Goal: Obtain resource: Download file/media

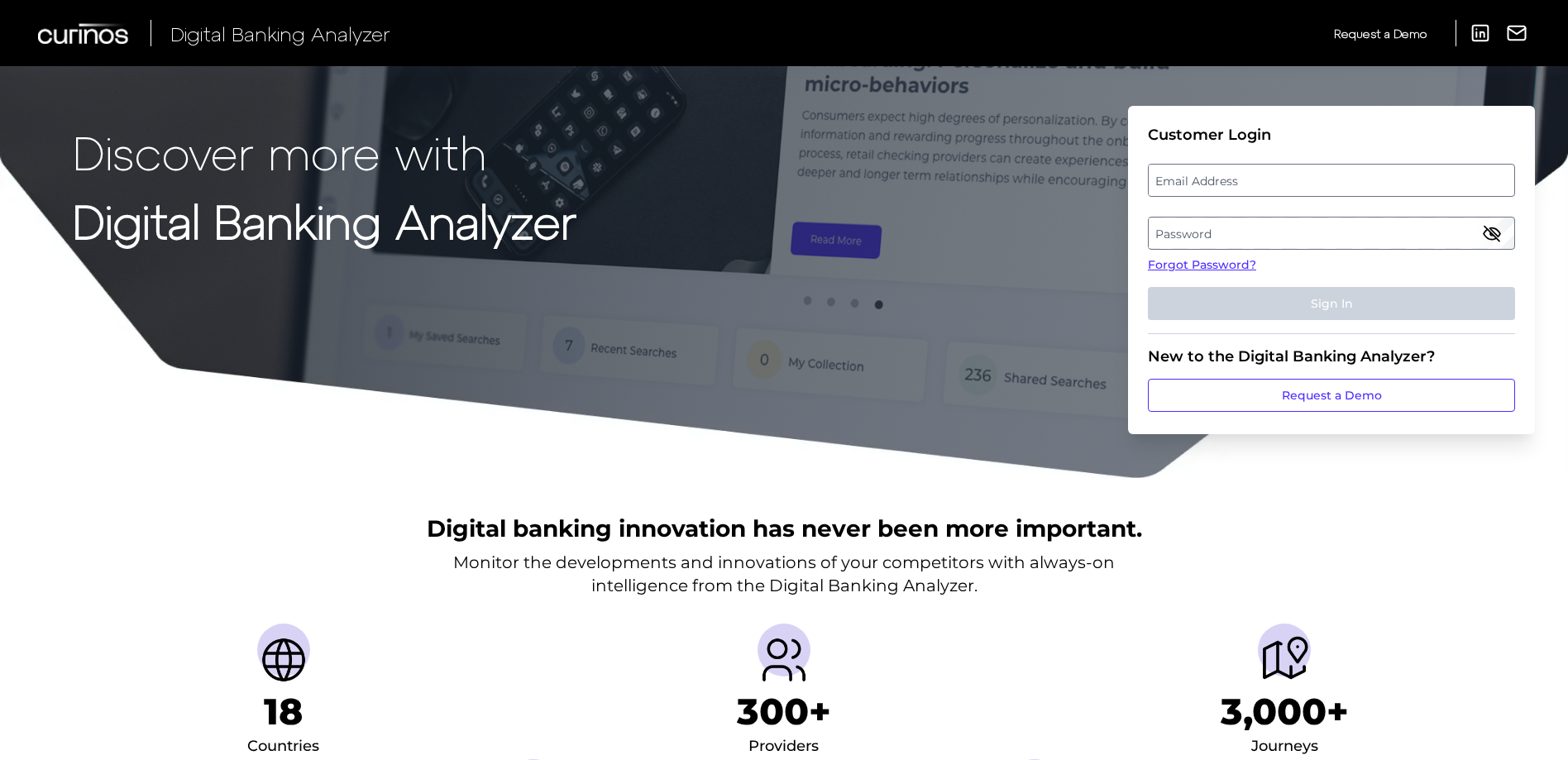
click at [1250, 181] on label "Email Address" at bounding box center [1332, 180] width 365 height 30
click at [1250, 181] on input "email" at bounding box center [1332, 180] width 367 height 33
click at [1268, 179] on input "Email Address" at bounding box center [1332, 180] width 367 height 33
type input "[PERSON_NAME][EMAIL_ADDRESS][PERSON_NAME][DOMAIN_NAME]"
click at [1234, 230] on label "Password" at bounding box center [1332, 233] width 365 height 30
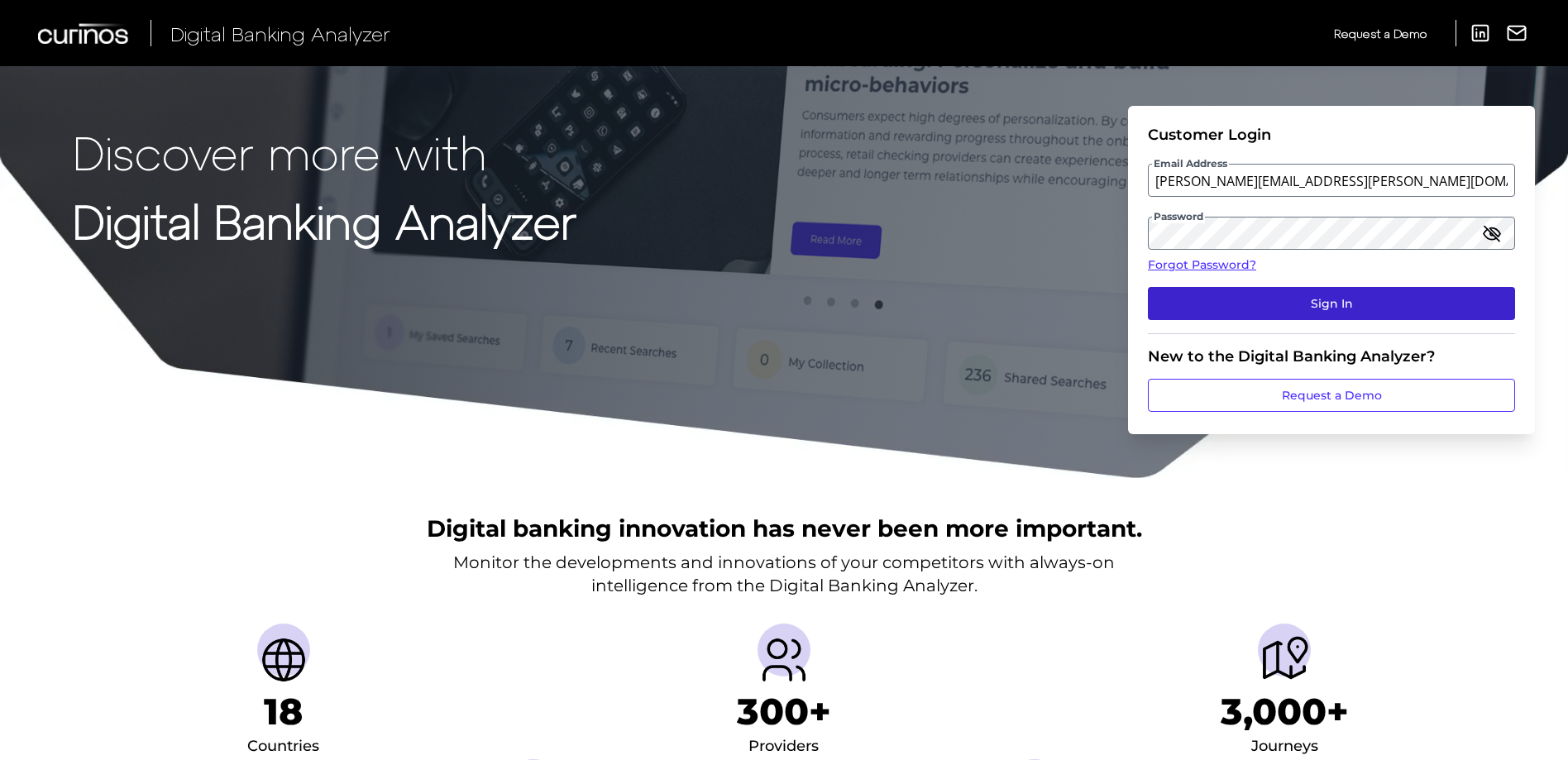
click at [1255, 307] on button "Sign In" at bounding box center [1332, 303] width 367 height 33
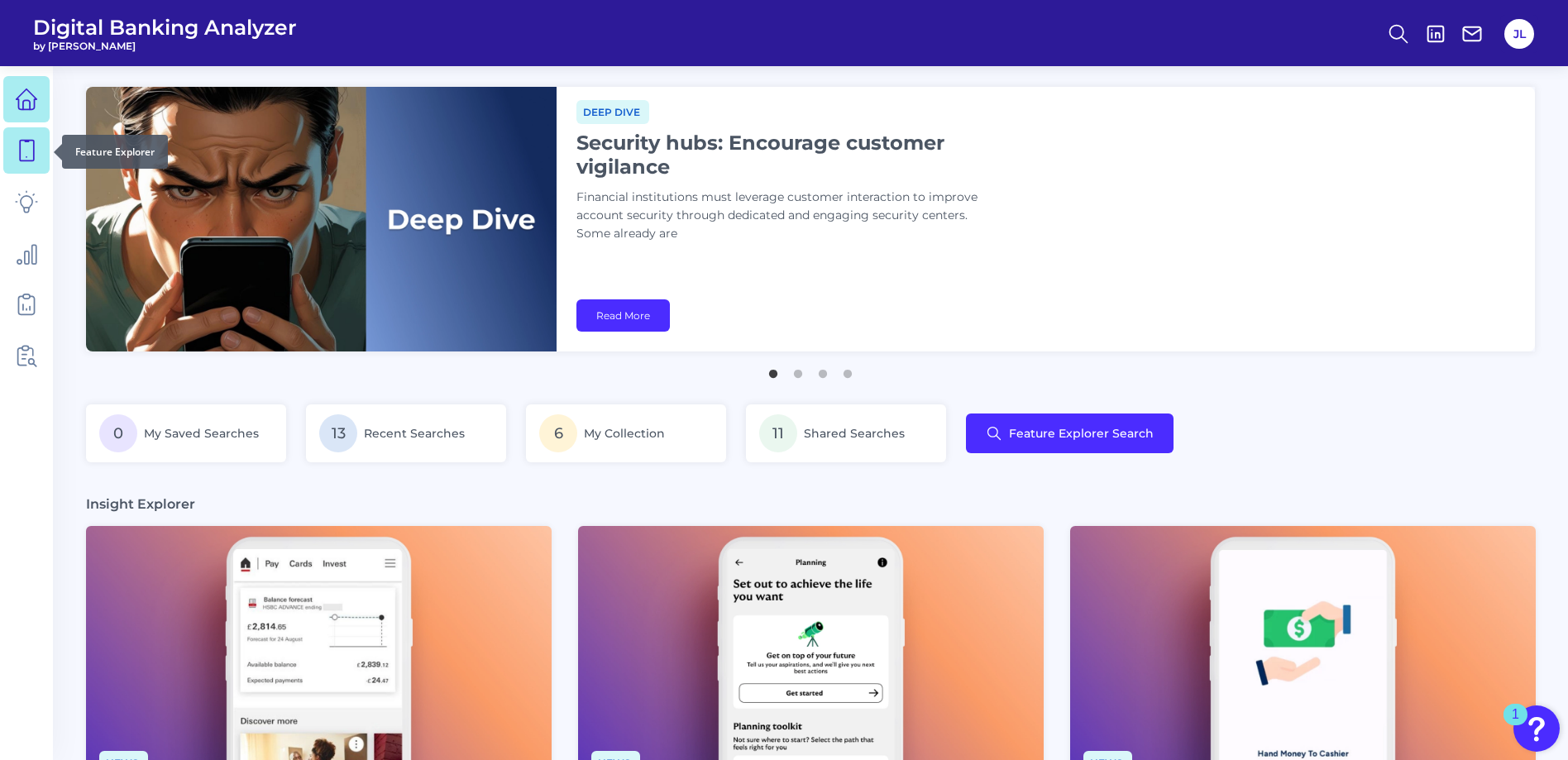
click at [26, 151] on icon at bounding box center [26, 150] width 23 height 23
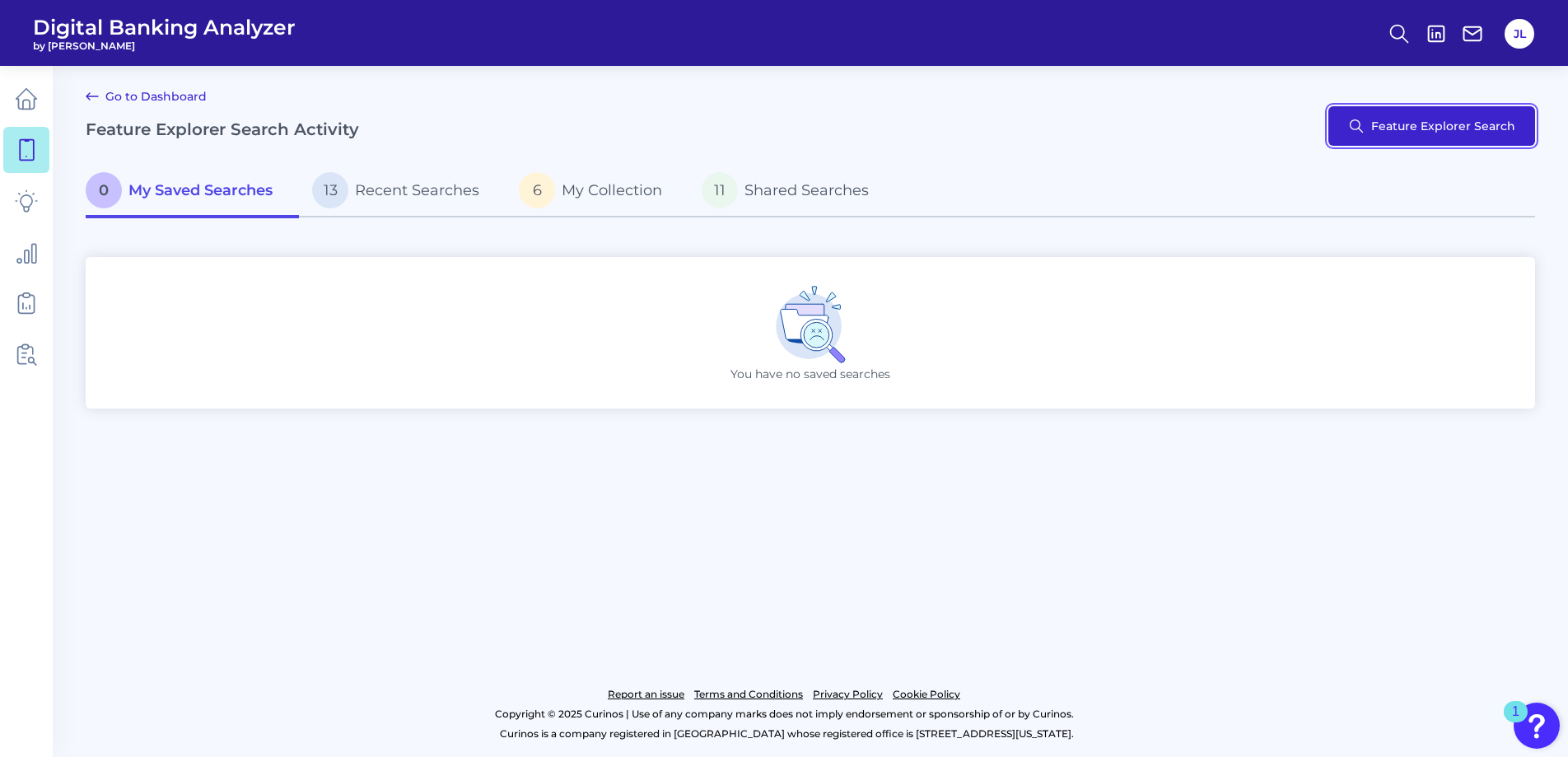
click at [1409, 121] on button "Feature Explorer Search" at bounding box center [1432, 126] width 206 height 39
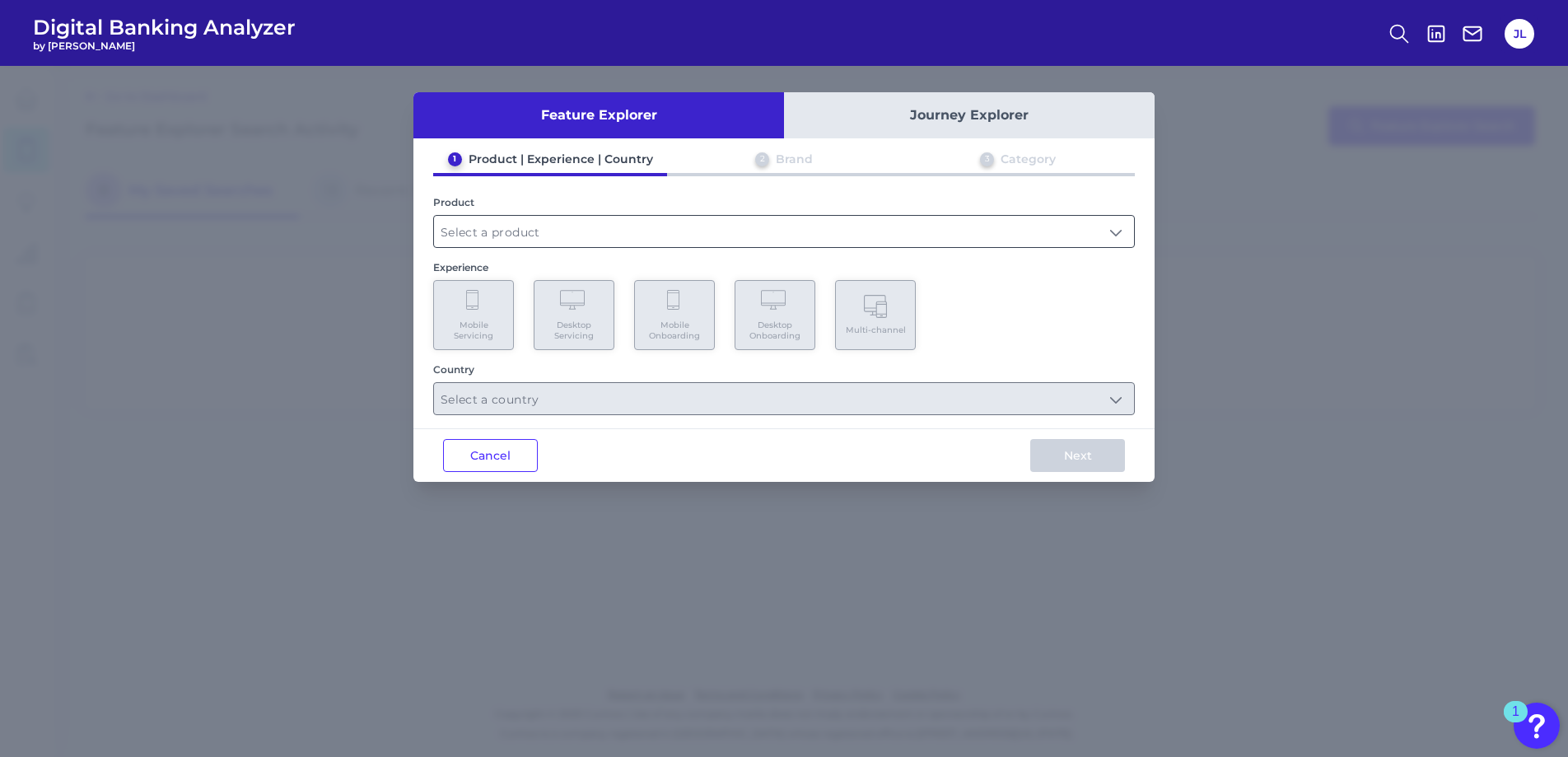
click at [719, 239] on input "text" at bounding box center [784, 231] width 700 height 32
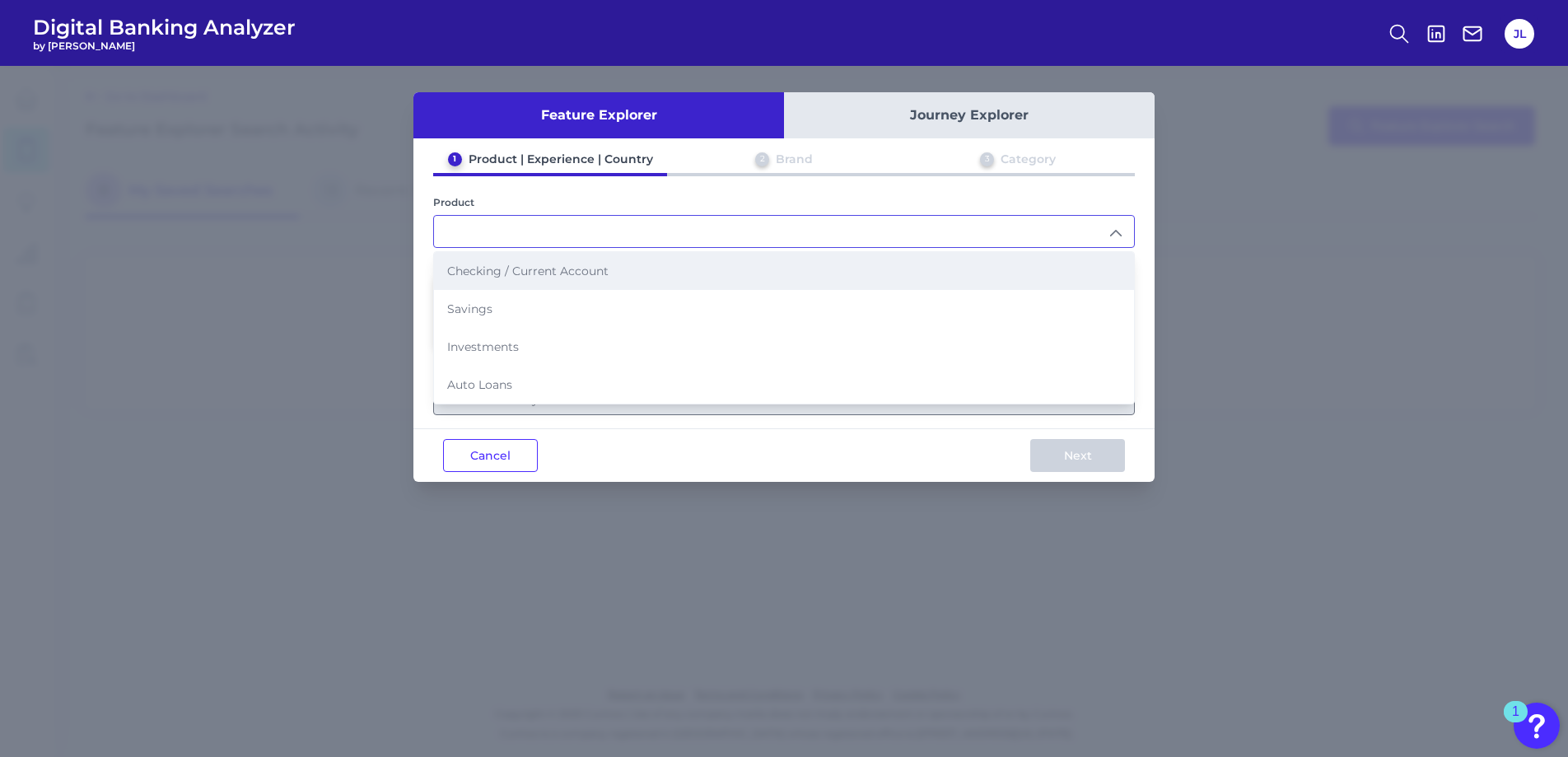
click at [624, 266] on li "Checking / Current Account" at bounding box center [784, 271] width 700 height 38
type input "Checking / Current Account"
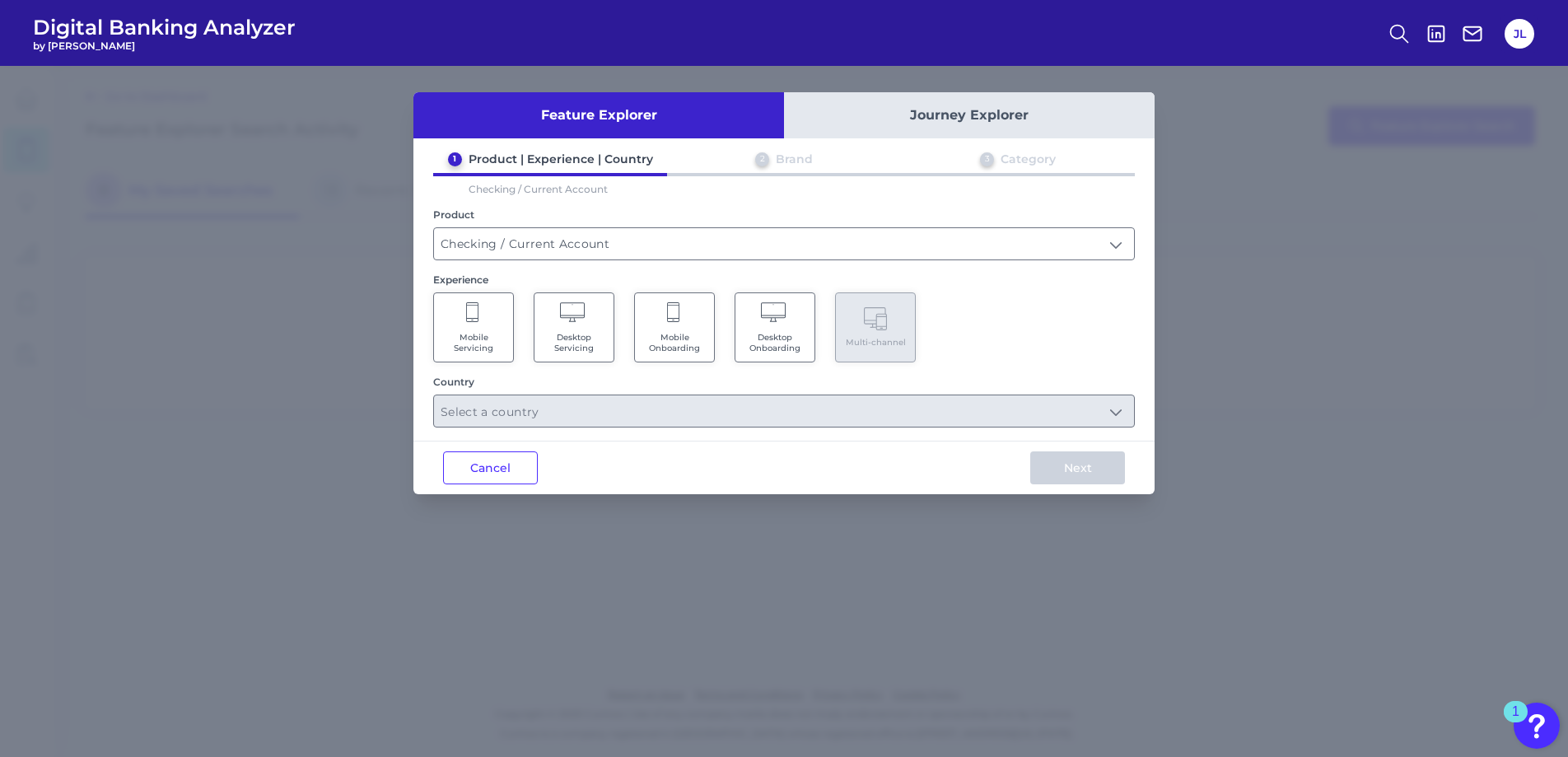
click at [454, 329] on Servicing "Mobile Servicing" at bounding box center [473, 327] width 81 height 70
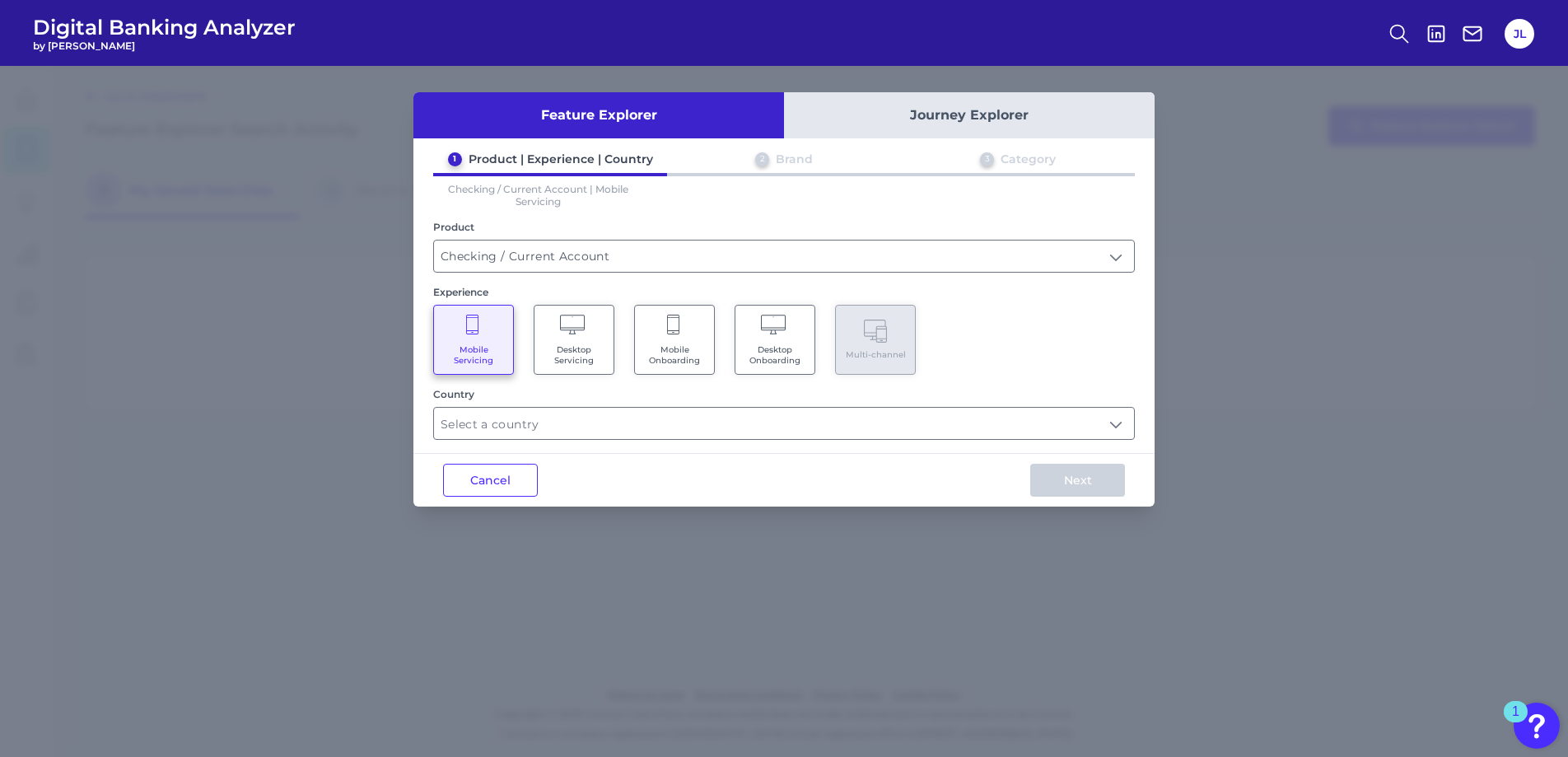
click at [684, 342] on Onboarding "Mobile Onboarding" at bounding box center [674, 339] width 81 height 70
click at [624, 430] on input "text" at bounding box center [784, 423] width 700 height 32
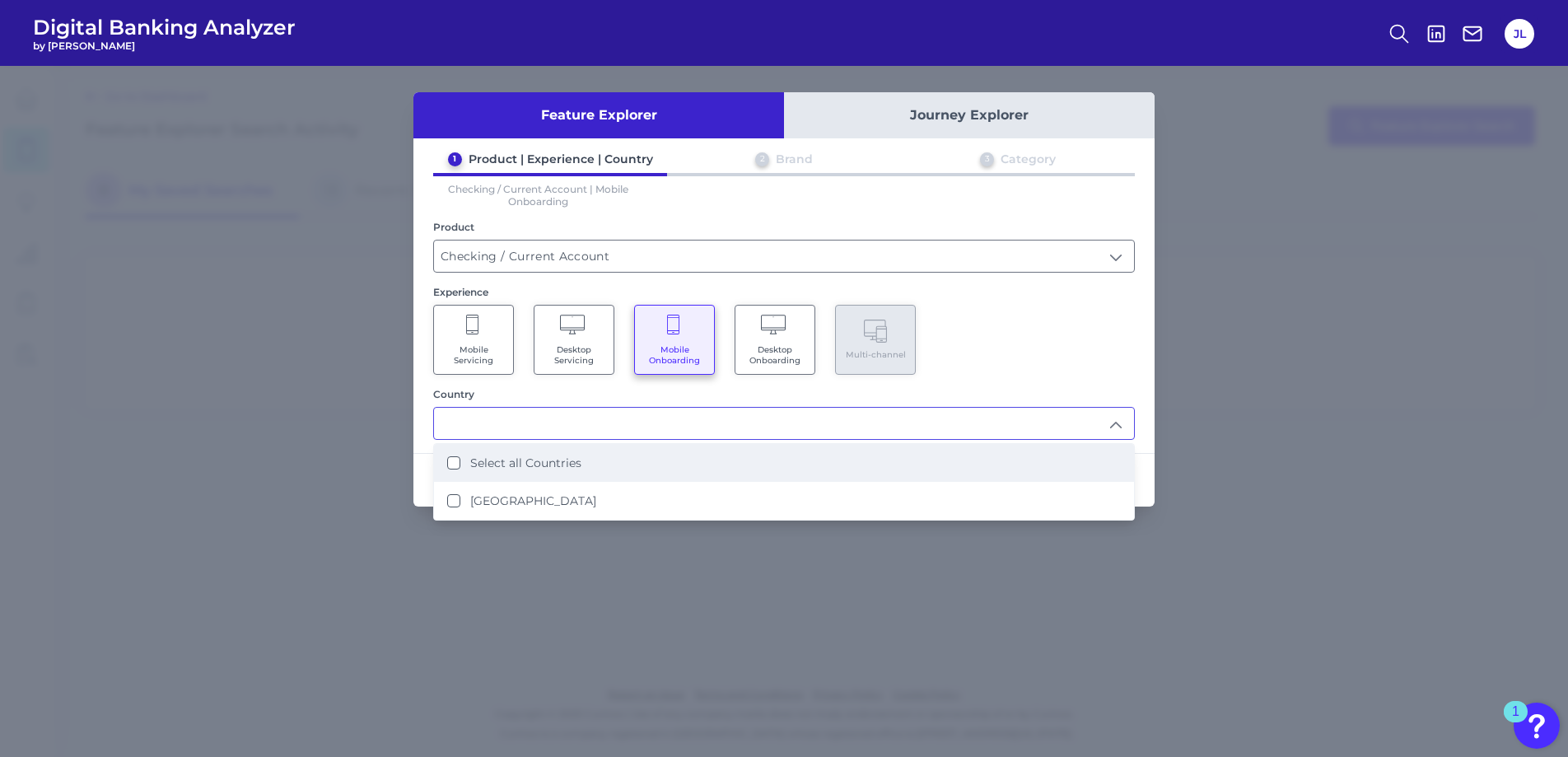
click at [608, 470] on li "Select all Countries" at bounding box center [784, 463] width 700 height 38
type input "Select all Countries"
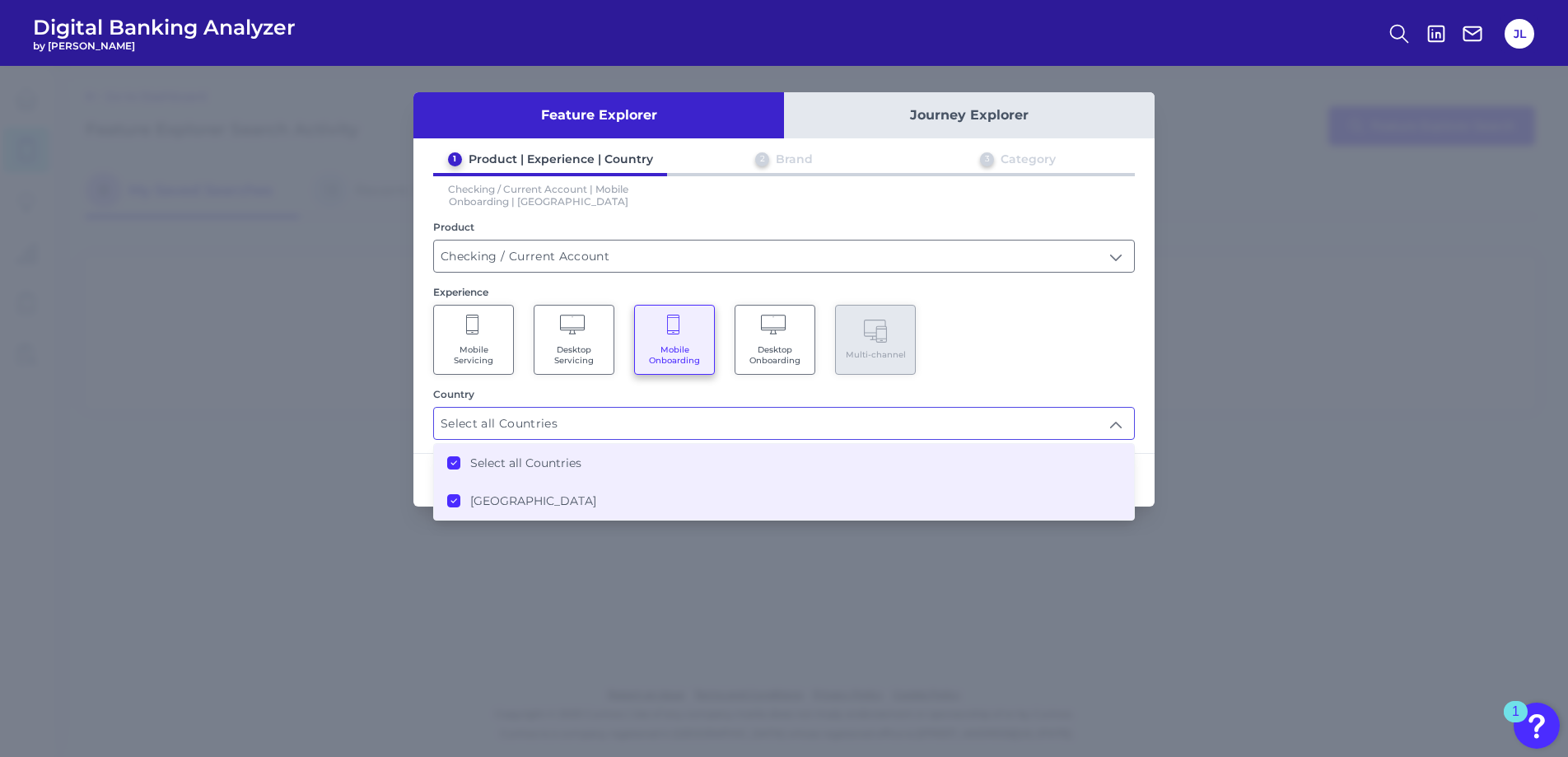
click at [460, 500] on States "[GEOGRAPHIC_DATA]" at bounding box center [453, 500] width 13 height 13
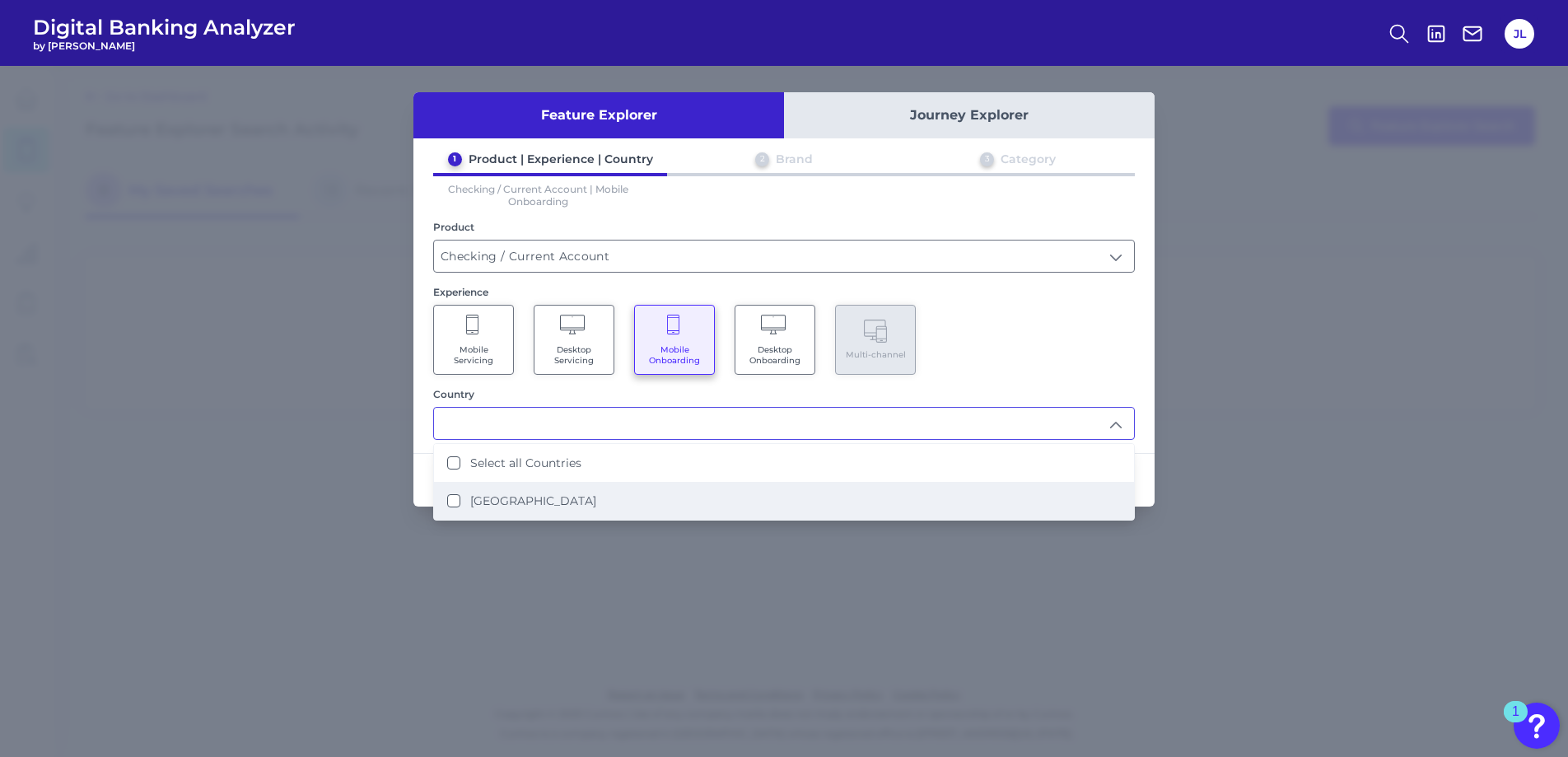
click at [449, 504] on States "[GEOGRAPHIC_DATA]" at bounding box center [453, 500] width 13 height 13
type input "Select all Countries"
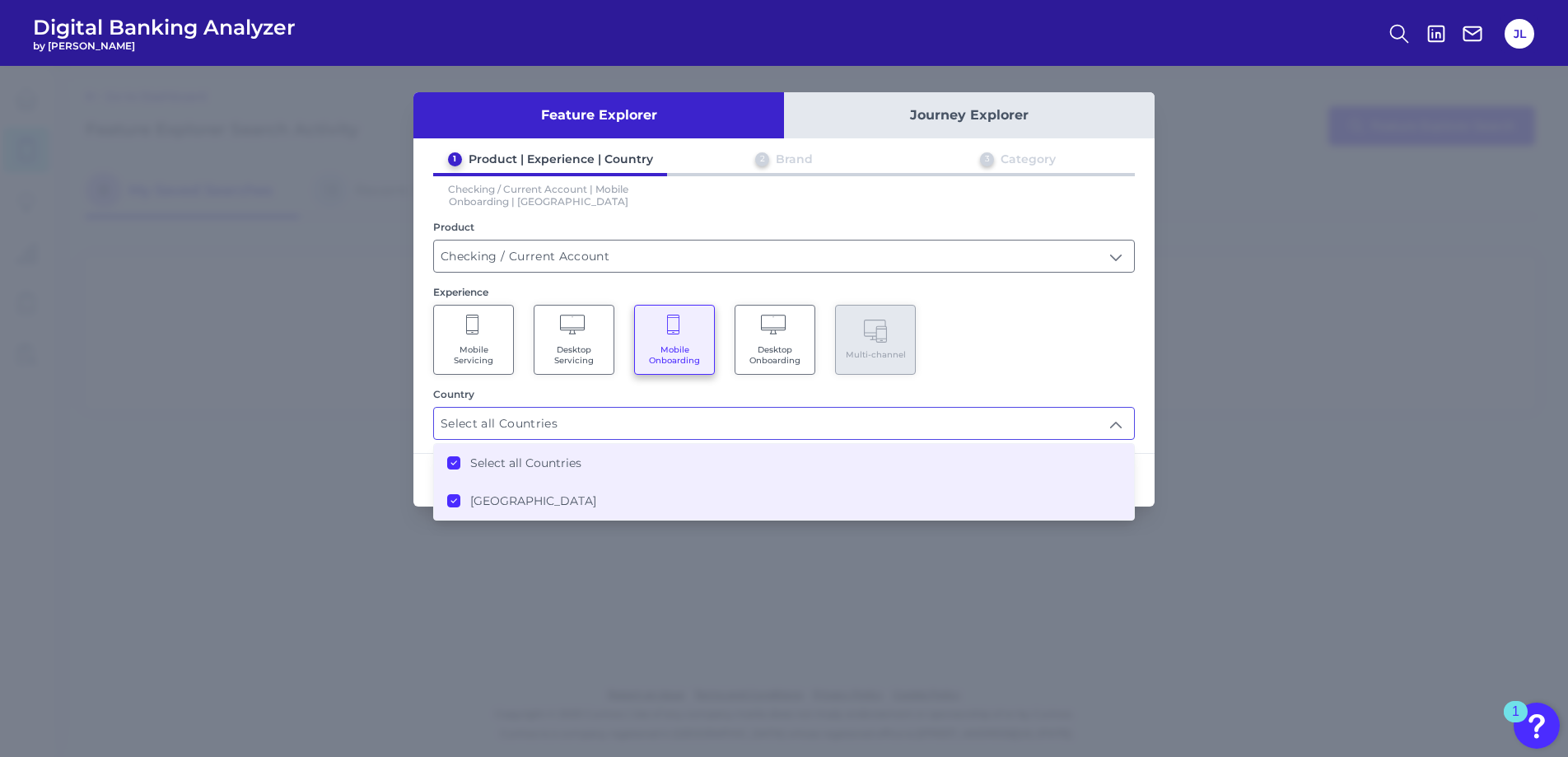
click at [1010, 371] on div "Mobile Servicing Desktop Servicing Mobile Onboarding Desktop Onboarding Multi-c…" at bounding box center [784, 339] width 702 height 70
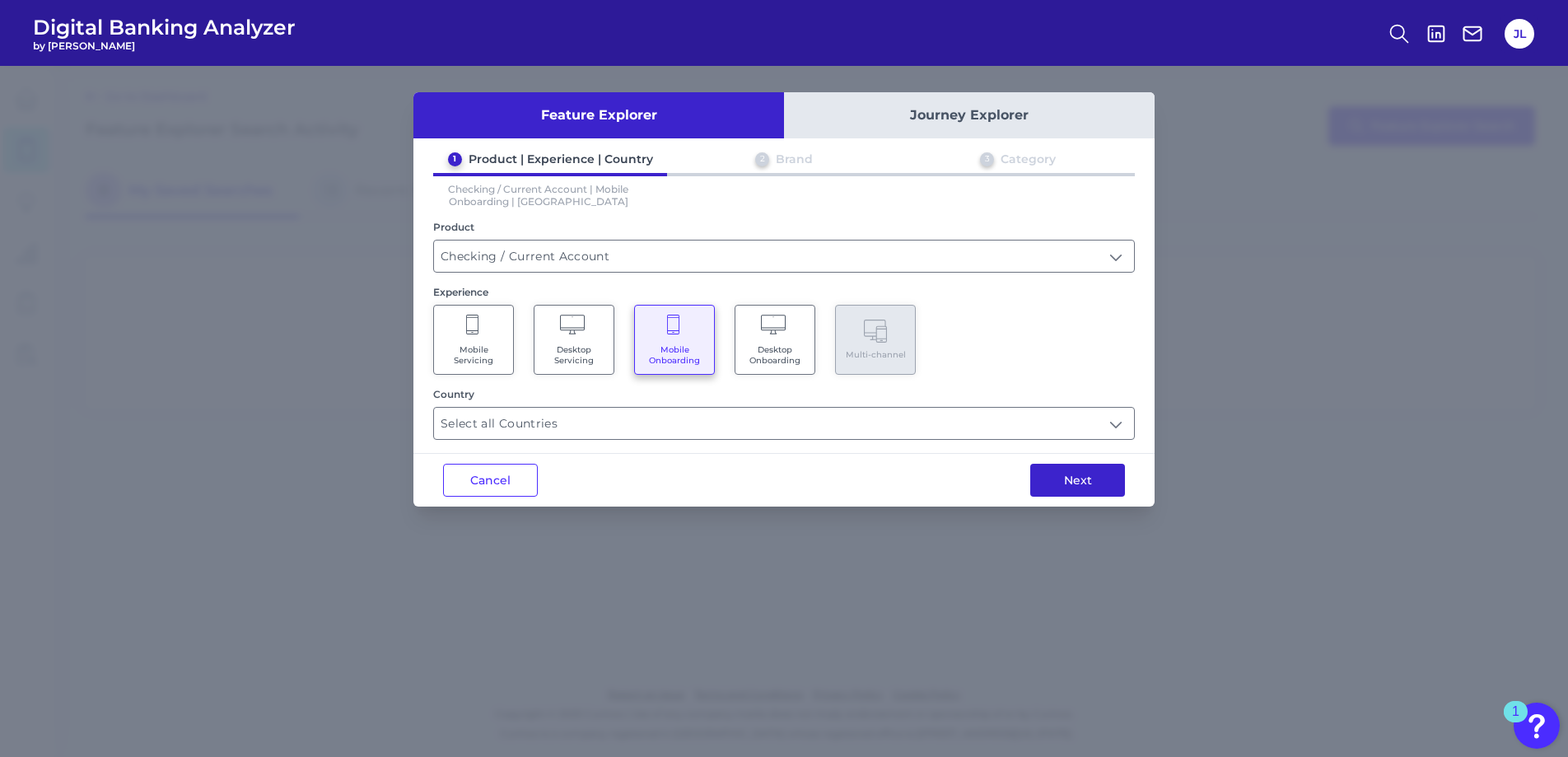
click at [1065, 477] on button "Next" at bounding box center [1077, 480] width 95 height 33
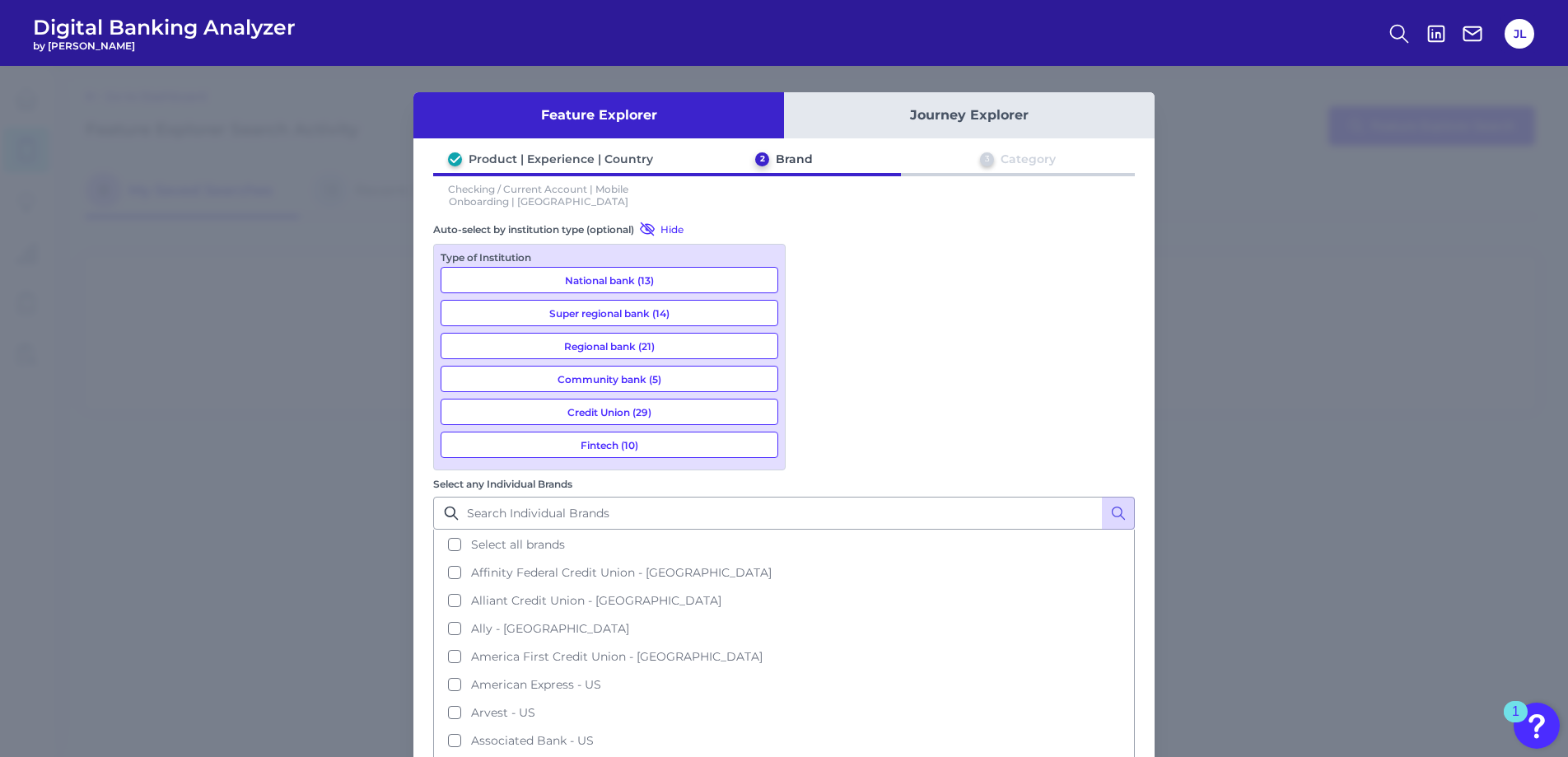
click at [633, 278] on button "National bank (13)" at bounding box center [610, 280] width 338 height 26
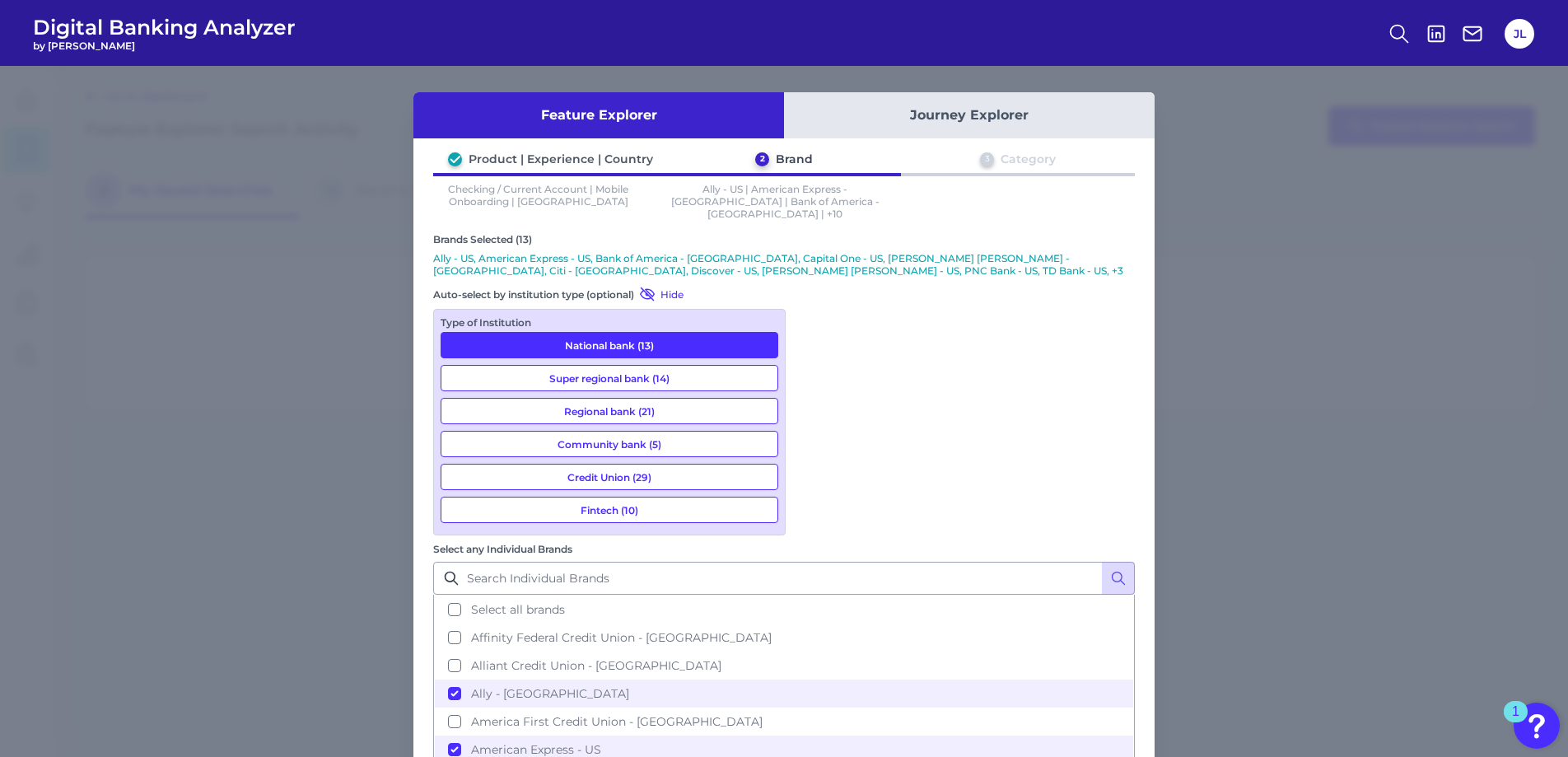
click at [624, 500] on button "Fintech (10)" at bounding box center [610, 509] width 338 height 26
click at [624, 332] on button "National bank (13)" at bounding box center [610, 344] width 338 height 26
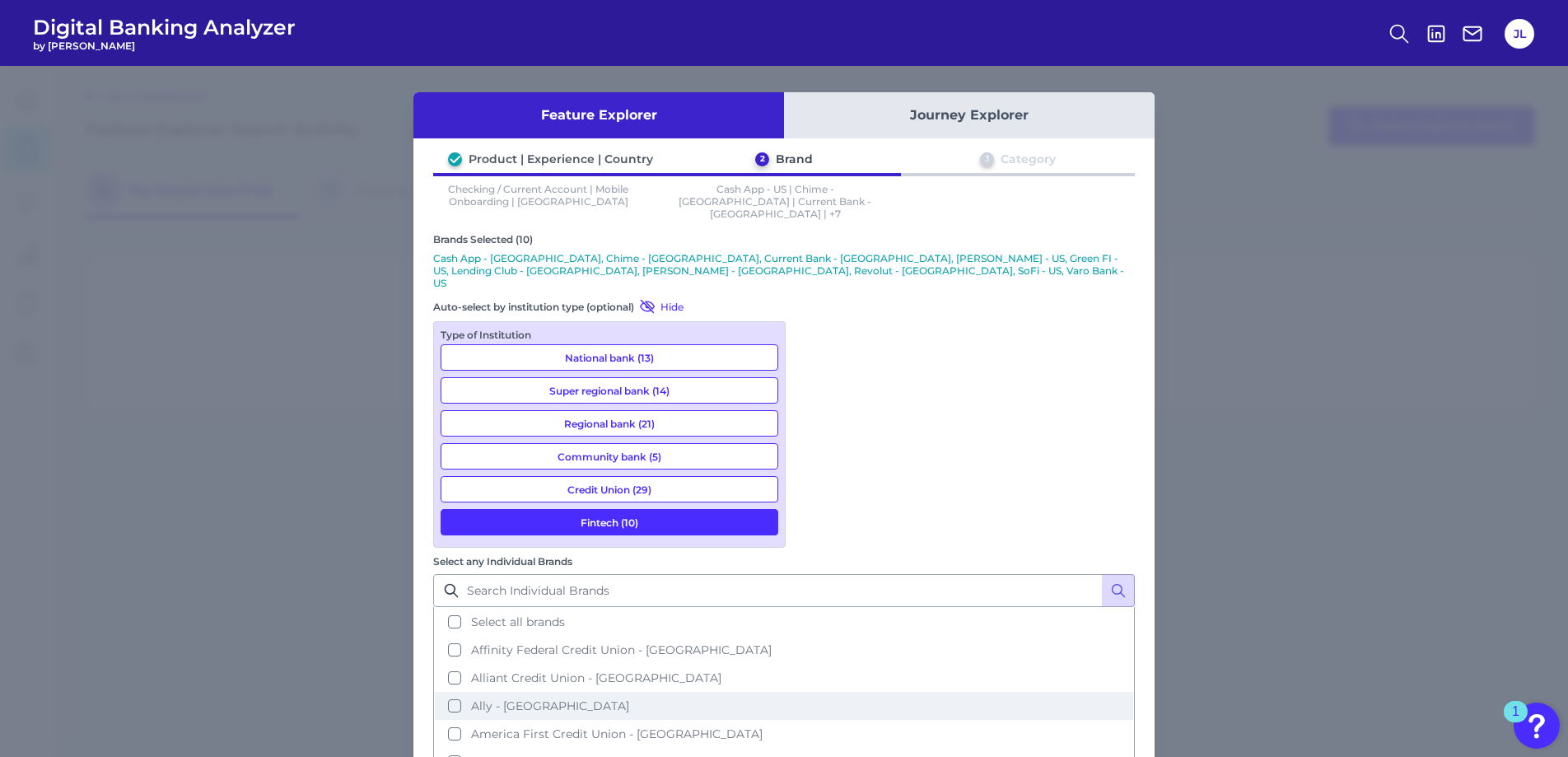
click at [943, 691] on button "Ally - [GEOGRAPHIC_DATA]" at bounding box center [784, 705] width 698 height 28
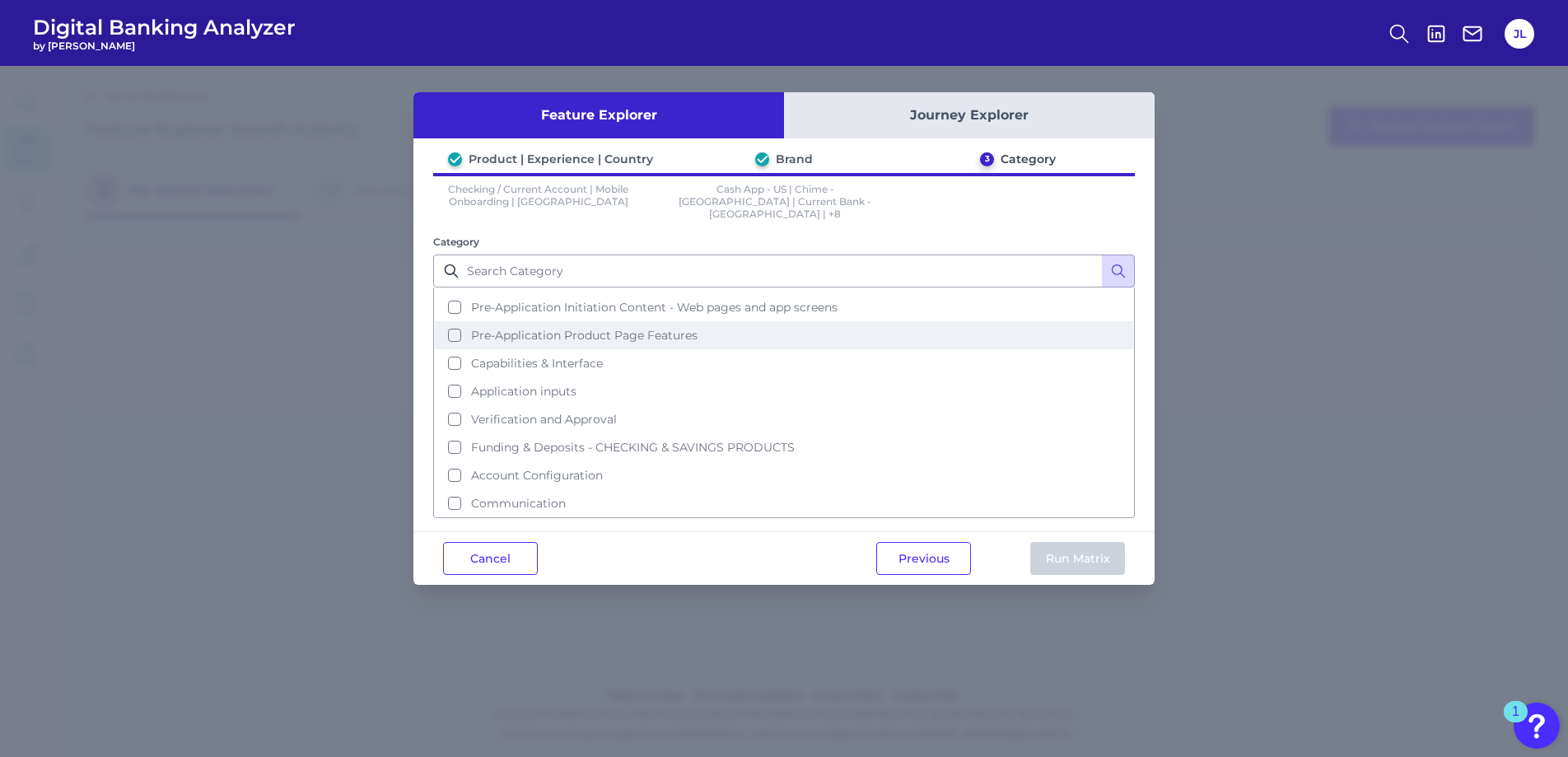
scroll to position [52, 0]
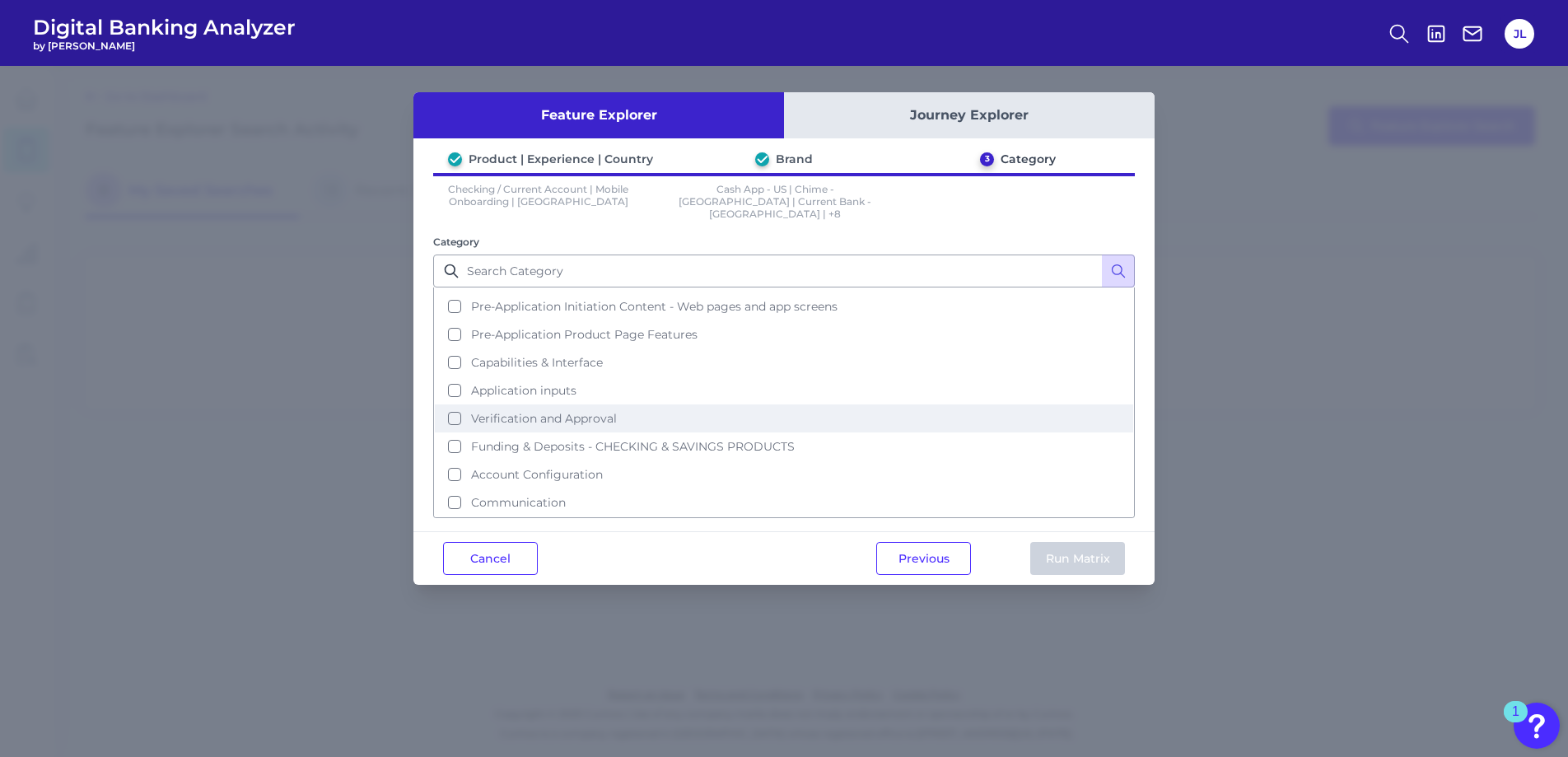
click at [580, 411] on span "Verification and Approval" at bounding box center [543, 418] width 146 height 14
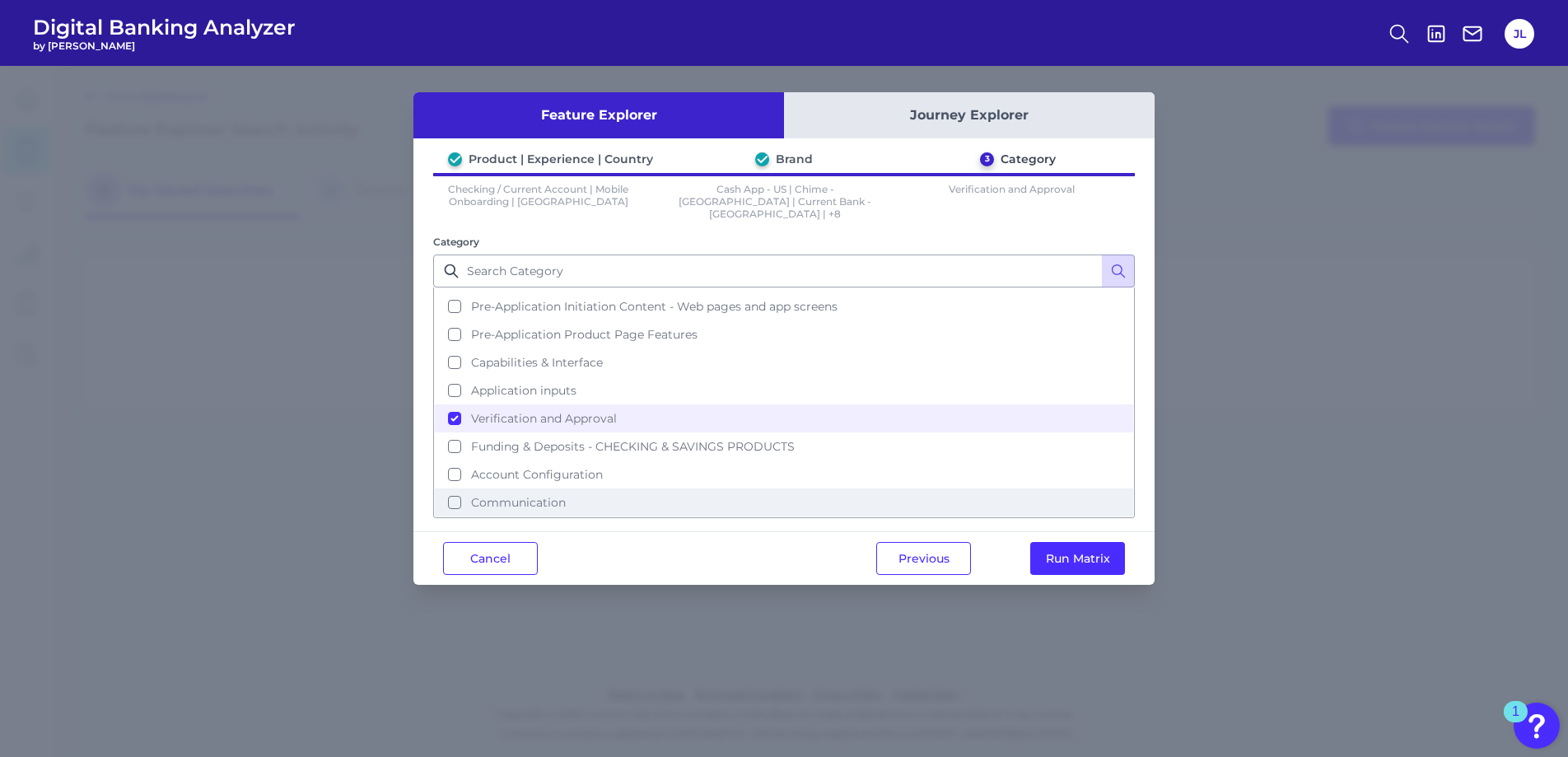
click at [561, 488] on button "Communication" at bounding box center [784, 502] width 698 height 28
click at [1100, 546] on button "Run Matrix" at bounding box center [1077, 558] width 95 height 33
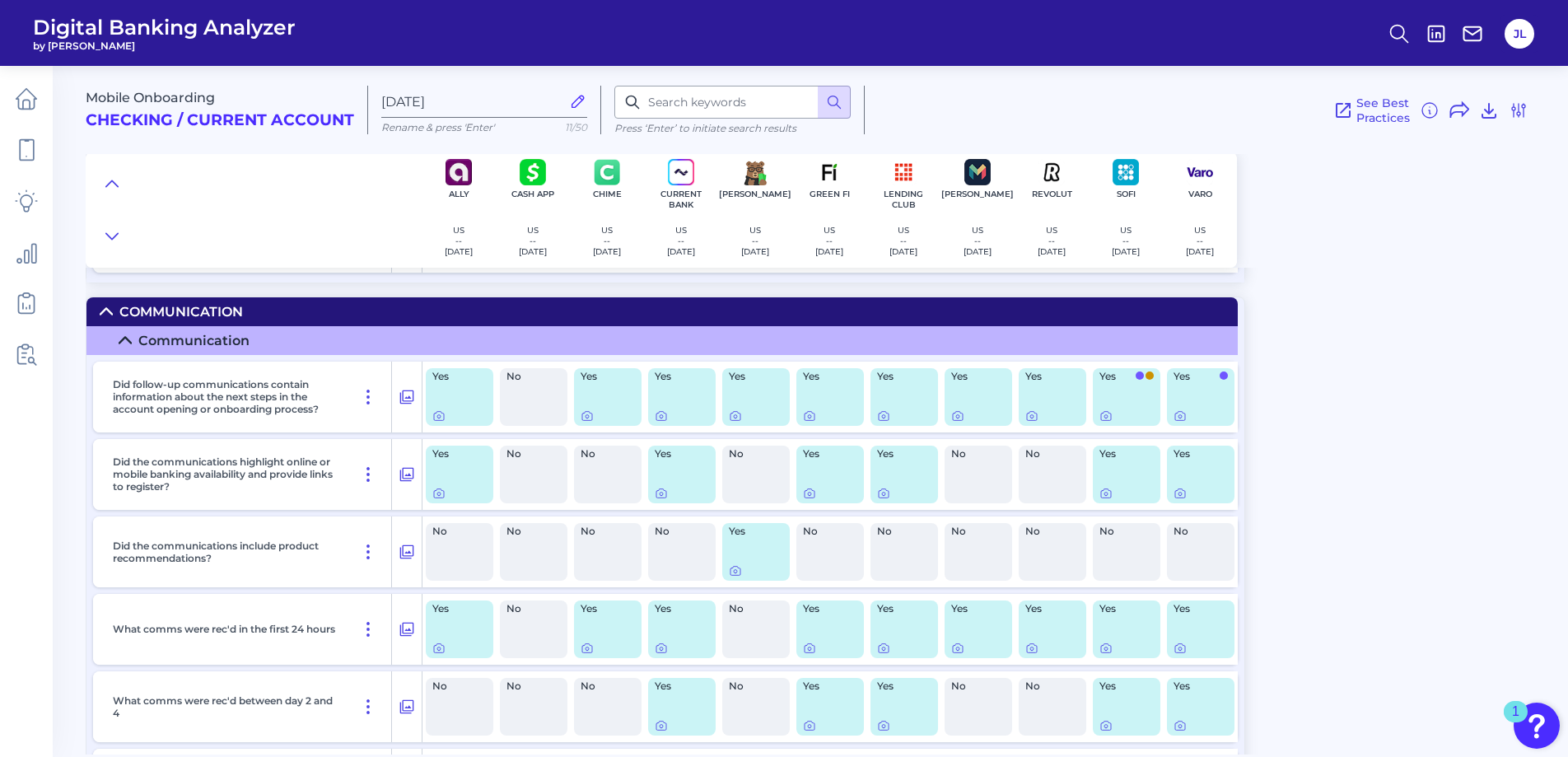
scroll to position [2008, 0]
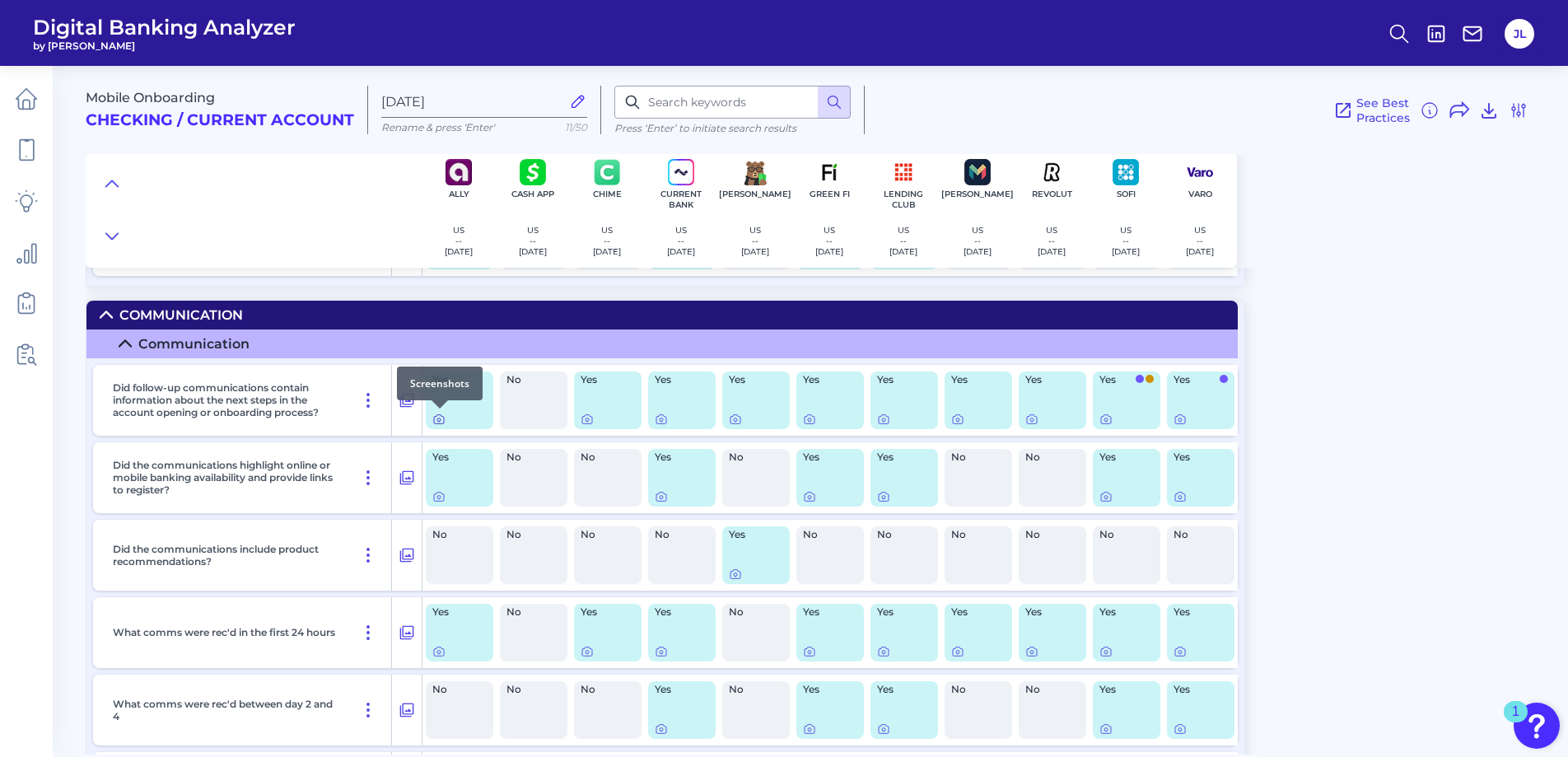
click at [442, 418] on icon at bounding box center [438, 419] width 13 height 13
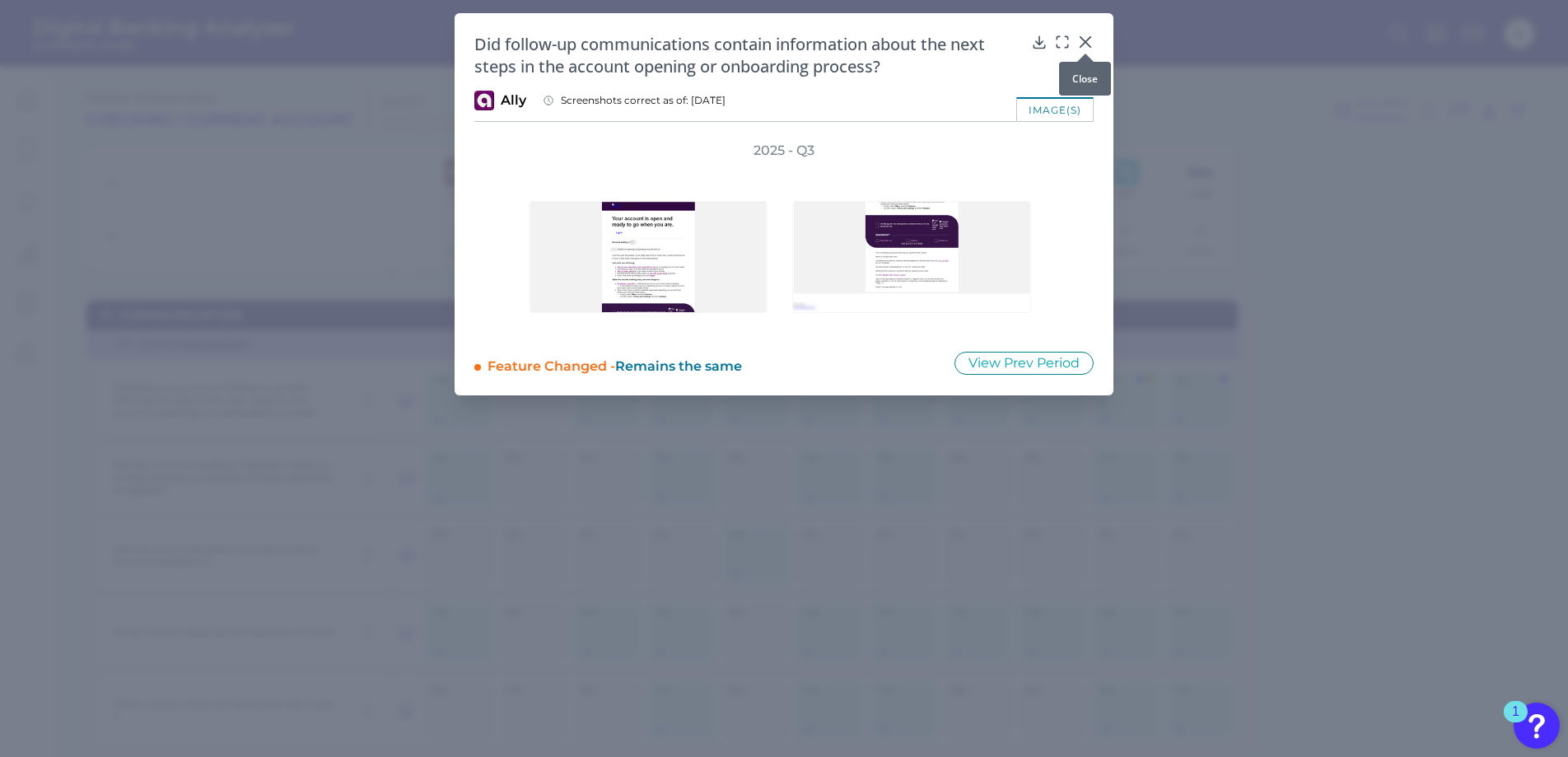
click at [1084, 34] on icon at bounding box center [1085, 42] width 16 height 16
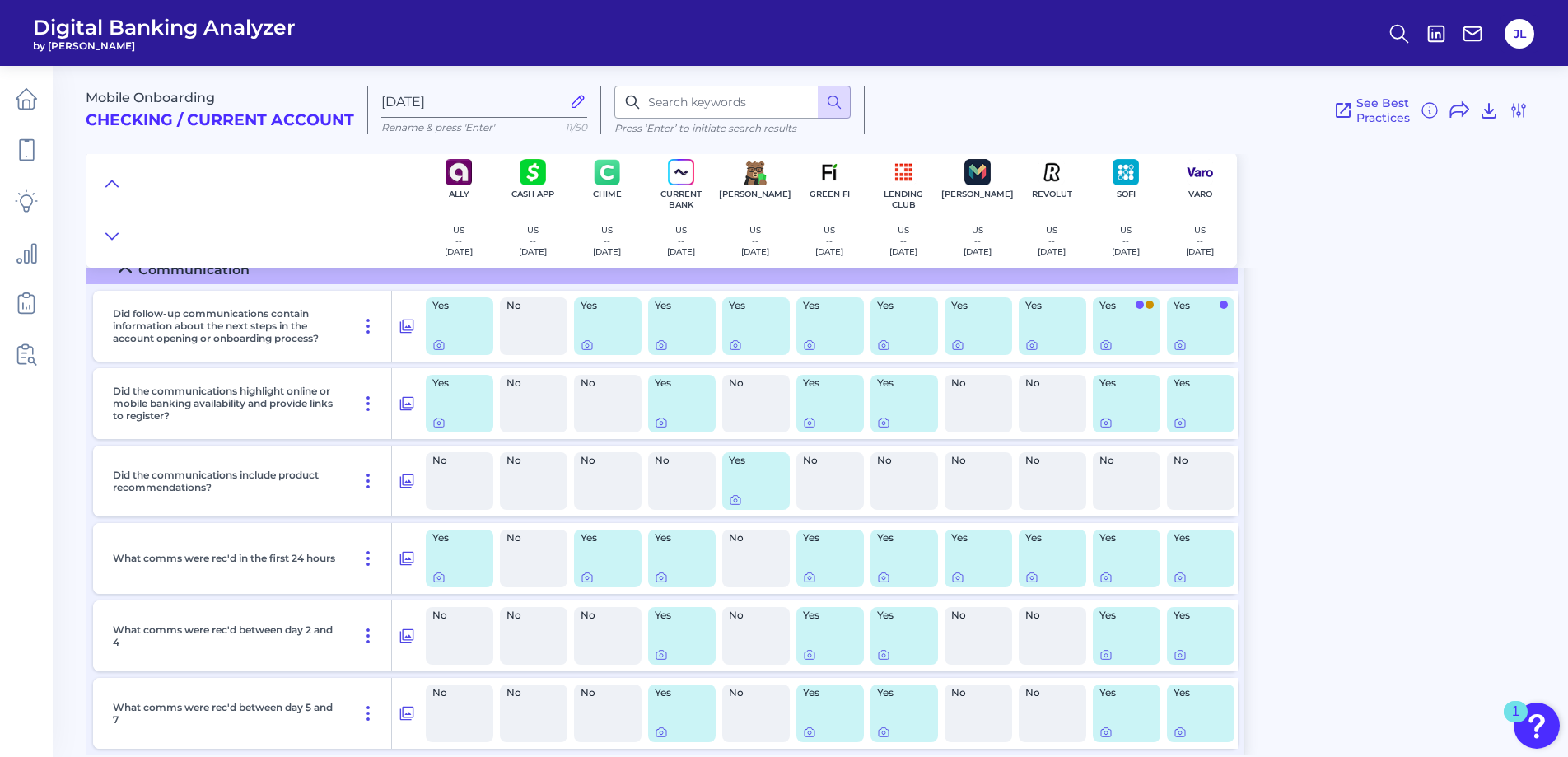
scroll to position [2086, 0]
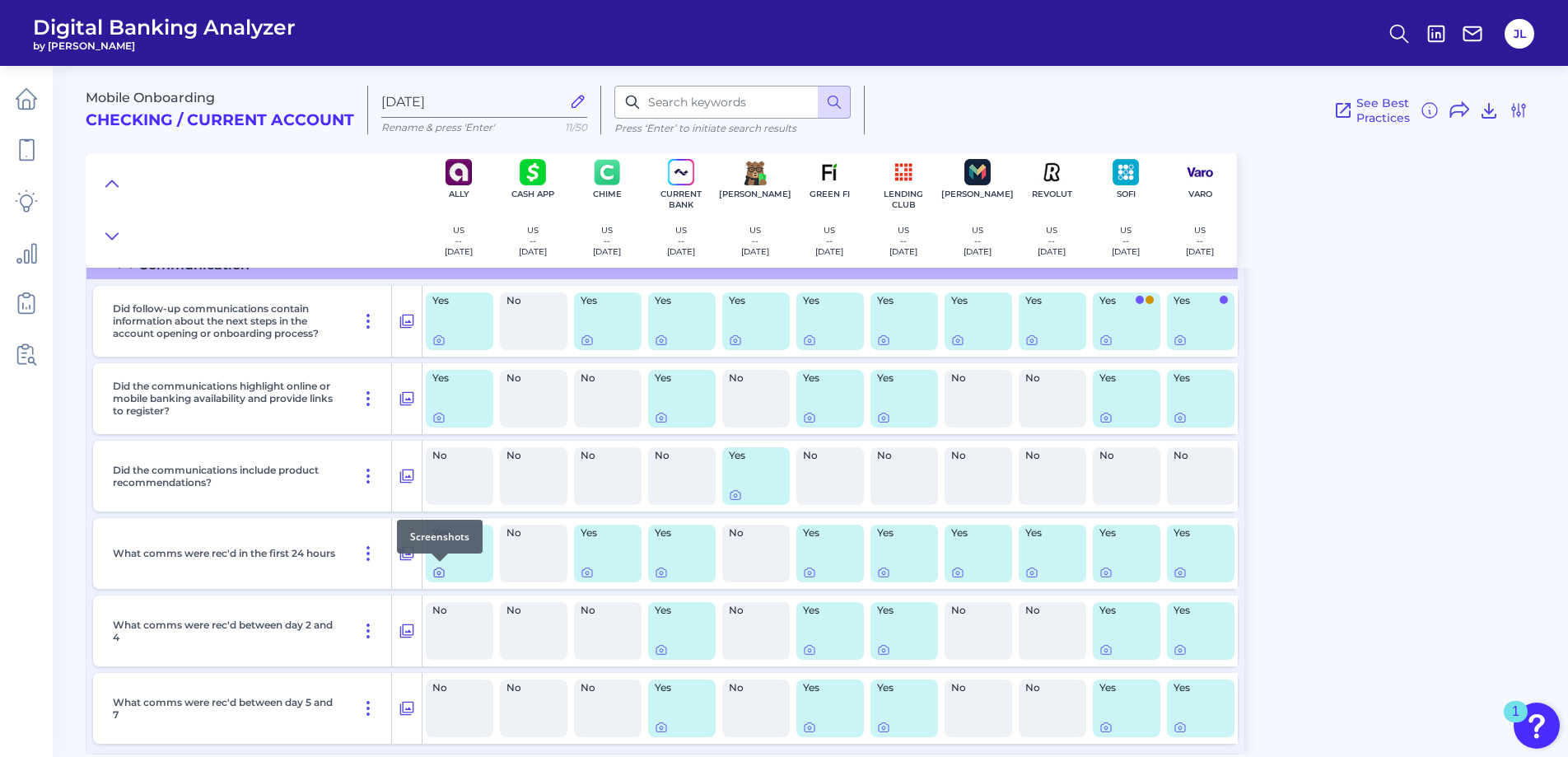
click at [437, 570] on icon at bounding box center [438, 572] width 13 height 13
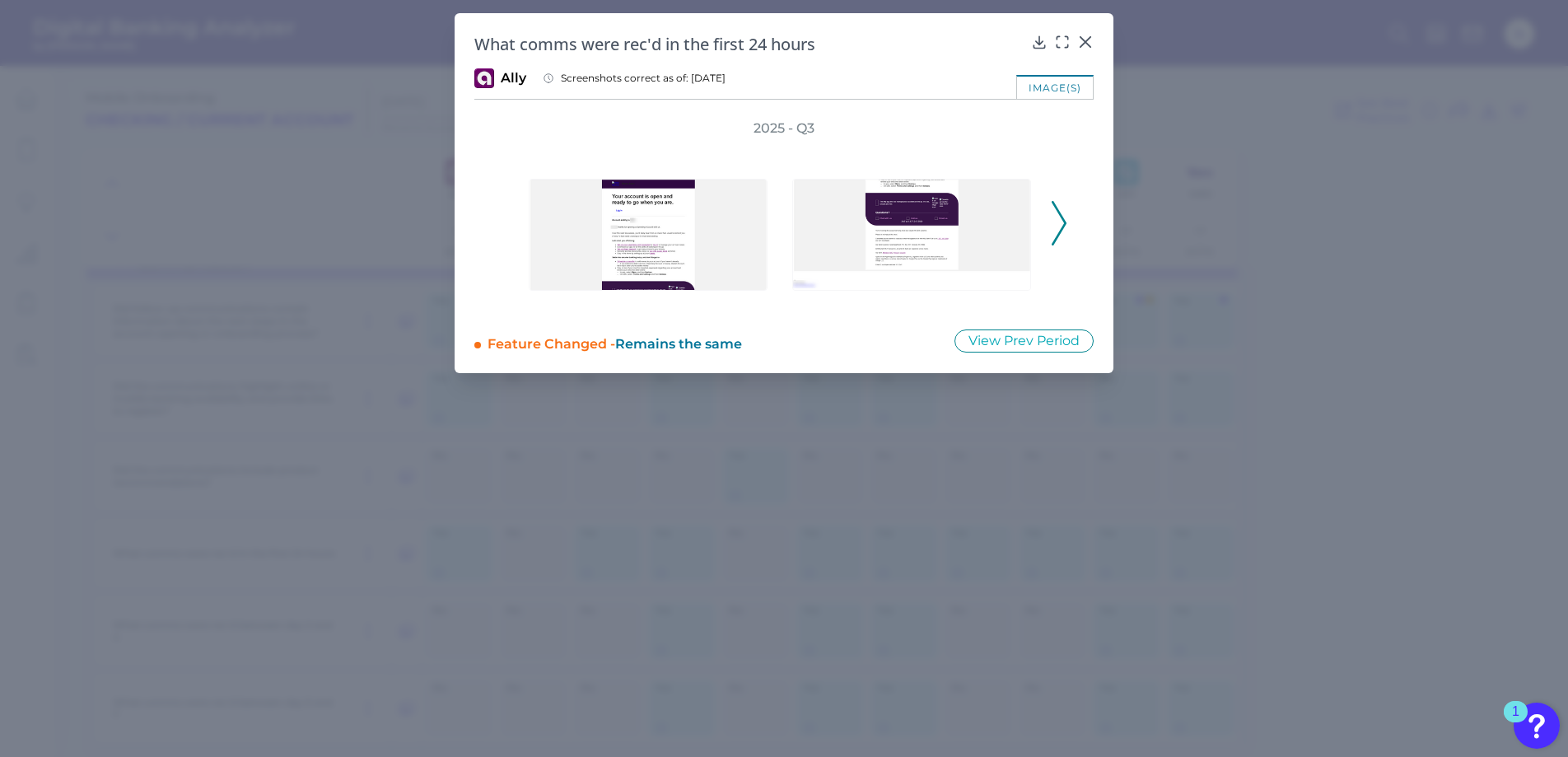
click at [1064, 213] on icon at bounding box center [1058, 223] width 14 height 44
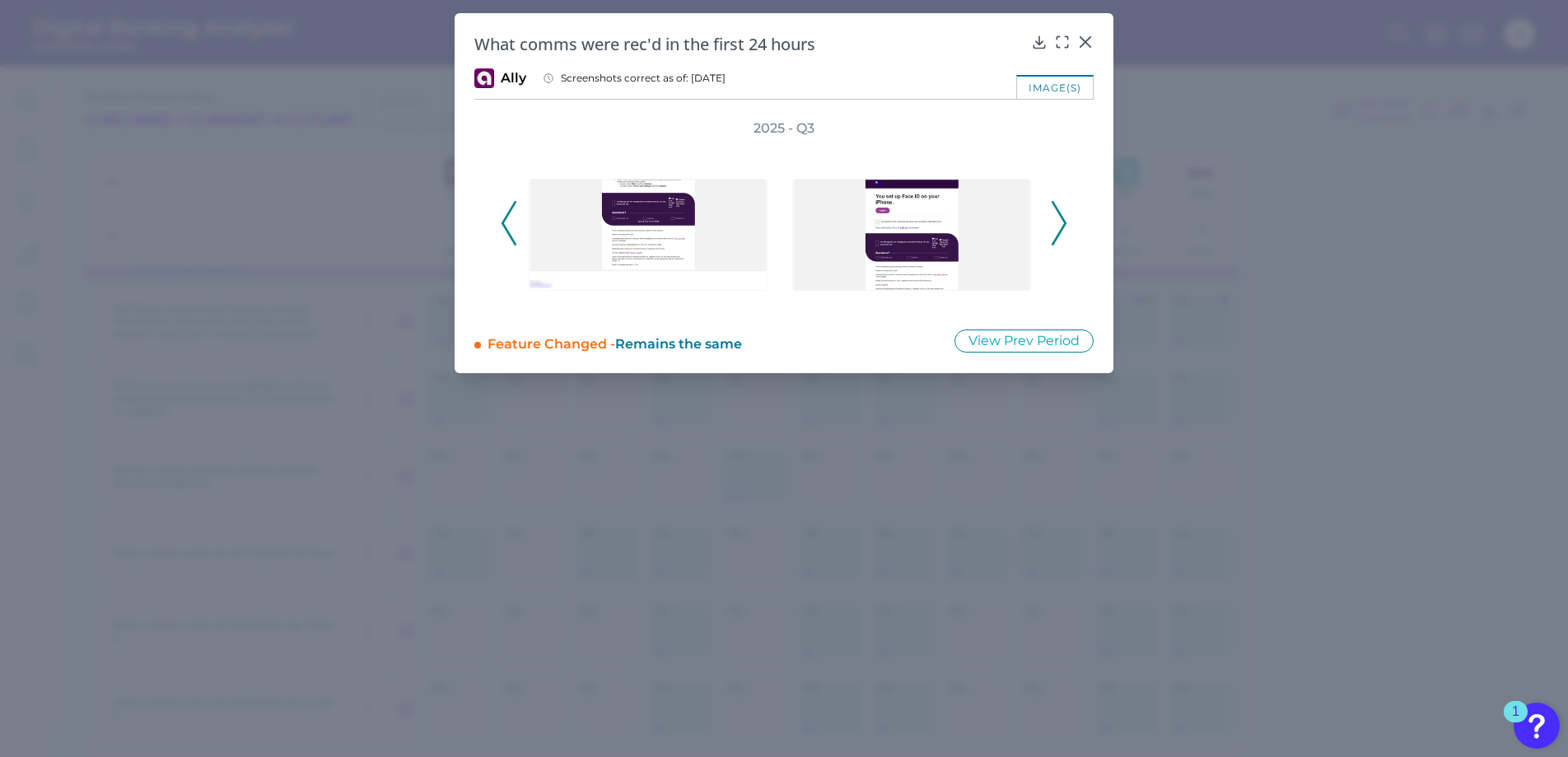
click at [1055, 227] on icon at bounding box center [1058, 223] width 14 height 44
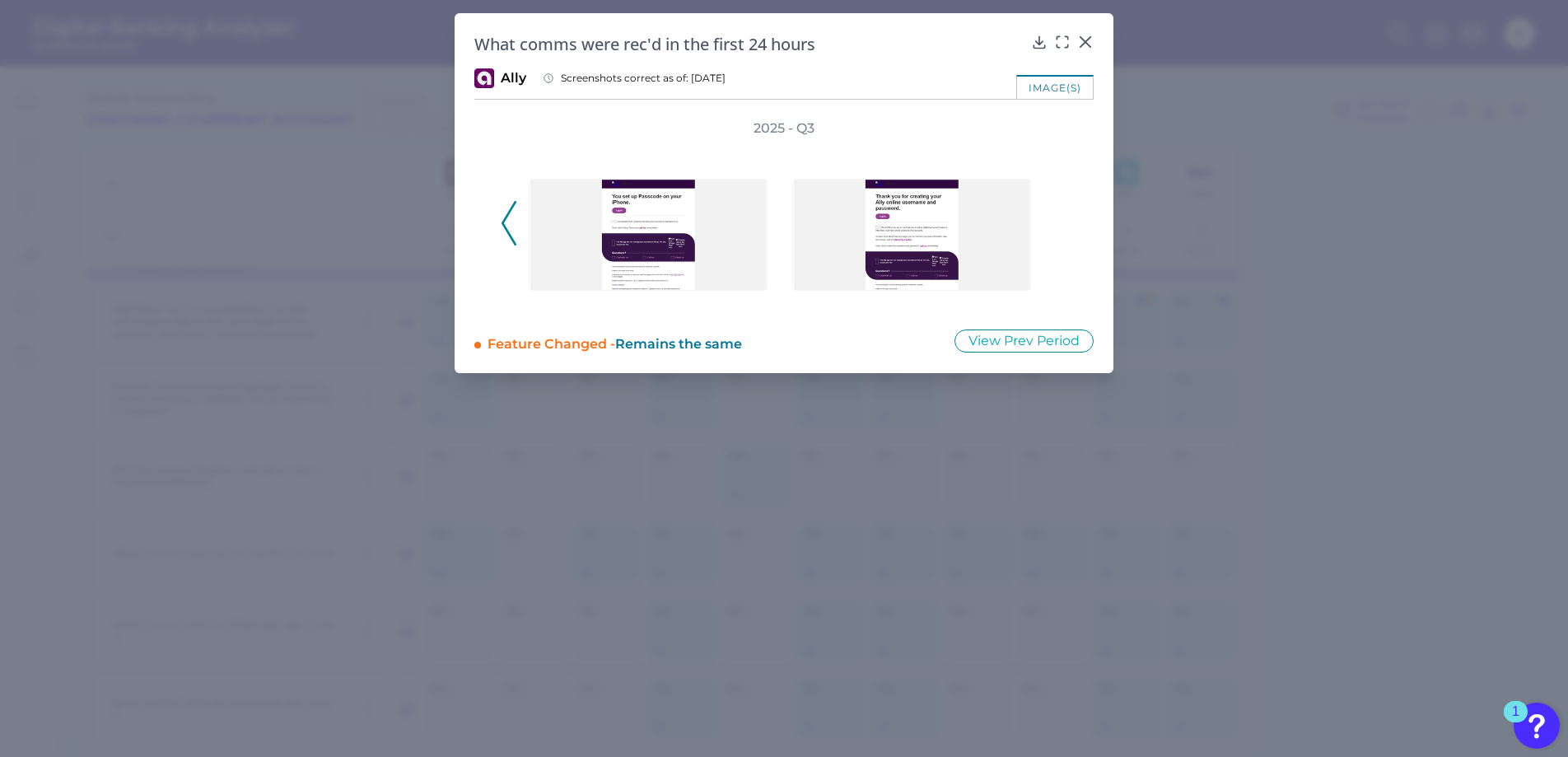
click at [1055, 227] on div "2025 - Q3" at bounding box center [784, 214] width 566 height 189
click at [1079, 41] on icon at bounding box center [1085, 42] width 16 height 16
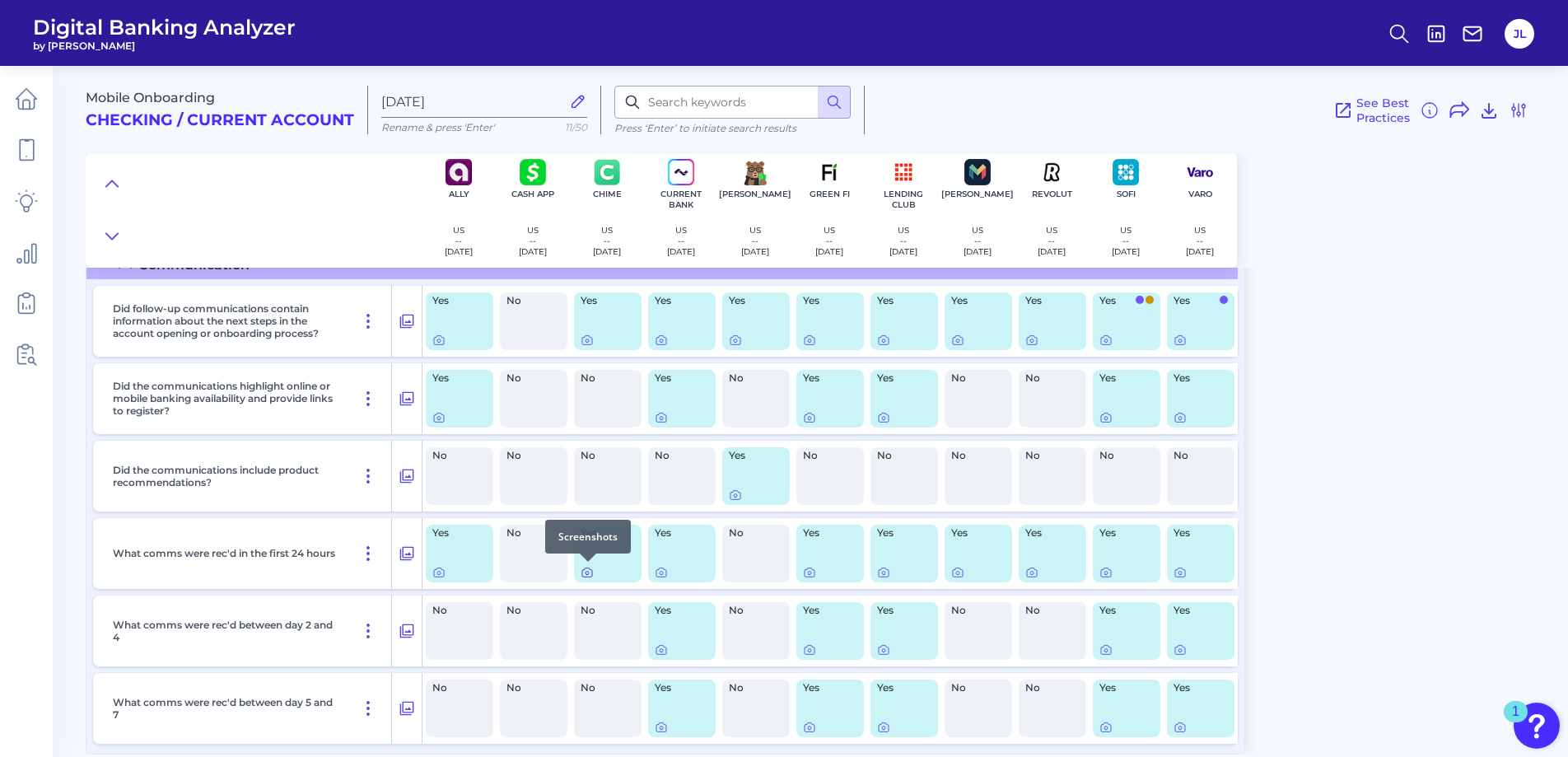
click at [589, 570] on icon at bounding box center [587, 572] width 13 height 13
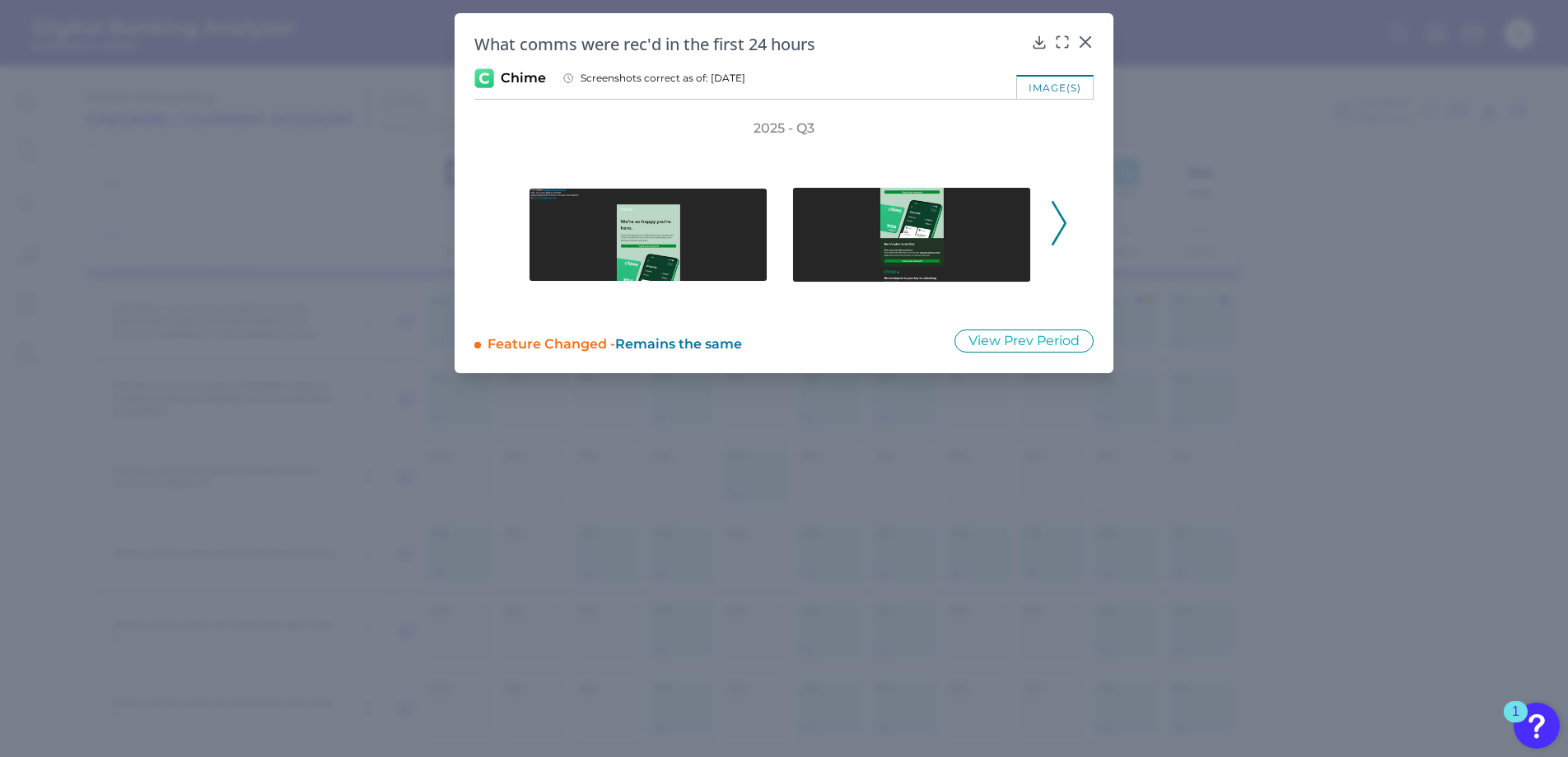
click at [1061, 222] on icon at bounding box center [1058, 223] width 14 height 44
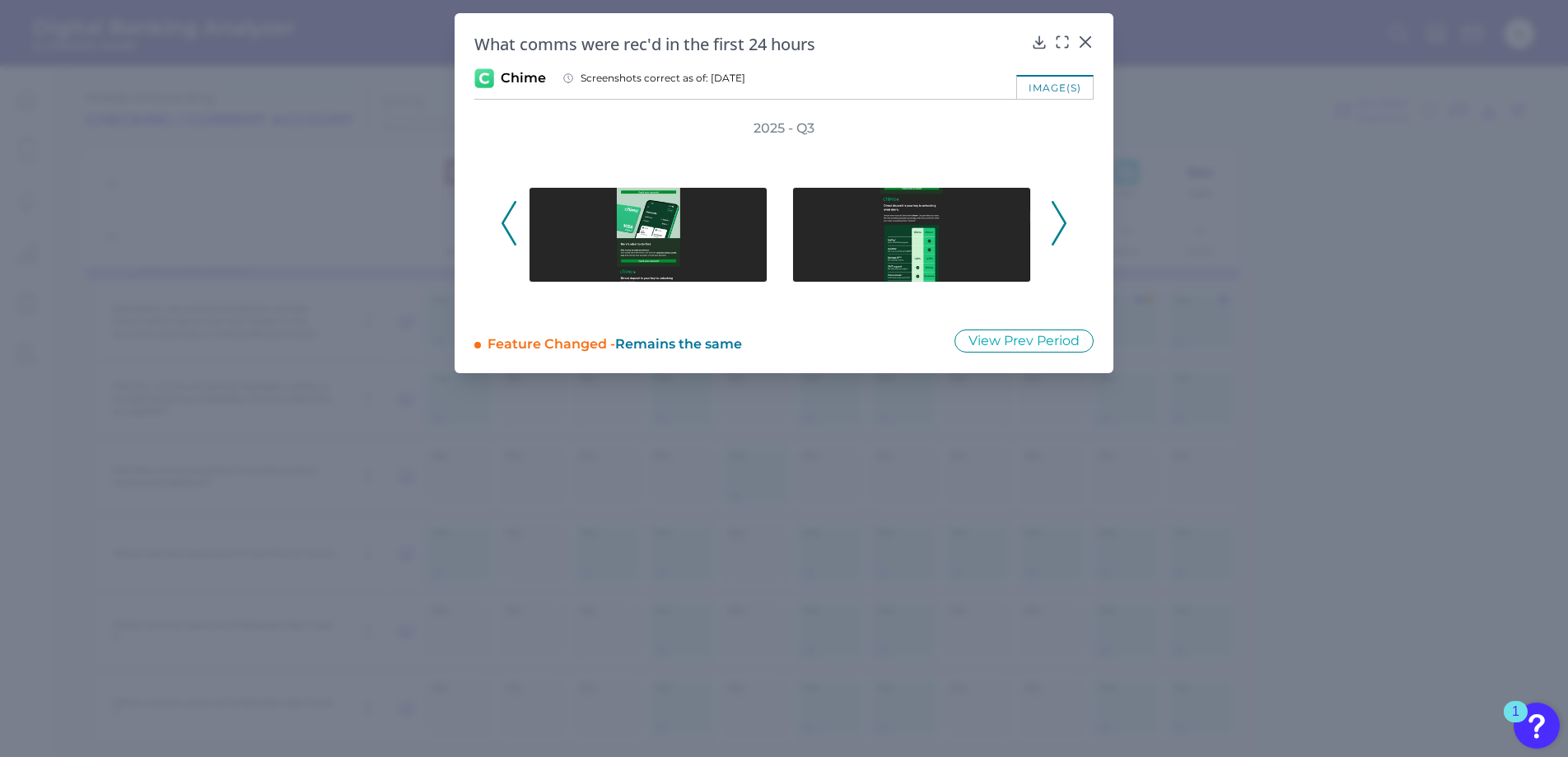
click at [1061, 222] on icon at bounding box center [1058, 223] width 14 height 44
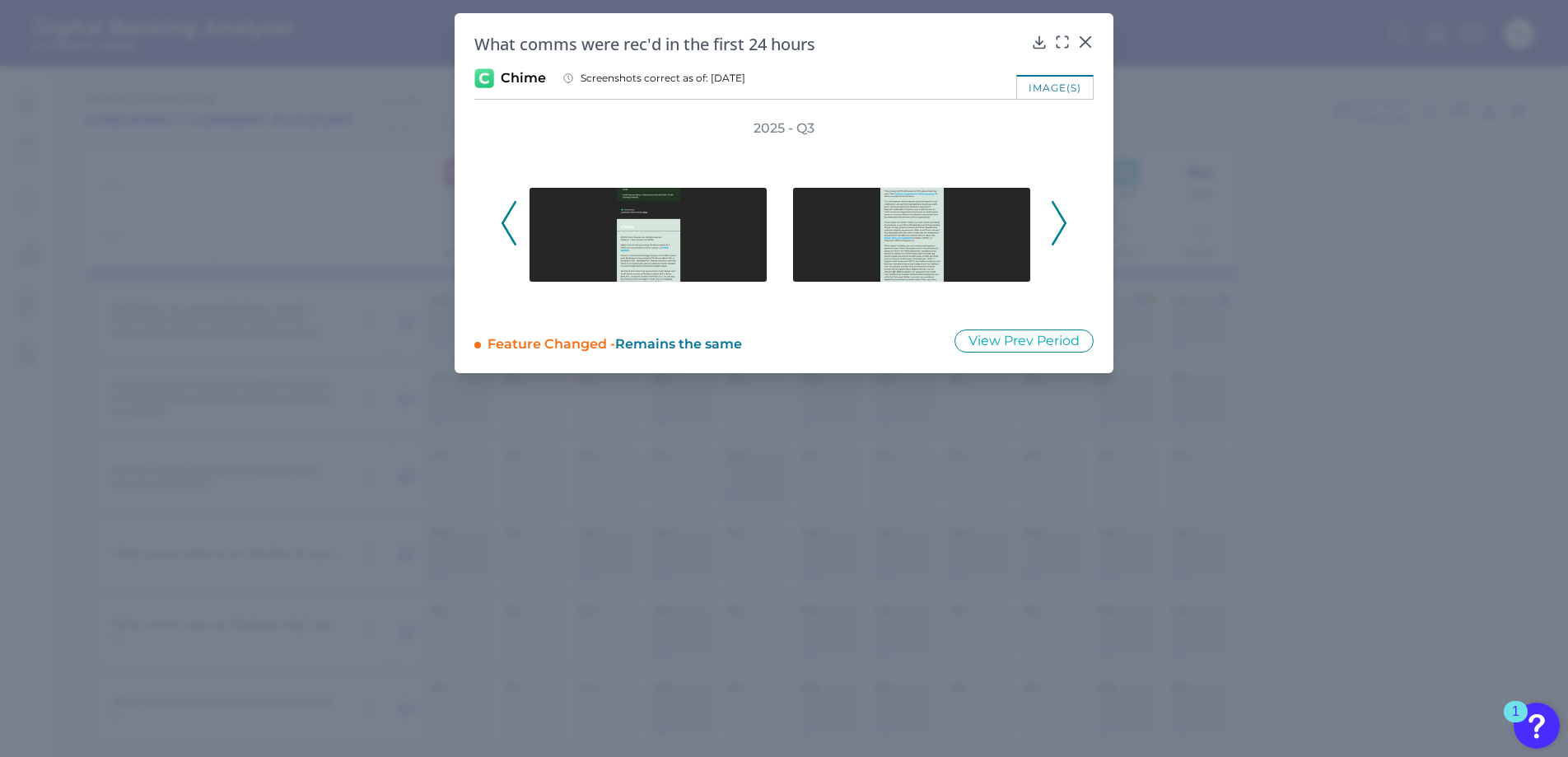
click at [1061, 222] on icon at bounding box center [1058, 223] width 14 height 44
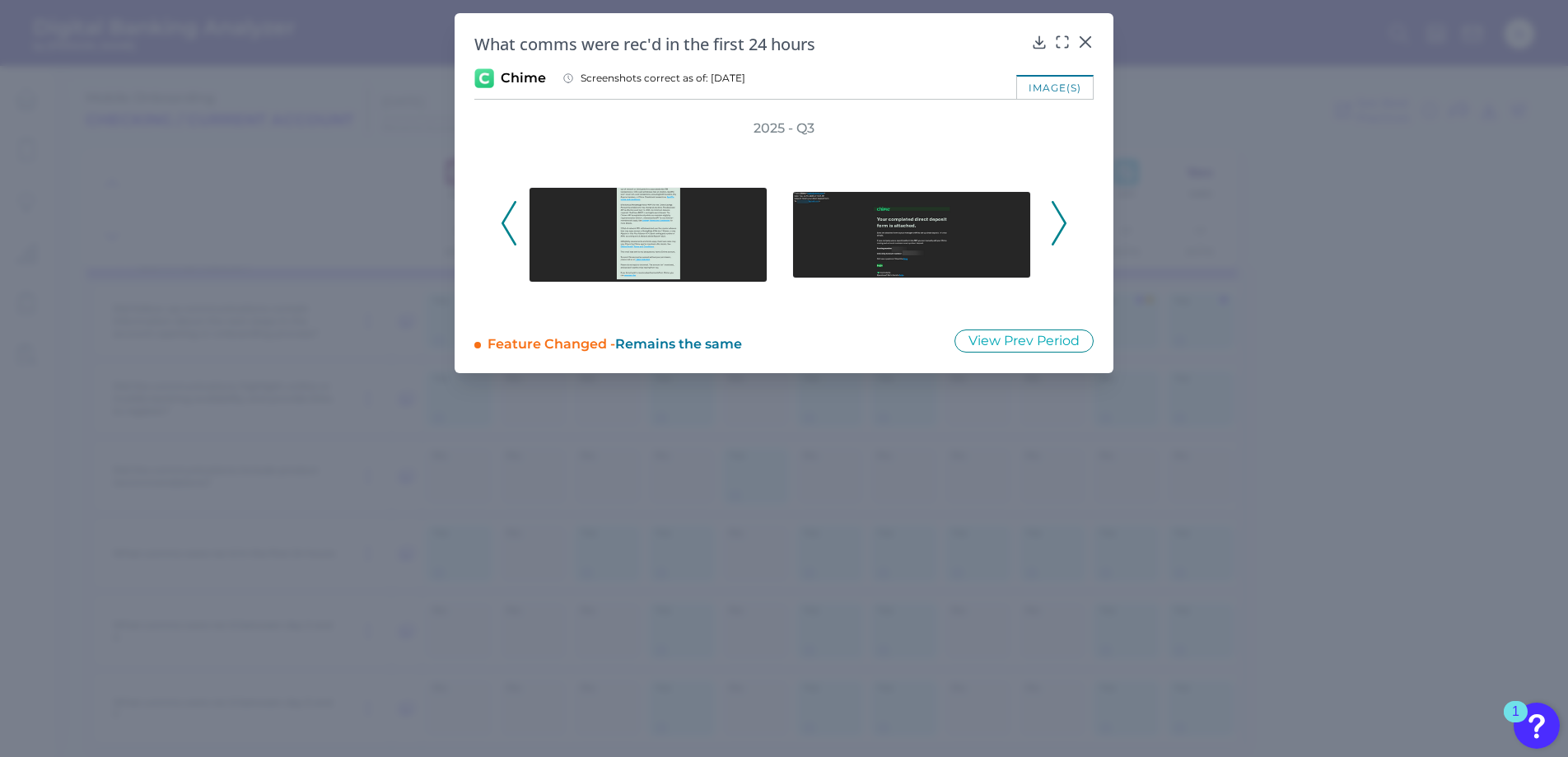
click at [1061, 222] on icon at bounding box center [1058, 223] width 14 height 44
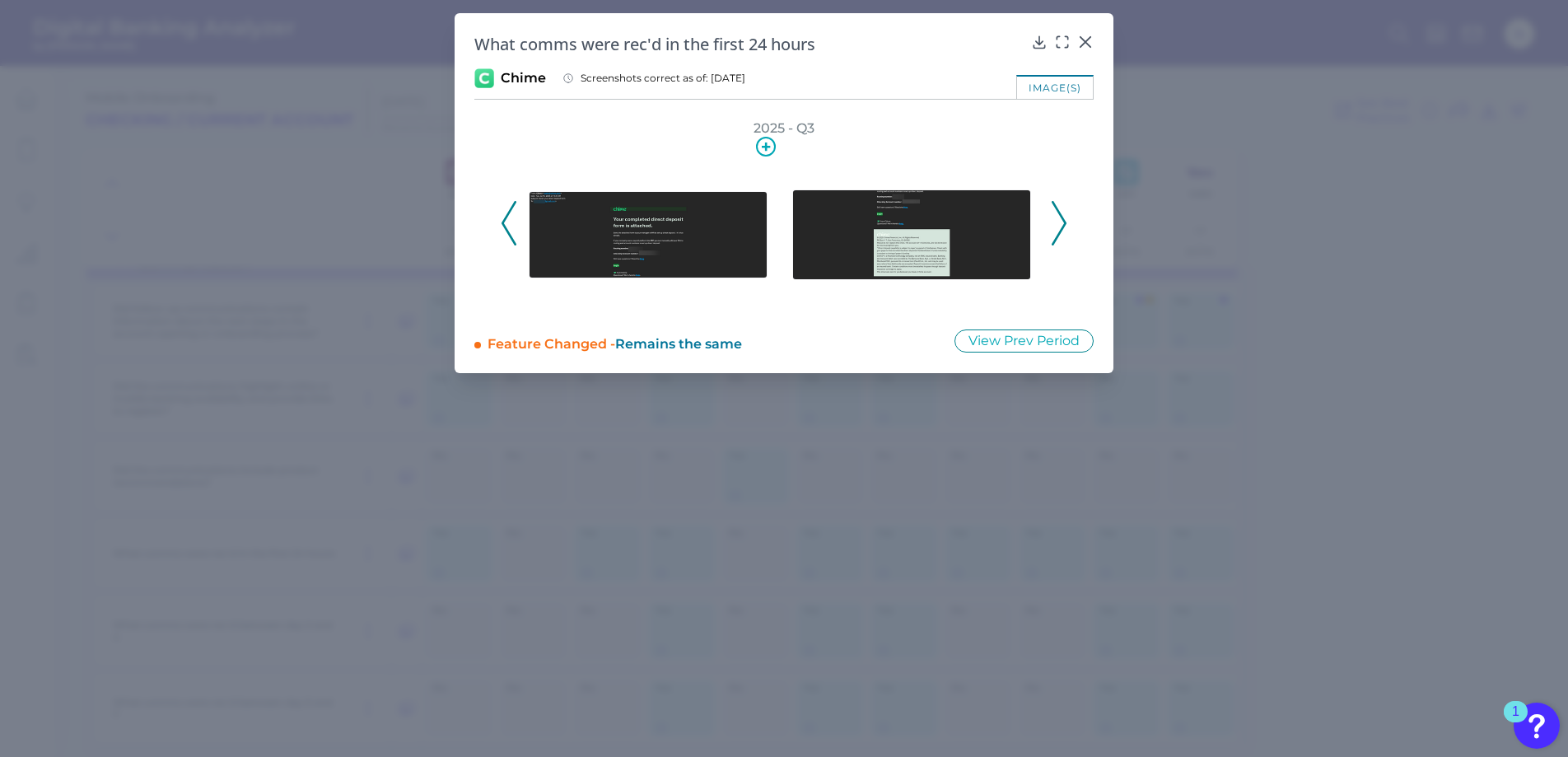
click at [677, 221] on img at bounding box center [648, 234] width 239 height 87
click at [912, 218] on img at bounding box center [911, 234] width 239 height 90
click at [1066, 222] on icon at bounding box center [1058, 223] width 14 height 44
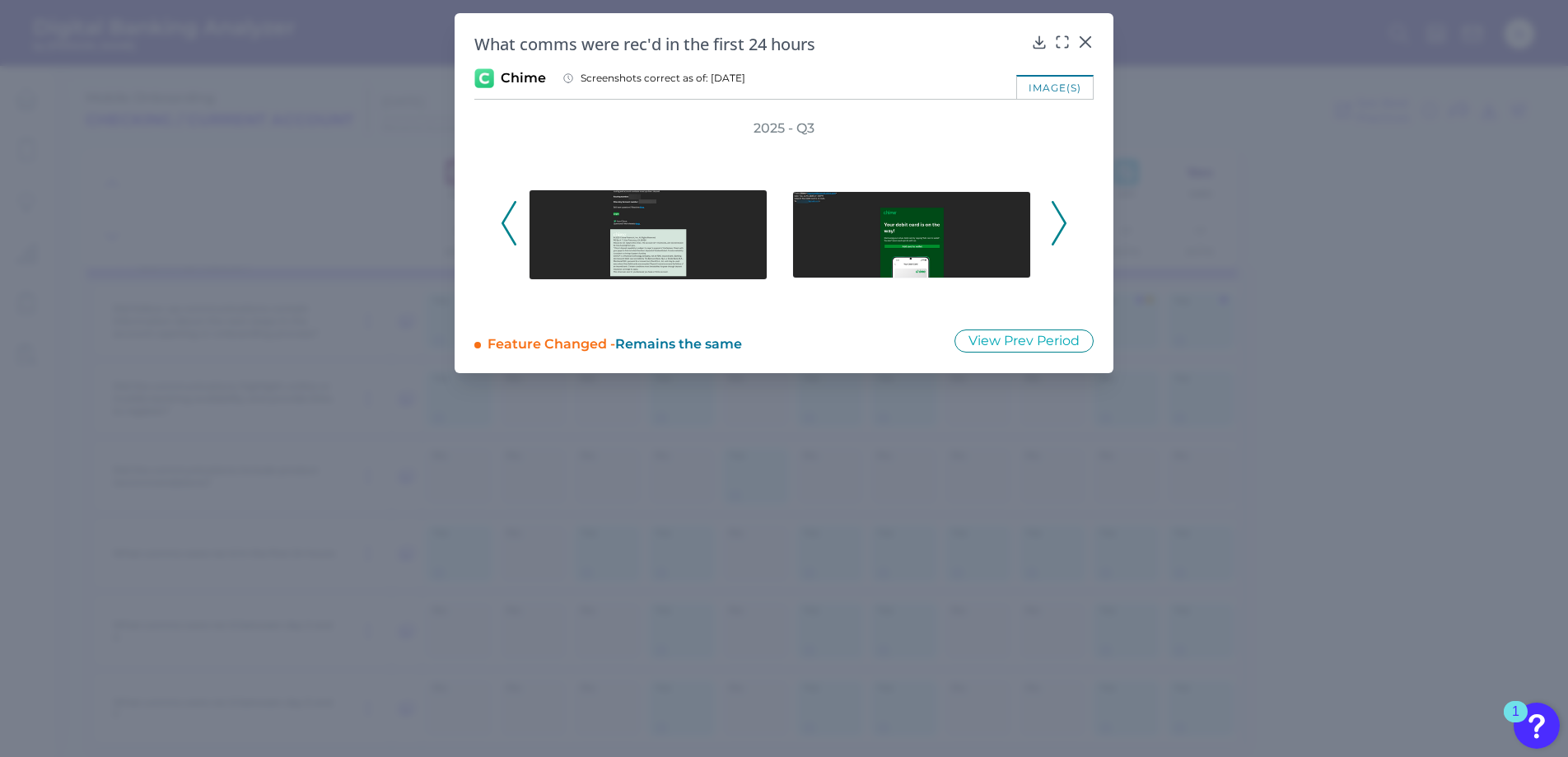
click at [1066, 222] on icon at bounding box center [1058, 223] width 14 height 44
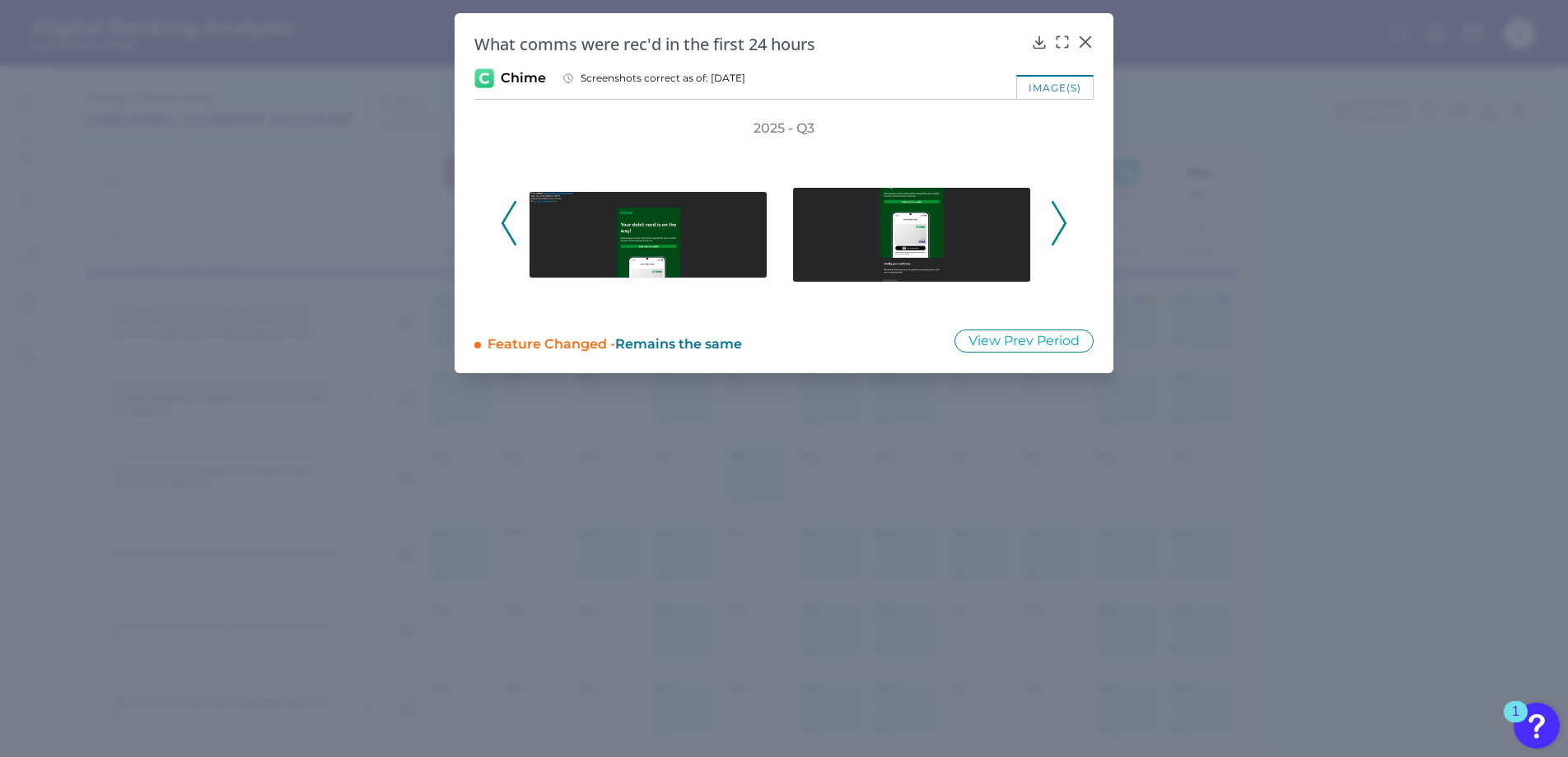
click at [1066, 221] on icon at bounding box center [1058, 223] width 14 height 44
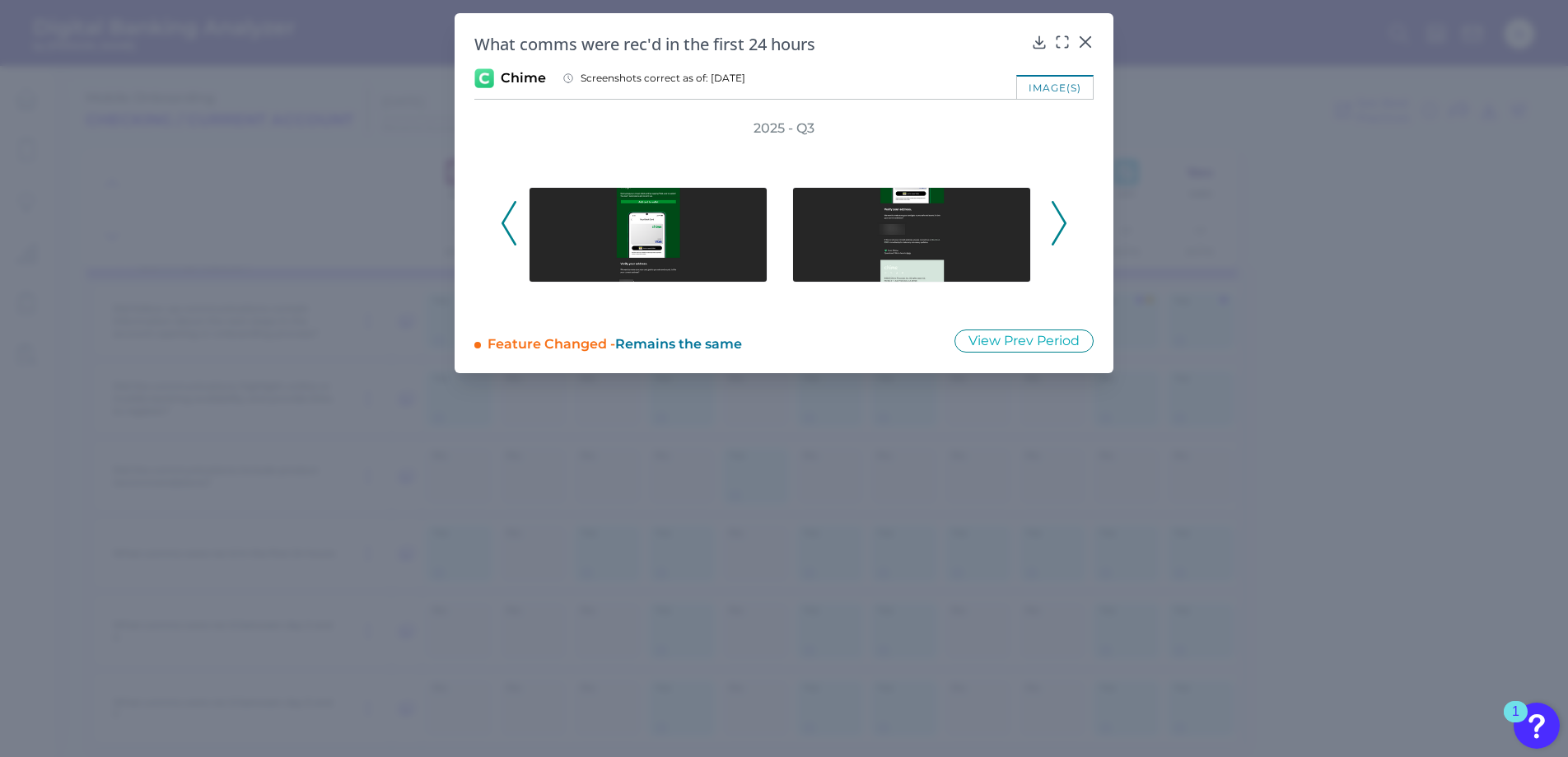
click at [1066, 221] on icon at bounding box center [1058, 223] width 14 height 44
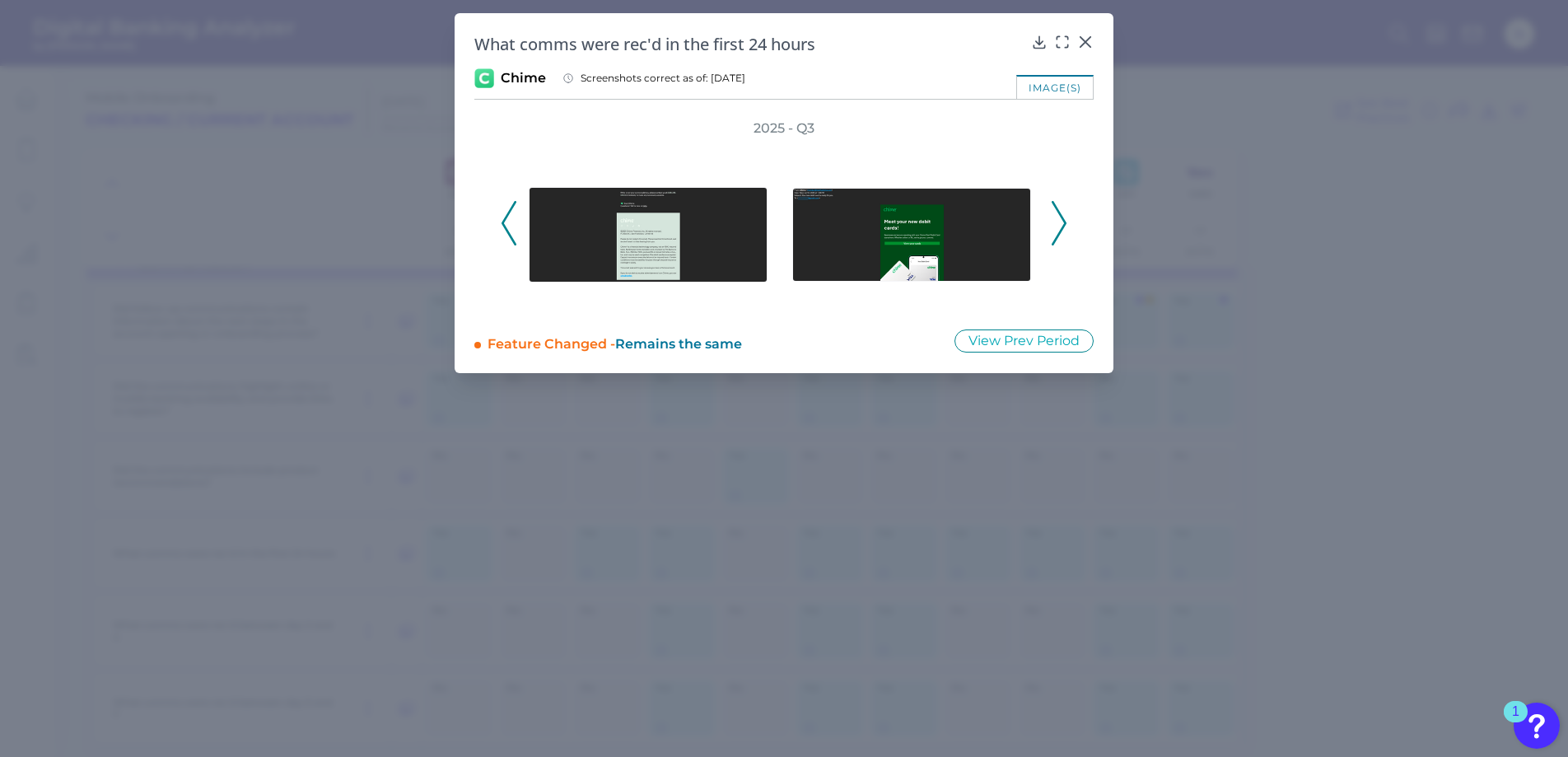
click at [1066, 221] on icon at bounding box center [1058, 223] width 14 height 44
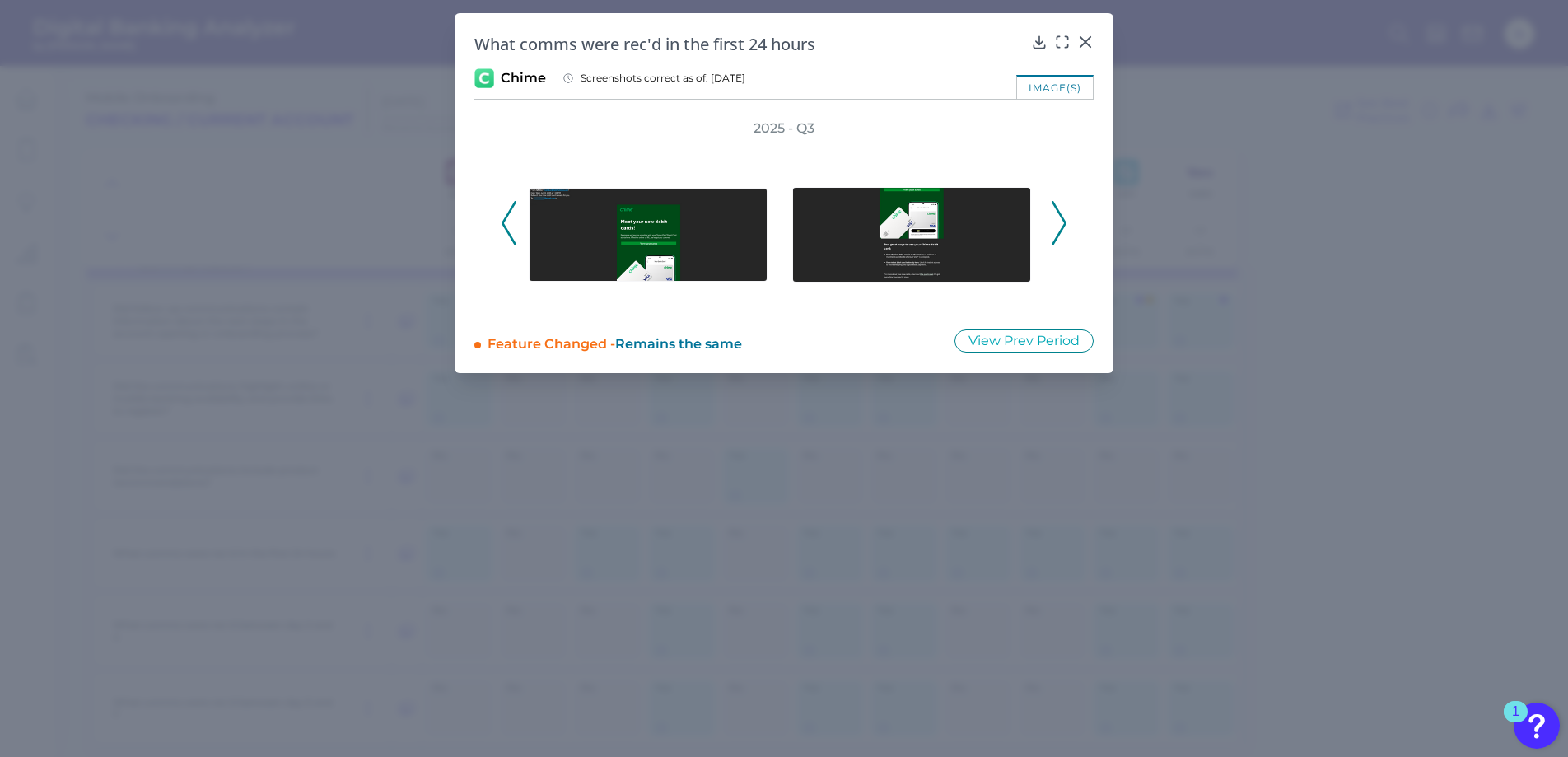
click at [1066, 221] on icon at bounding box center [1058, 223] width 14 height 44
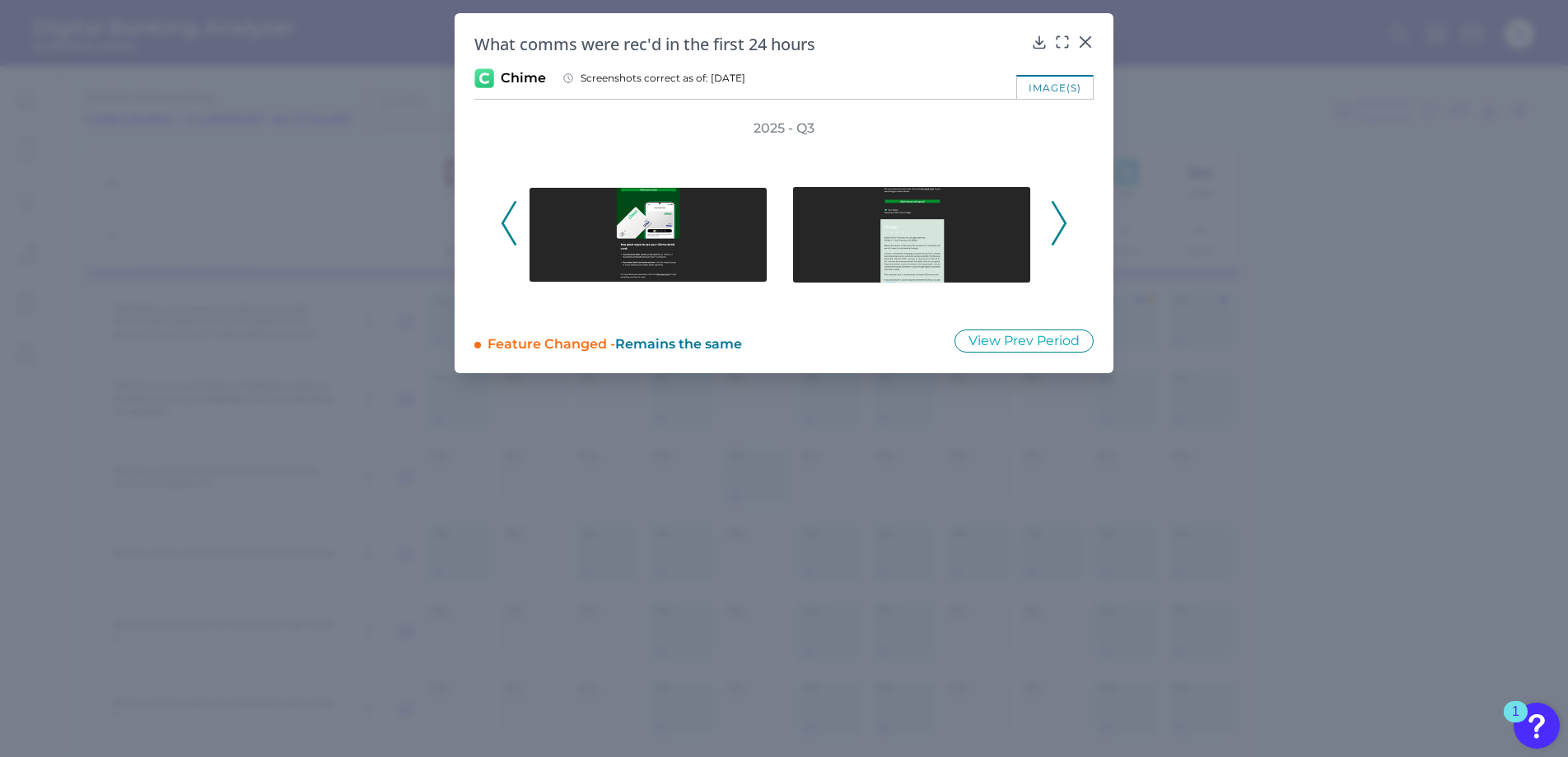
click at [1066, 221] on icon at bounding box center [1058, 223] width 14 height 44
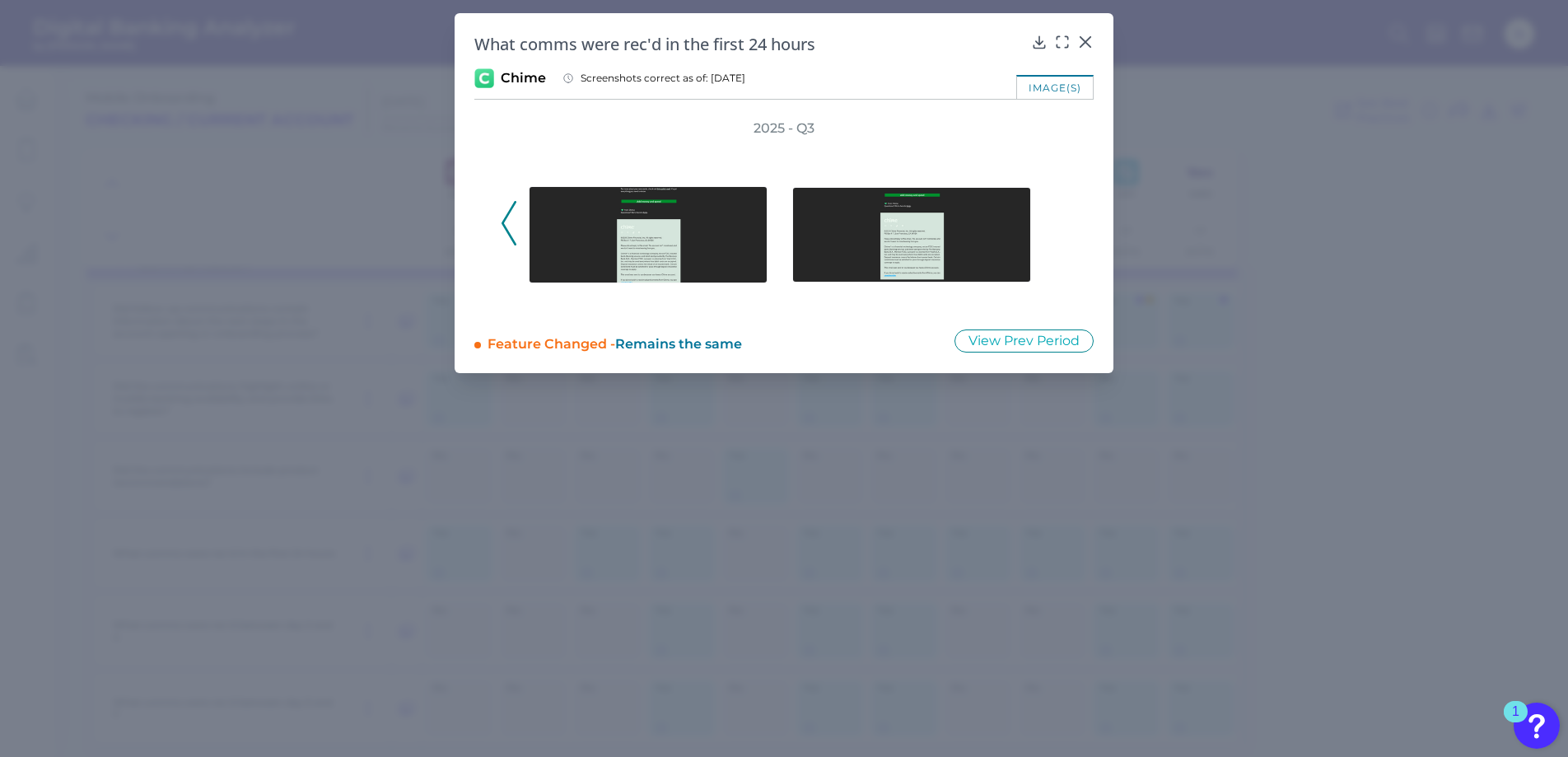
click at [1066, 221] on div "2025 - Q3" at bounding box center [784, 214] width 566 height 189
click at [1084, 38] on icon at bounding box center [1085, 42] width 16 height 16
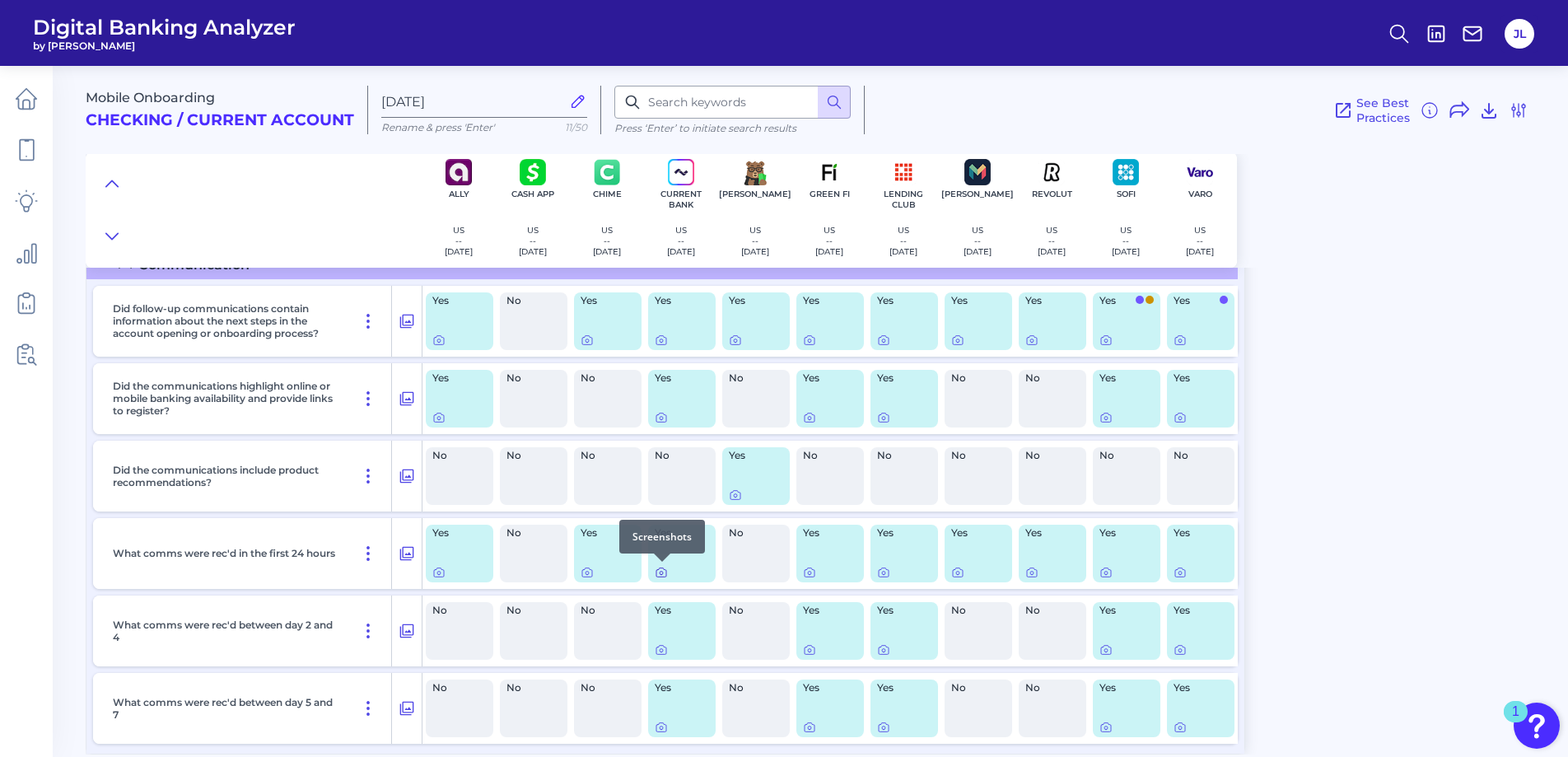
click at [660, 572] on icon at bounding box center [661, 572] width 13 height 13
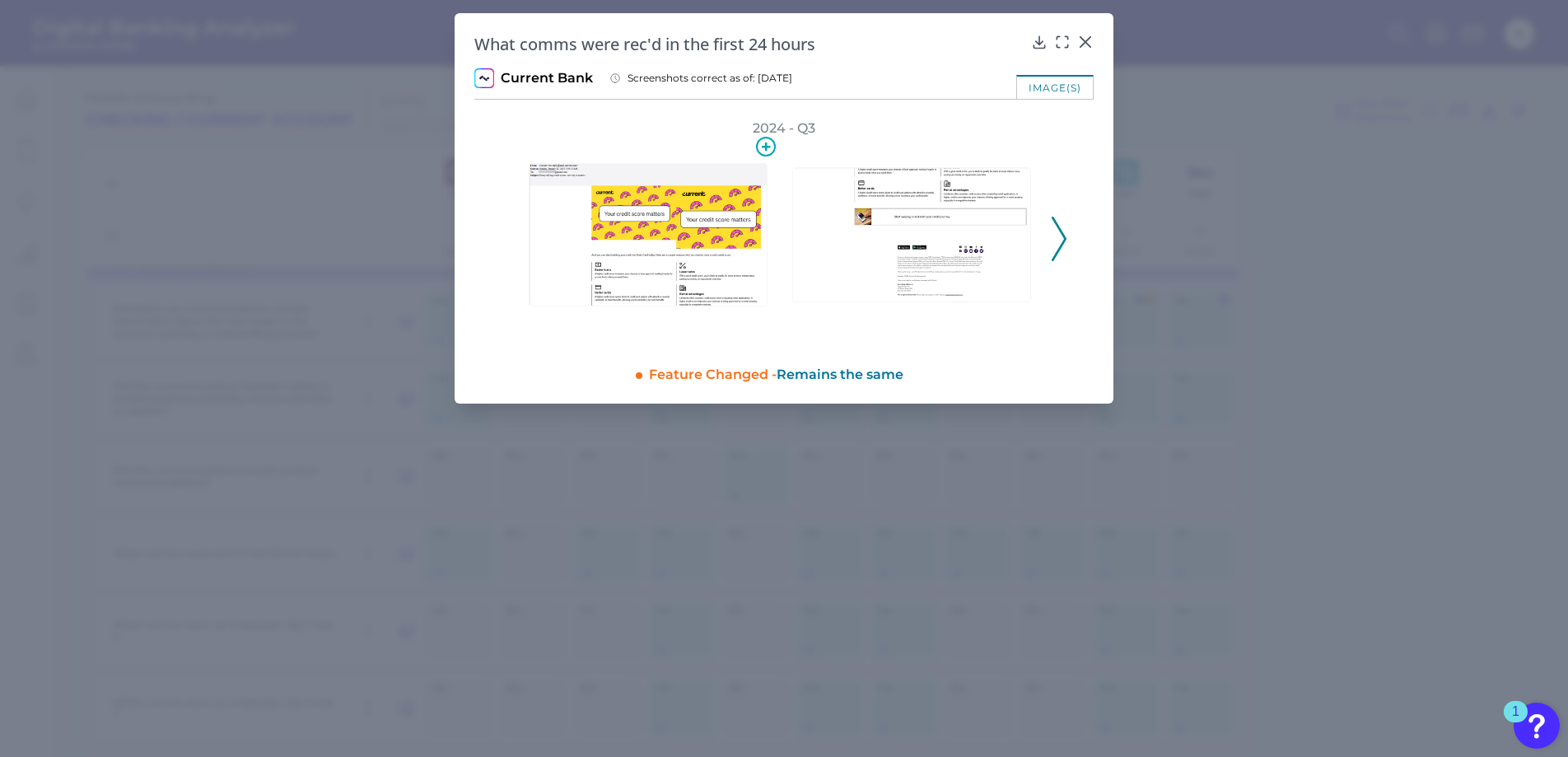
click at [686, 217] on img at bounding box center [648, 234] width 239 height 143
click at [1062, 238] on icon at bounding box center [1058, 239] width 14 height 44
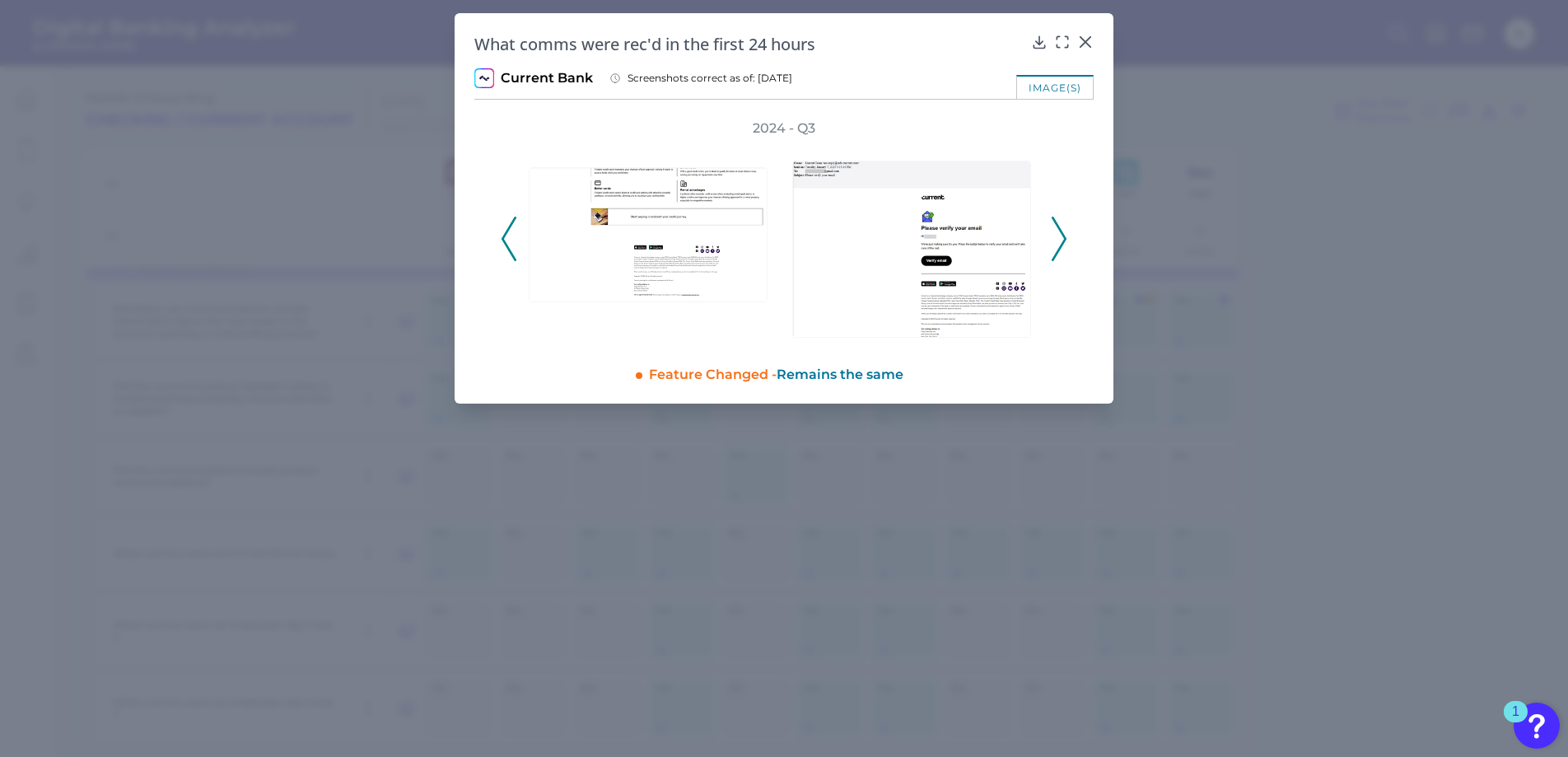
click at [1057, 84] on div "image(s)" at bounding box center [1055, 87] width 78 height 24
click at [1056, 235] on icon at bounding box center [1058, 239] width 14 height 44
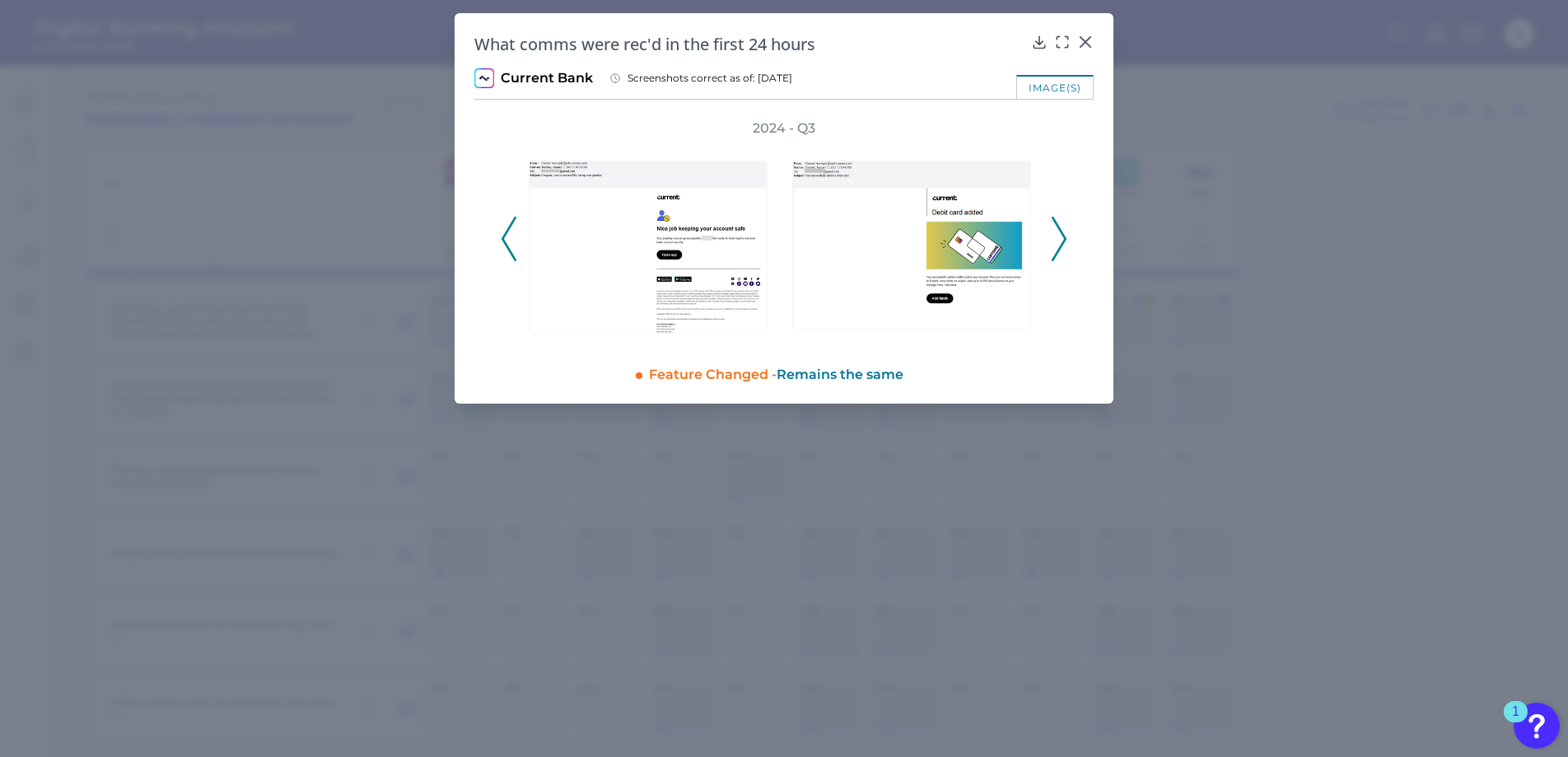
click at [1056, 235] on icon at bounding box center [1058, 239] width 14 height 44
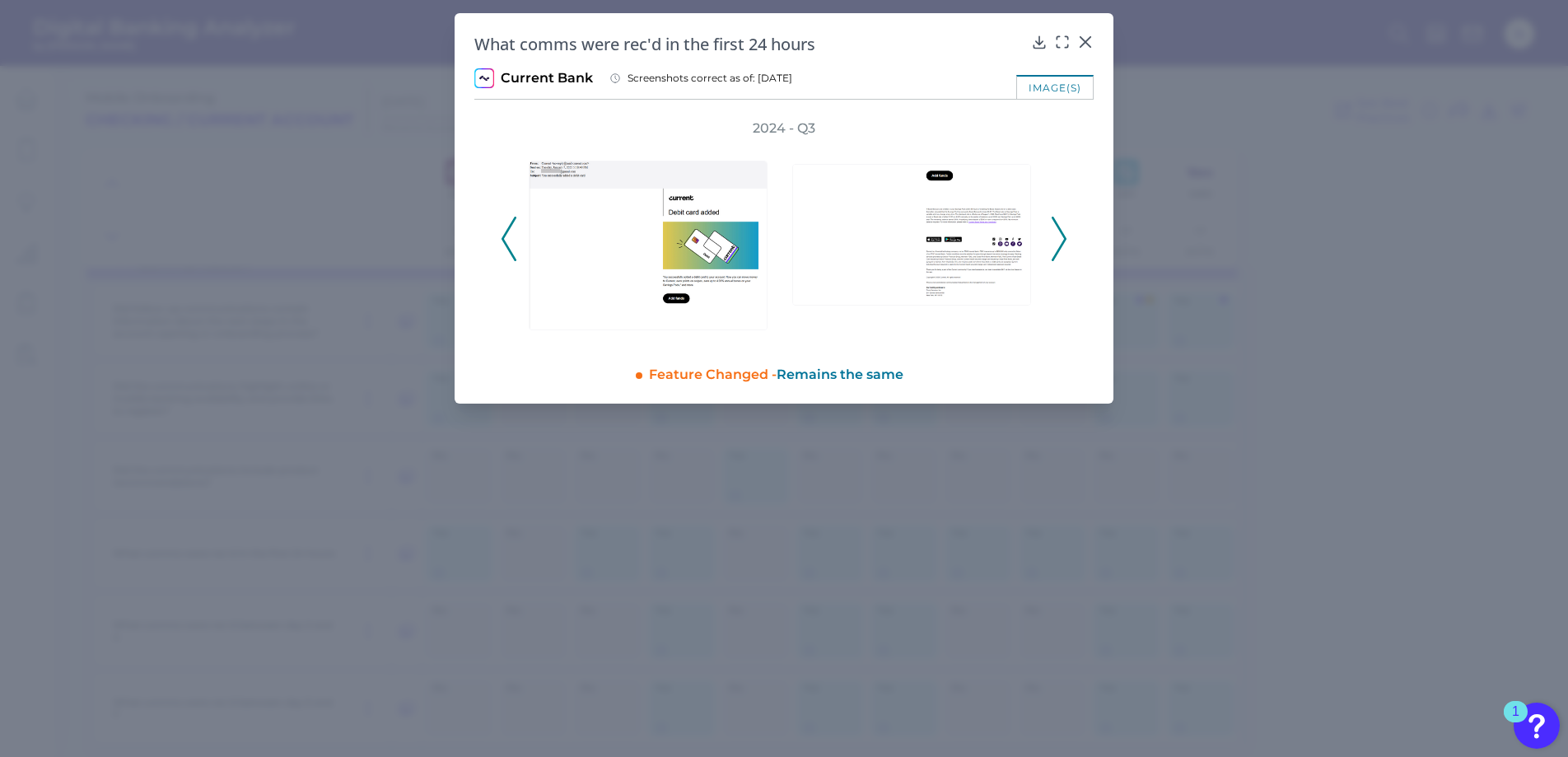
click at [1060, 240] on icon at bounding box center [1058, 239] width 14 height 44
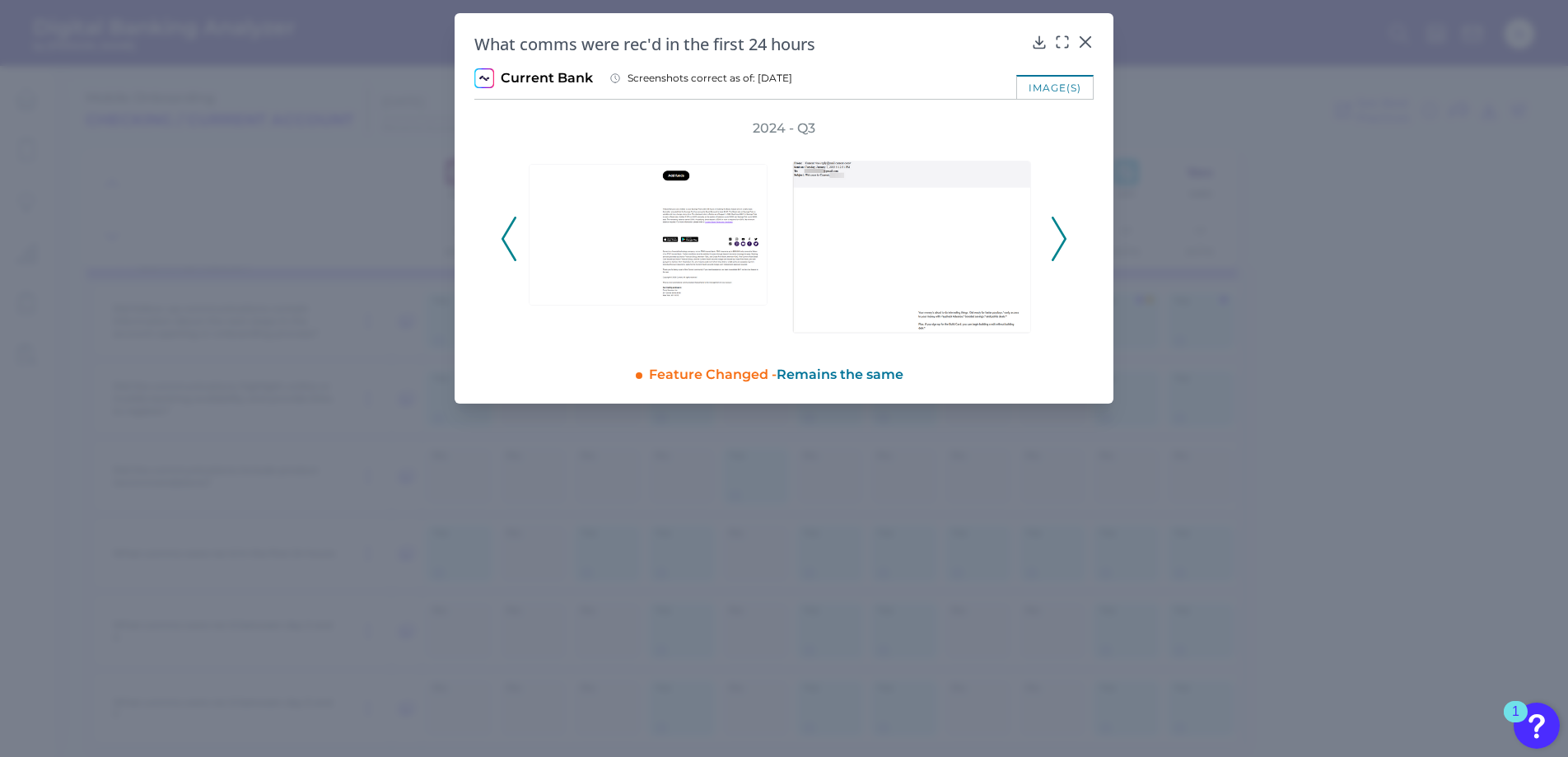
click at [1060, 240] on icon at bounding box center [1058, 239] width 14 height 44
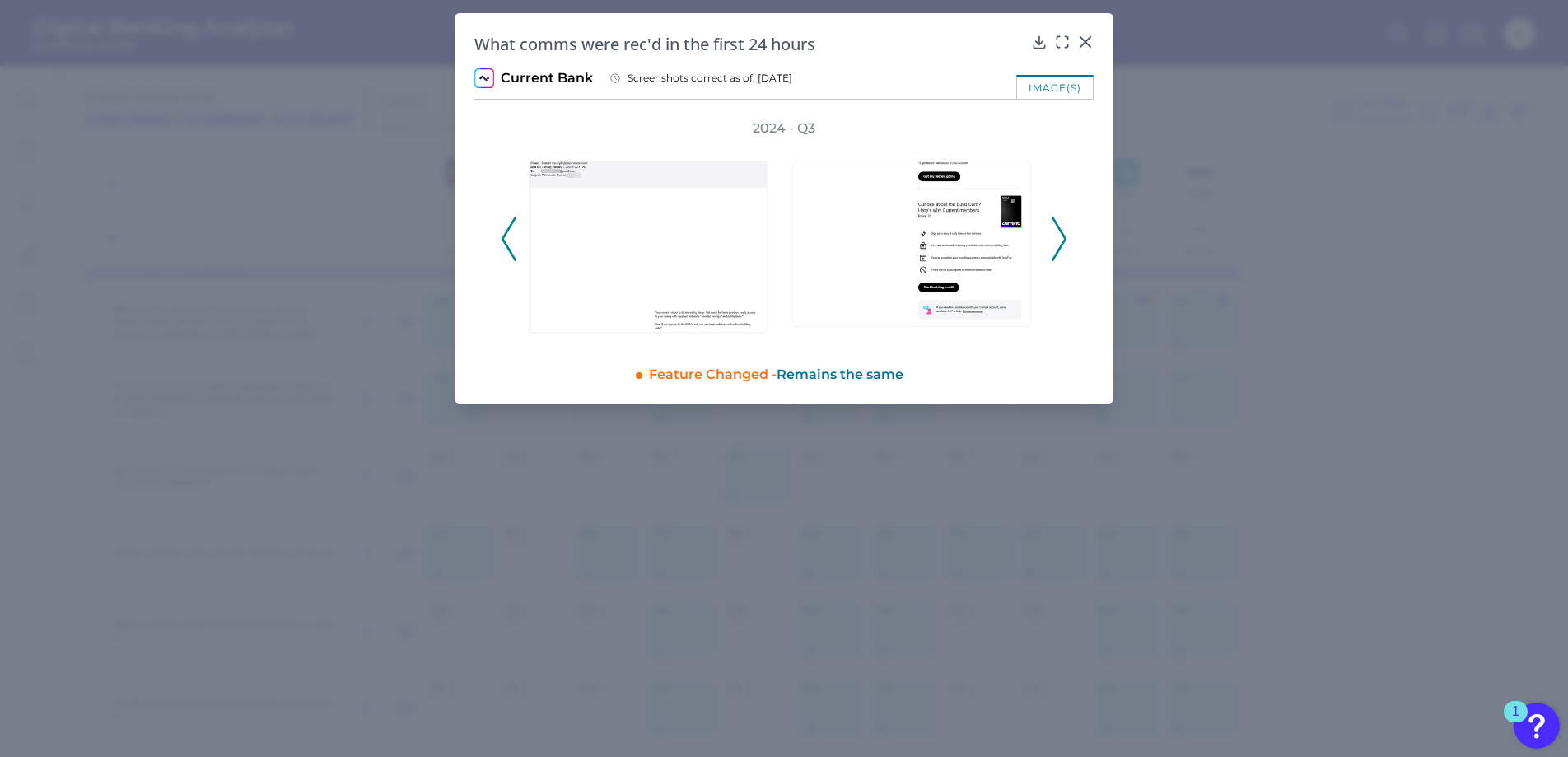
click at [1060, 240] on icon at bounding box center [1058, 239] width 14 height 44
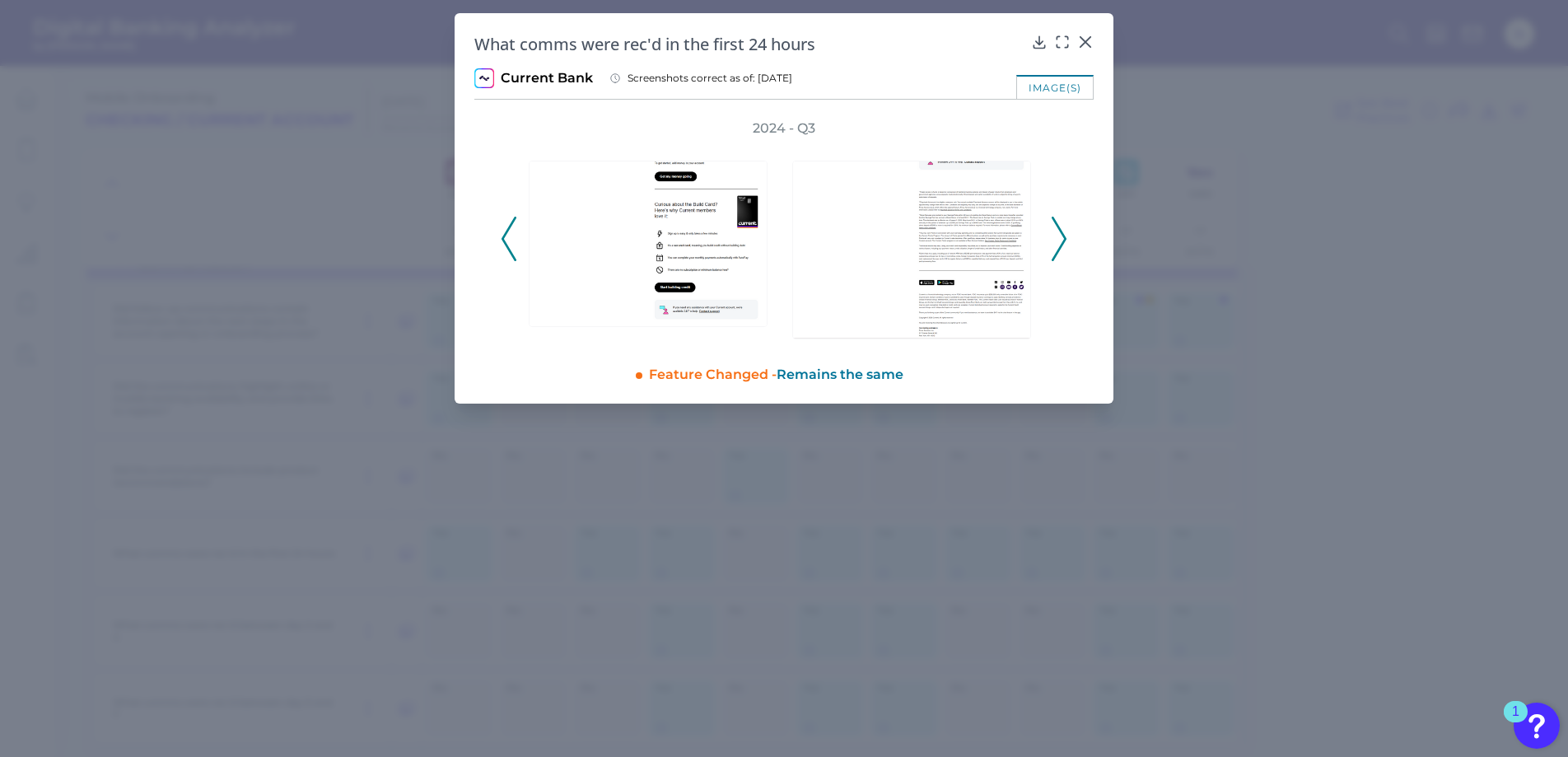
click at [1060, 240] on icon at bounding box center [1058, 239] width 14 height 44
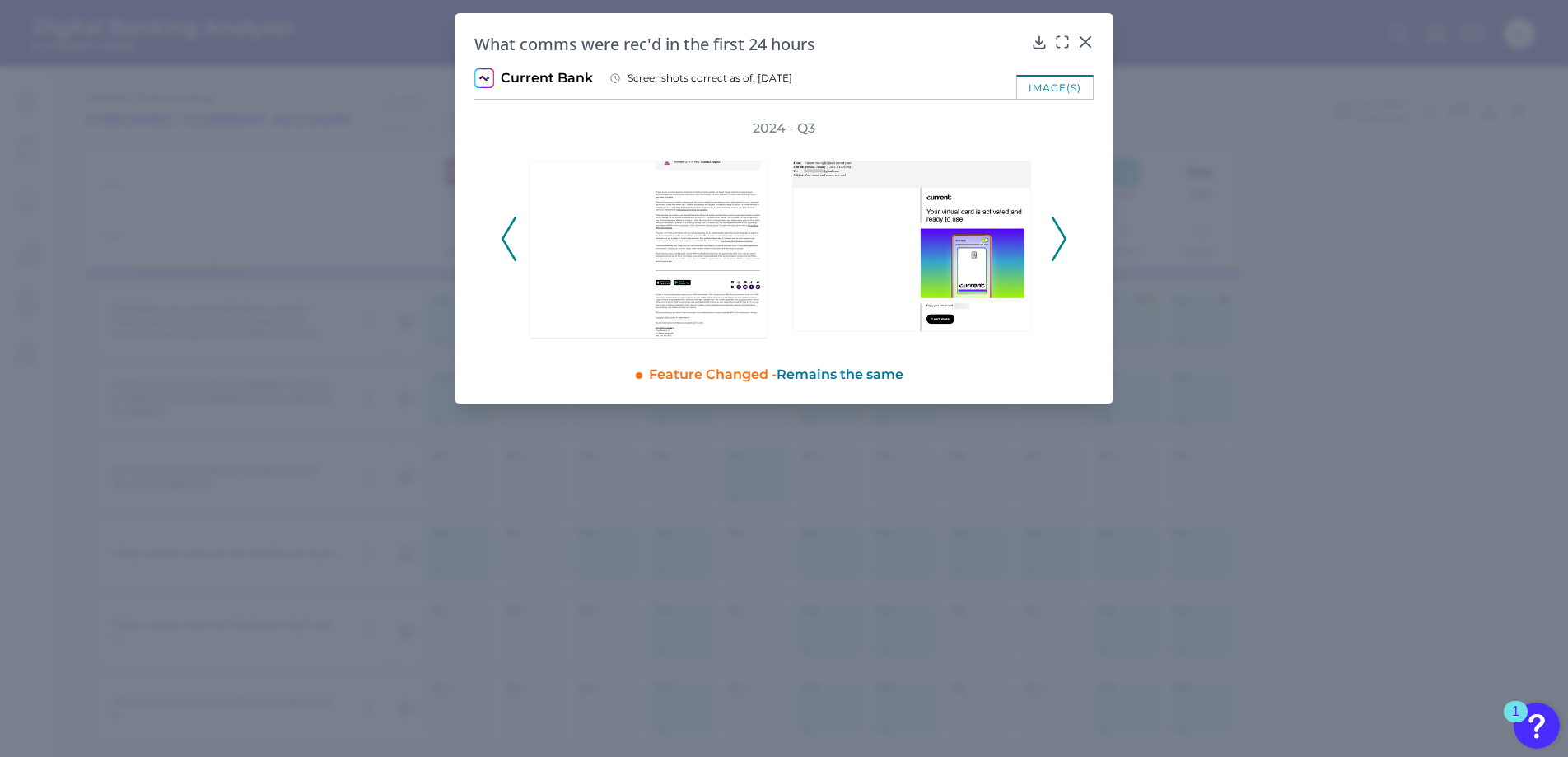
click at [1060, 240] on icon at bounding box center [1058, 239] width 14 height 44
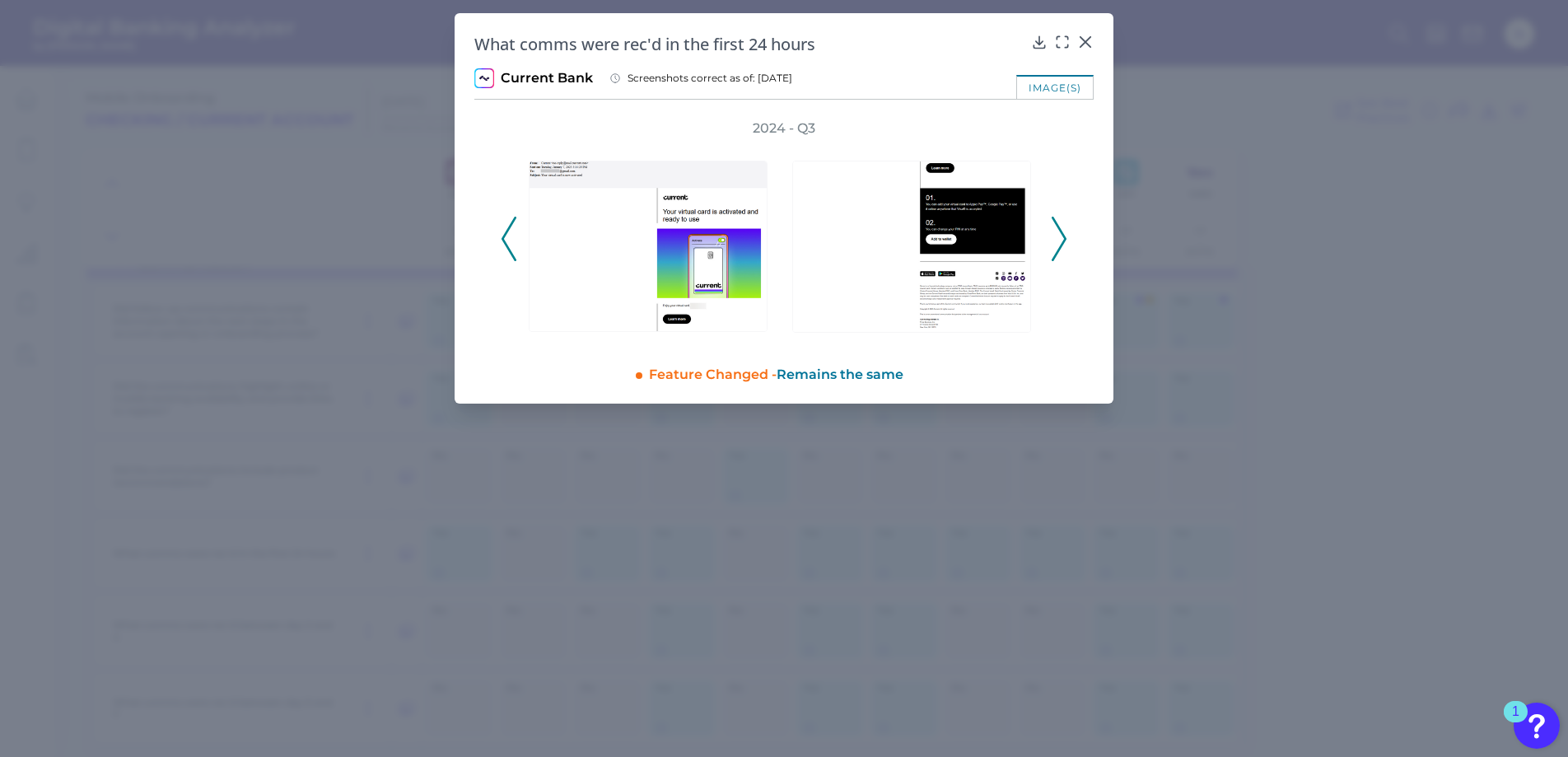
click at [1060, 240] on icon at bounding box center [1058, 239] width 14 height 44
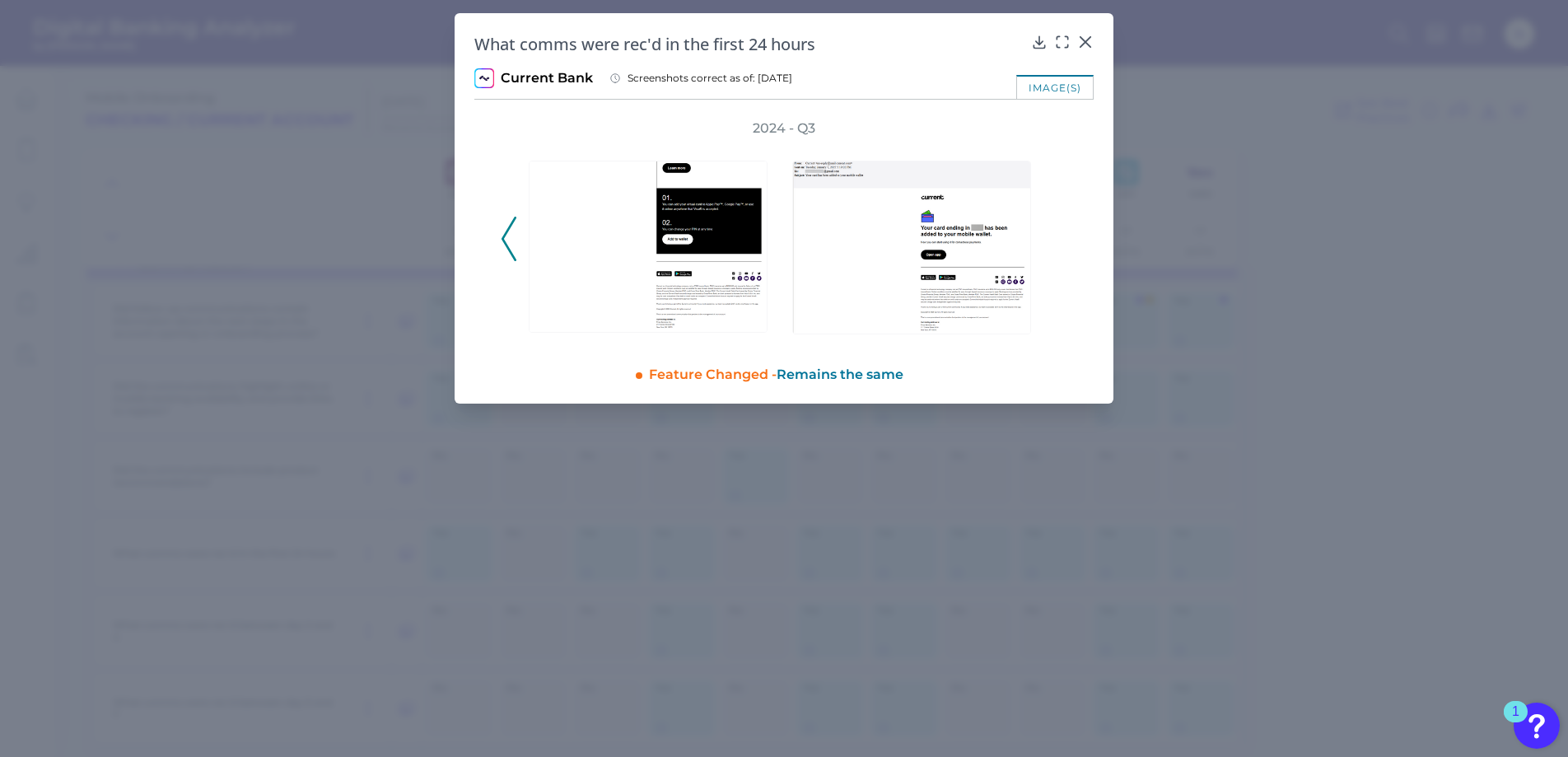
click at [1067, 234] on div "2024 - Q3" at bounding box center [784, 229] width 566 height 220
click at [1088, 38] on icon at bounding box center [1085, 42] width 10 height 10
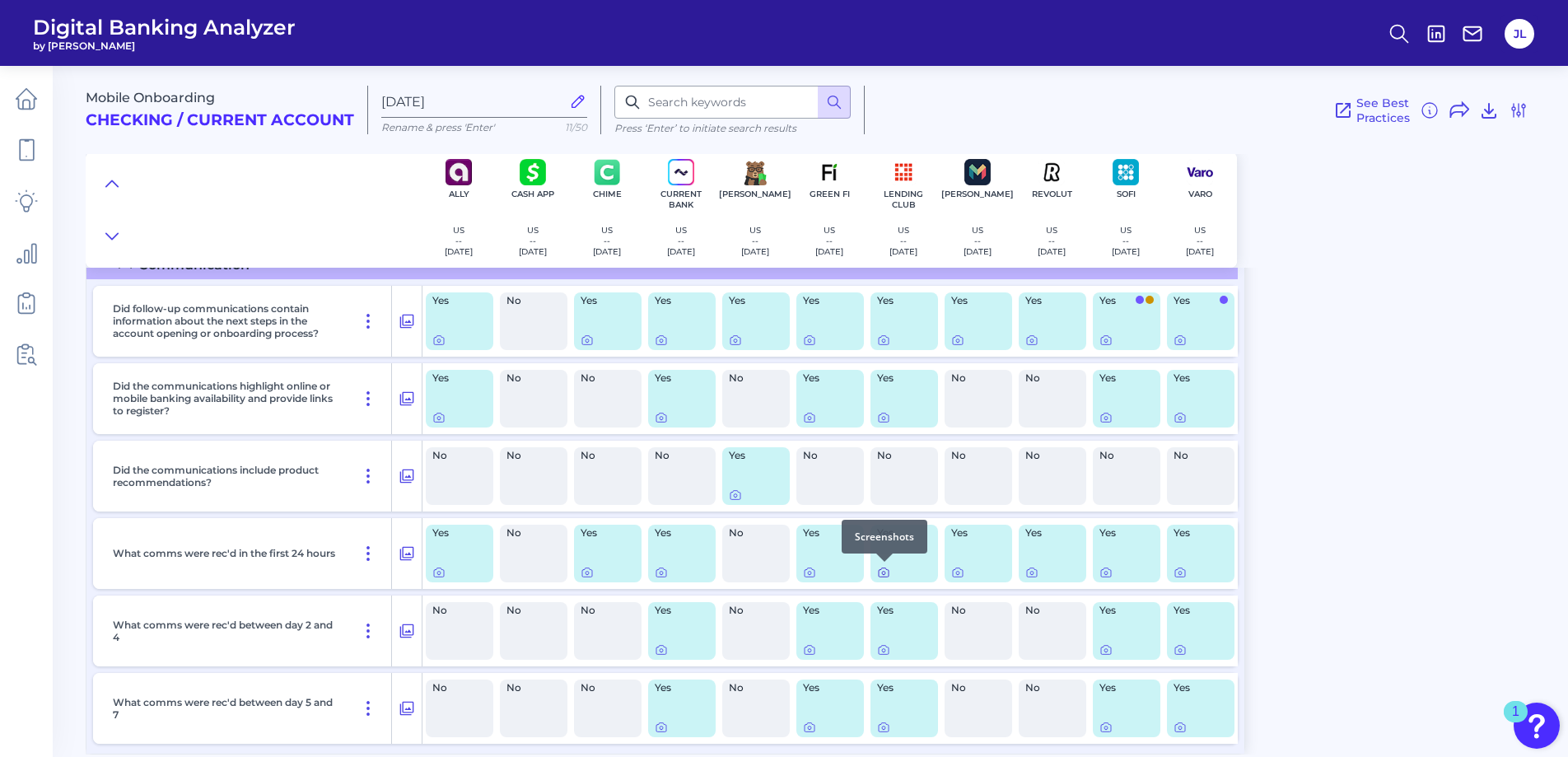
click at [882, 569] on icon at bounding box center [883, 572] width 13 height 13
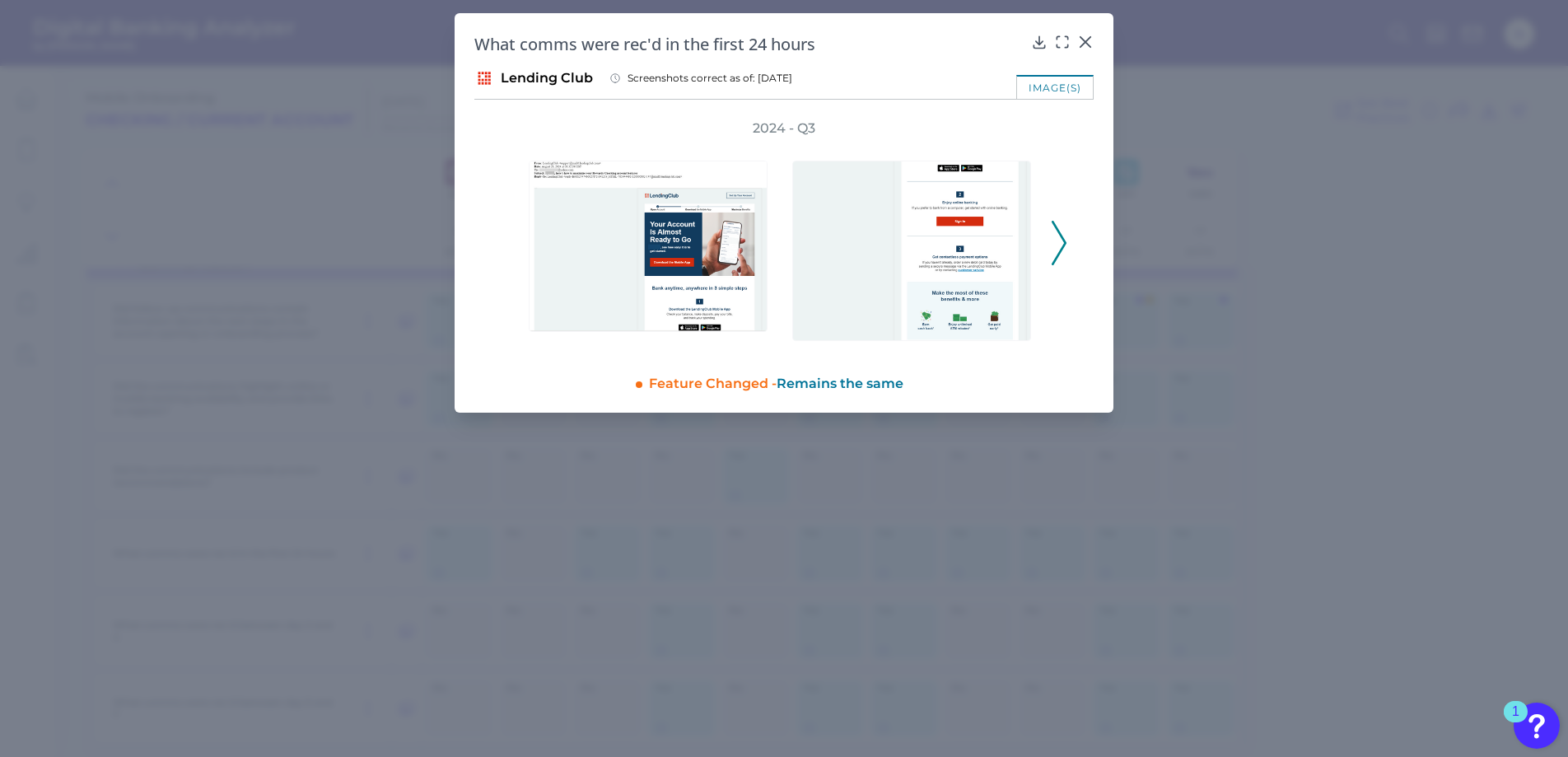
click at [1057, 242] on icon at bounding box center [1058, 243] width 14 height 44
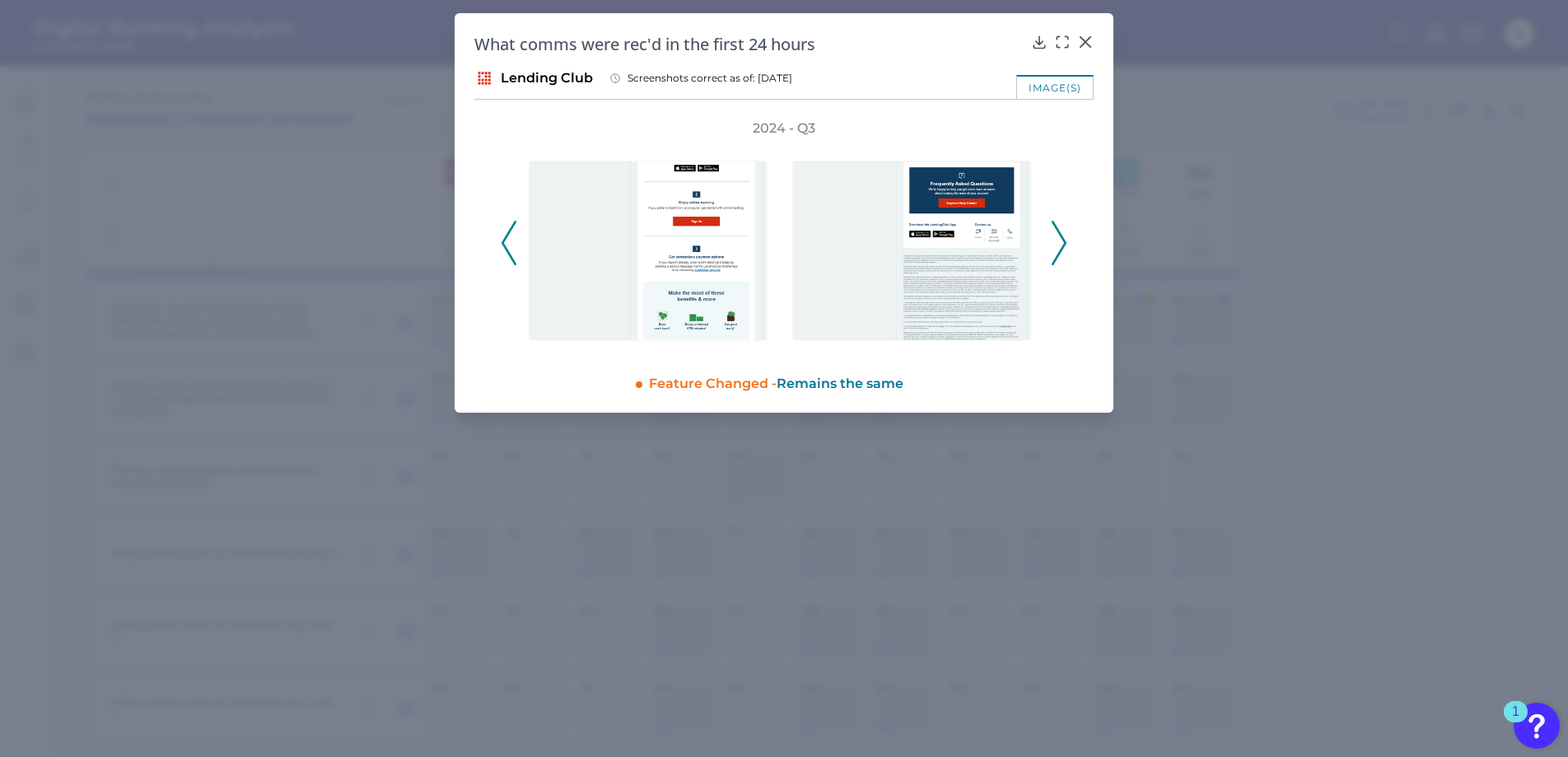
click at [1057, 242] on icon at bounding box center [1058, 243] width 14 height 44
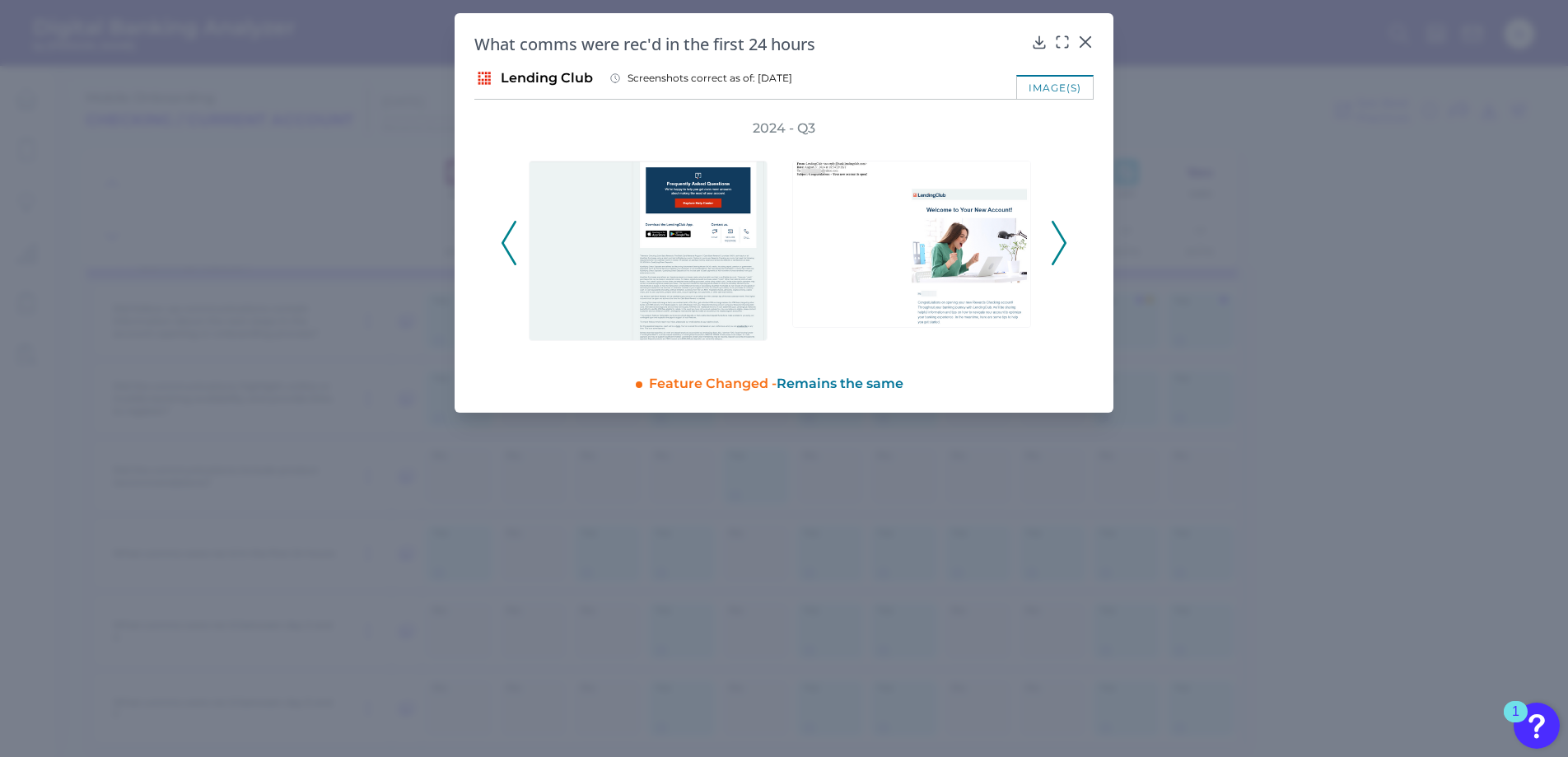
click at [1057, 242] on icon at bounding box center [1058, 243] width 14 height 44
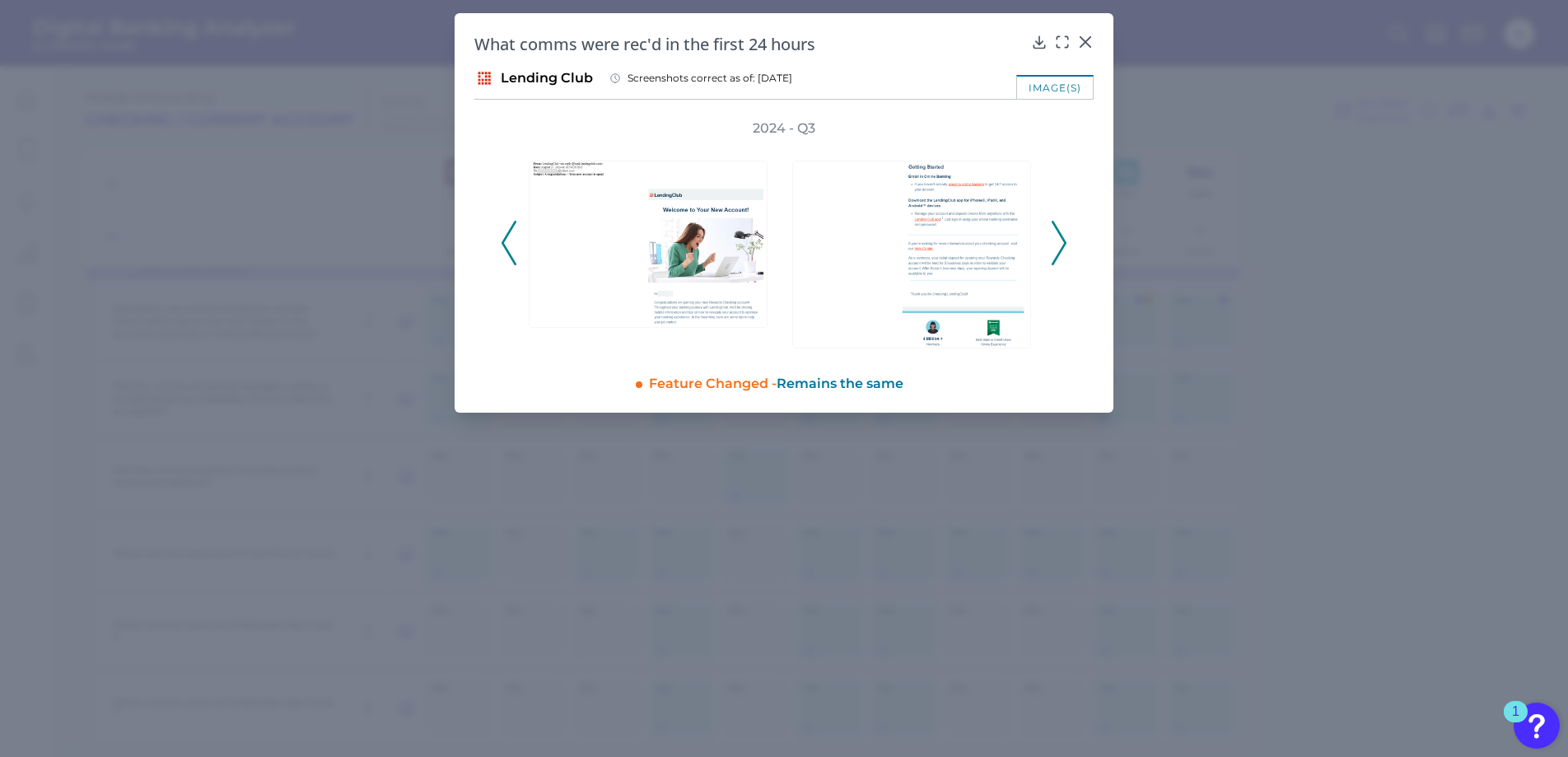
click at [1057, 242] on icon at bounding box center [1058, 243] width 14 height 44
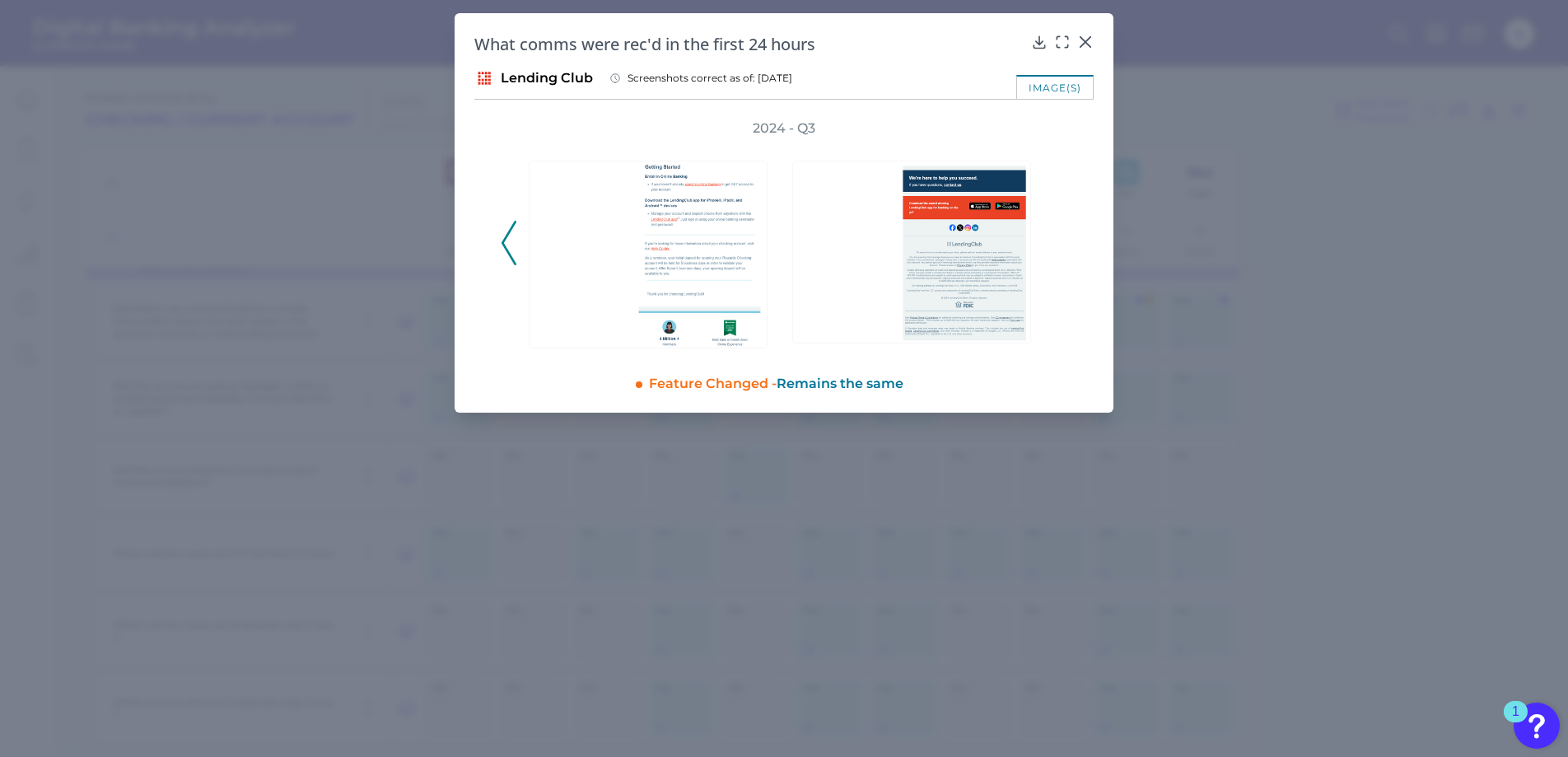
click at [1057, 242] on div "2024 - Q3" at bounding box center [784, 234] width 566 height 229
click at [1086, 38] on icon at bounding box center [1085, 42] width 16 height 16
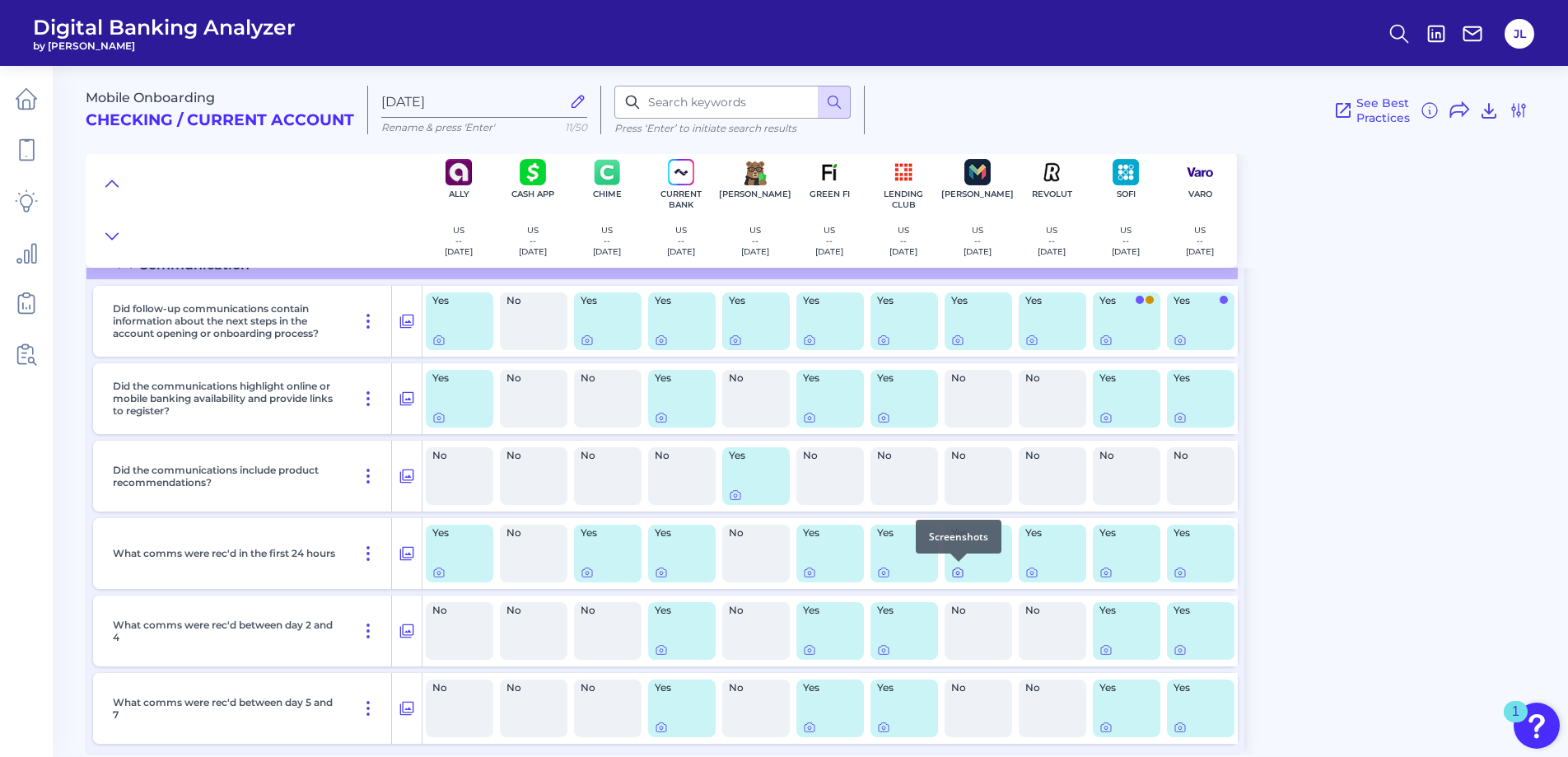
click at [959, 572] on icon at bounding box center [958, 573] width 3 height 3
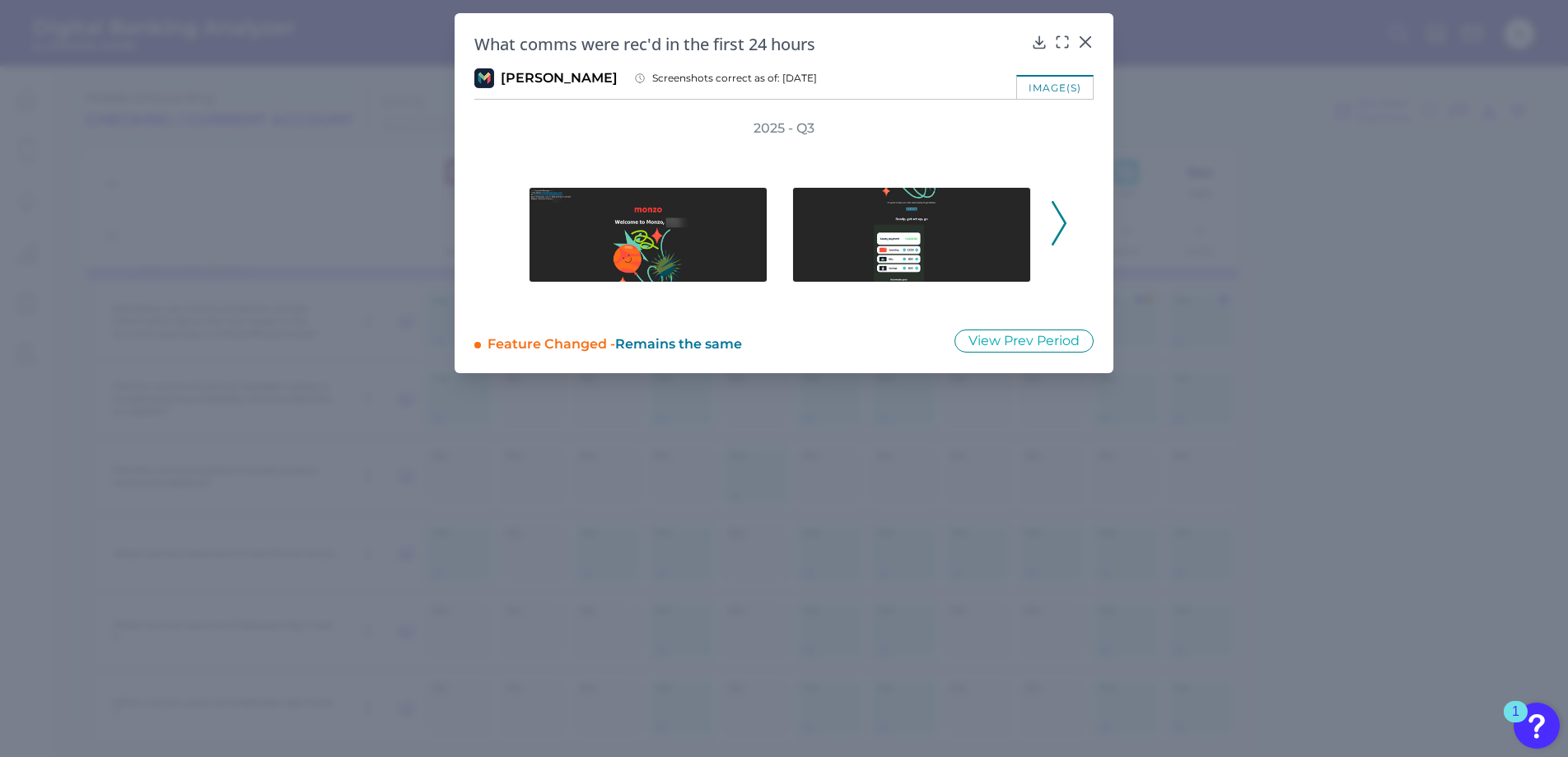
click at [1060, 216] on polyline at bounding box center [1058, 222] width 12 height 42
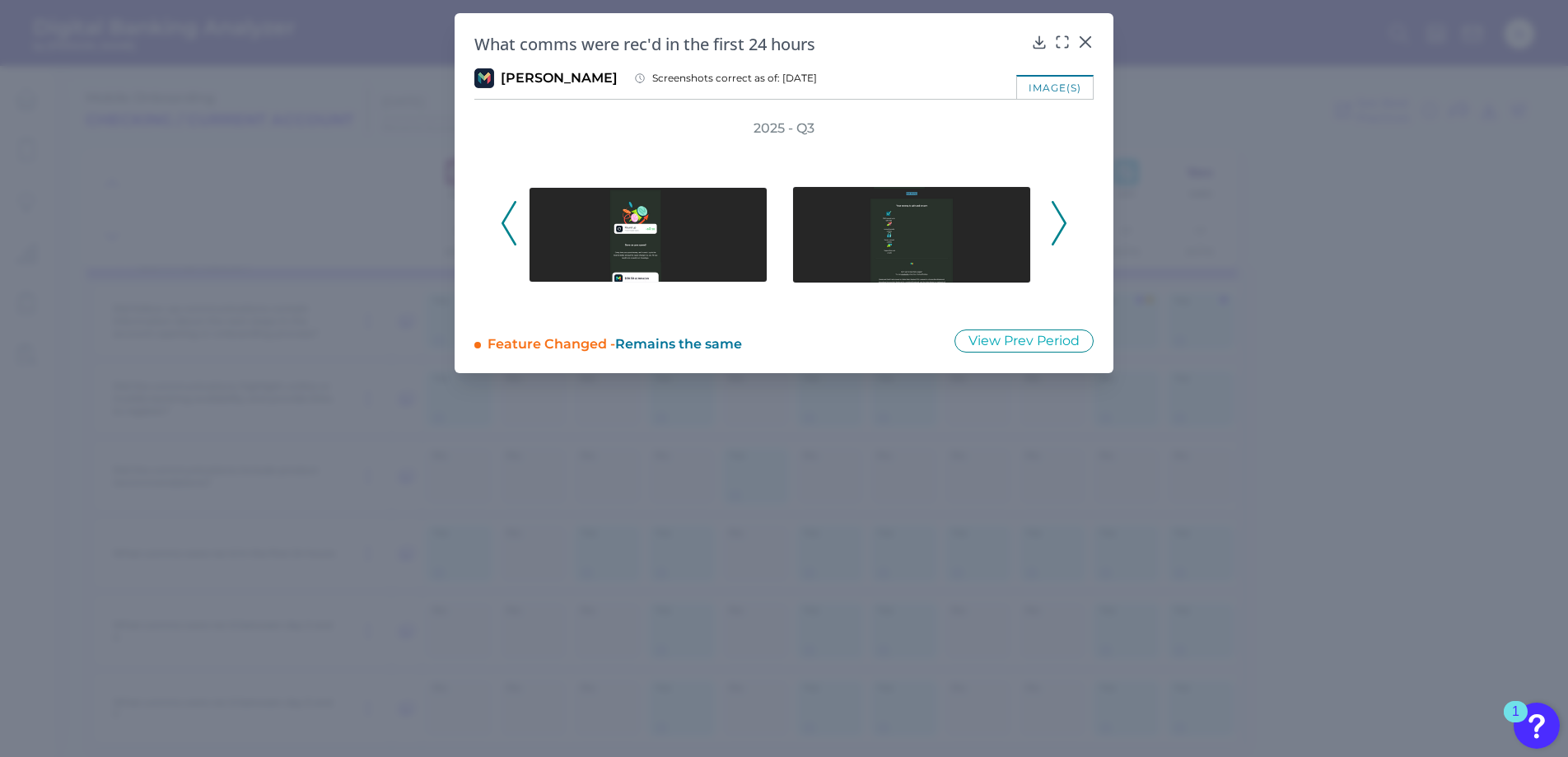
click at [1060, 216] on polyline at bounding box center [1058, 222] width 12 height 42
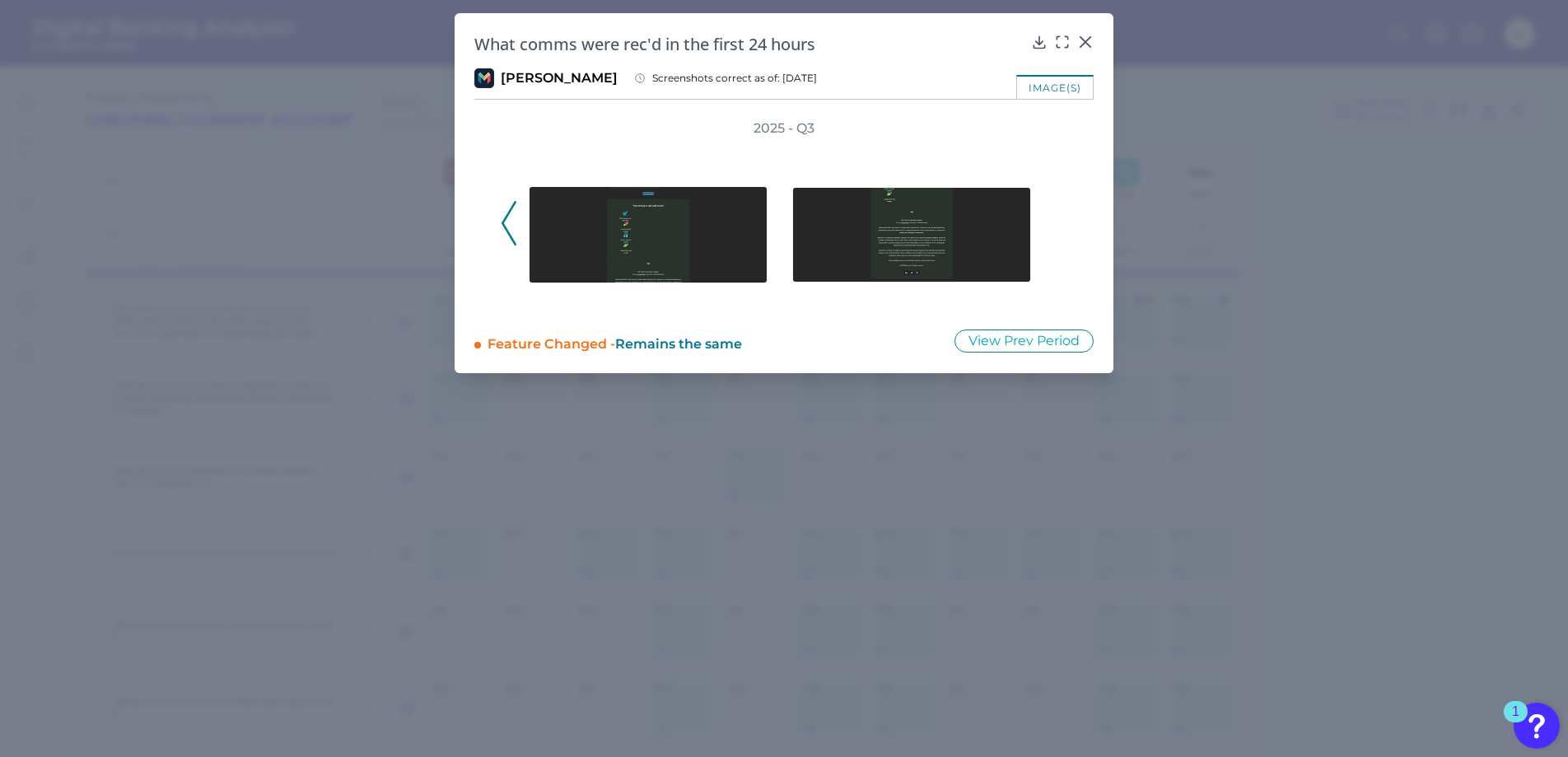
click at [1060, 216] on div "2025 - Q3" at bounding box center [784, 214] width 566 height 189
click at [1081, 40] on icon at bounding box center [1085, 42] width 16 height 16
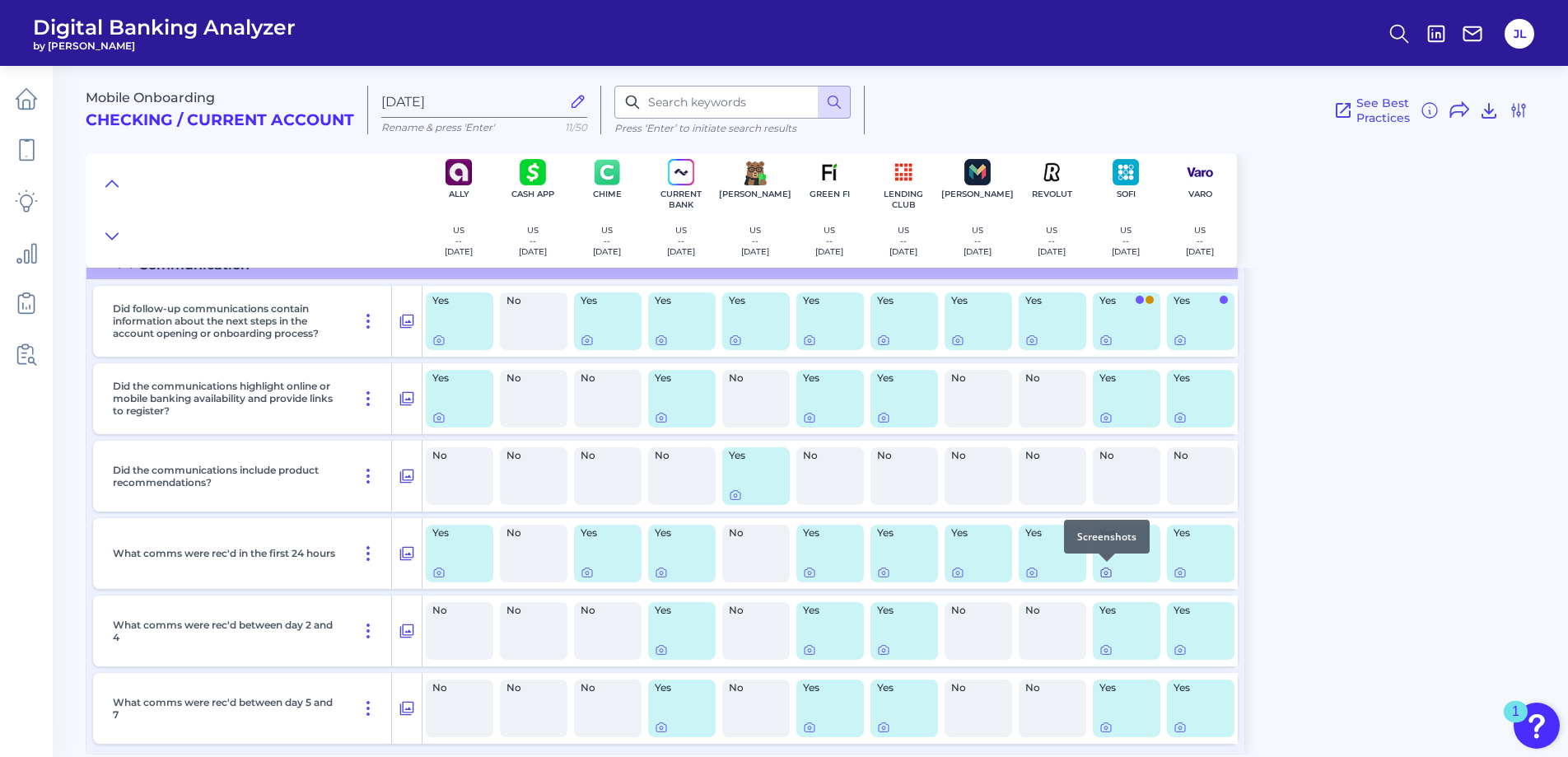
click at [1106, 571] on icon at bounding box center [1106, 573] width 3 height 3
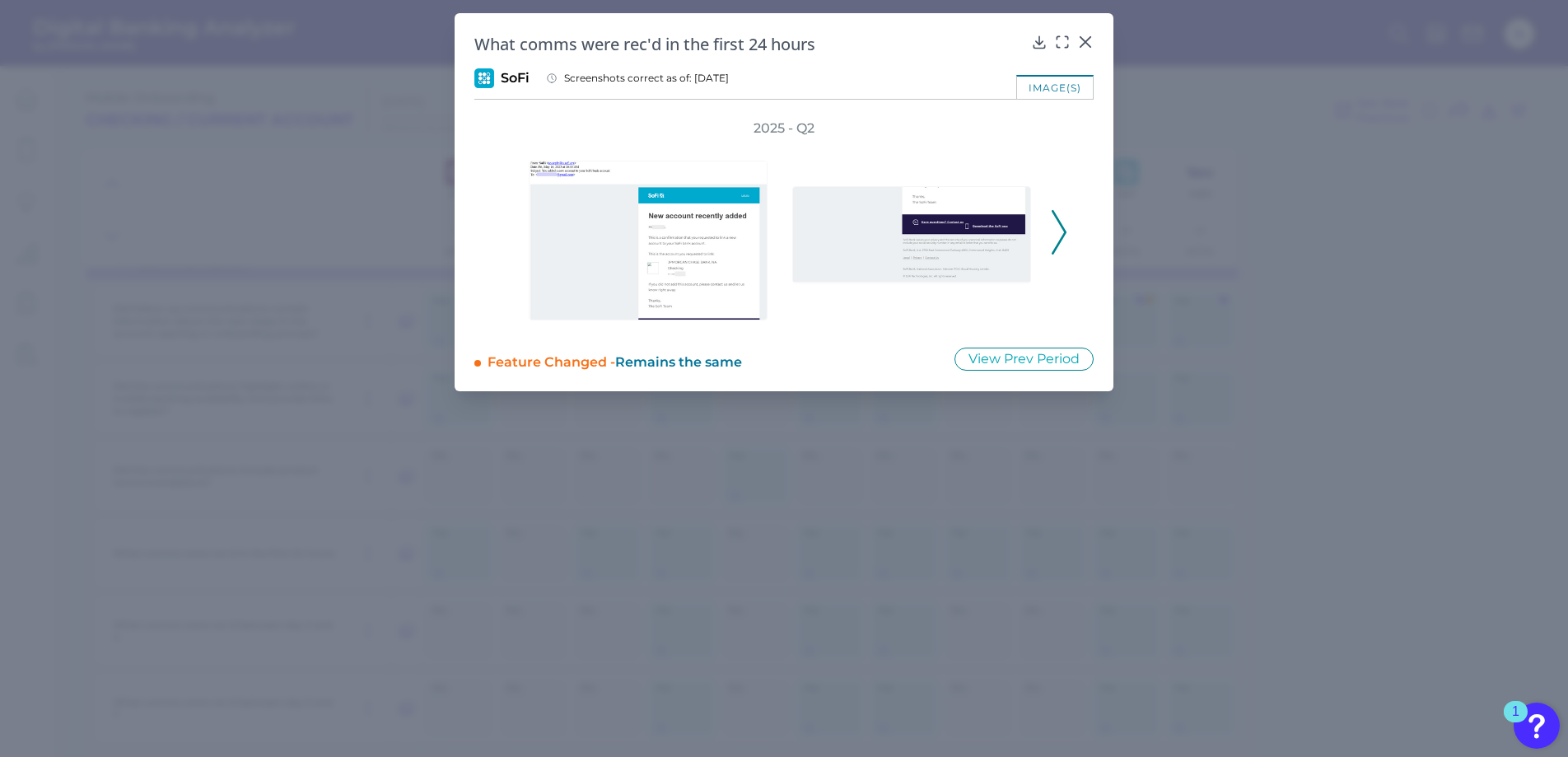
click at [1058, 231] on icon at bounding box center [1058, 232] width 14 height 44
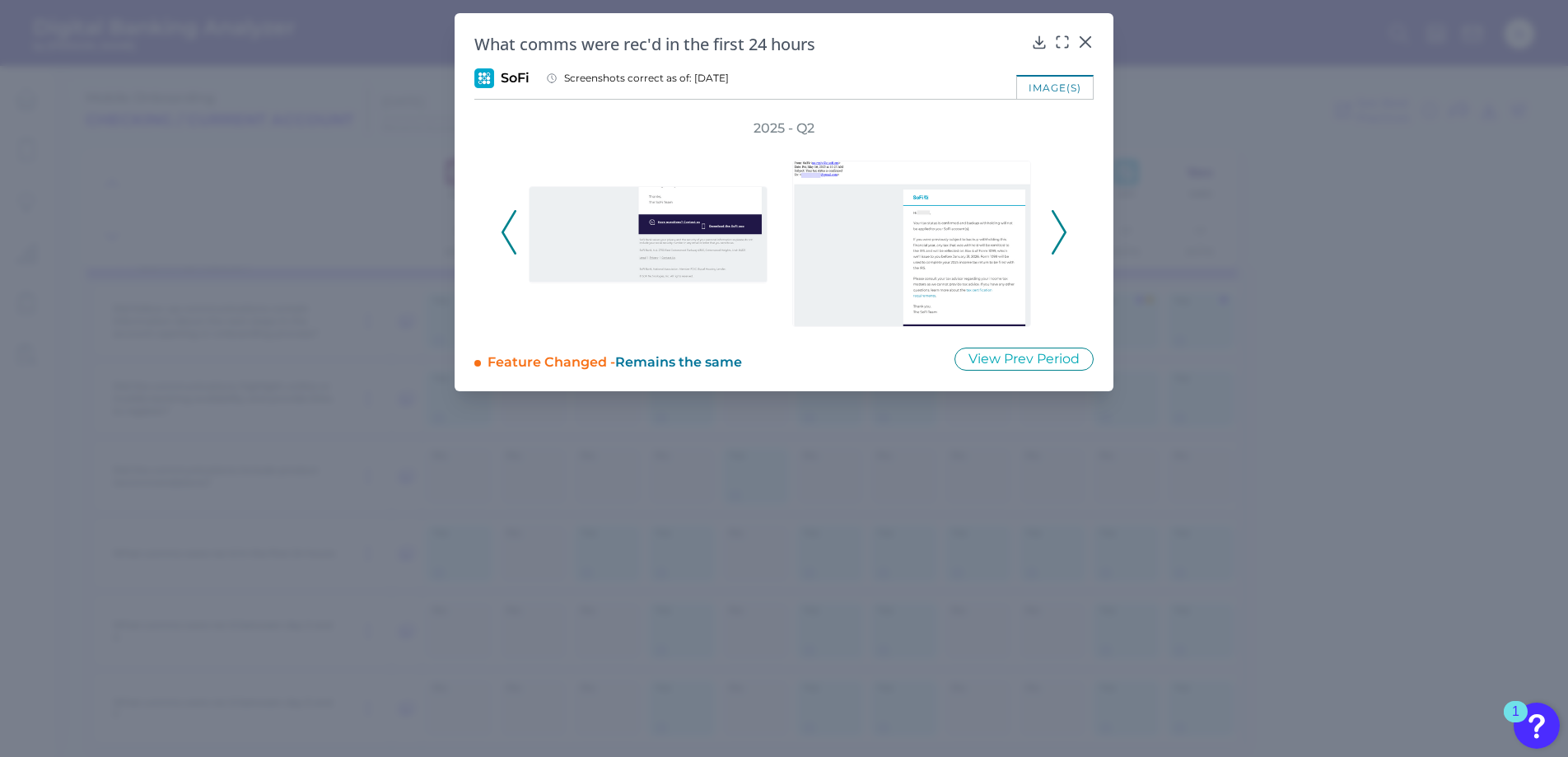
click at [1058, 231] on icon at bounding box center [1058, 232] width 14 height 44
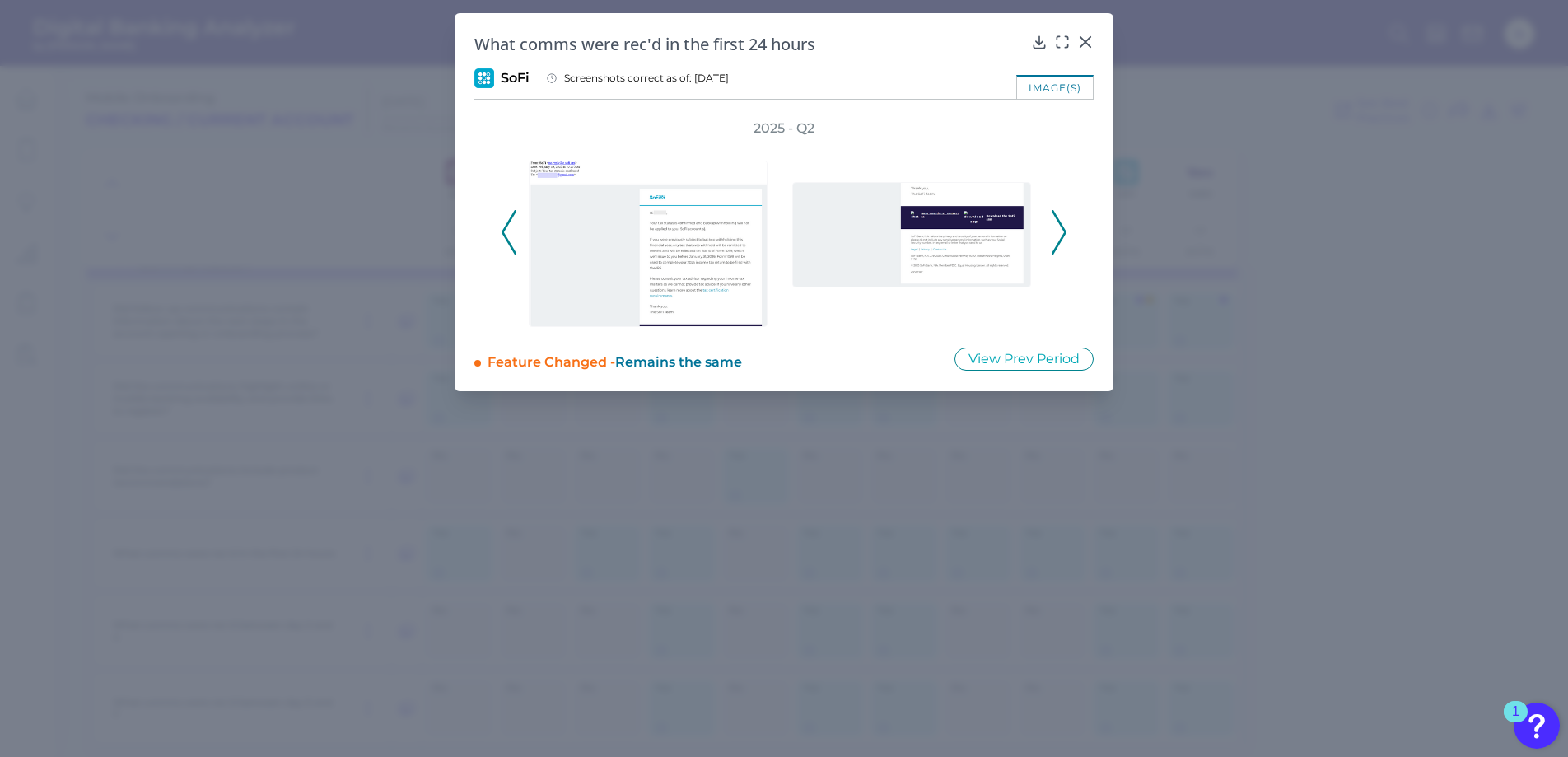
click at [1058, 231] on icon at bounding box center [1058, 232] width 14 height 44
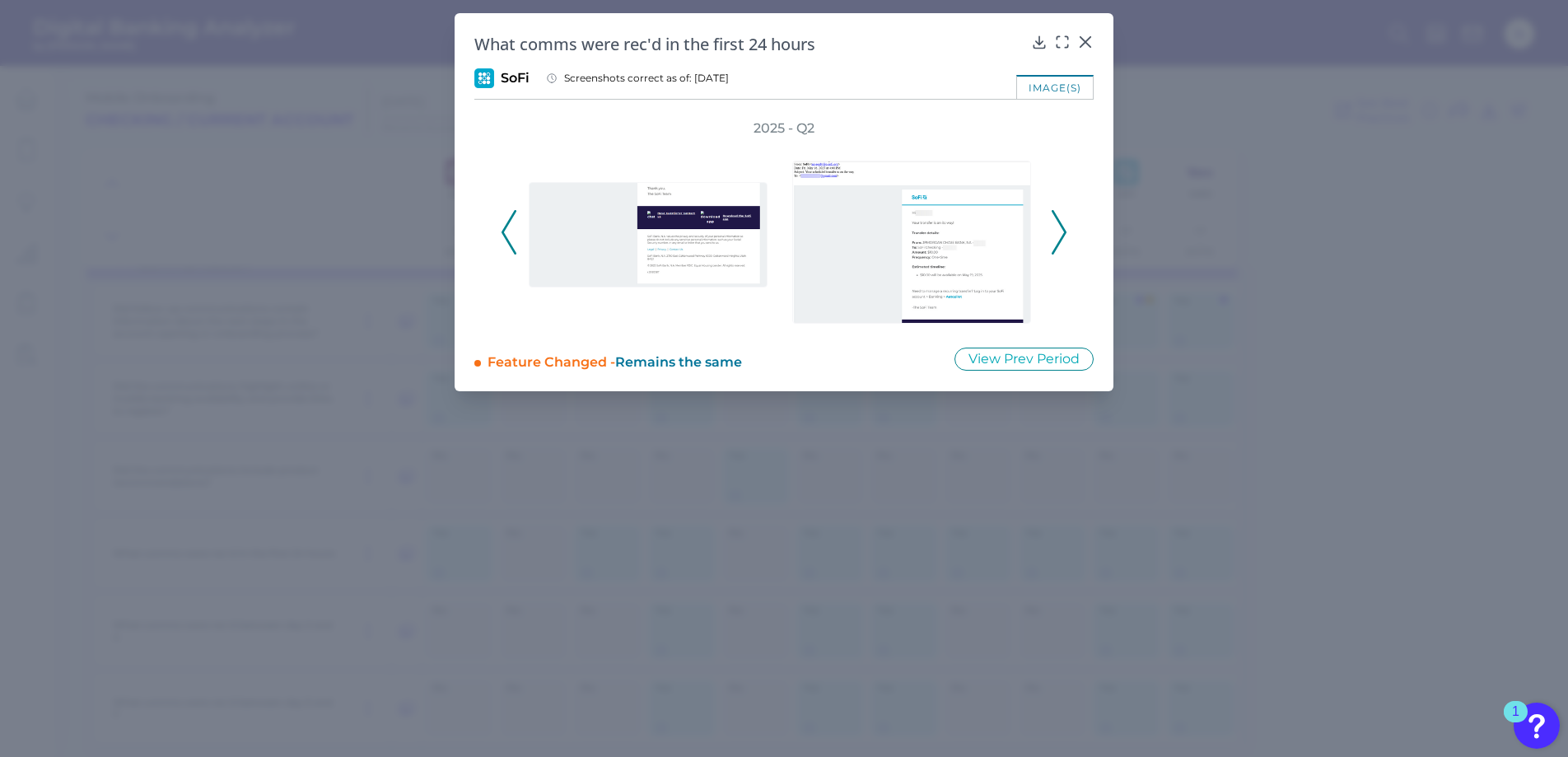
click at [1058, 231] on icon at bounding box center [1058, 232] width 14 height 44
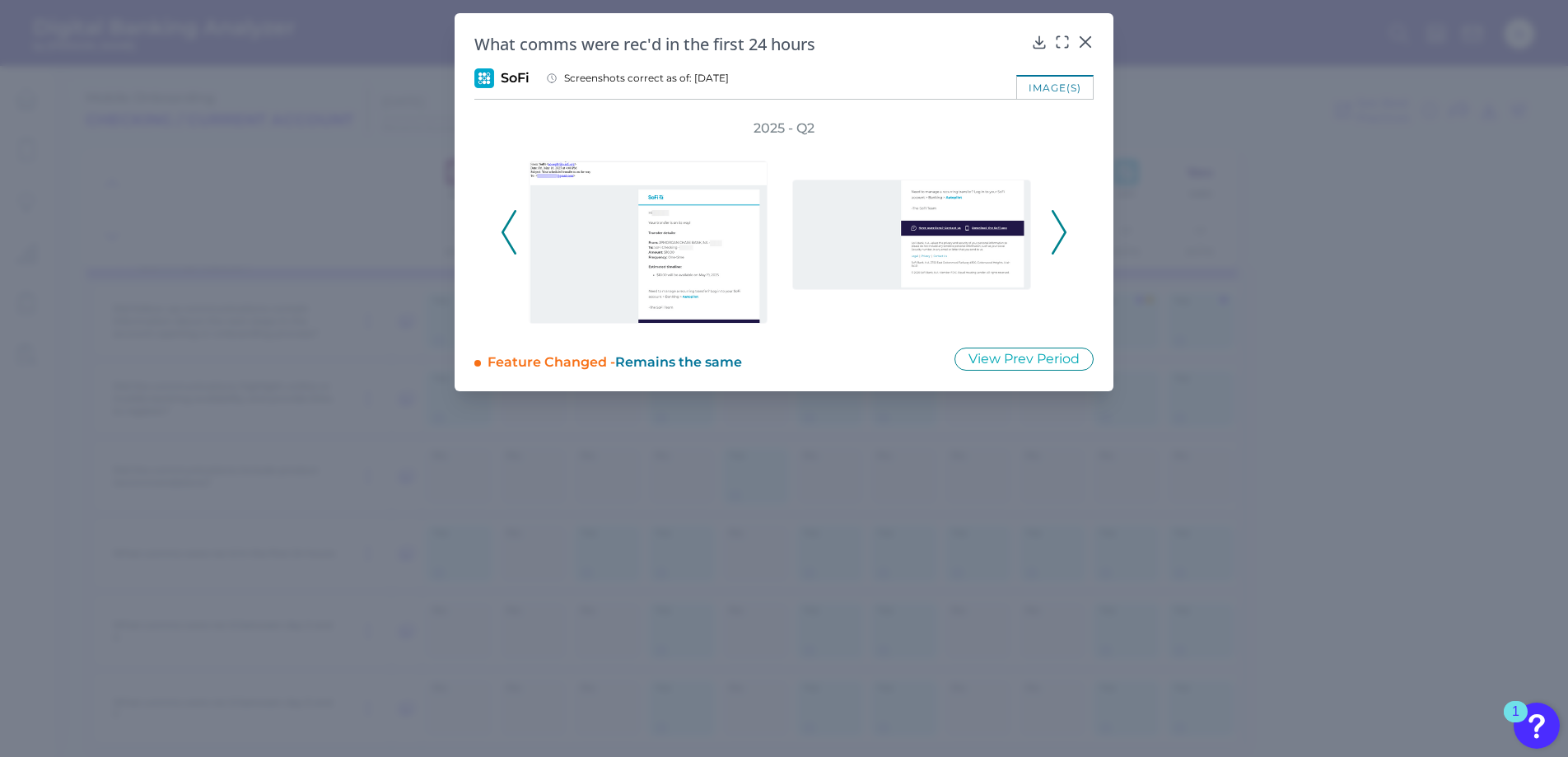
click at [1058, 231] on icon at bounding box center [1058, 232] width 14 height 44
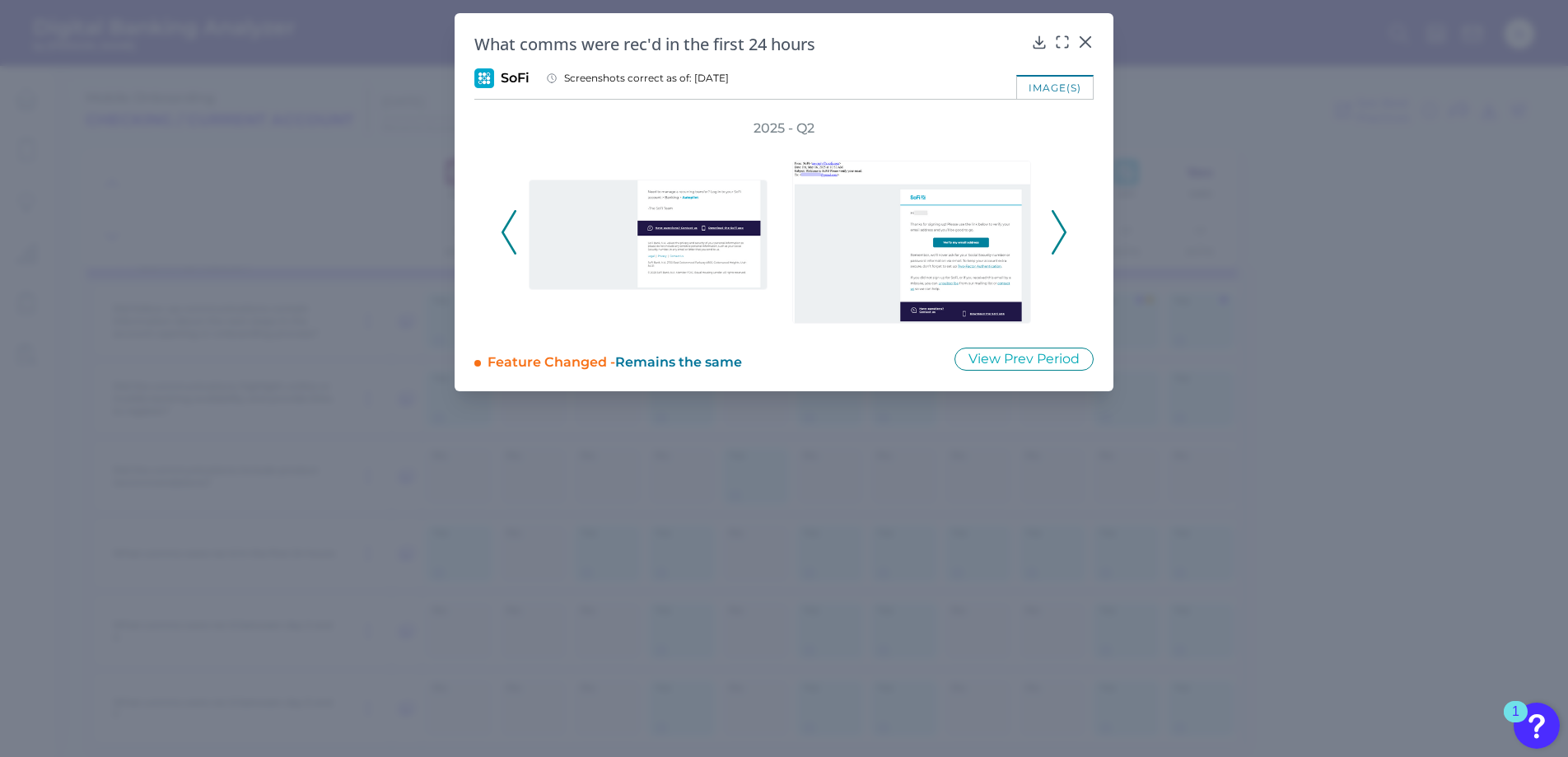
click at [1058, 231] on icon at bounding box center [1058, 232] width 14 height 44
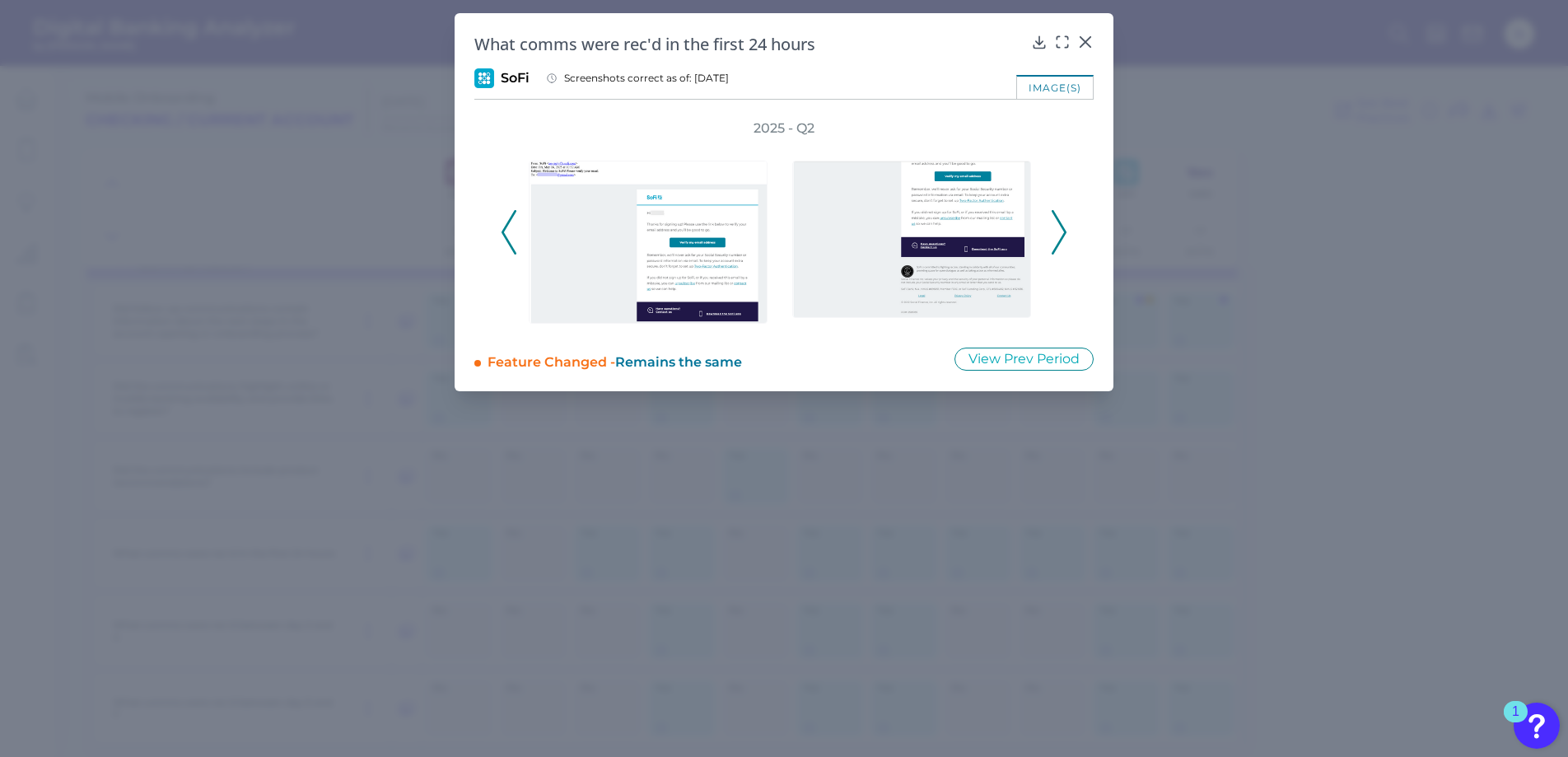
click at [1058, 231] on icon at bounding box center [1058, 232] width 14 height 44
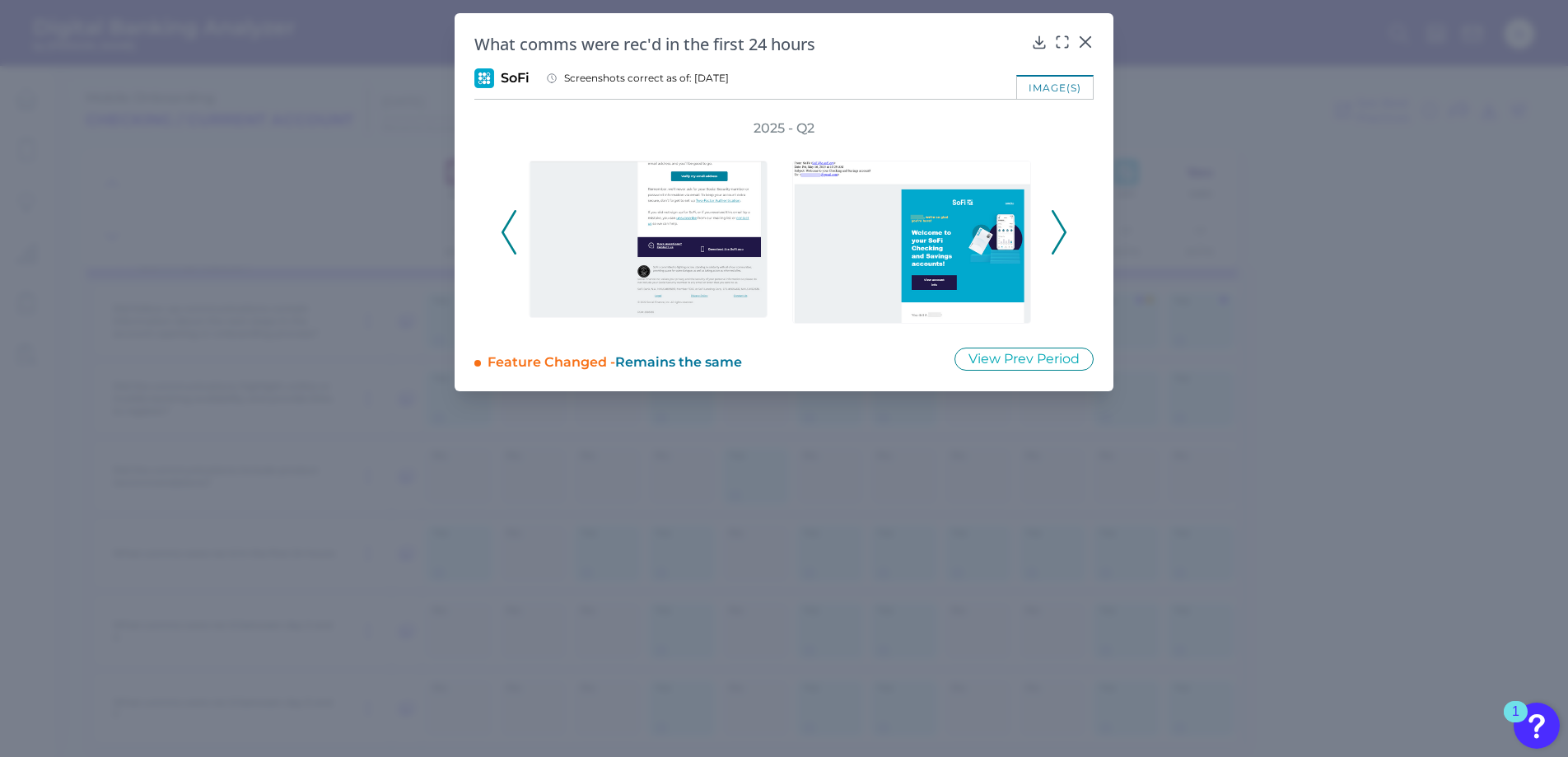
click at [1058, 231] on icon at bounding box center [1058, 232] width 14 height 44
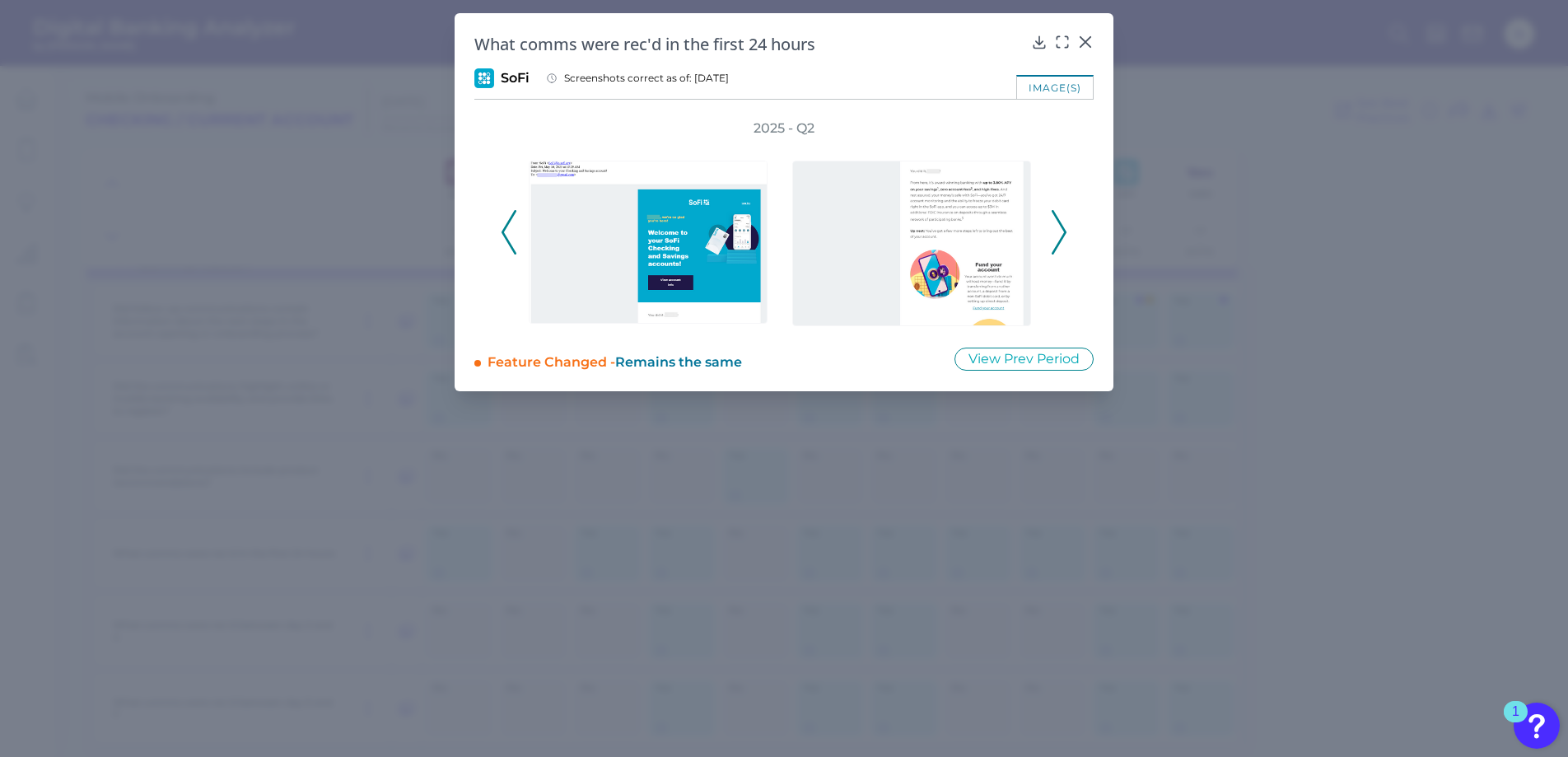
click at [1058, 231] on icon at bounding box center [1058, 232] width 14 height 44
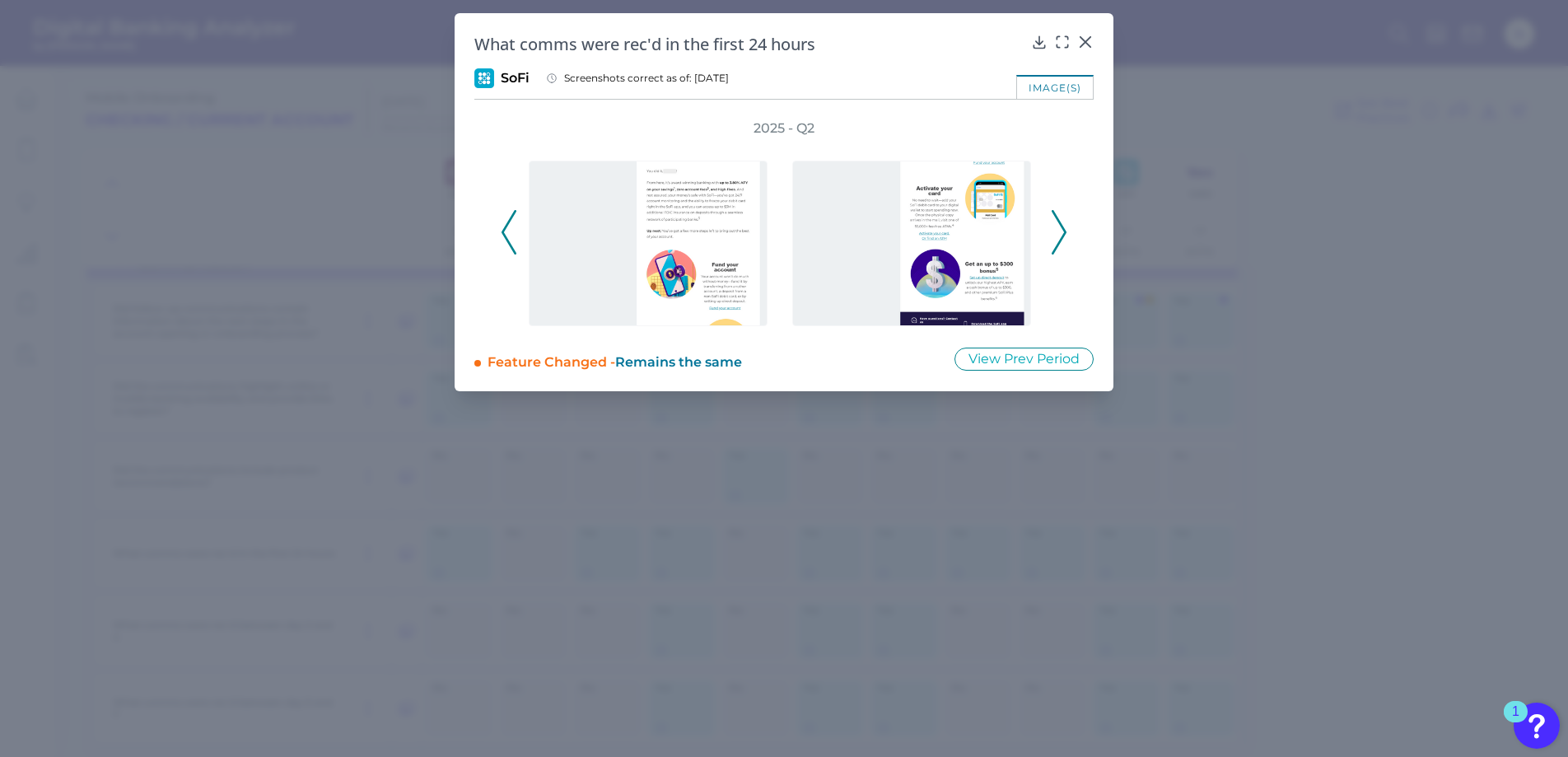
click at [1058, 231] on icon at bounding box center [1058, 232] width 14 height 44
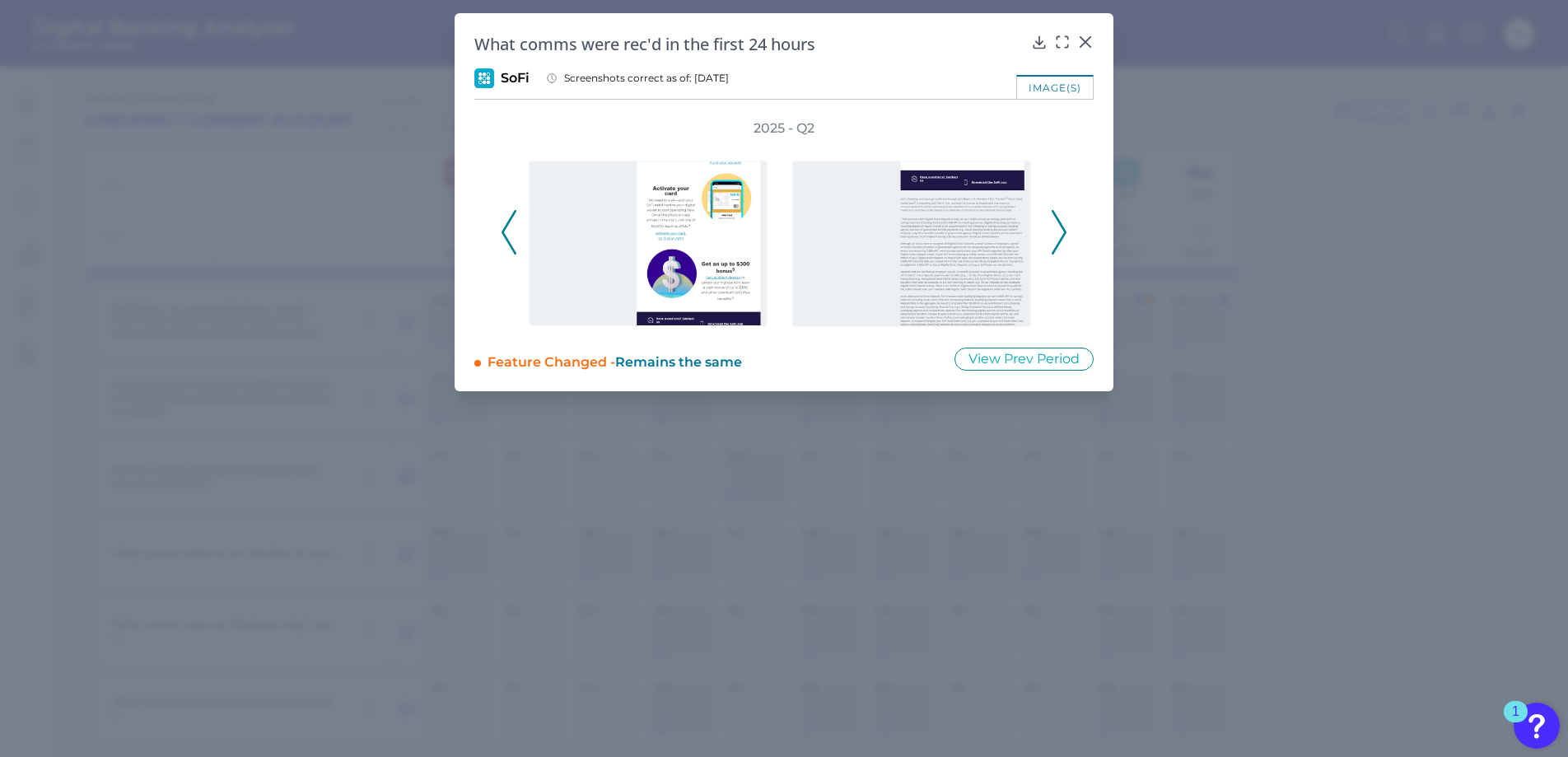
click at [1058, 231] on icon at bounding box center [1058, 232] width 14 height 44
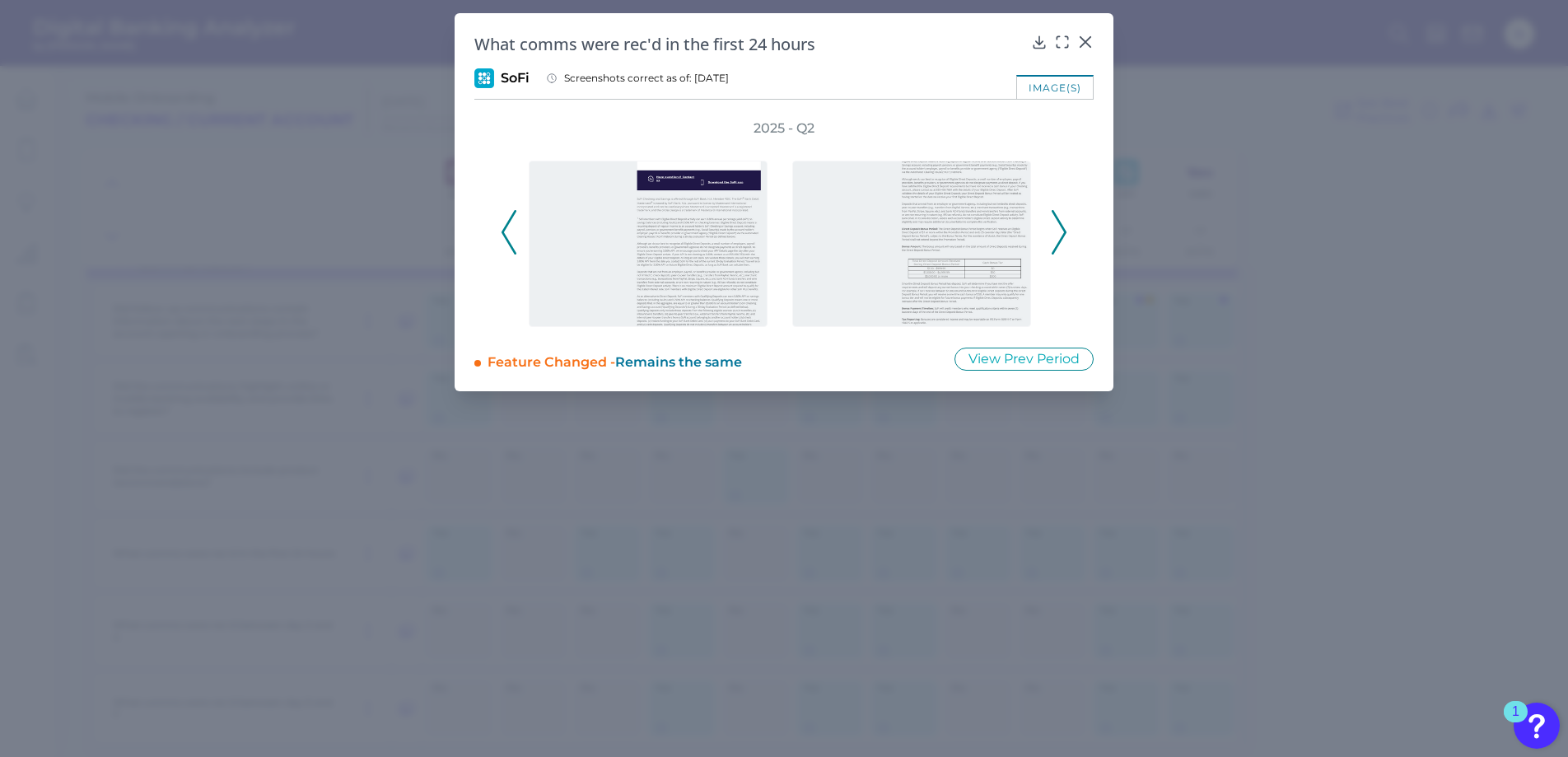
click at [1058, 231] on icon at bounding box center [1058, 232] width 14 height 44
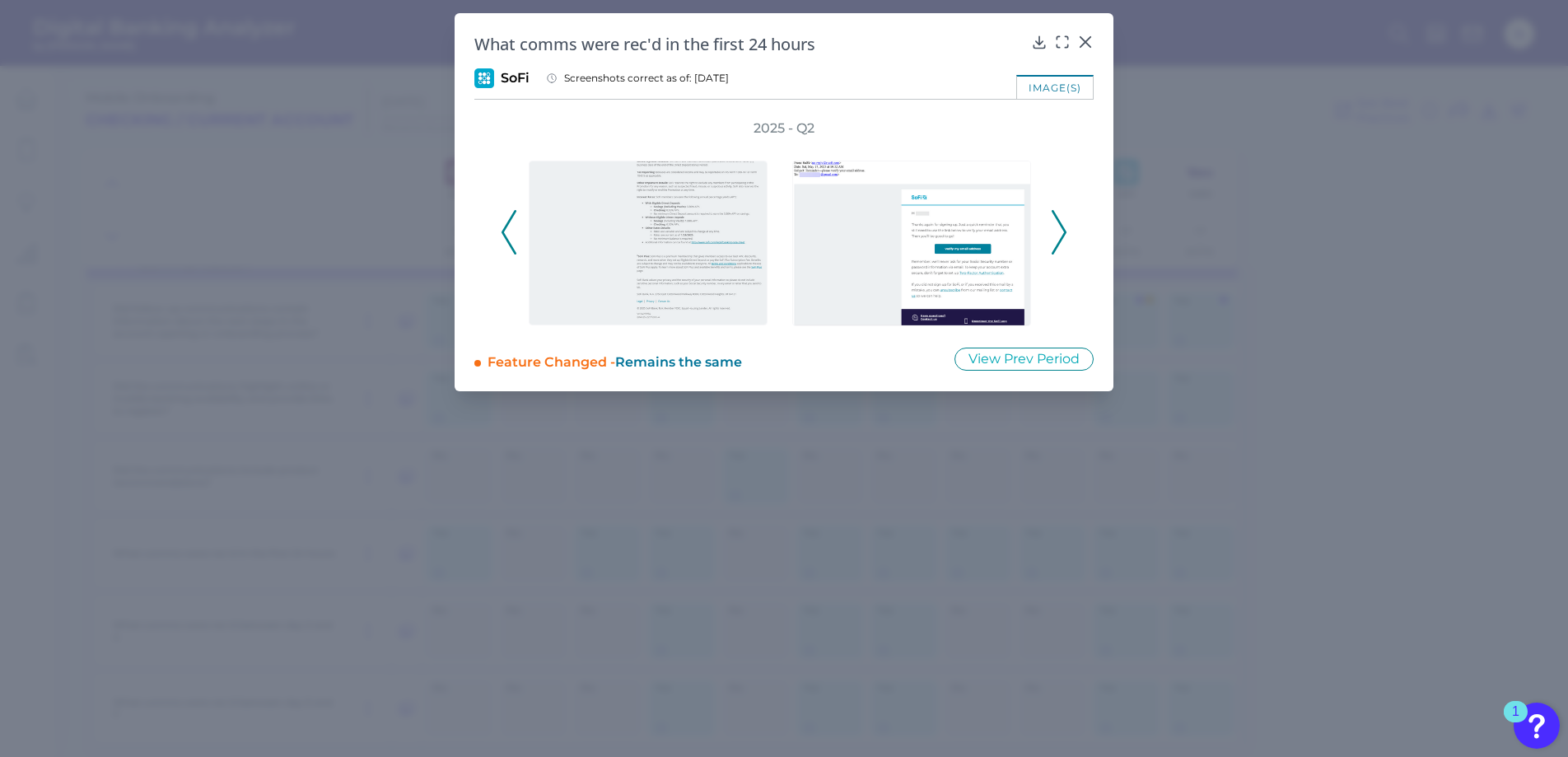
click at [1058, 231] on icon at bounding box center [1058, 232] width 14 height 44
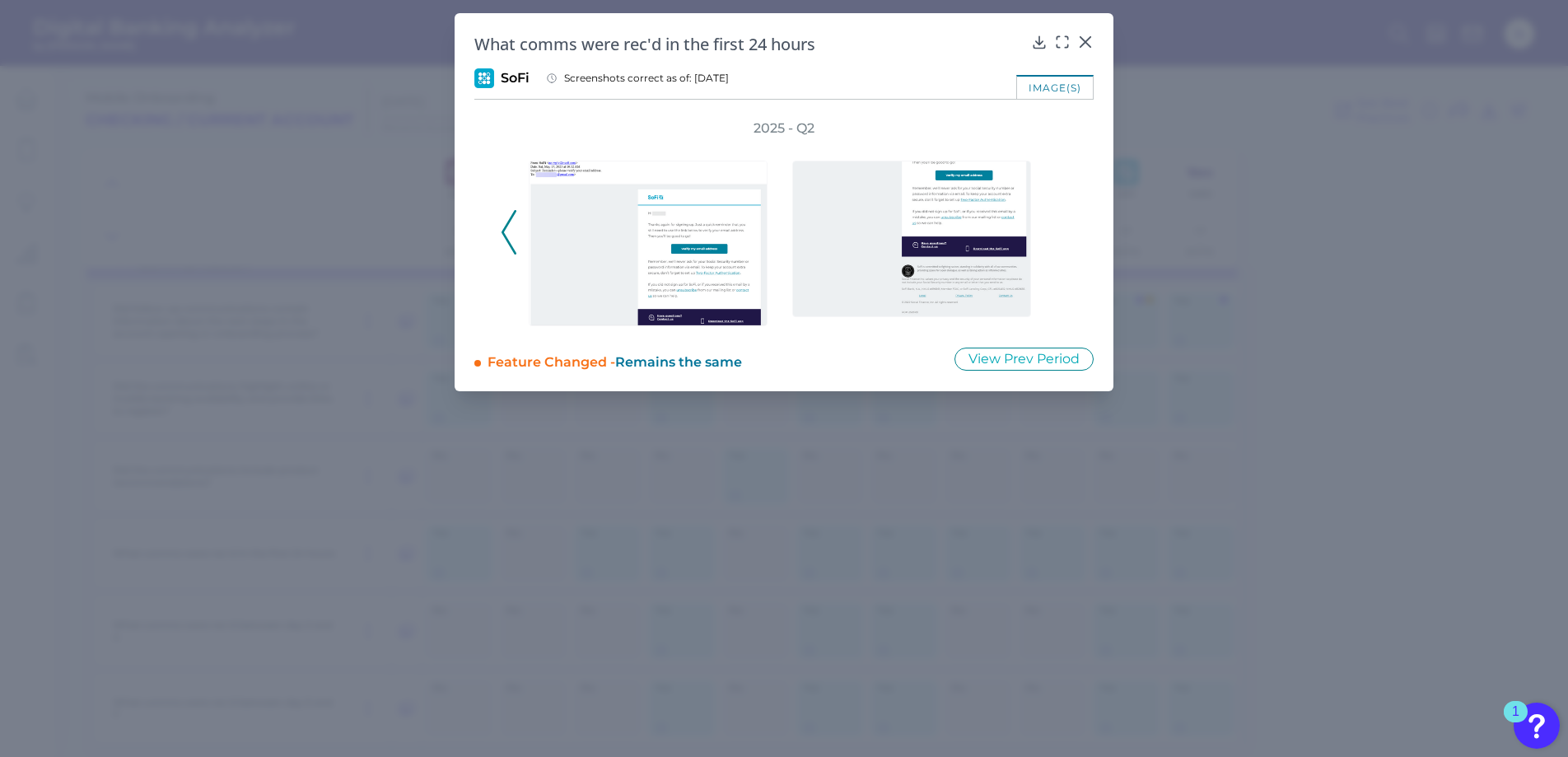
click at [1058, 231] on div "2025 - Q2" at bounding box center [784, 222] width 566 height 207
click at [712, 266] on img at bounding box center [648, 243] width 239 height 165
click at [1084, 36] on icon at bounding box center [1085, 42] width 16 height 16
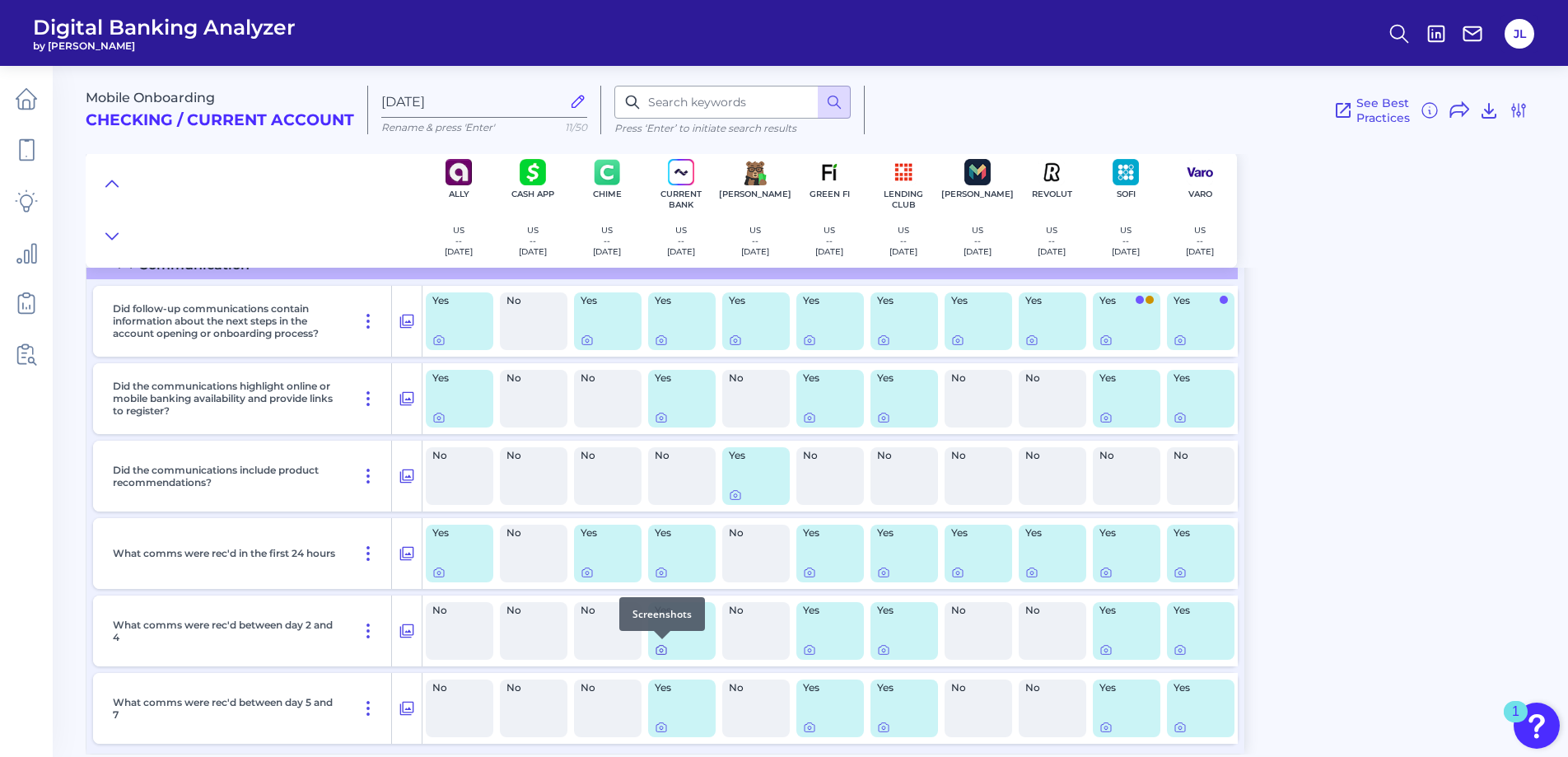
click at [660, 649] on icon at bounding box center [661, 649] width 13 height 13
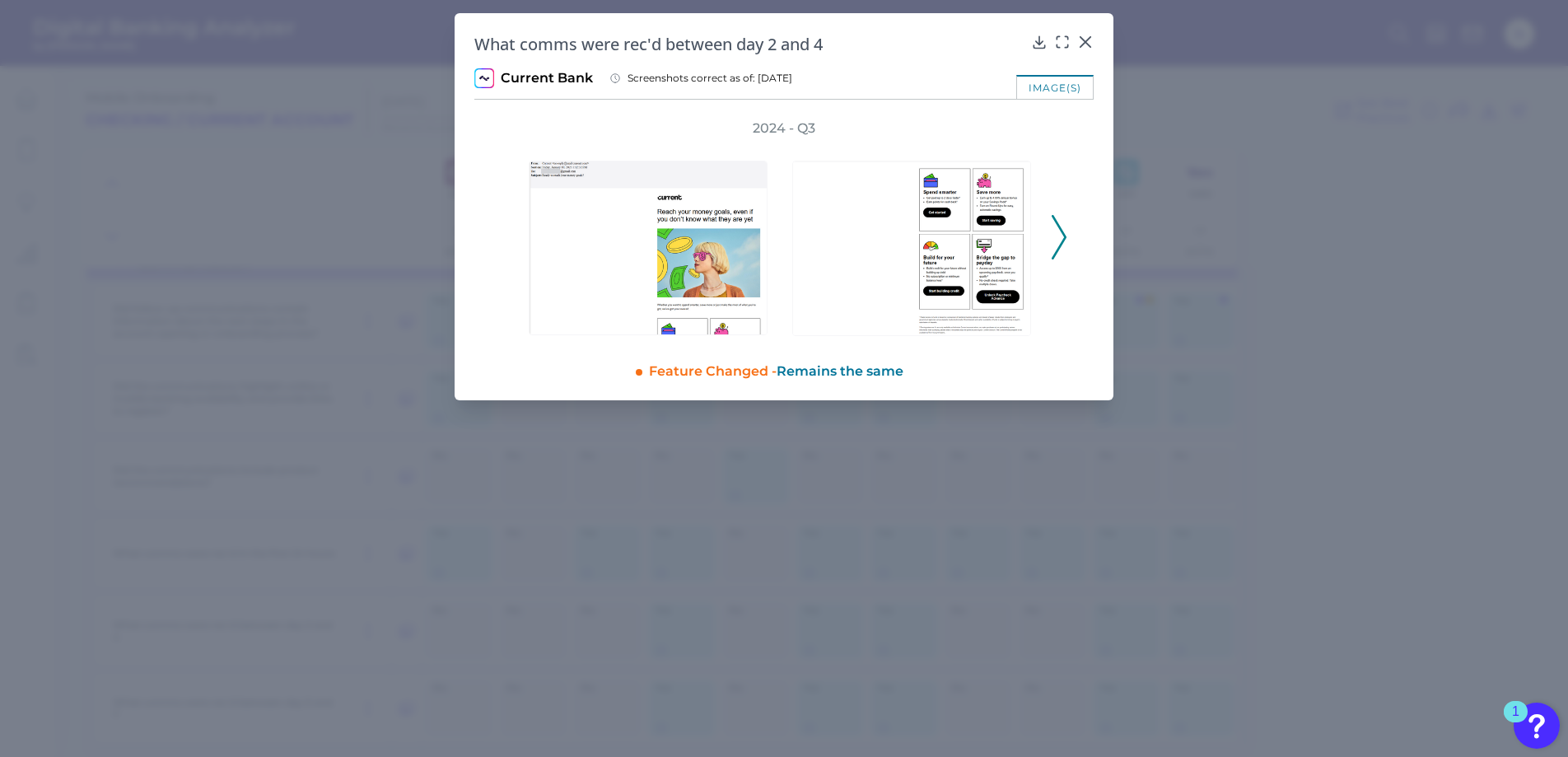
click at [1060, 232] on icon at bounding box center [1058, 237] width 14 height 44
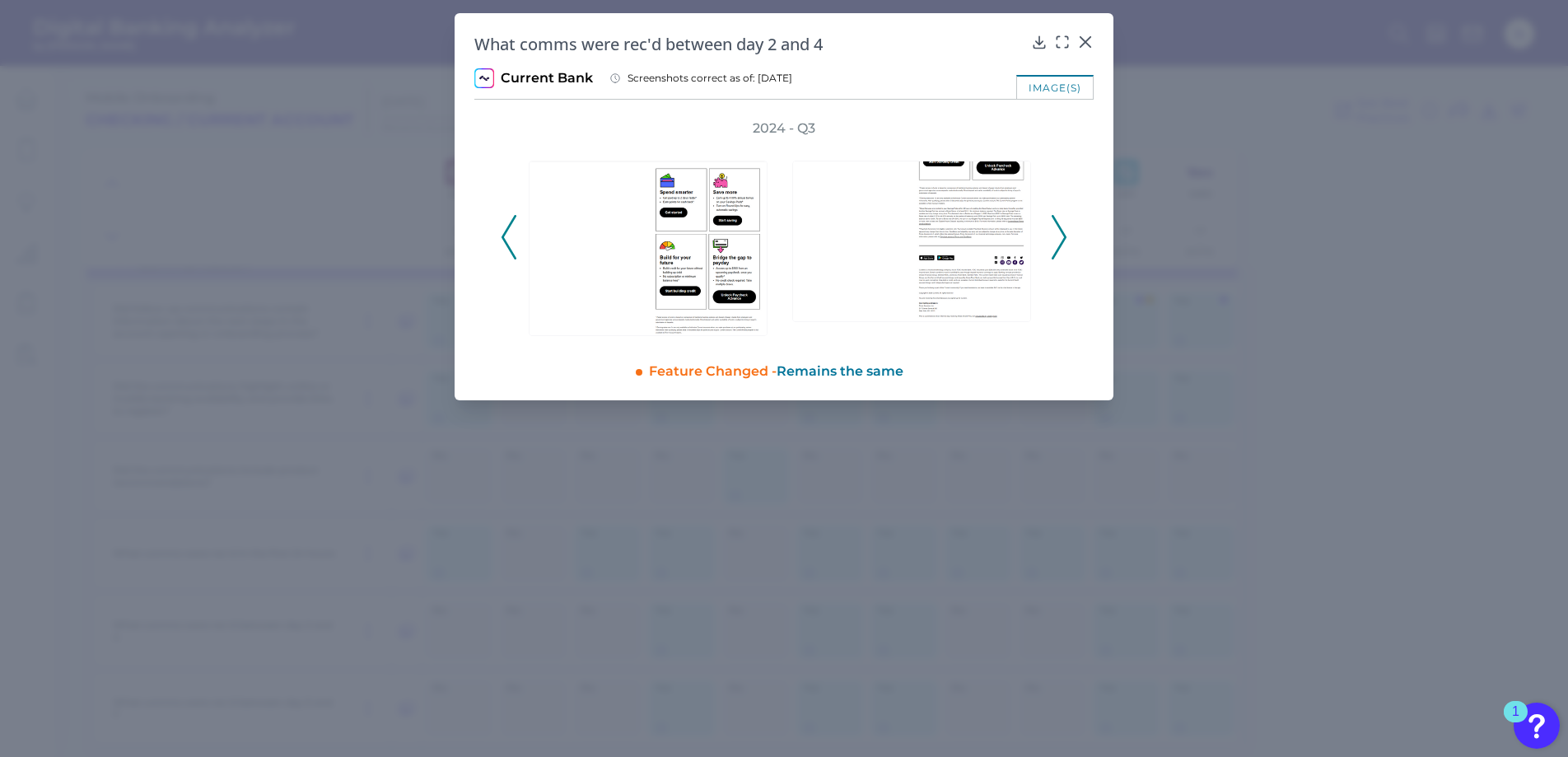
click at [1060, 232] on icon at bounding box center [1058, 237] width 14 height 44
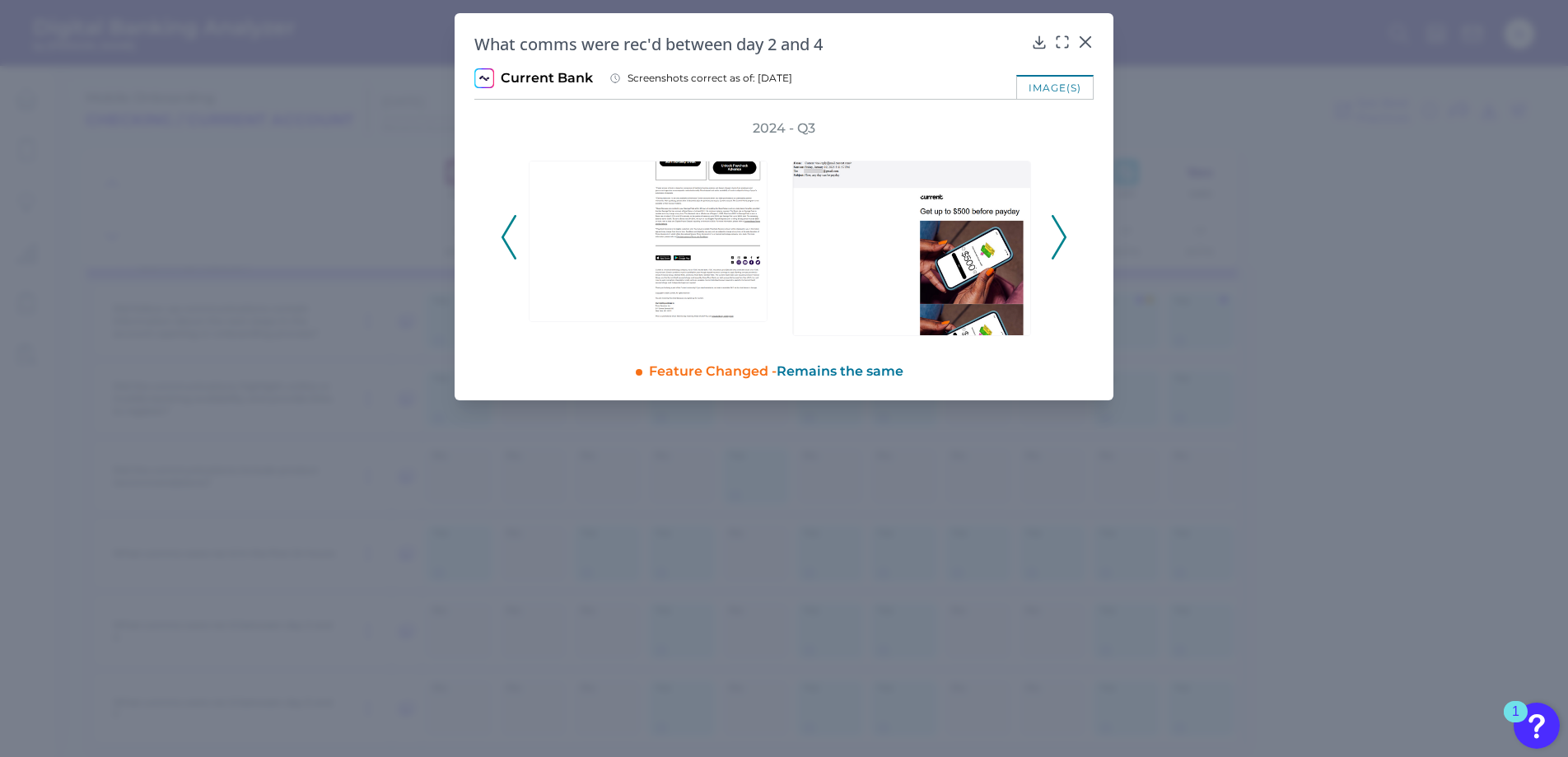
click at [1060, 232] on icon at bounding box center [1058, 237] width 14 height 44
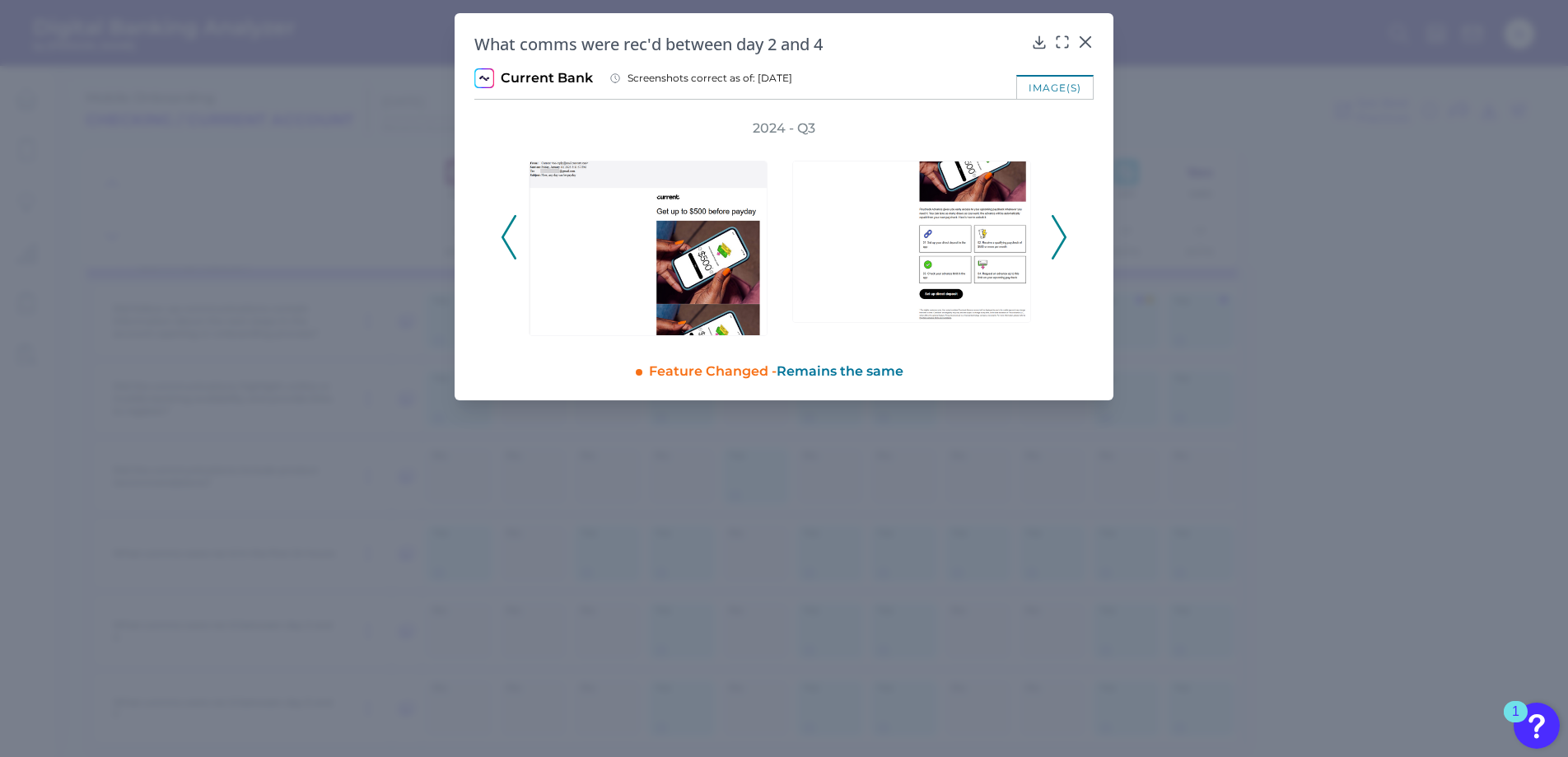
click at [1060, 232] on icon at bounding box center [1058, 237] width 14 height 44
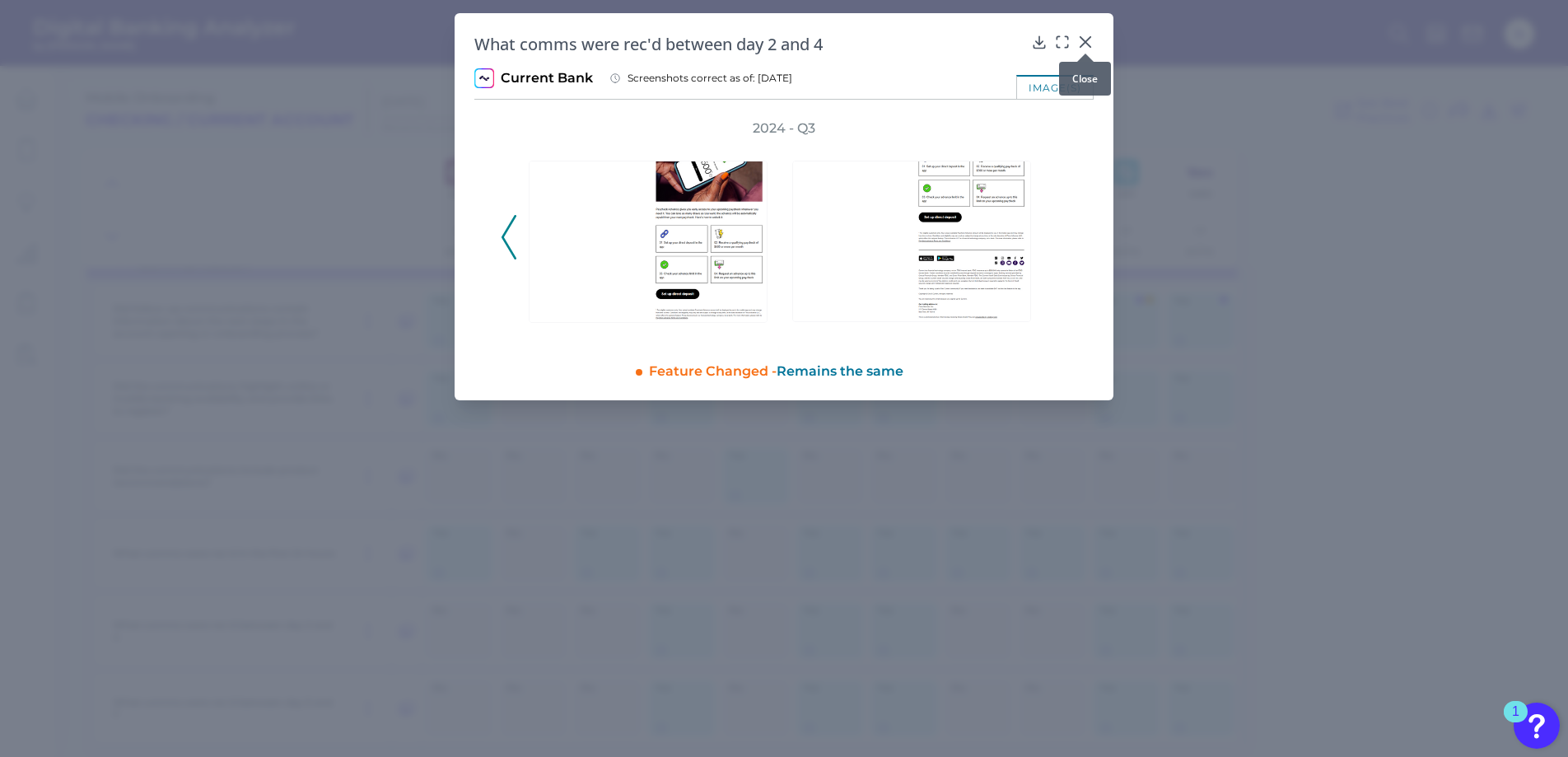
click at [1089, 41] on icon at bounding box center [1085, 42] width 16 height 16
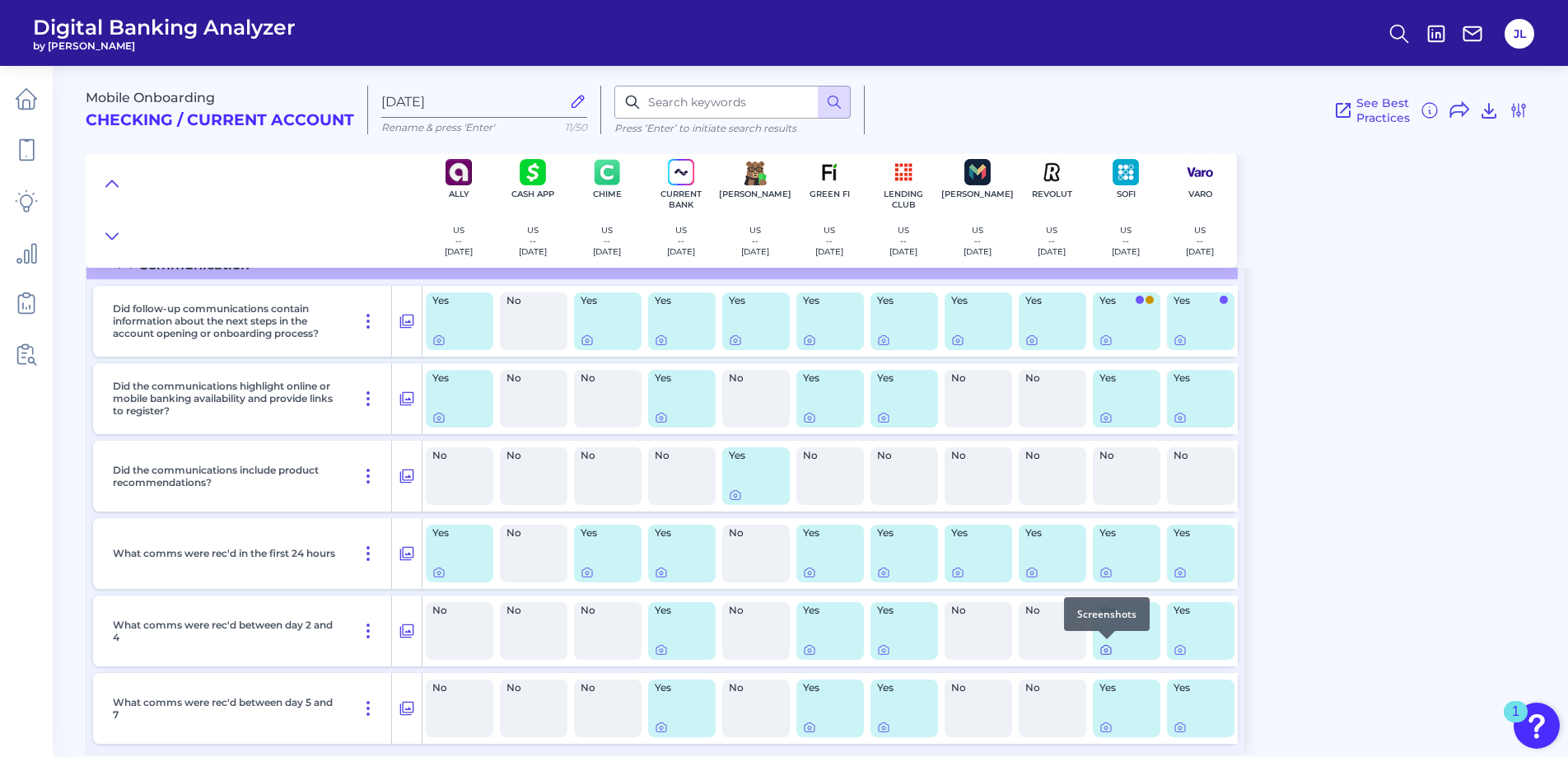
click at [1110, 650] on icon at bounding box center [1105, 649] width 13 height 13
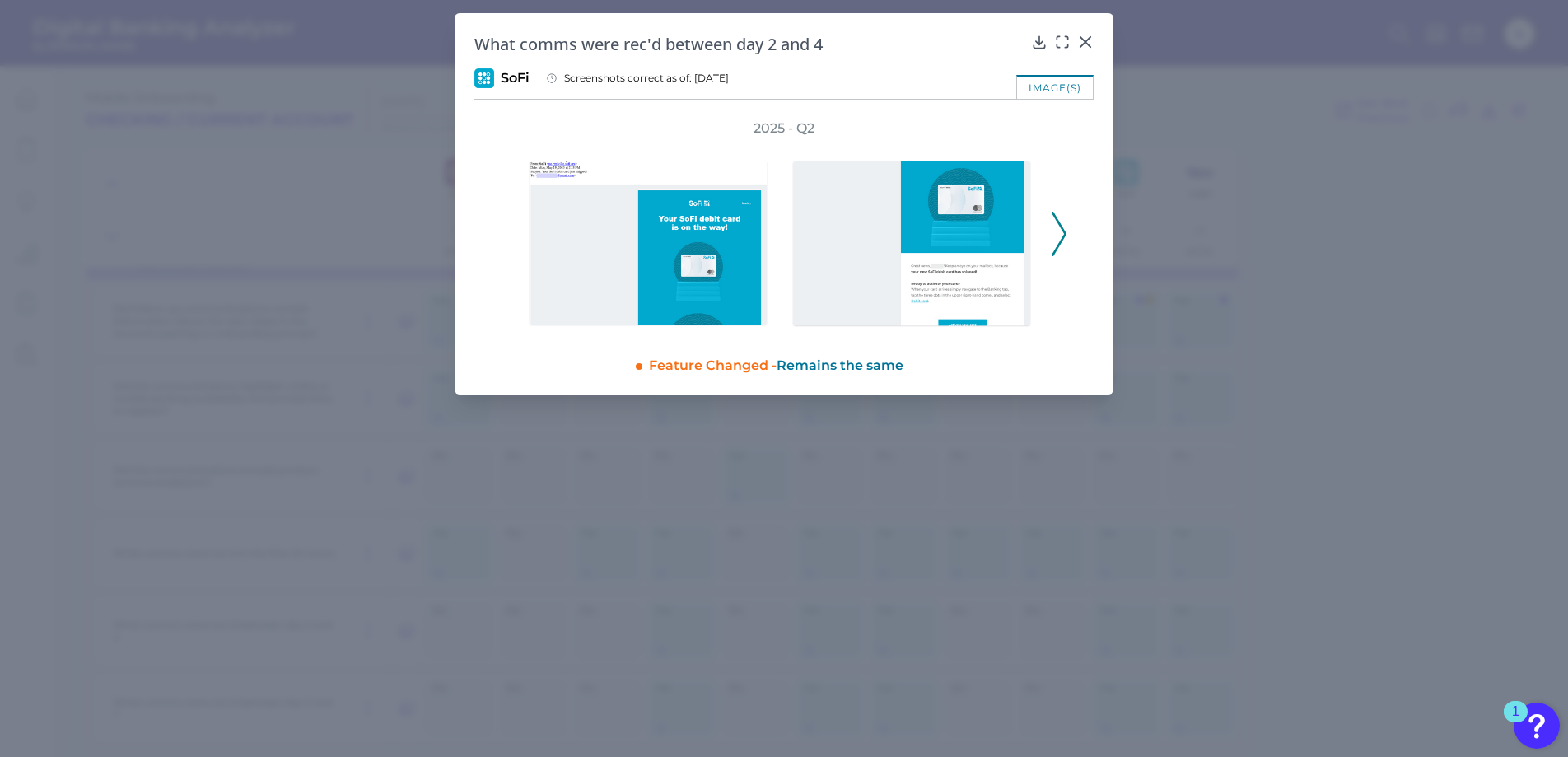
click at [1057, 230] on icon at bounding box center [1058, 234] width 14 height 44
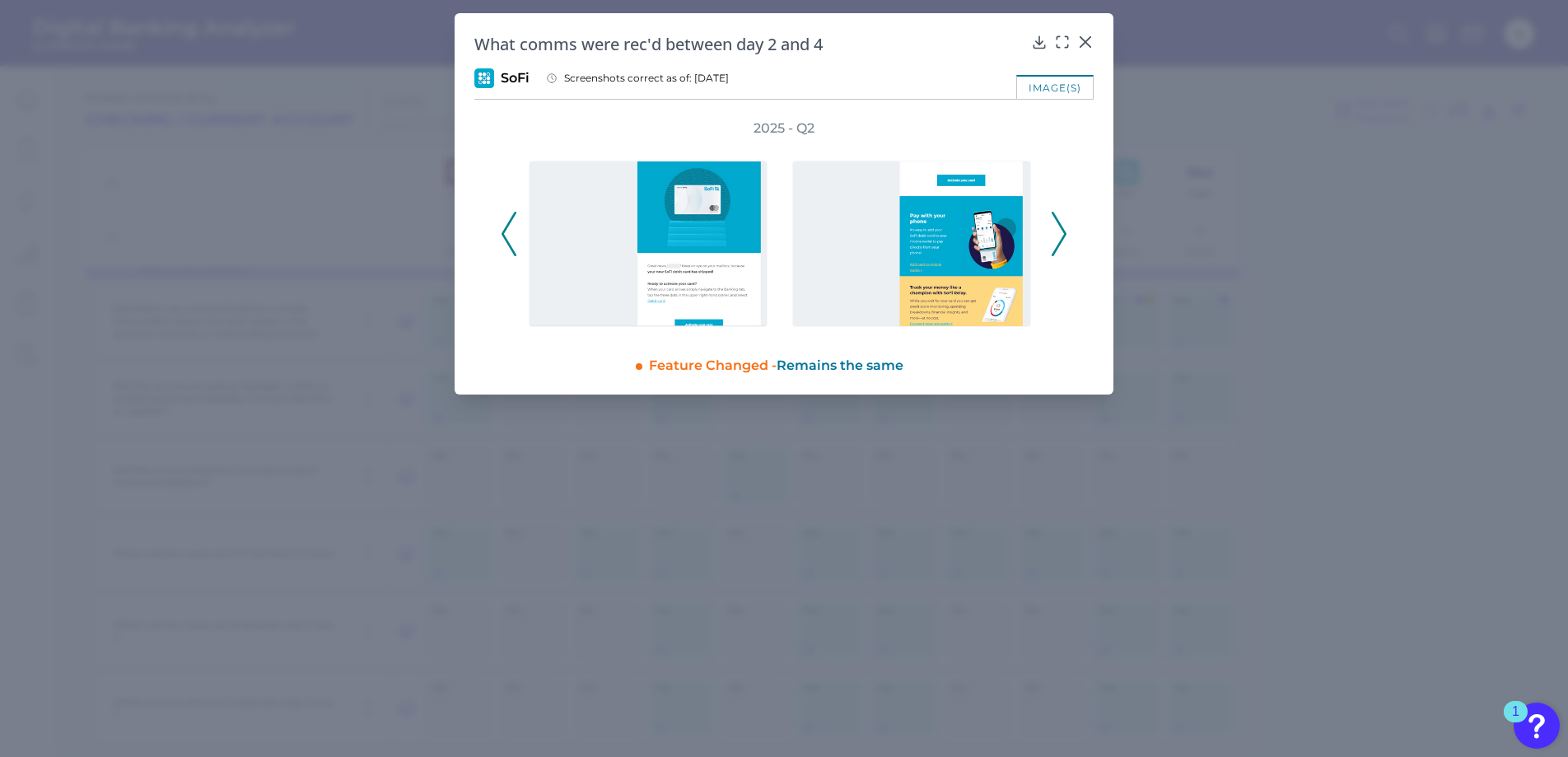
click at [1057, 230] on icon at bounding box center [1058, 234] width 14 height 44
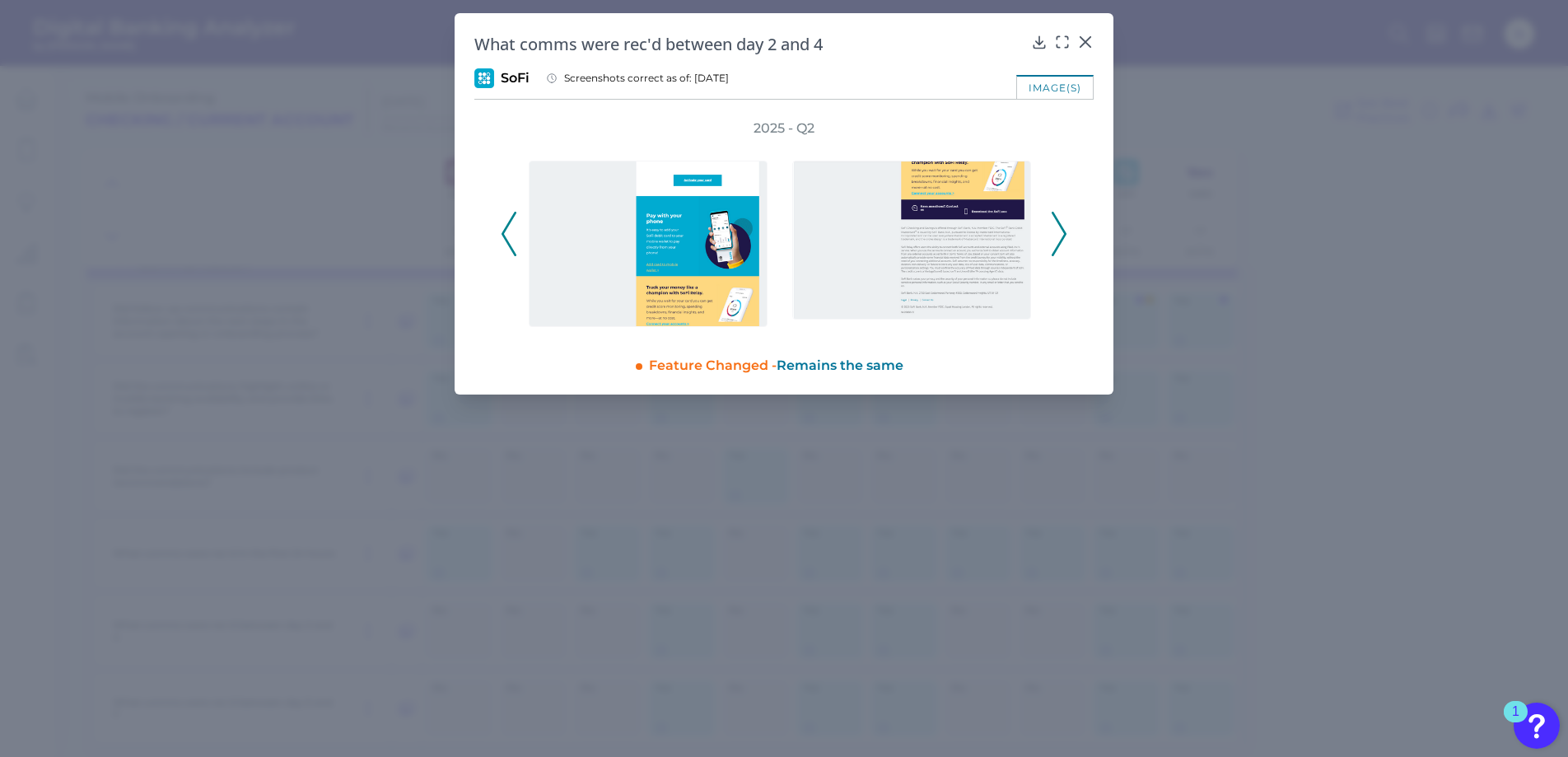
click at [1057, 230] on icon at bounding box center [1058, 234] width 14 height 44
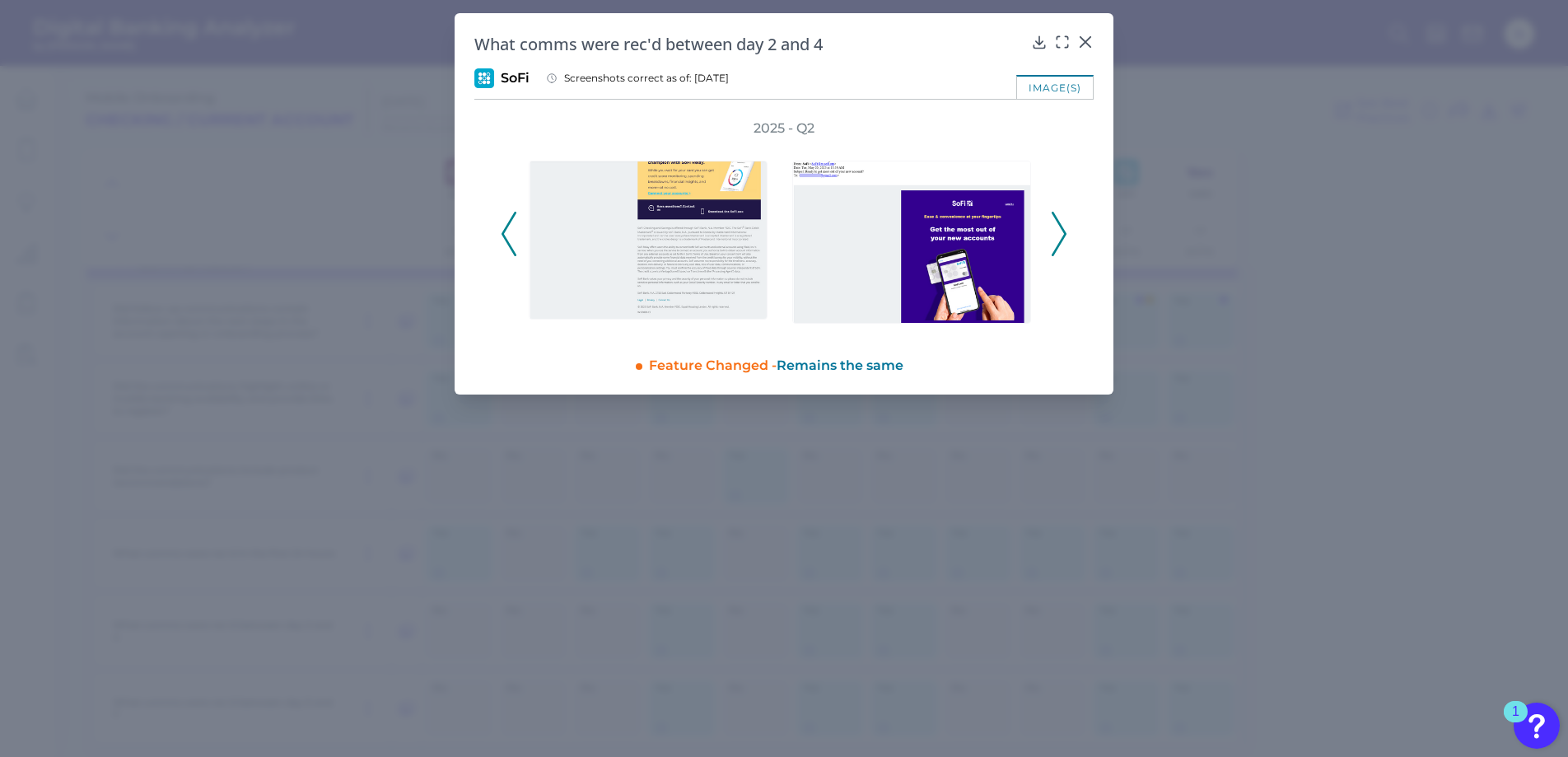
click at [1057, 230] on icon at bounding box center [1058, 234] width 14 height 44
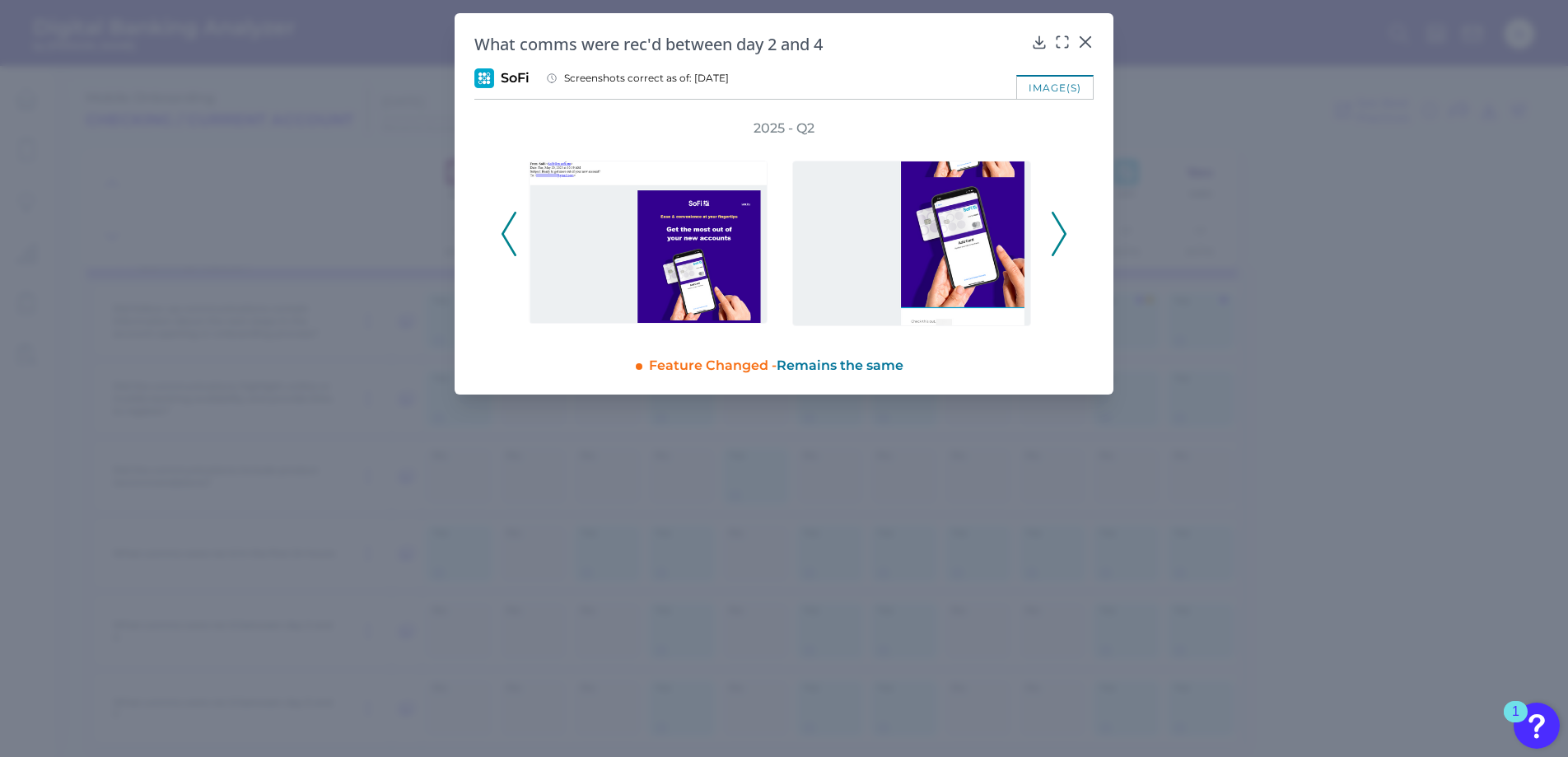
click at [1057, 230] on icon at bounding box center [1058, 234] width 14 height 44
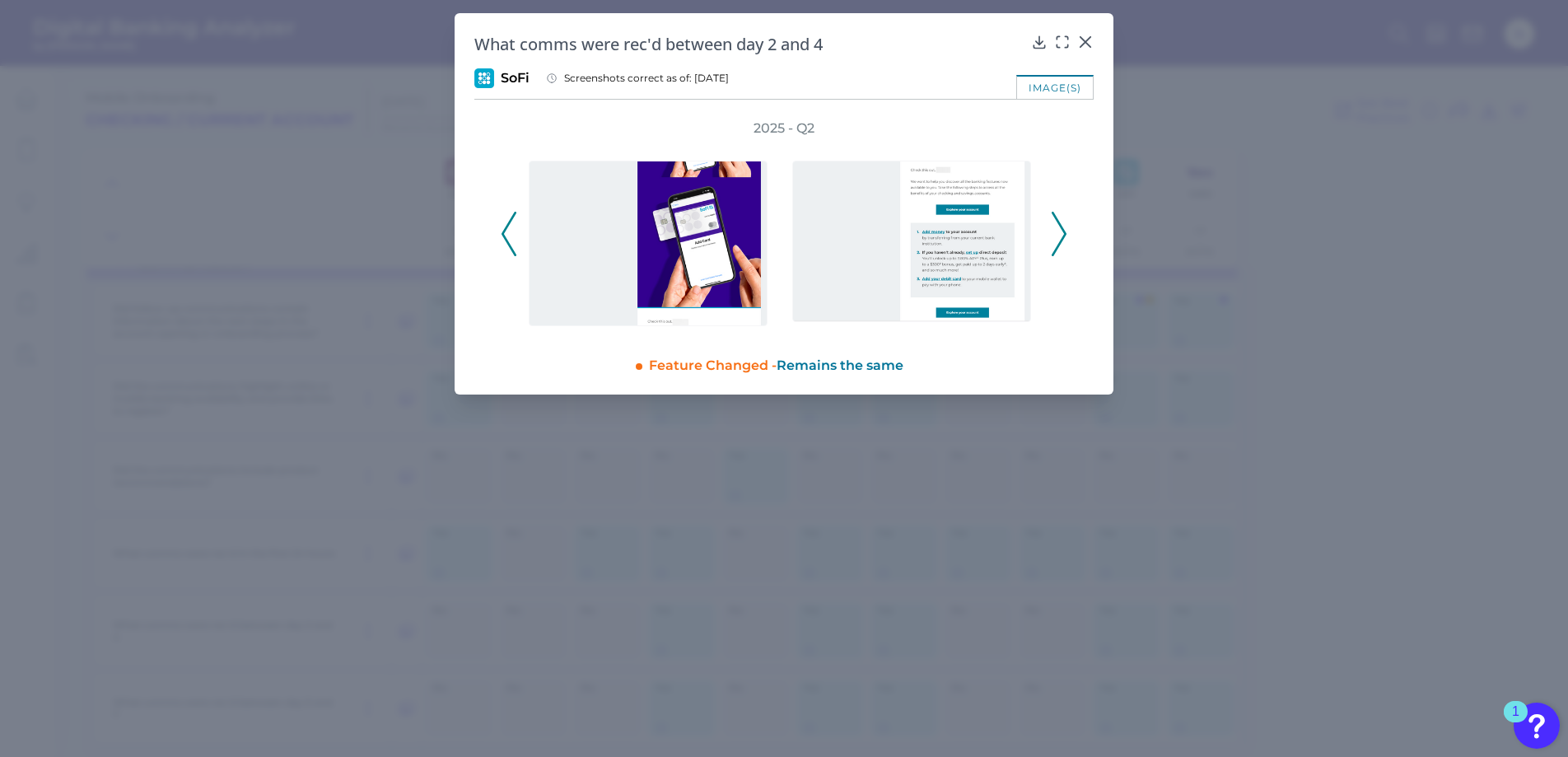
click at [1057, 230] on icon at bounding box center [1058, 234] width 14 height 44
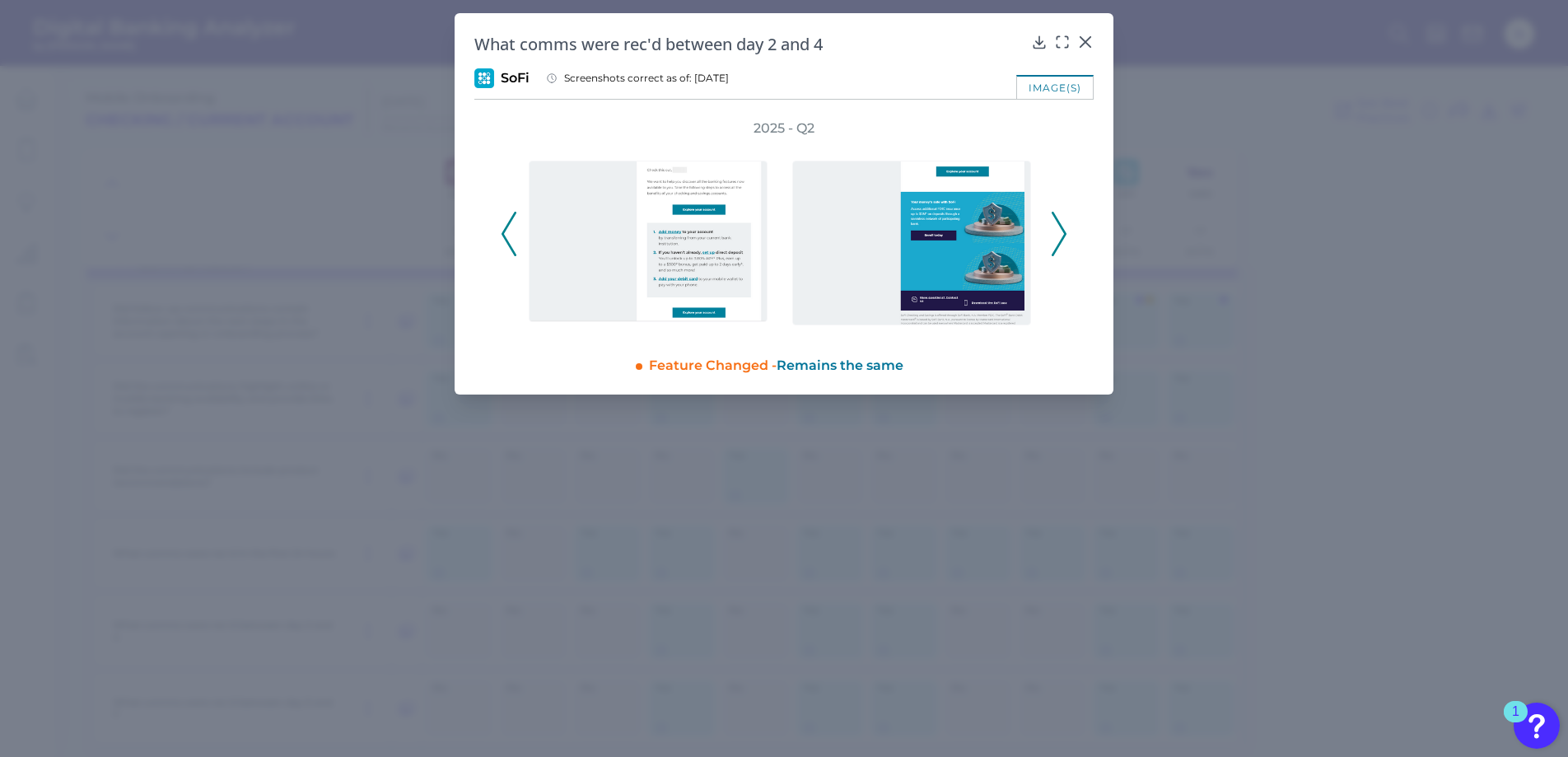
click at [1057, 230] on icon at bounding box center [1058, 234] width 14 height 44
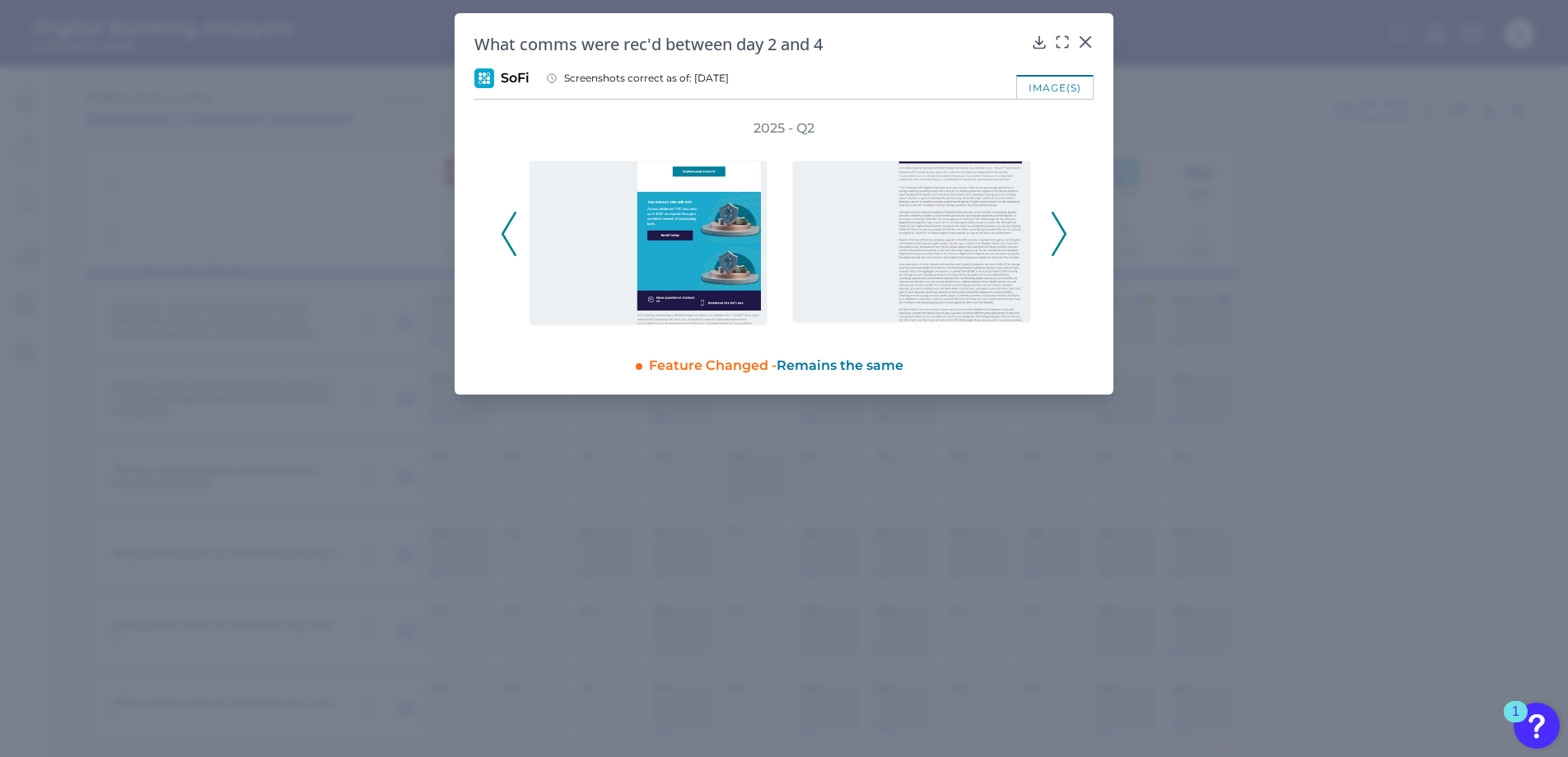
click at [1057, 230] on icon at bounding box center [1058, 234] width 14 height 44
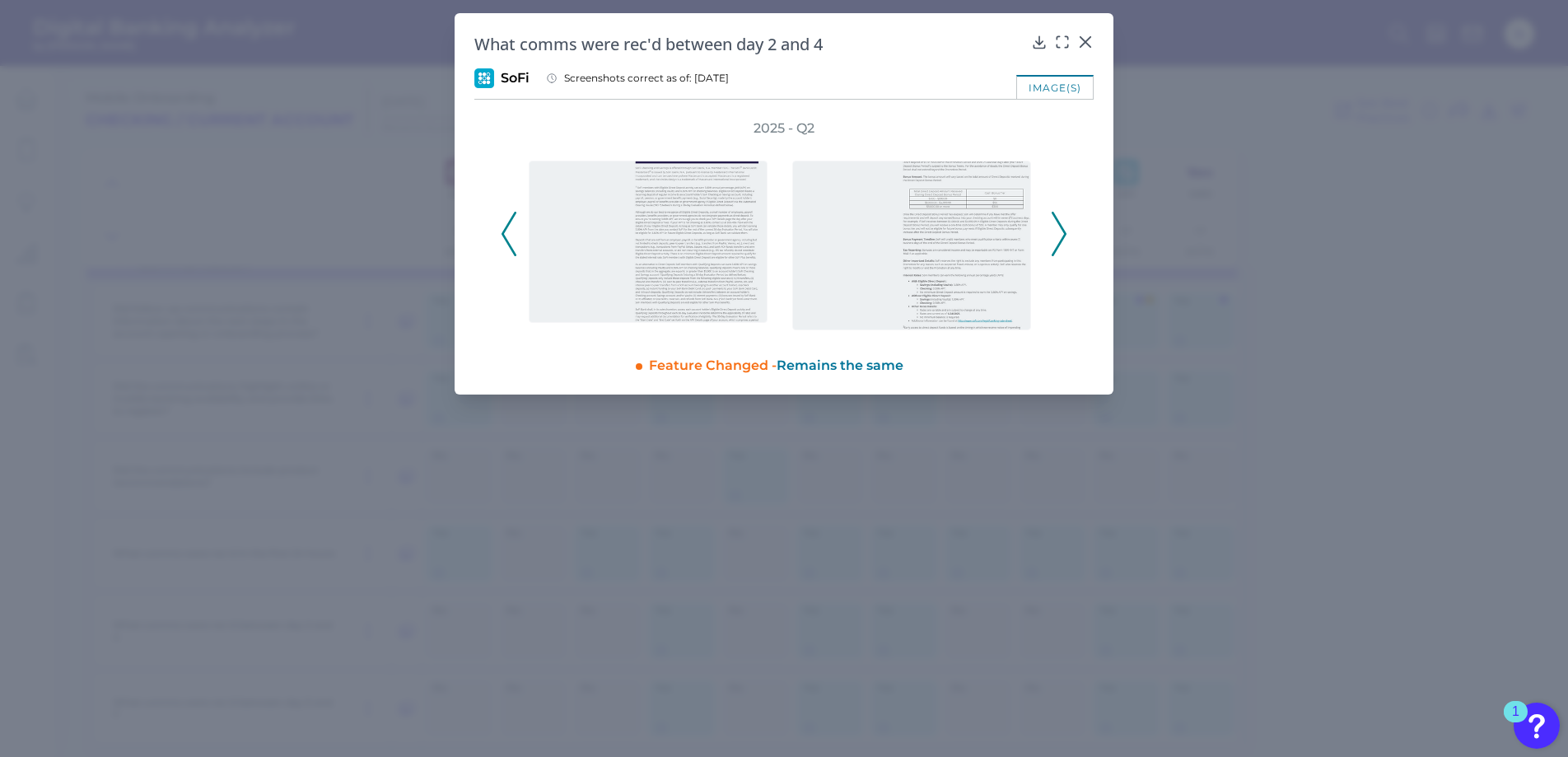
click at [1057, 230] on icon at bounding box center [1058, 234] width 14 height 44
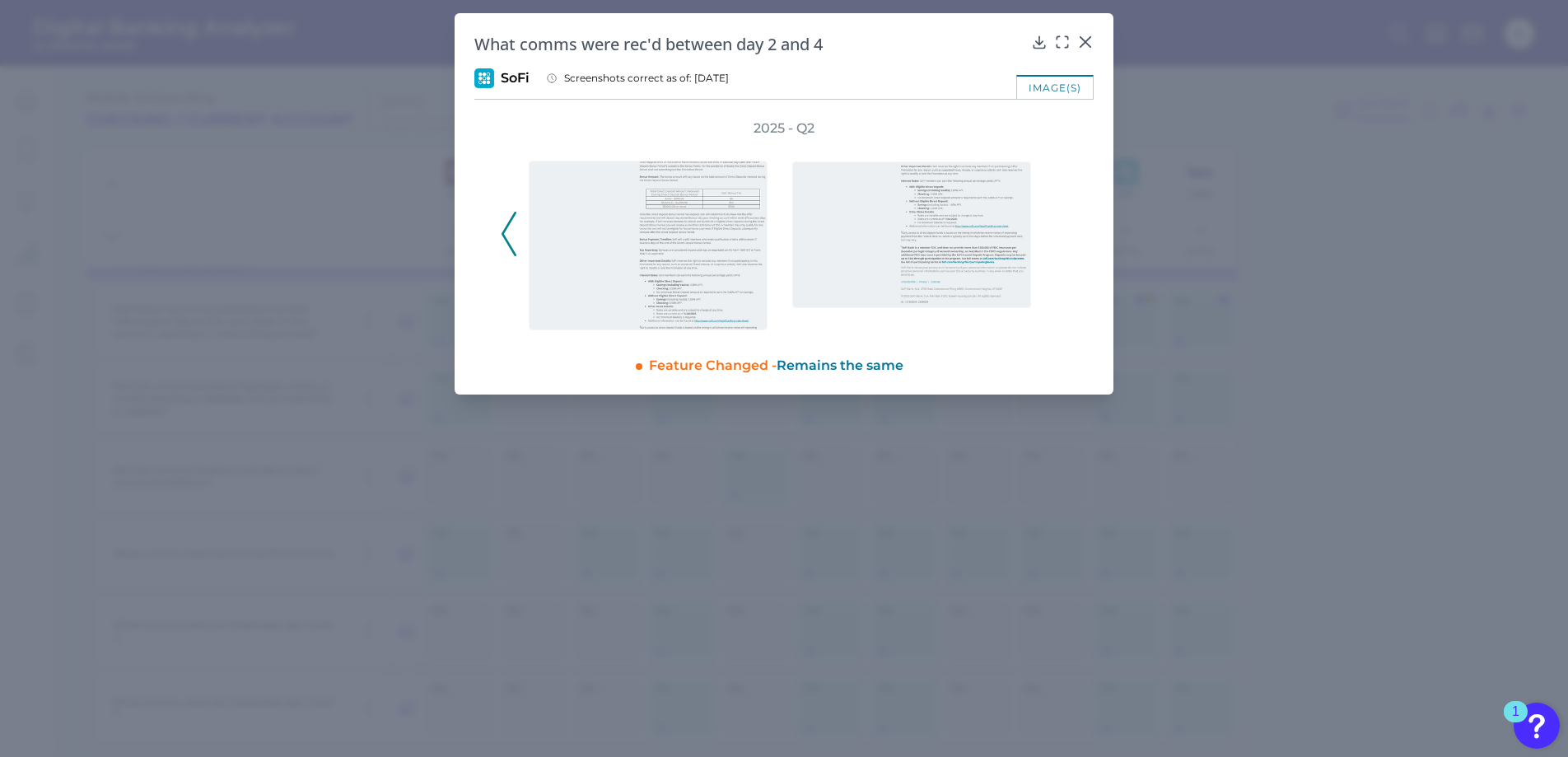
click at [1057, 230] on div "2025 - Q2" at bounding box center [784, 224] width 566 height 211
click at [1085, 40] on icon at bounding box center [1085, 42] width 10 height 10
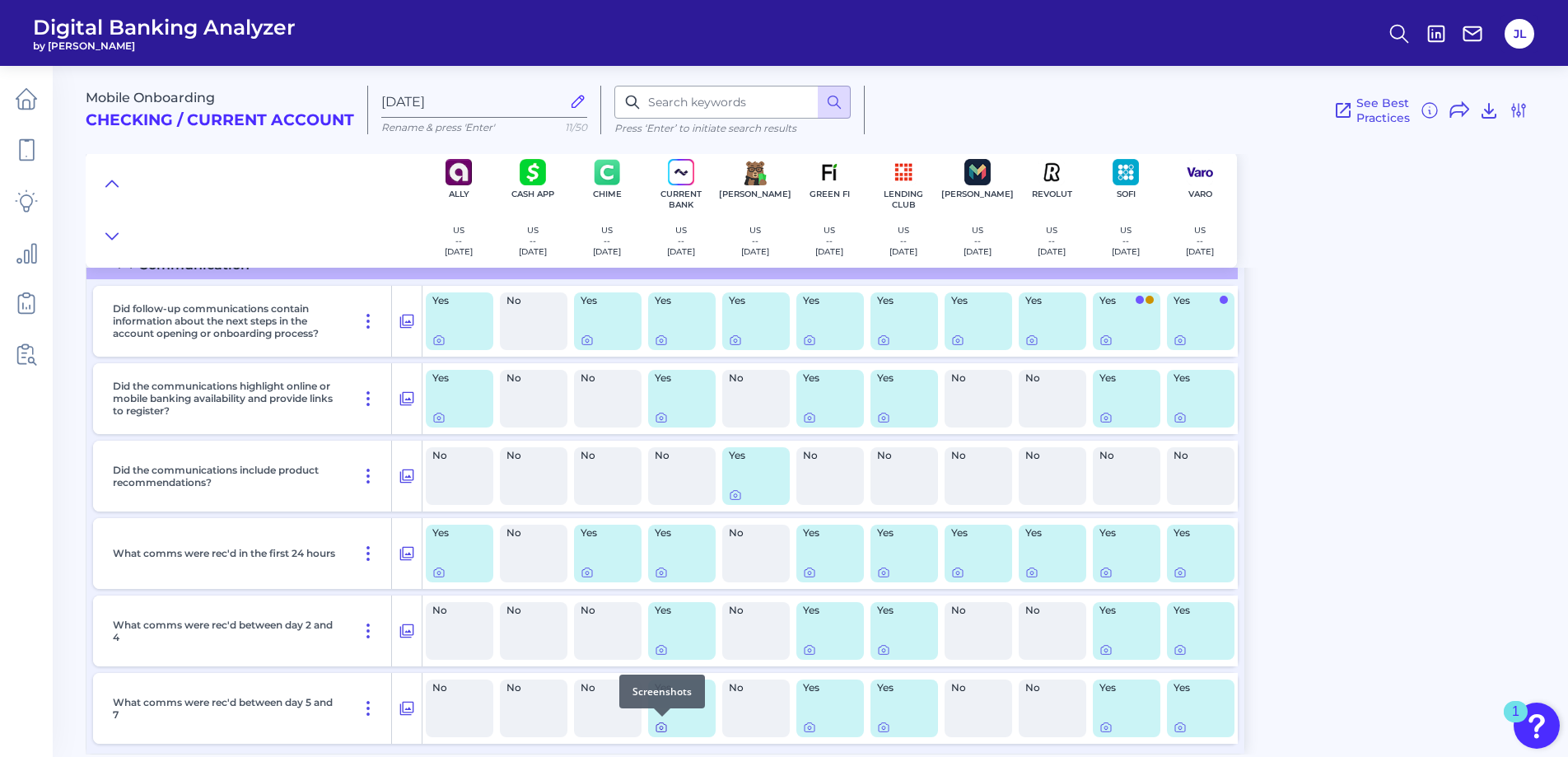
click at [662, 725] on icon at bounding box center [661, 726] width 13 height 13
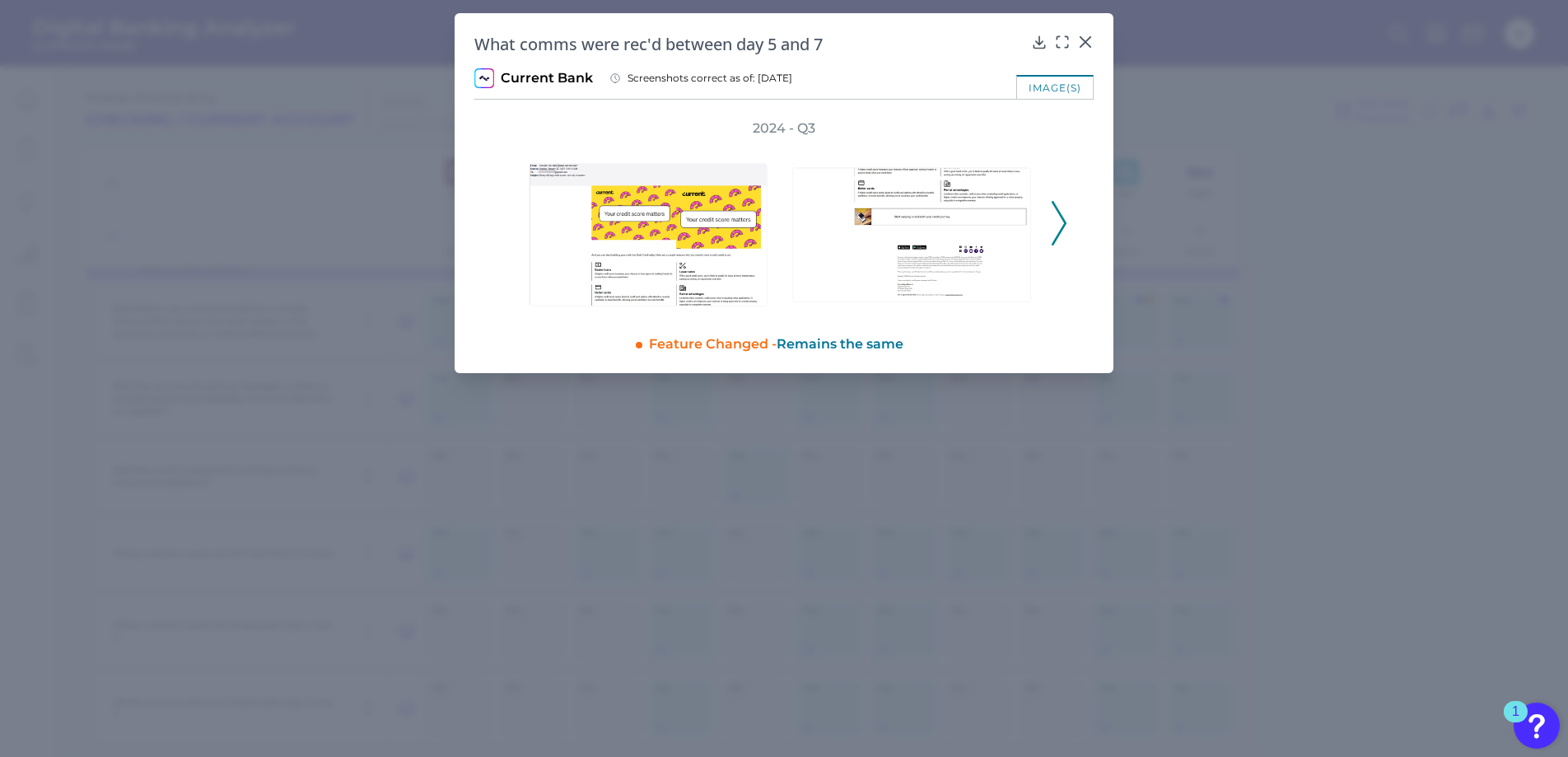
click at [1055, 218] on icon at bounding box center [1058, 223] width 14 height 44
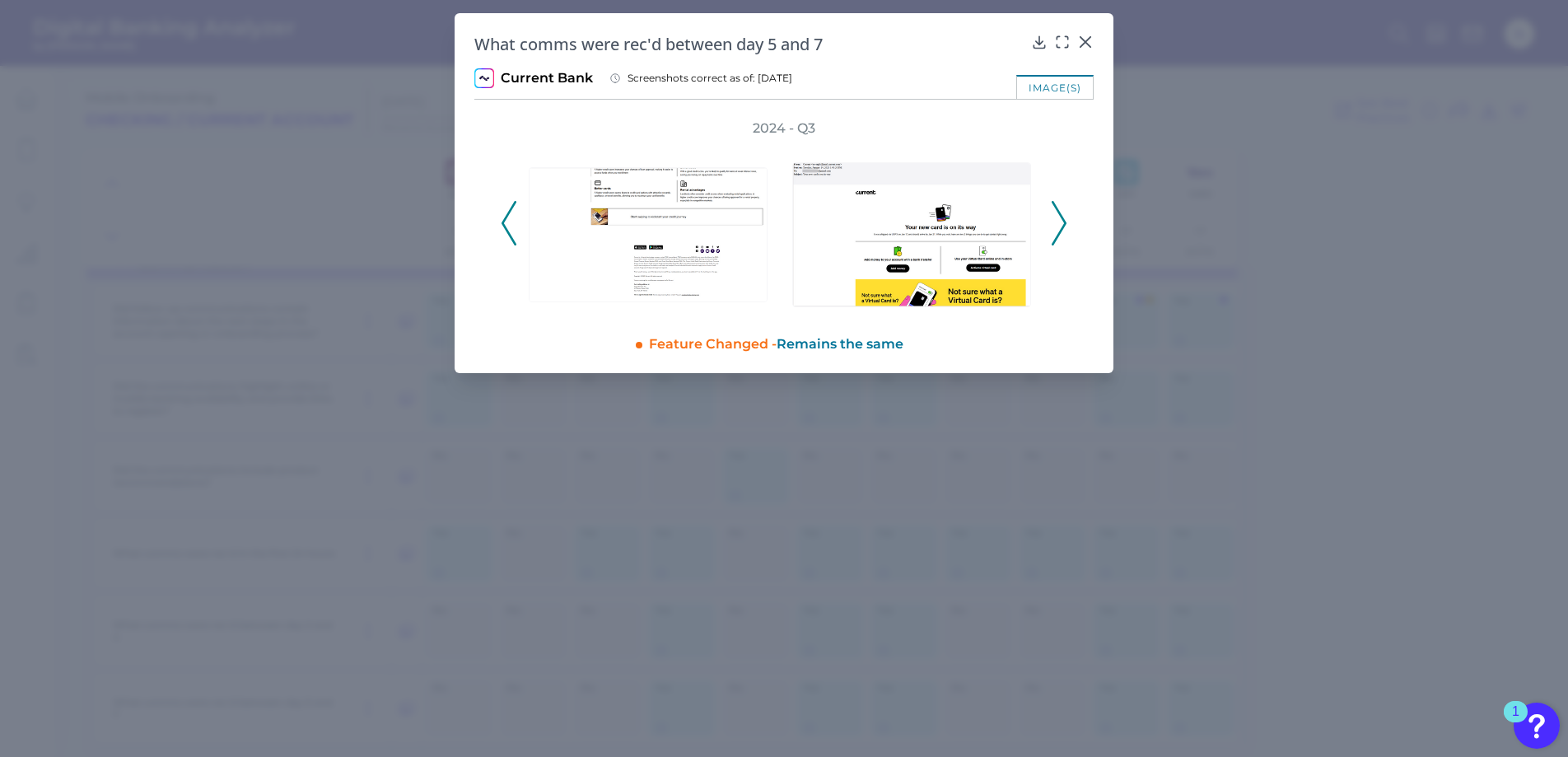
click at [1060, 216] on polyline at bounding box center [1058, 222] width 12 height 42
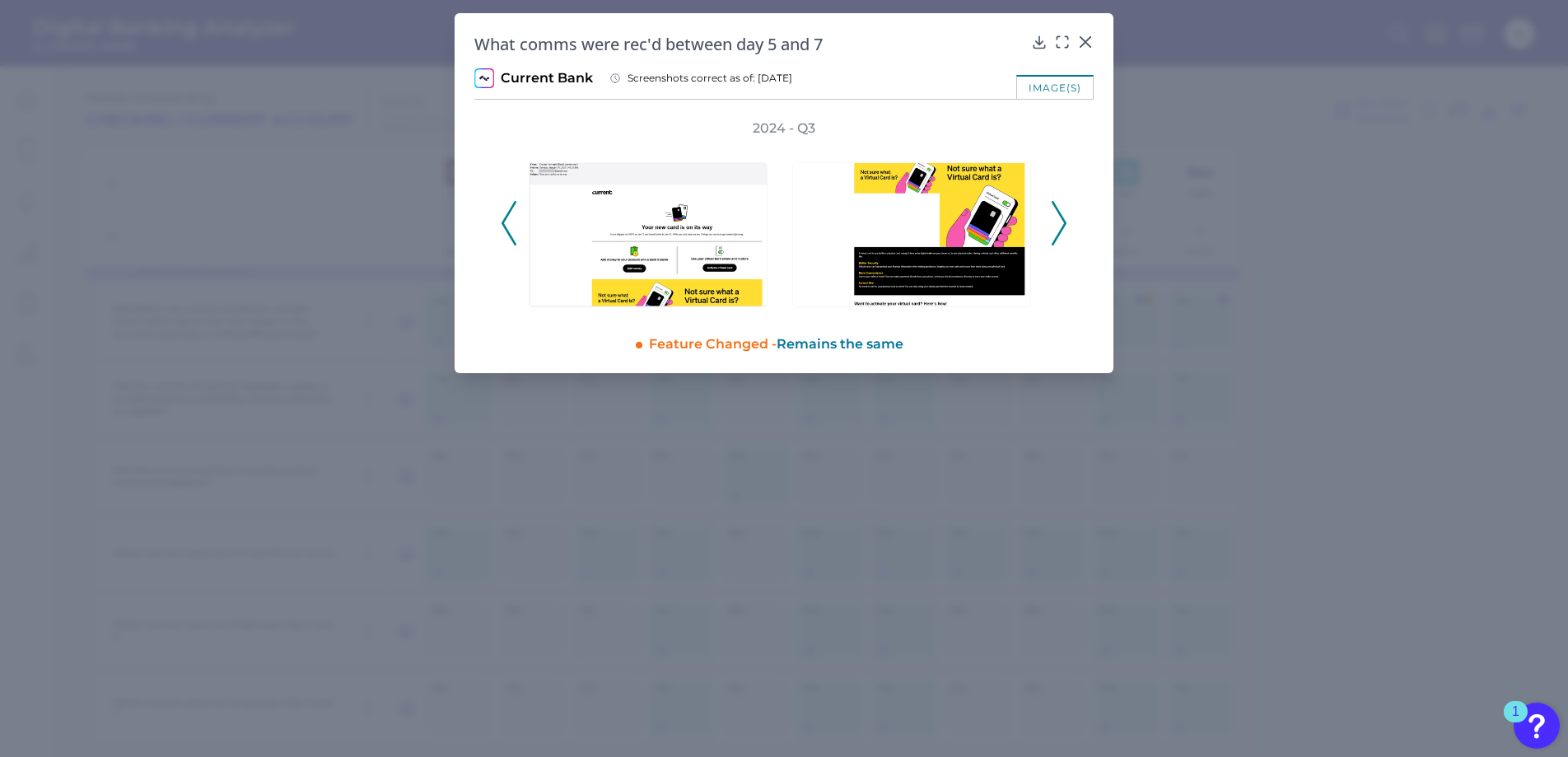
click at [1060, 216] on polyline at bounding box center [1058, 222] width 12 height 42
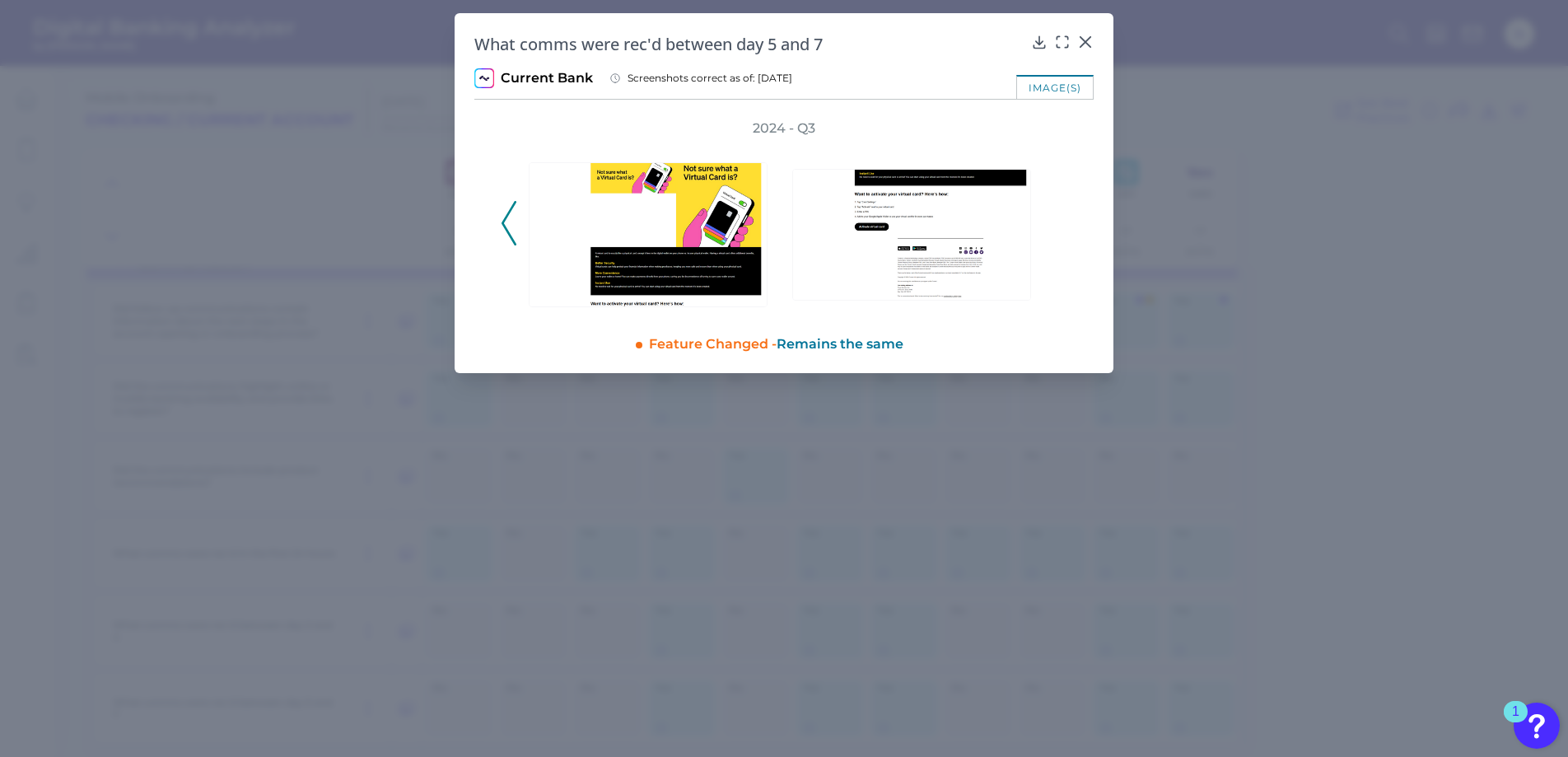
click at [1060, 217] on div "2024 - Q3" at bounding box center [784, 214] width 566 height 189
click at [1090, 33] on button at bounding box center [1085, 41] width 16 height 16
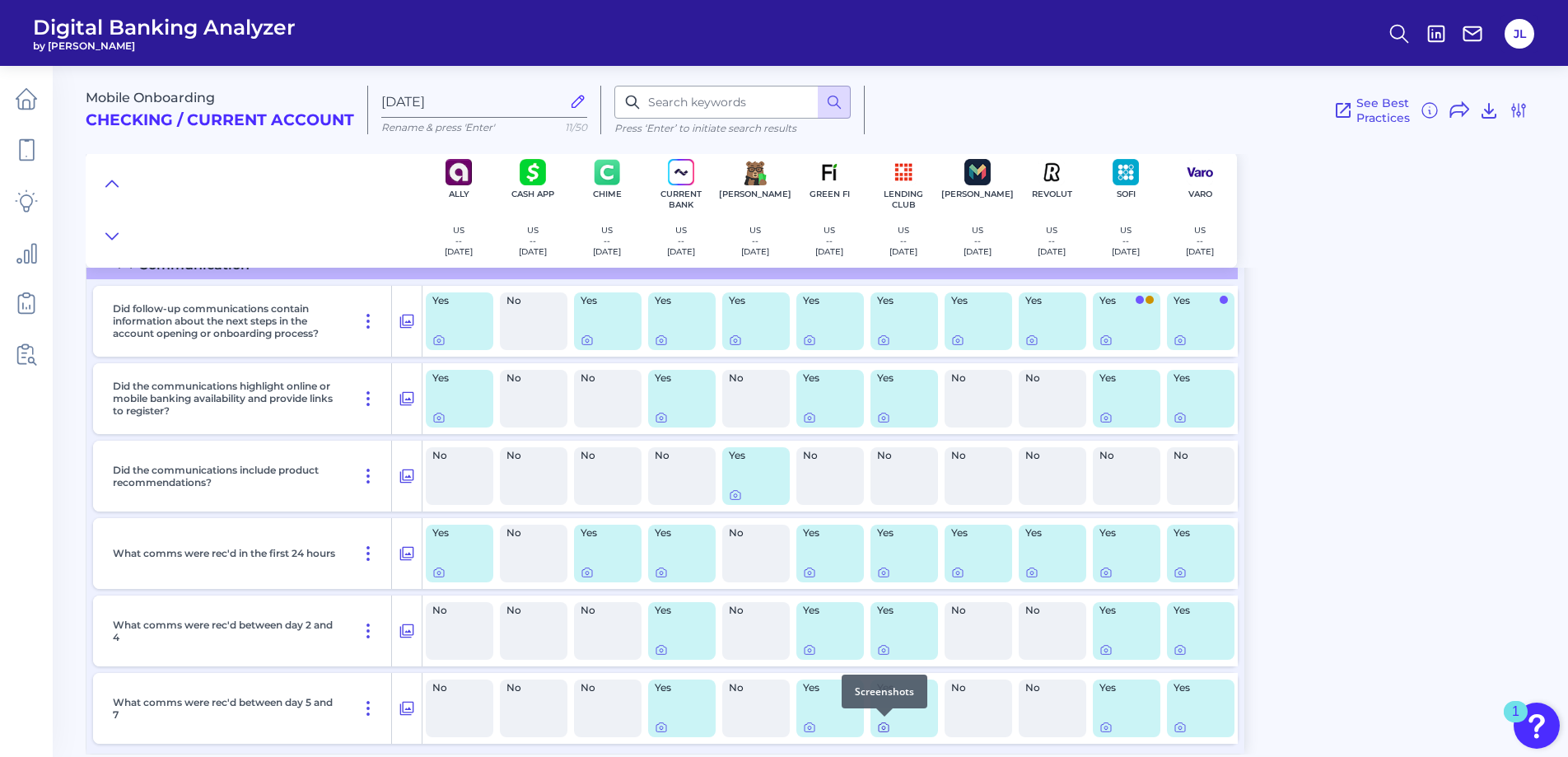
click at [882, 725] on icon at bounding box center [883, 726] width 13 height 13
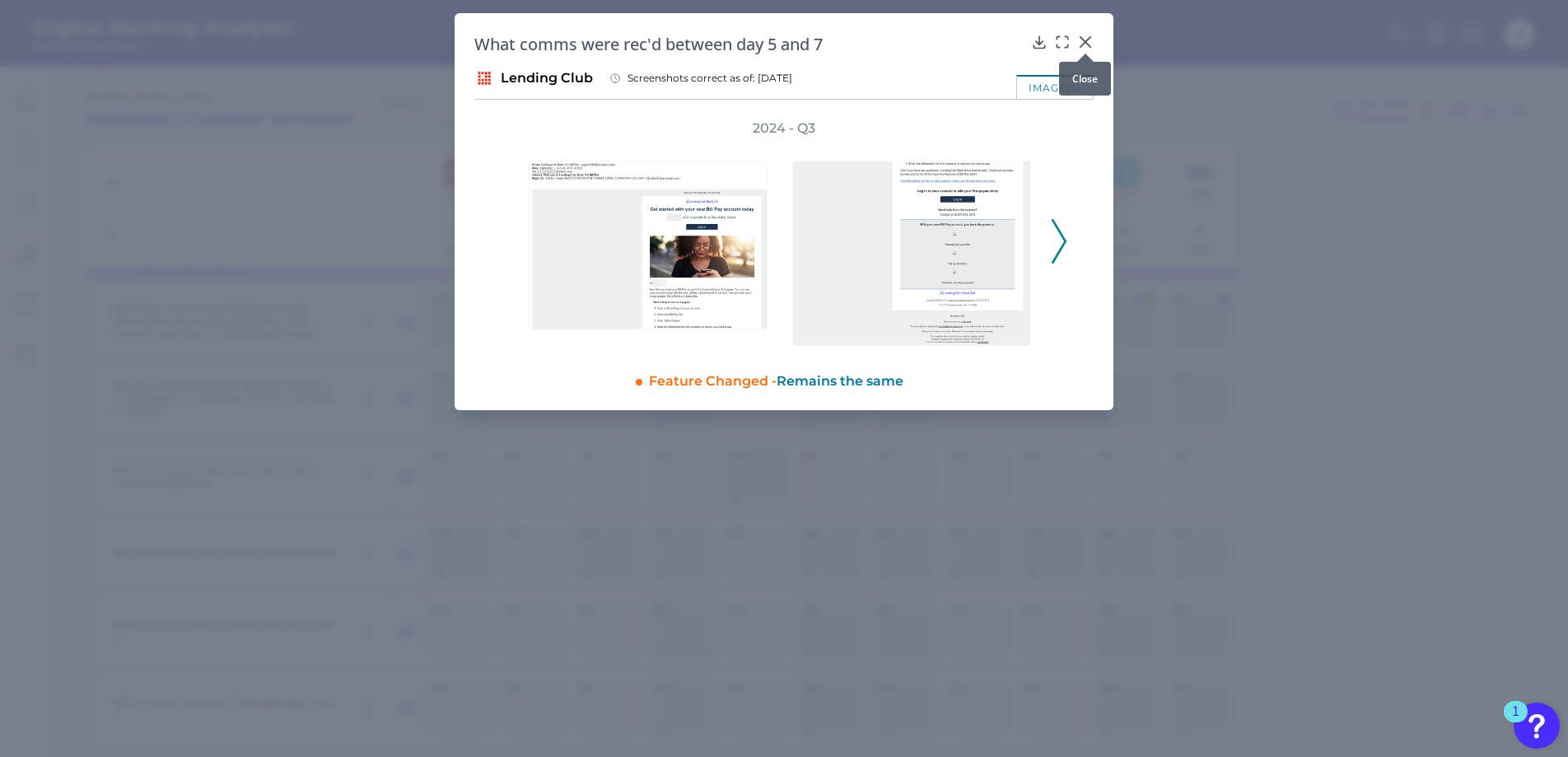
click at [1088, 38] on icon at bounding box center [1085, 42] width 10 height 10
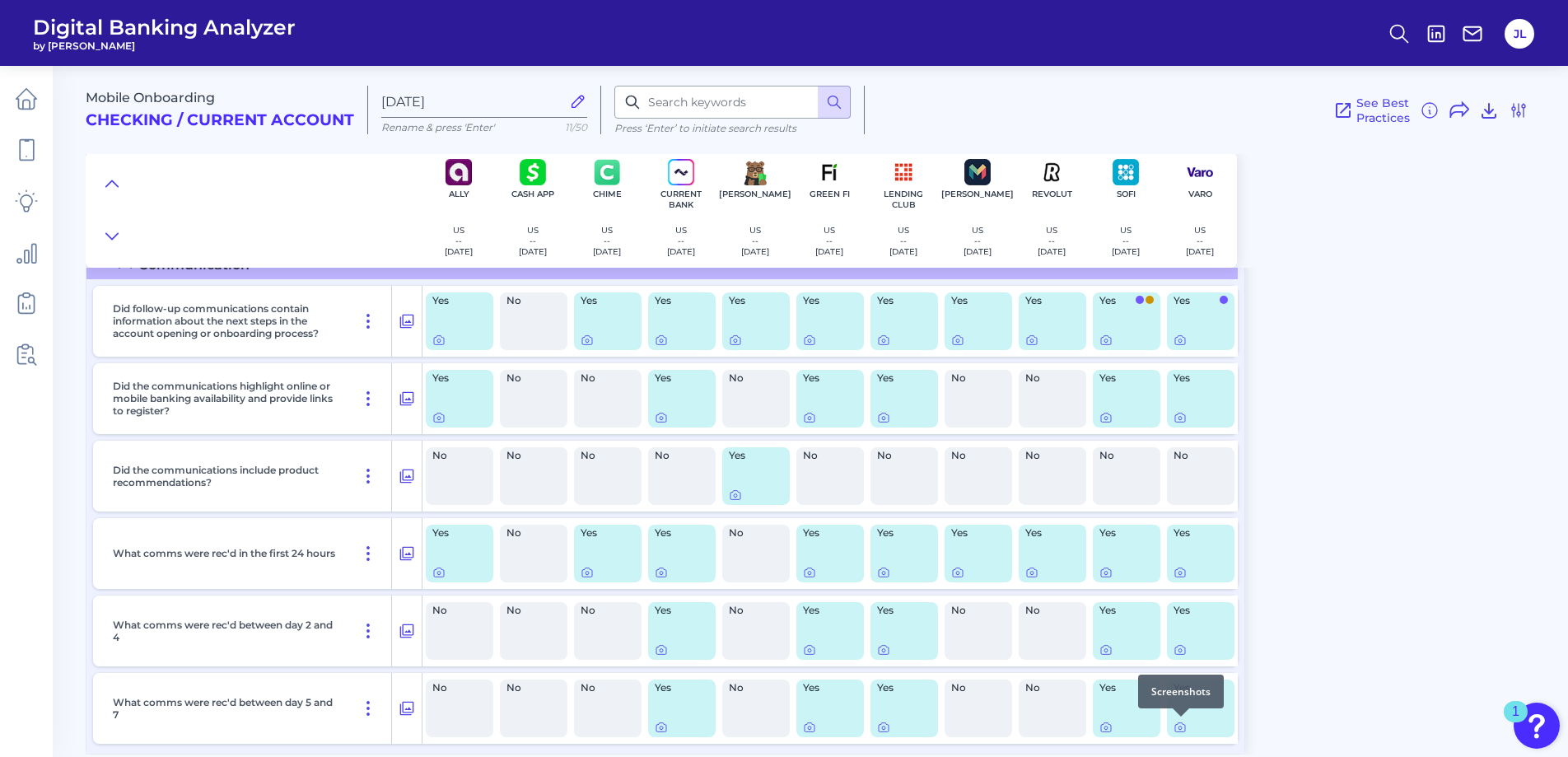
click at [1180, 722] on div at bounding box center [1180, 716] width 16 height 16
click at [1183, 728] on icon at bounding box center [1179, 726] width 13 height 13
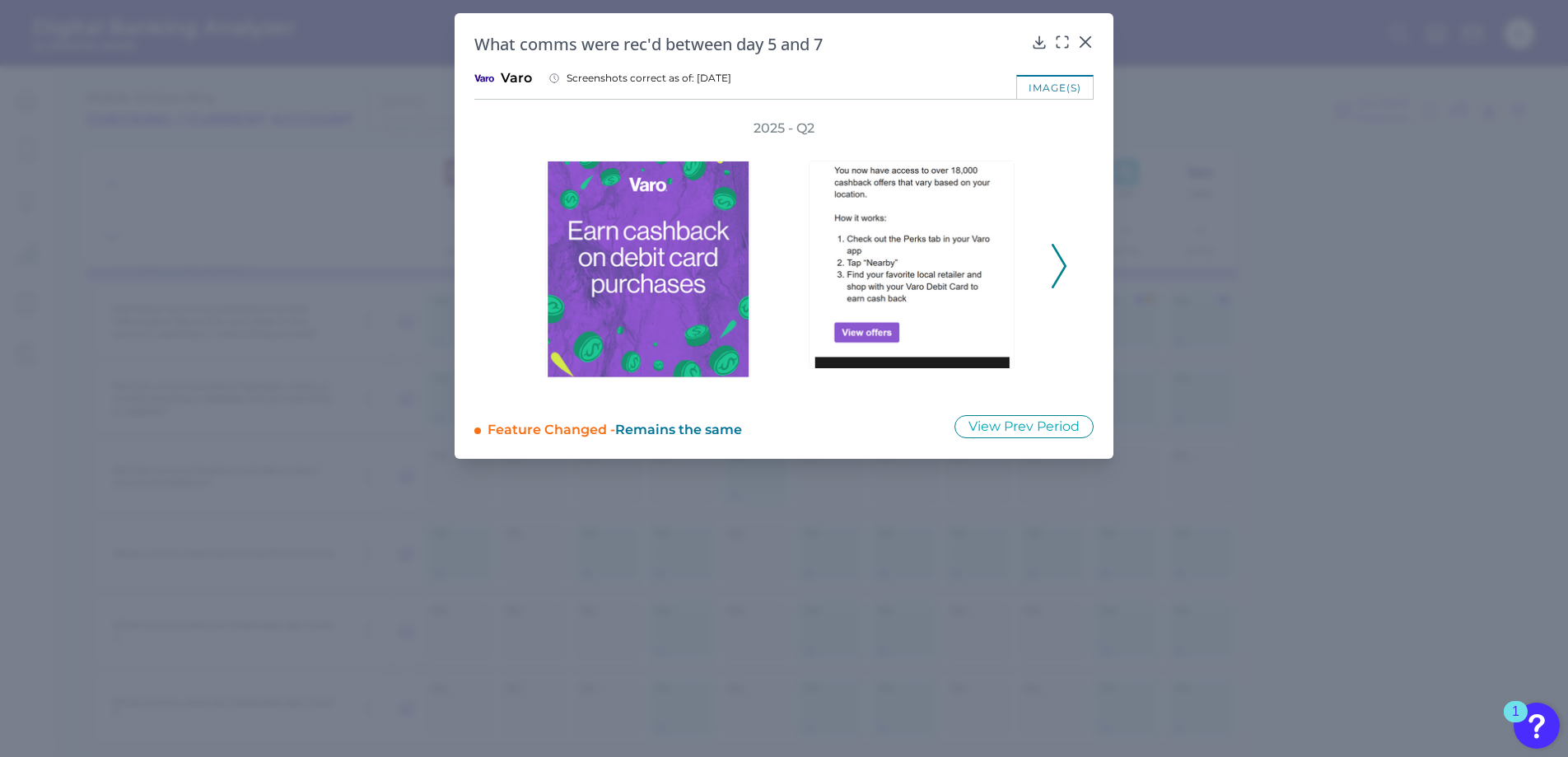
click at [1057, 262] on icon at bounding box center [1058, 266] width 14 height 44
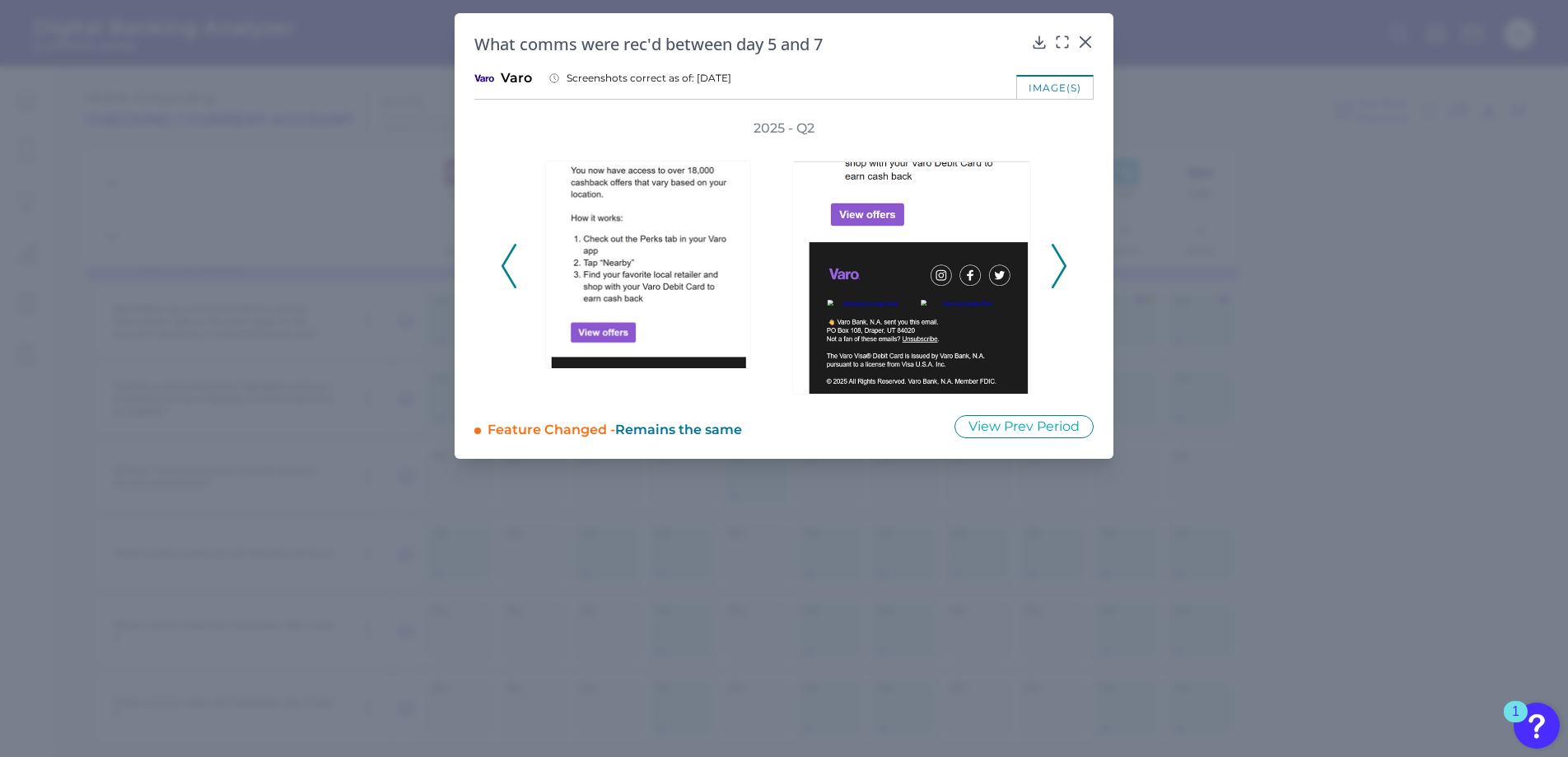
click at [1057, 262] on icon at bounding box center [1058, 266] width 14 height 44
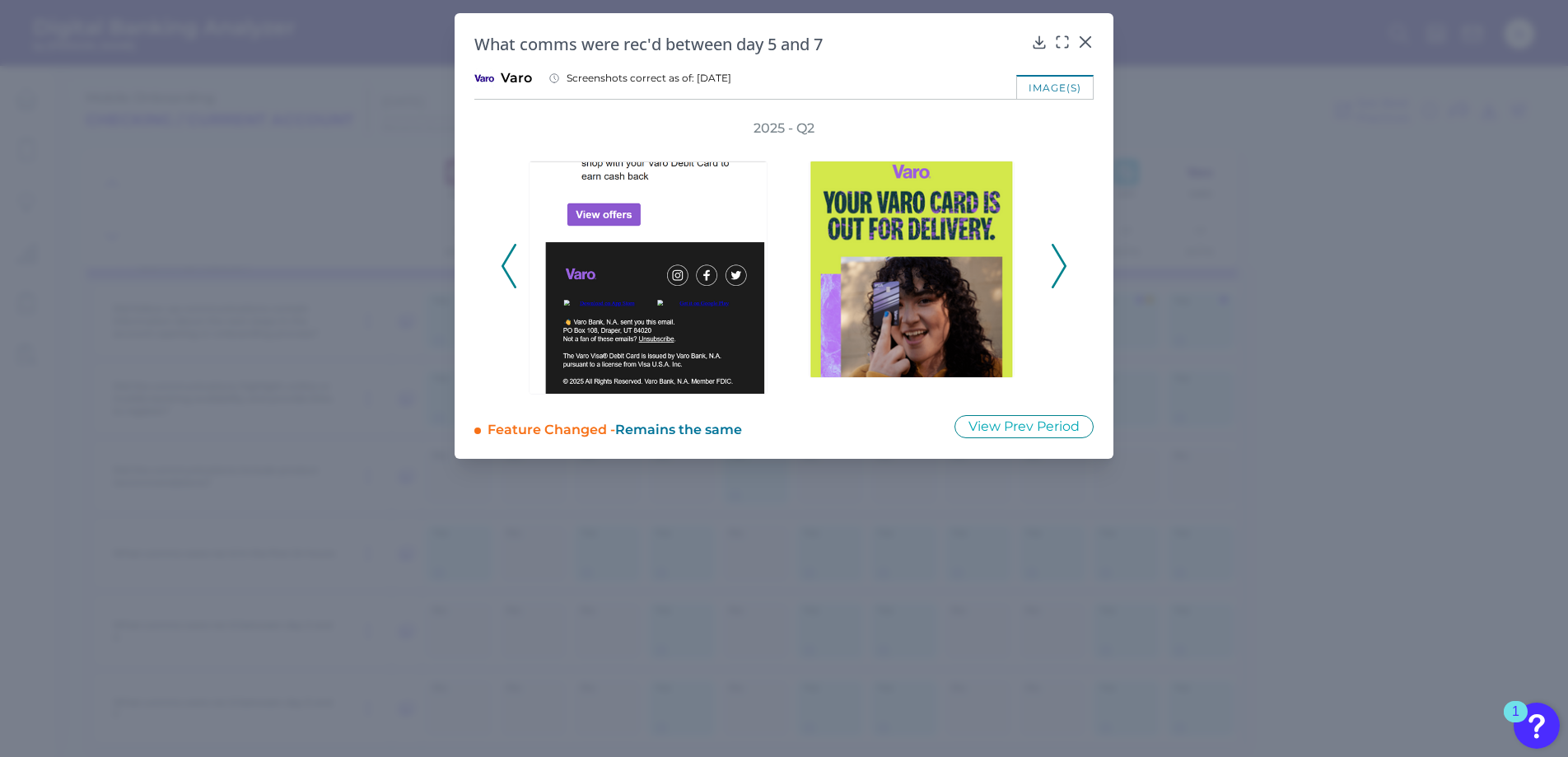
click at [1057, 262] on icon at bounding box center [1058, 266] width 14 height 44
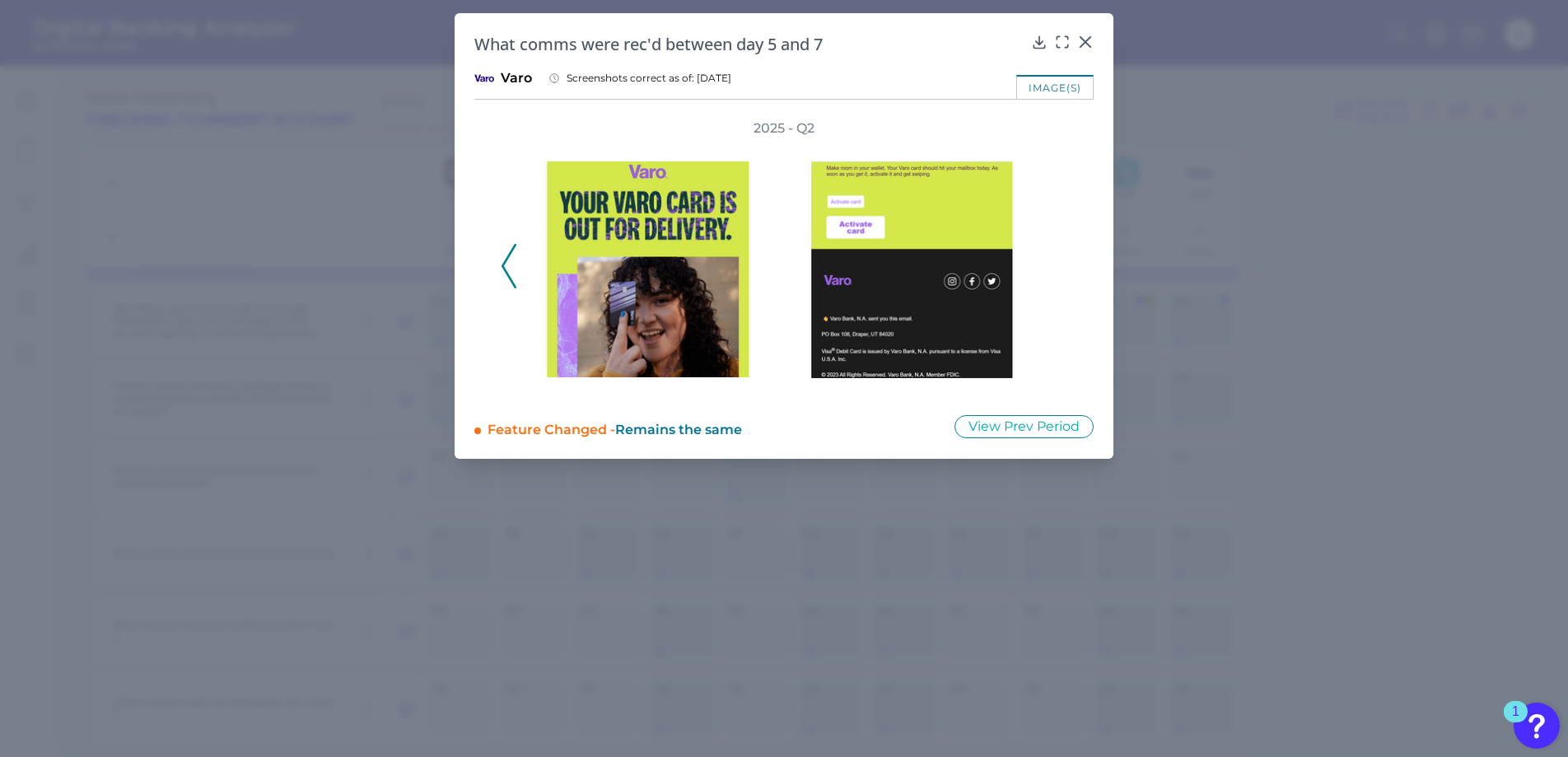
click at [1057, 262] on div "2025 - Q2" at bounding box center [784, 257] width 566 height 275
click at [1082, 38] on icon at bounding box center [1085, 42] width 10 height 10
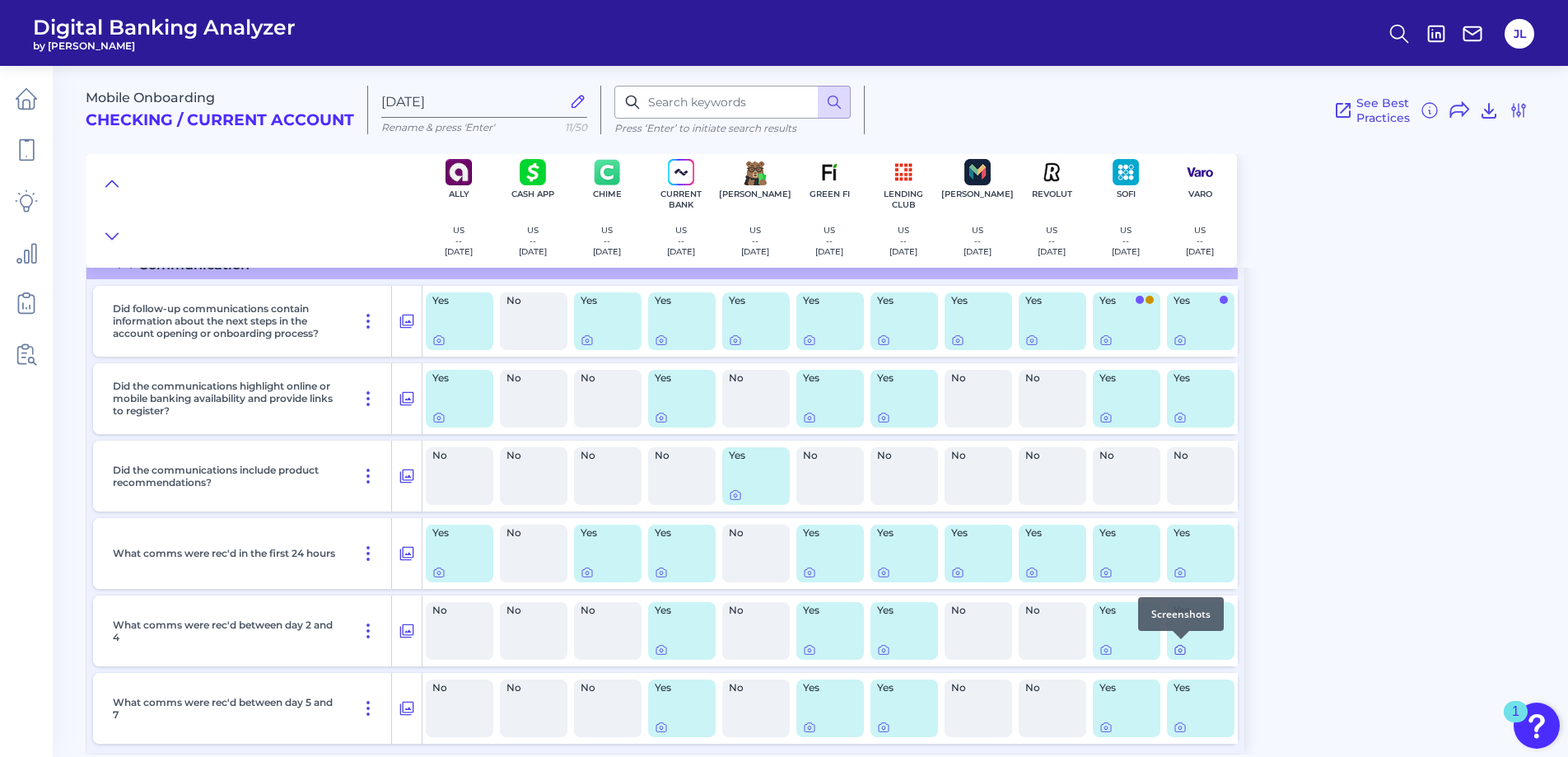
click at [1181, 650] on icon at bounding box center [1179, 649] width 13 height 13
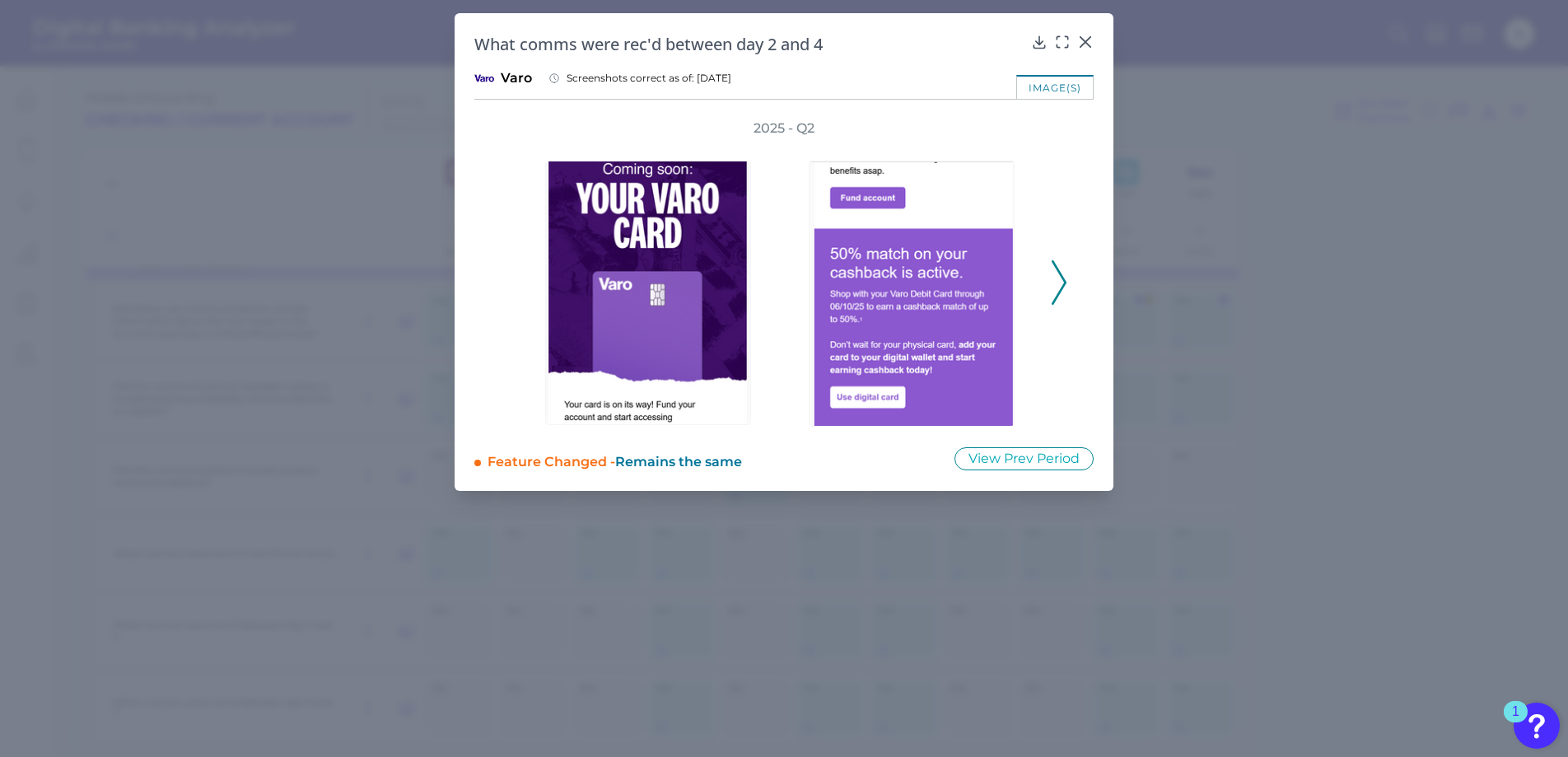
click at [1057, 281] on icon at bounding box center [1058, 282] width 14 height 44
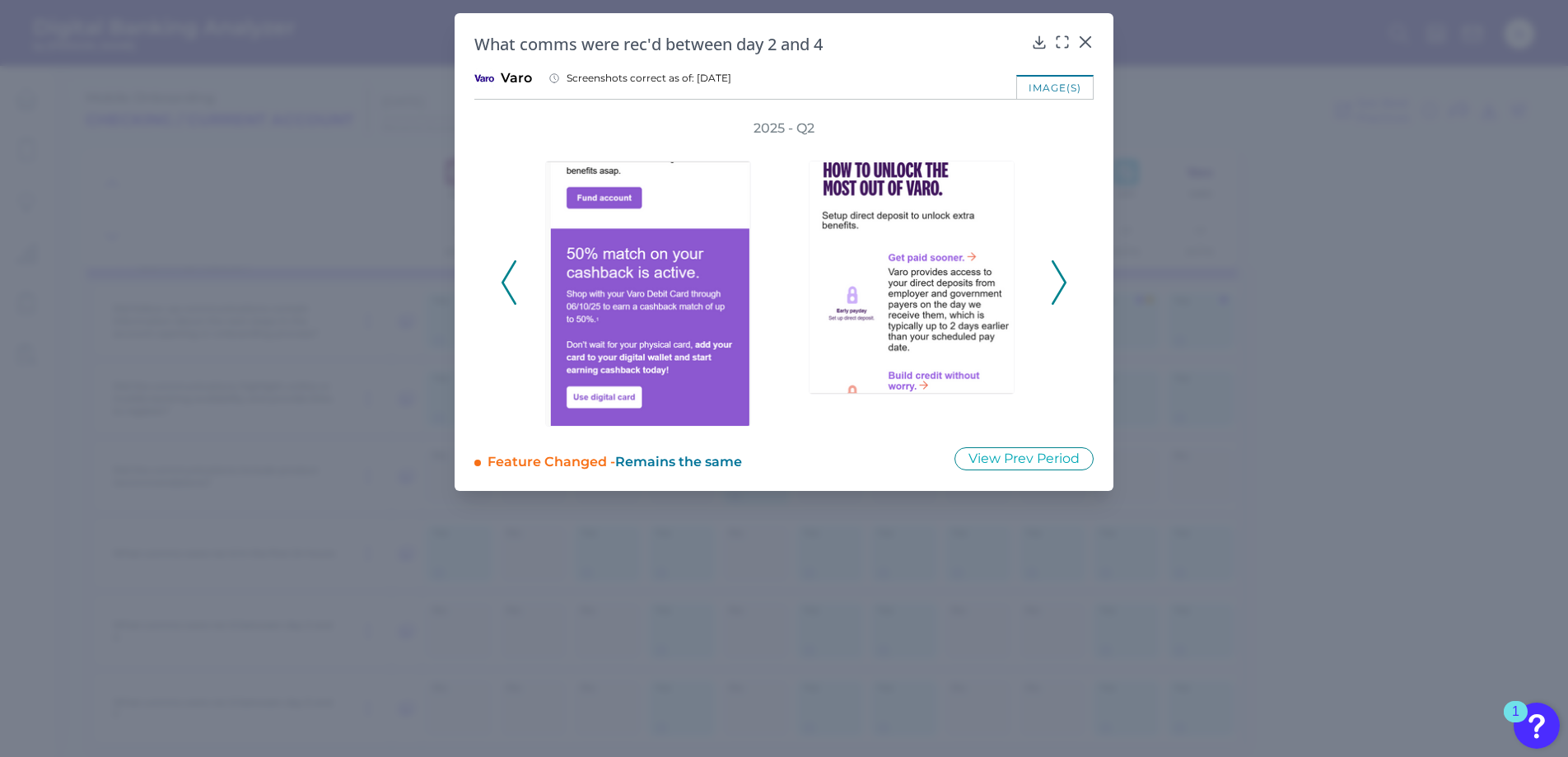
click at [1057, 282] on icon at bounding box center [1058, 282] width 14 height 44
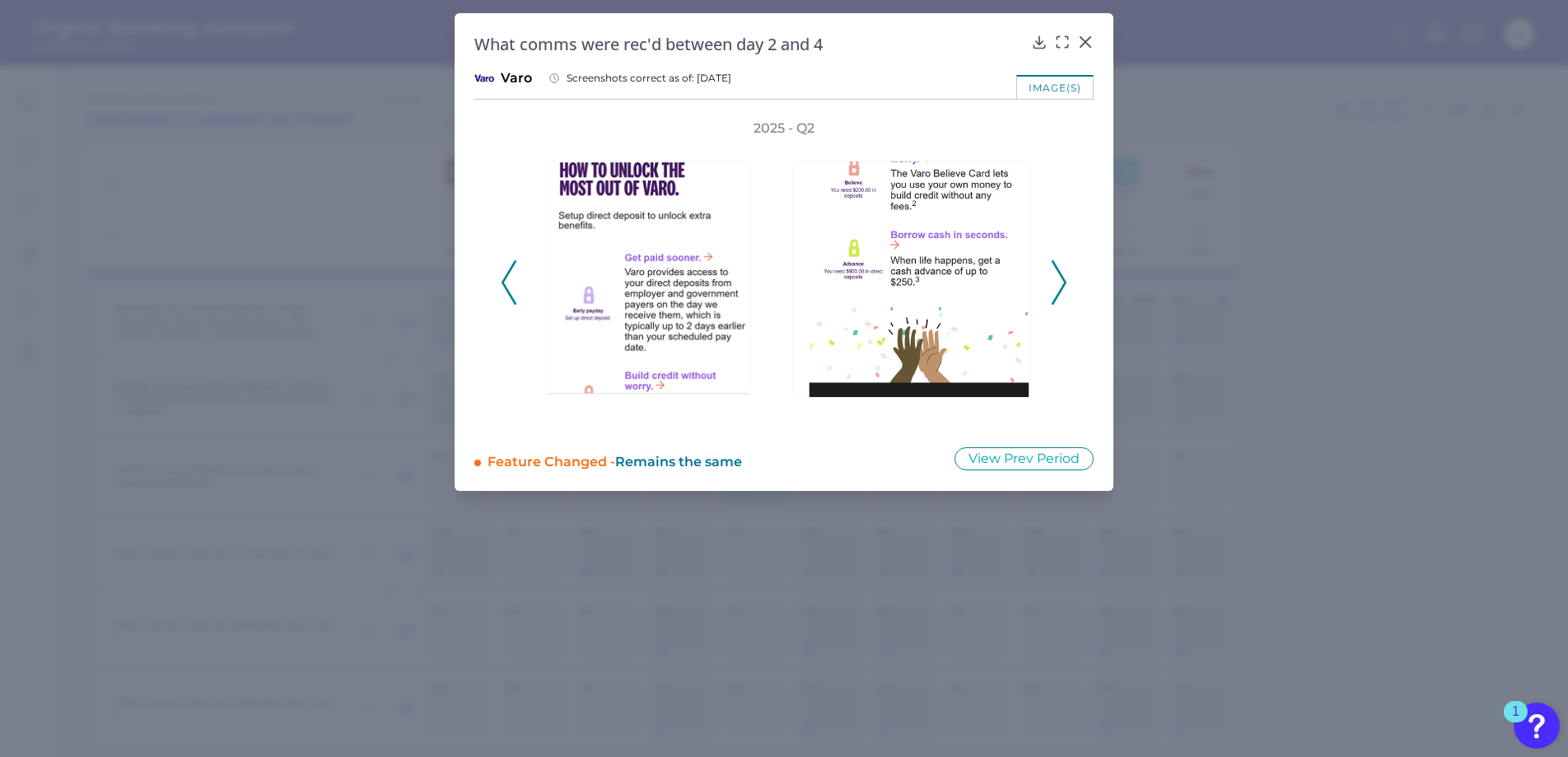
click at [1057, 282] on icon at bounding box center [1058, 282] width 14 height 44
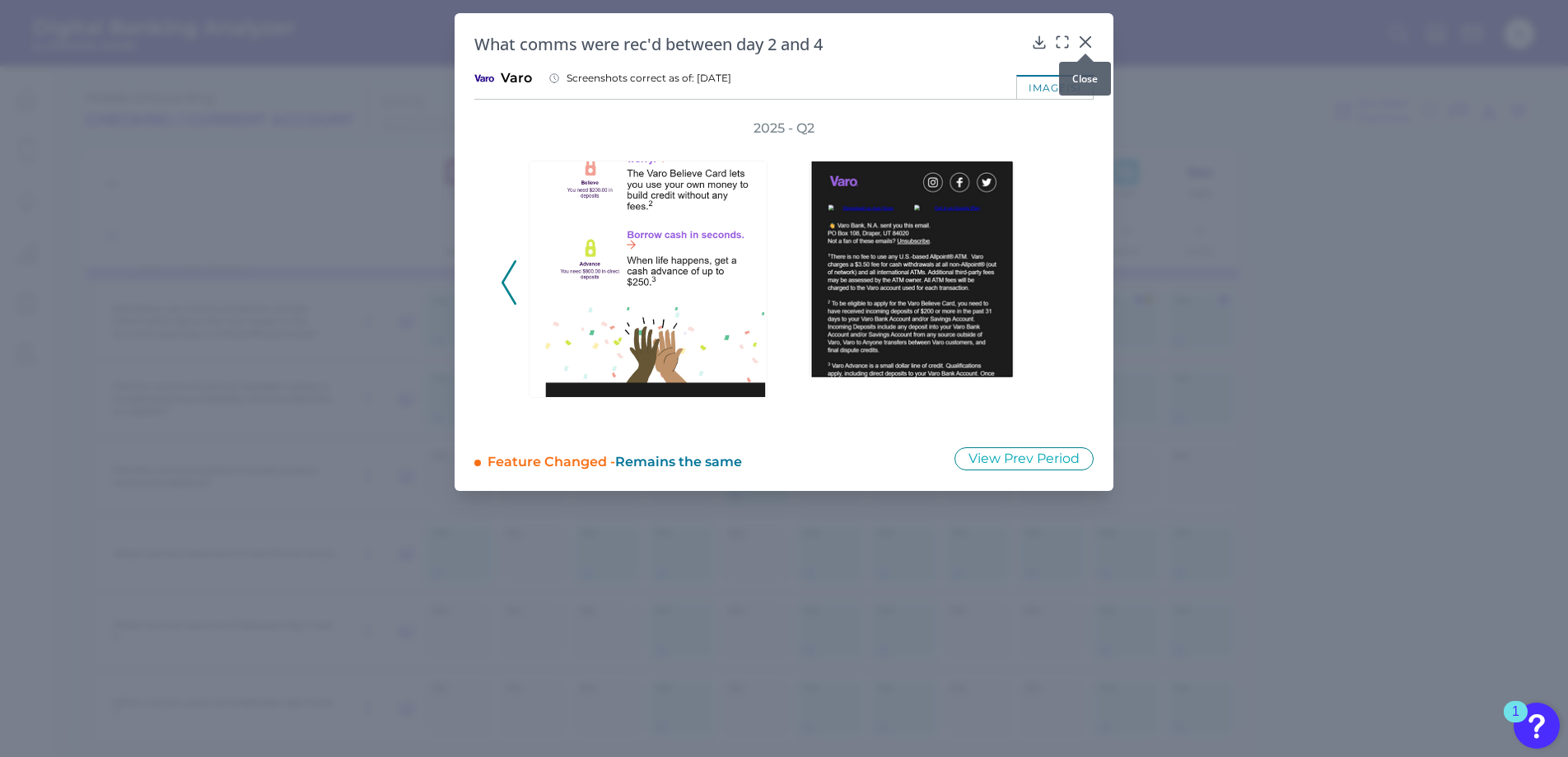
click at [1089, 38] on icon at bounding box center [1085, 42] width 10 height 10
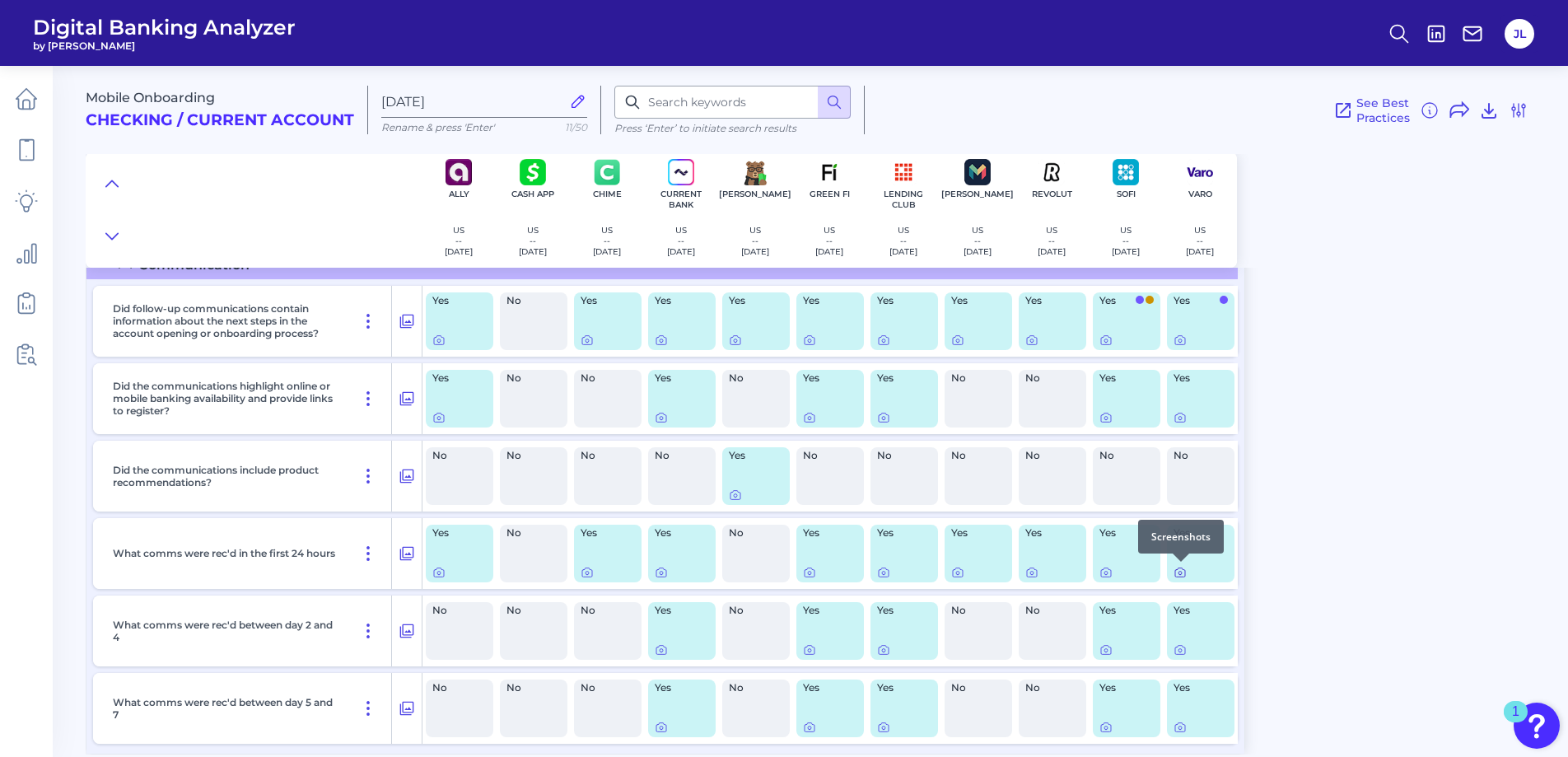
click at [1182, 567] on div at bounding box center [1180, 561] width 16 height 16
click at [1179, 571] on icon at bounding box center [1179, 572] width 13 height 13
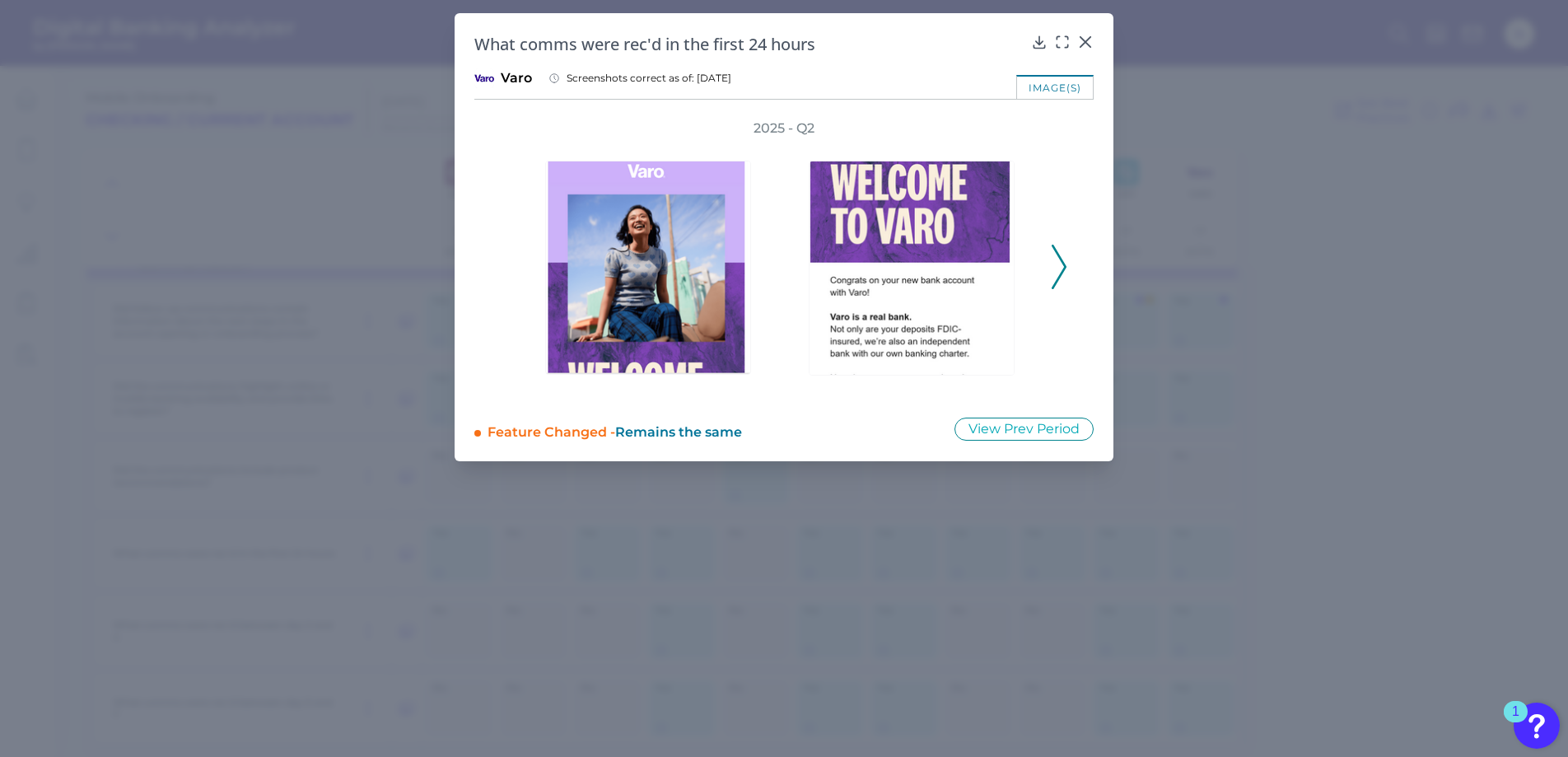
click at [1056, 263] on icon at bounding box center [1058, 267] width 14 height 44
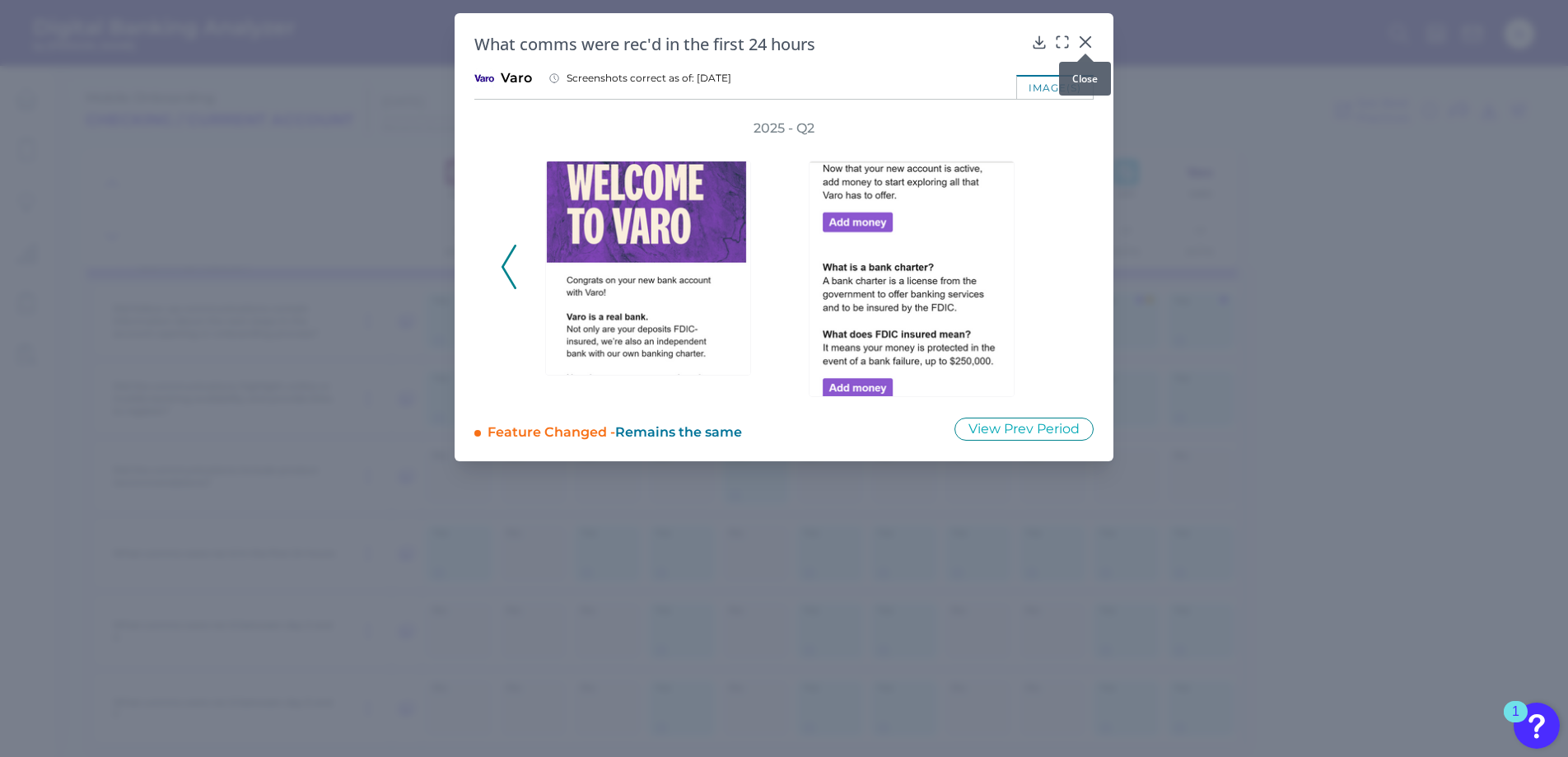
click at [1084, 40] on icon at bounding box center [1085, 42] width 10 height 10
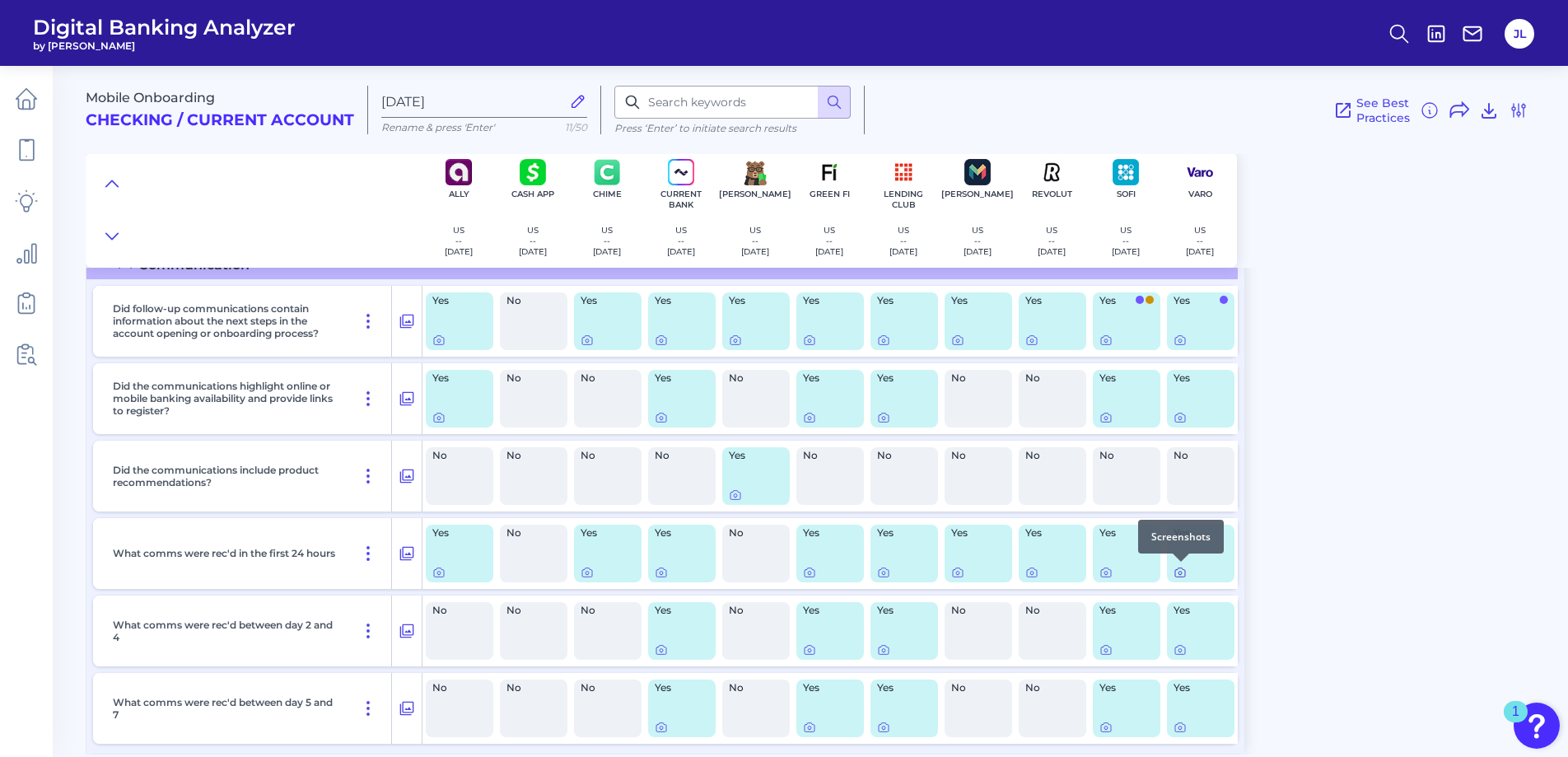
click at [1180, 572] on icon at bounding box center [1179, 572] width 13 height 13
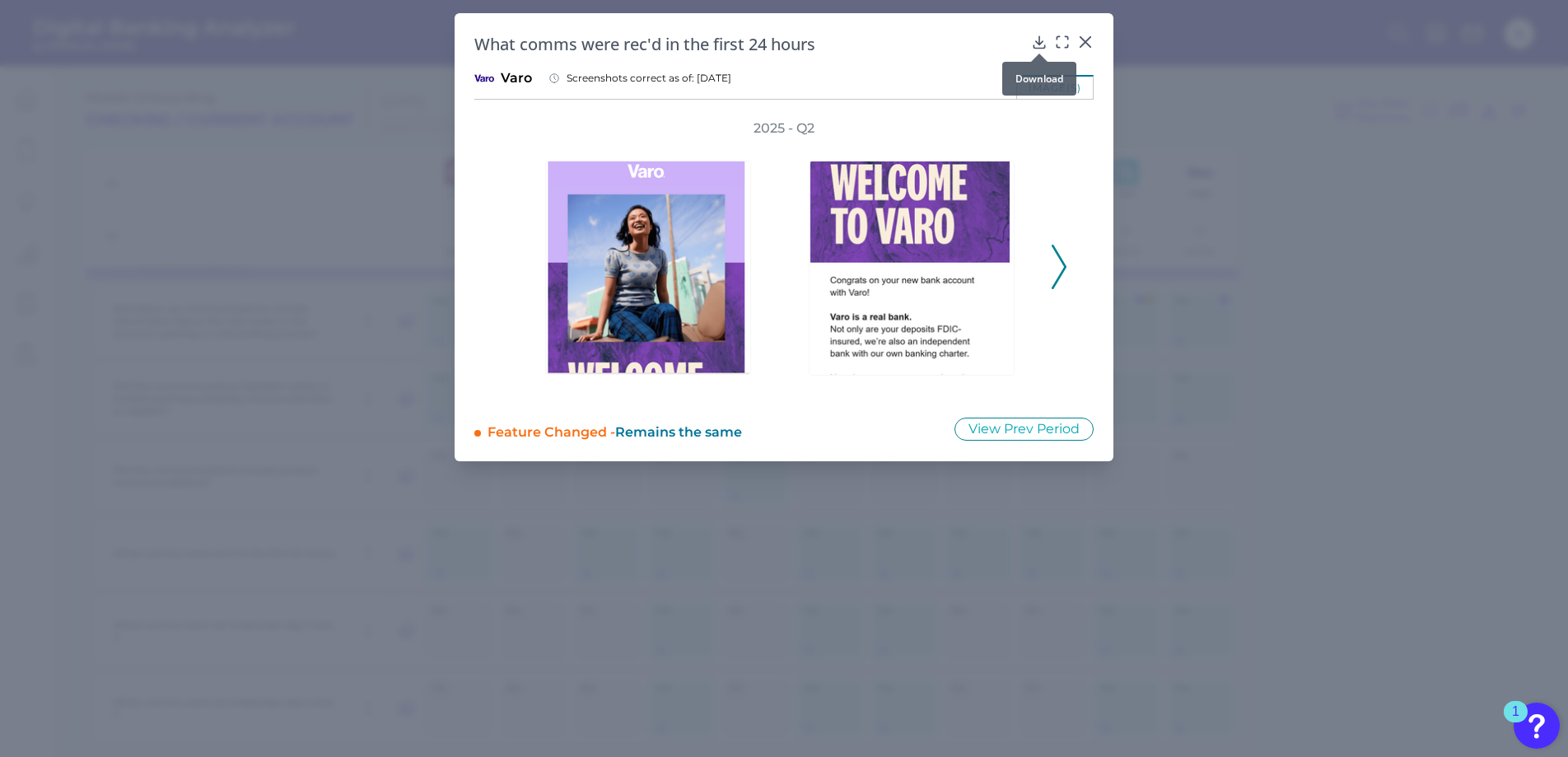
click at [1035, 42] on icon at bounding box center [1039, 42] width 16 height 16
click at [1079, 43] on icon at bounding box center [1085, 42] width 16 height 16
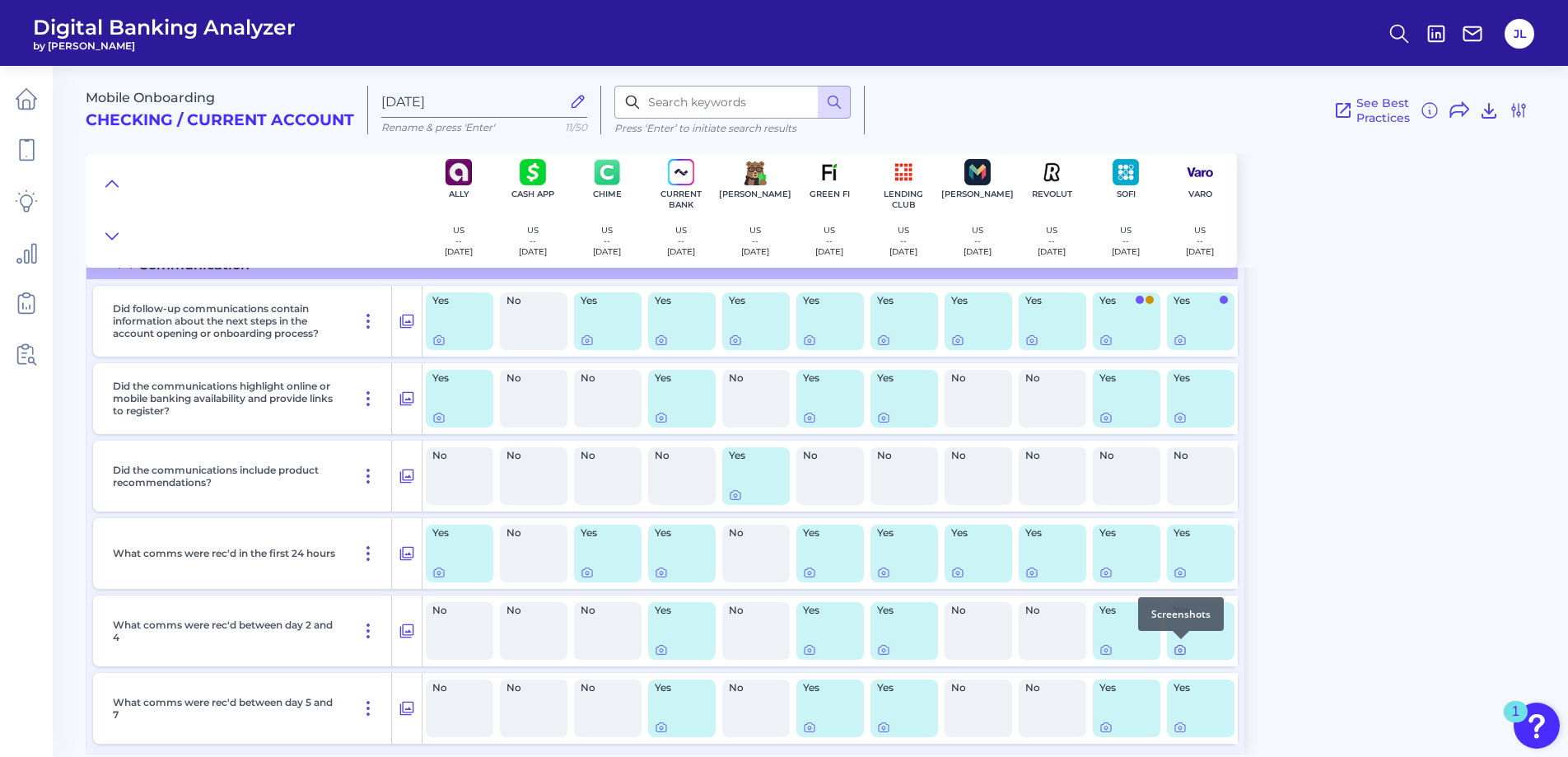
click at [1177, 648] on icon at bounding box center [1179, 649] width 13 height 13
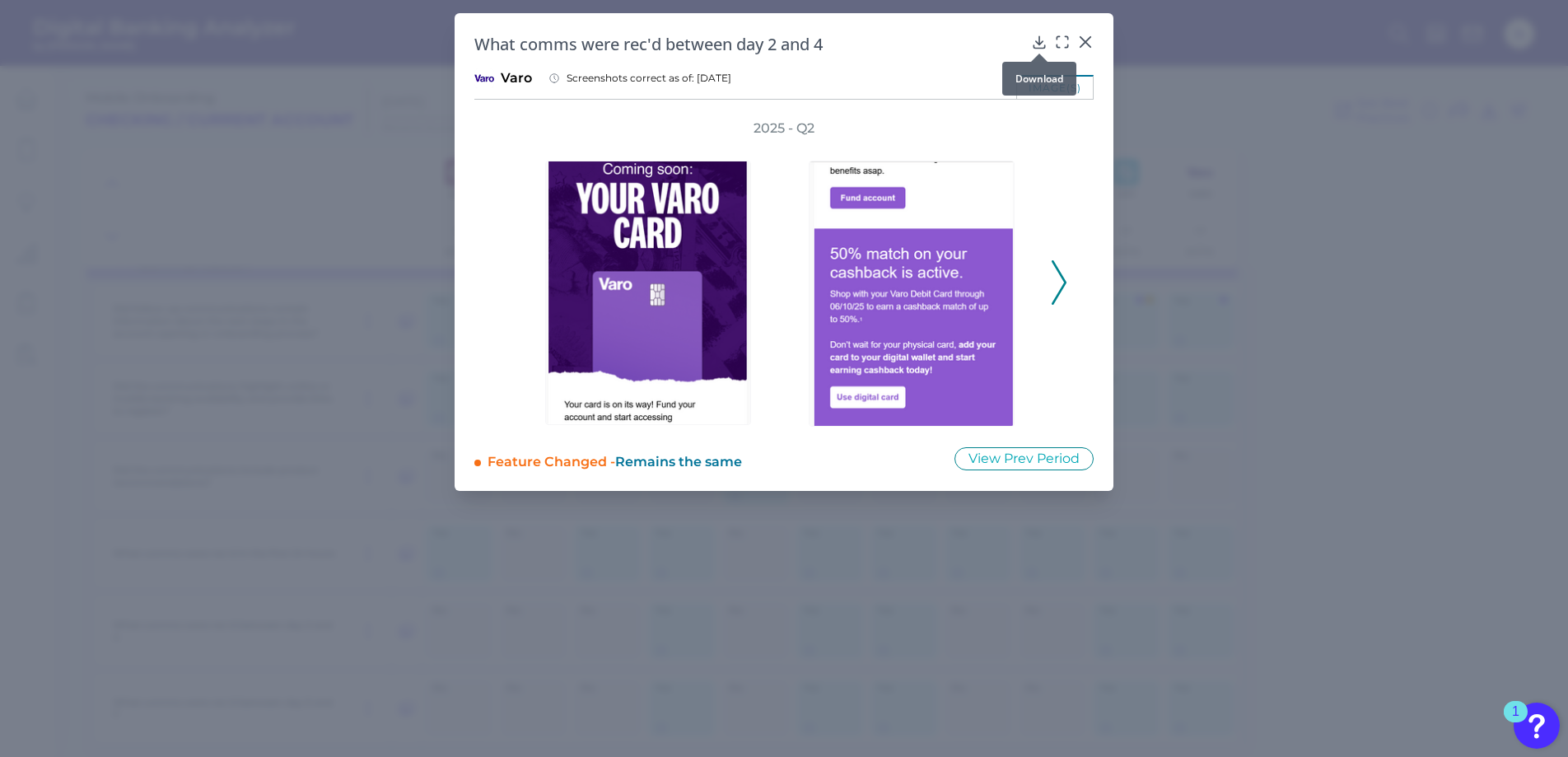
click at [1033, 37] on icon at bounding box center [1039, 42] width 16 height 16
click at [1059, 280] on icon at bounding box center [1058, 282] width 14 height 44
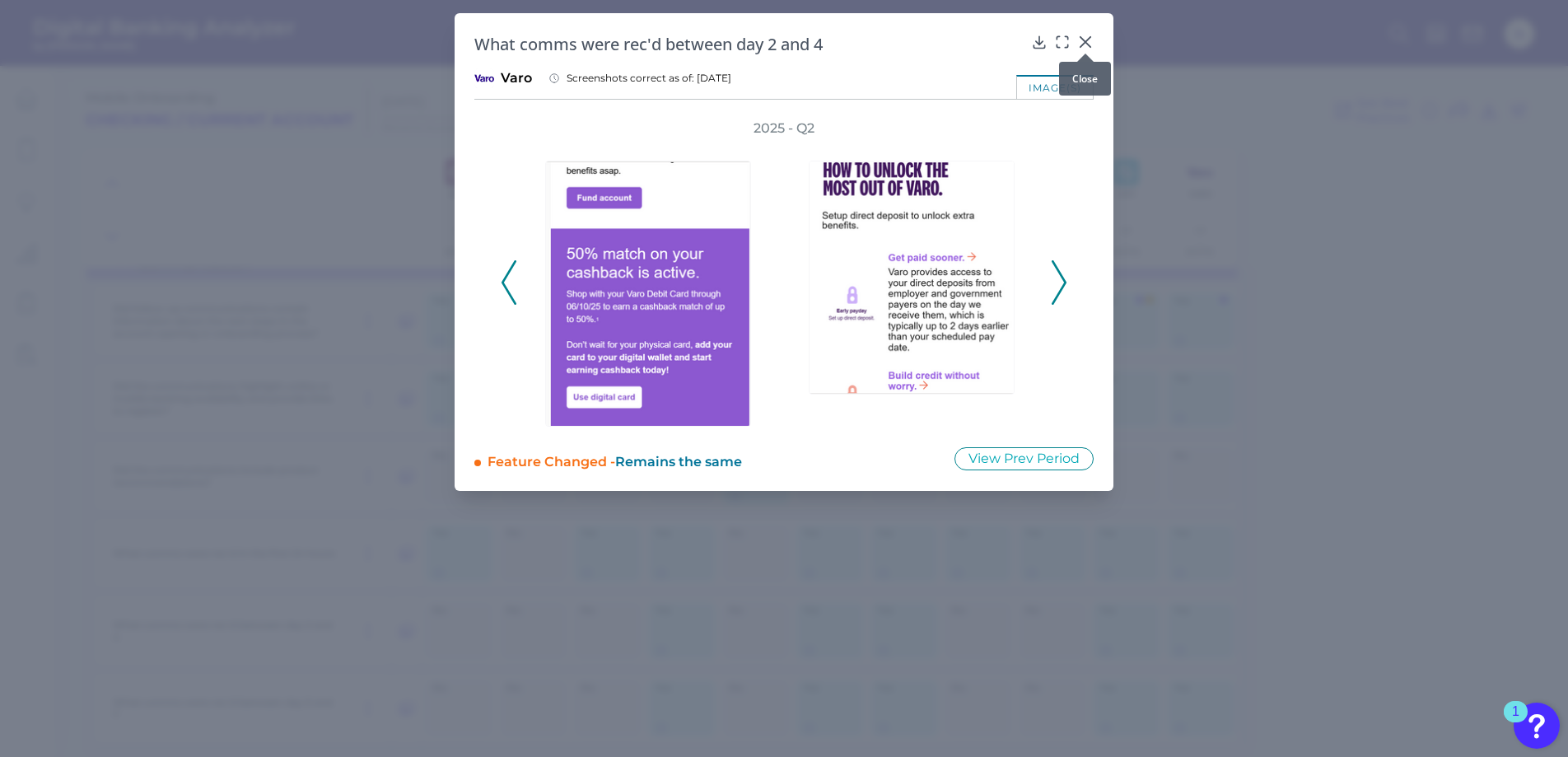
click at [1087, 38] on icon at bounding box center [1085, 42] width 10 height 10
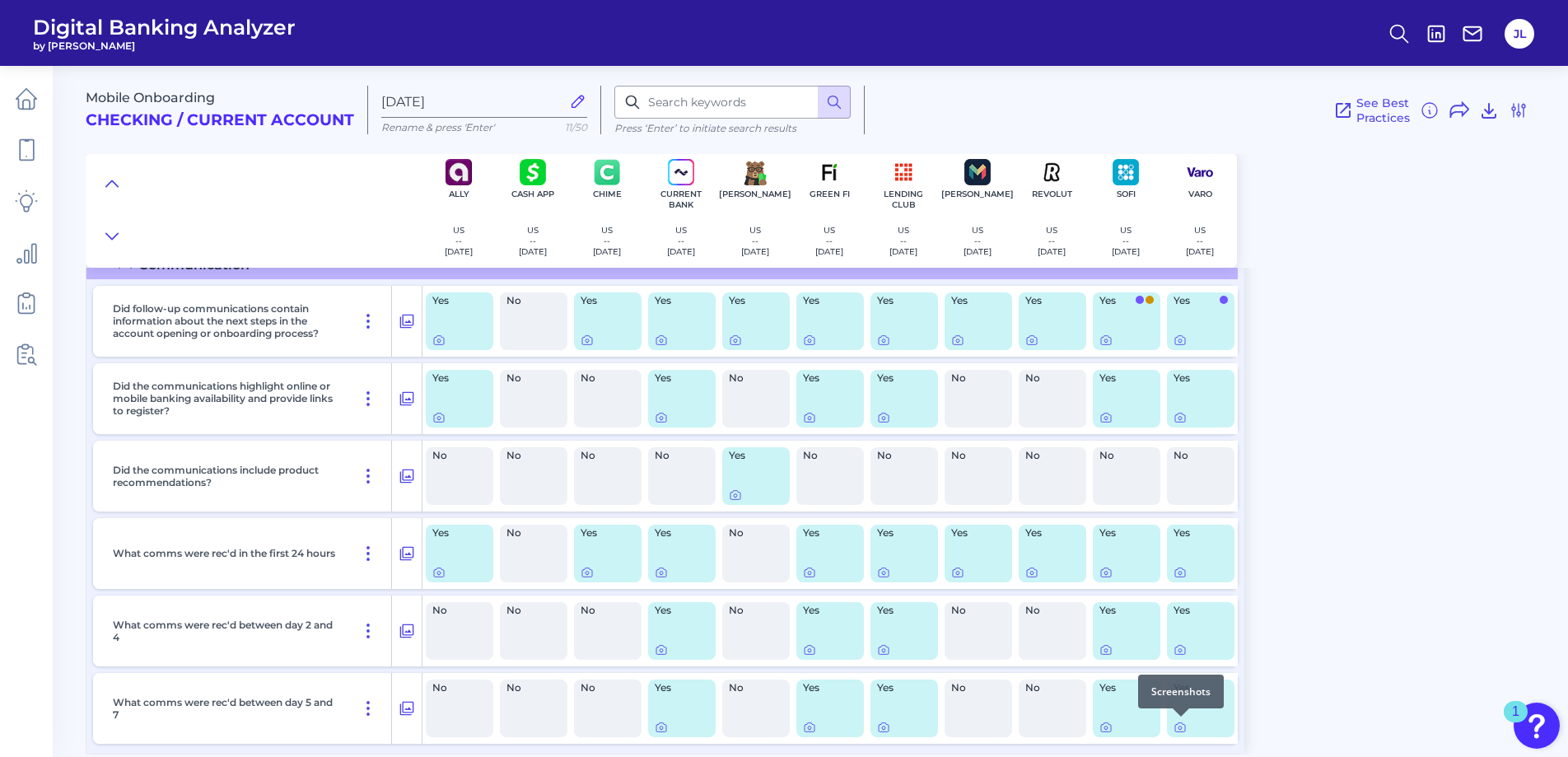
click at [1178, 724] on div at bounding box center [1180, 716] width 16 height 16
click at [1182, 729] on icon at bounding box center [1180, 728] width 3 height 3
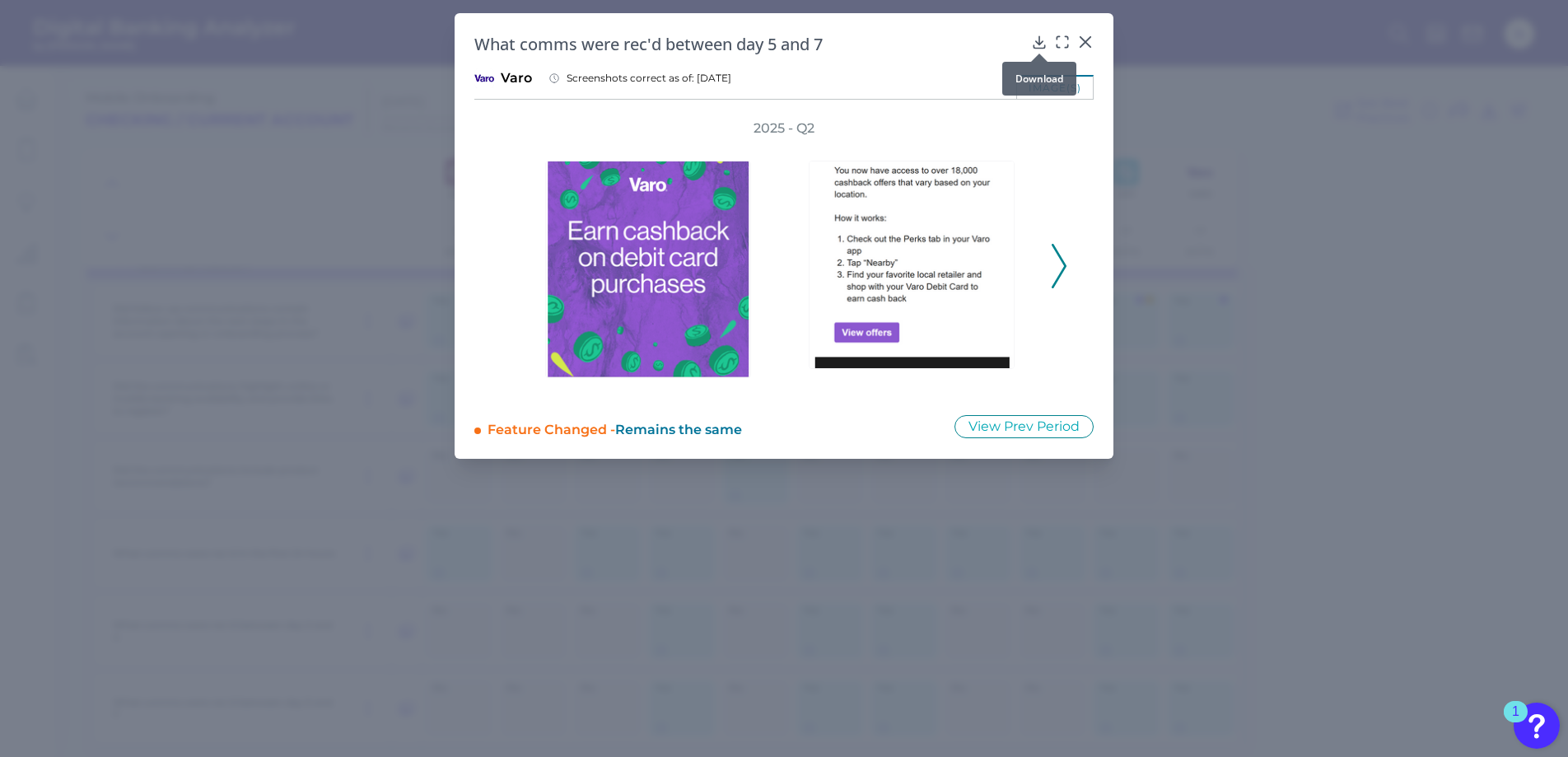
click at [1039, 39] on icon at bounding box center [1039, 42] width 11 height 12
click at [1081, 42] on icon at bounding box center [1085, 42] width 16 height 16
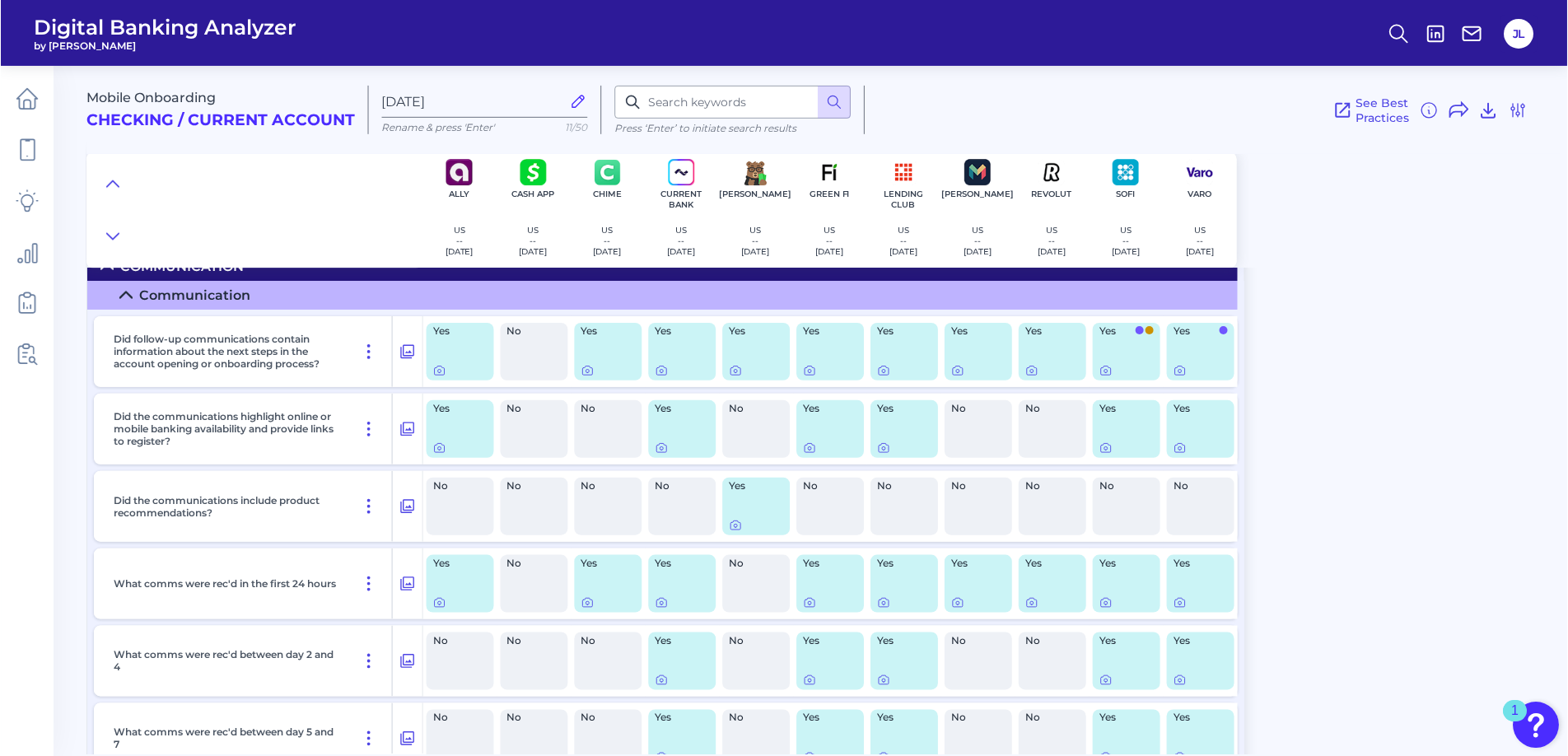
scroll to position [2049, 0]
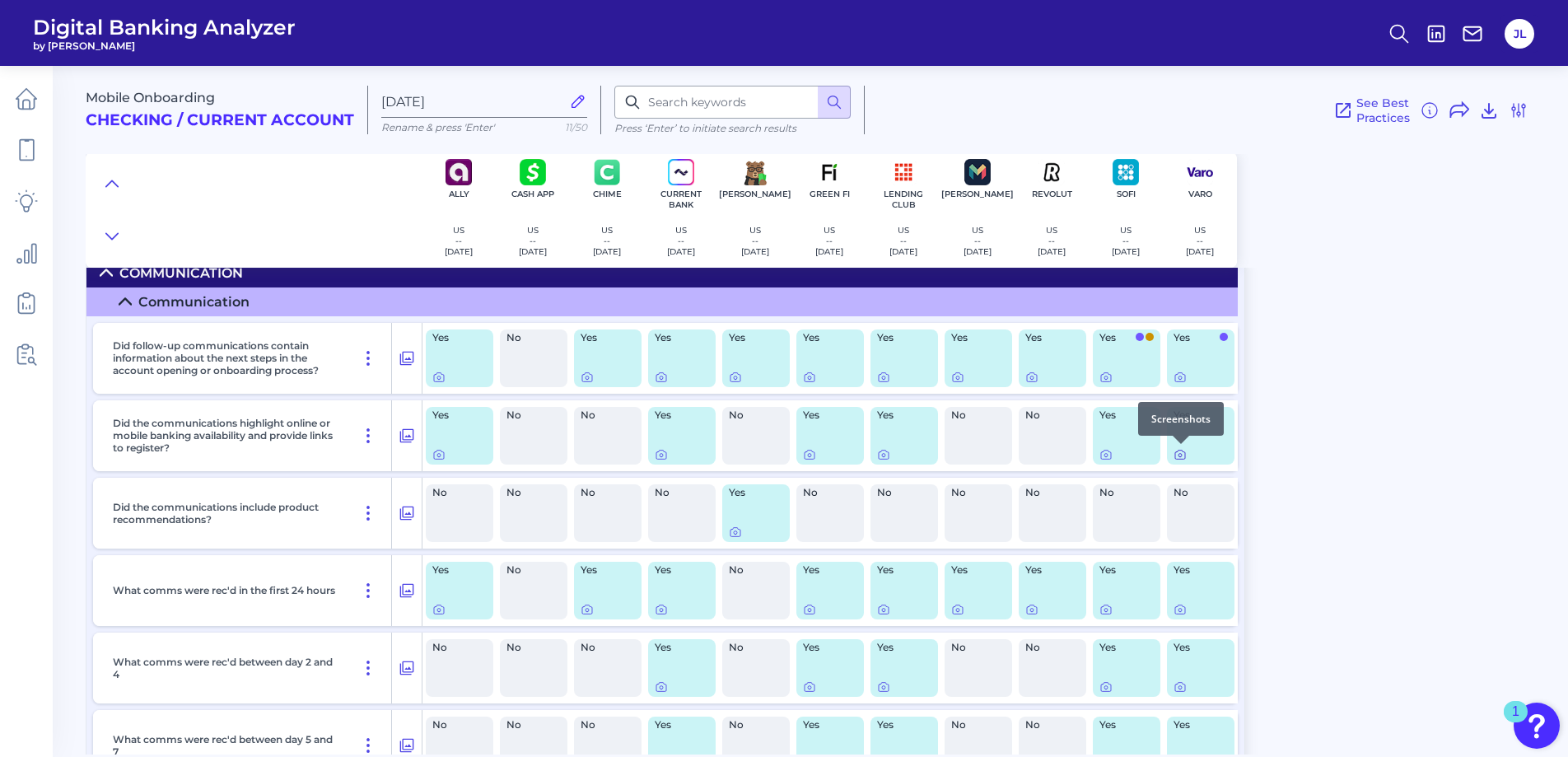
click at [1177, 453] on icon at bounding box center [1179, 454] width 13 height 13
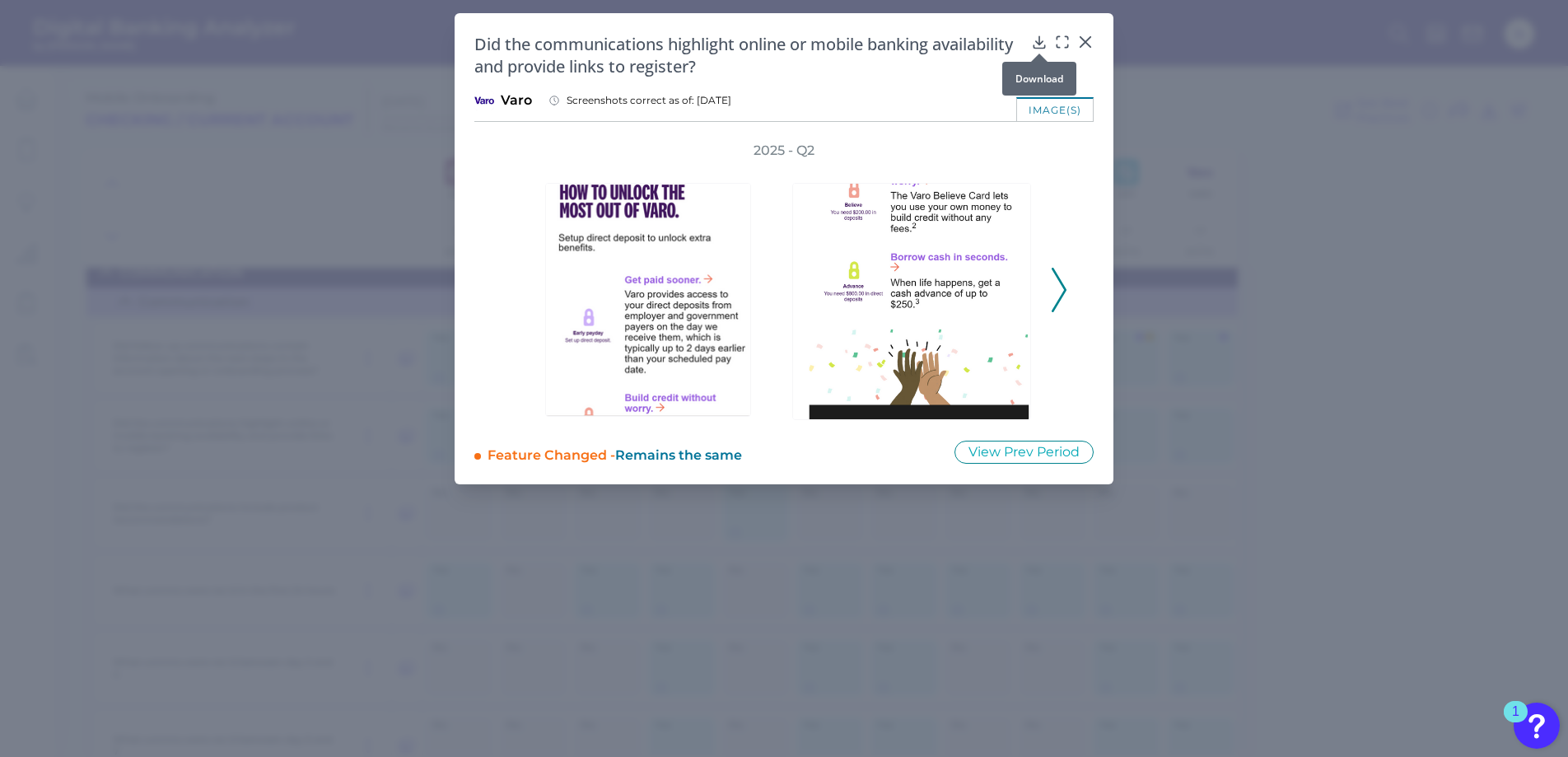
click at [1035, 46] on div at bounding box center [1039, 53] width 16 height 16
click at [1037, 38] on icon at bounding box center [1039, 42] width 16 height 16
click at [1085, 42] on icon at bounding box center [1085, 42] width 10 height 10
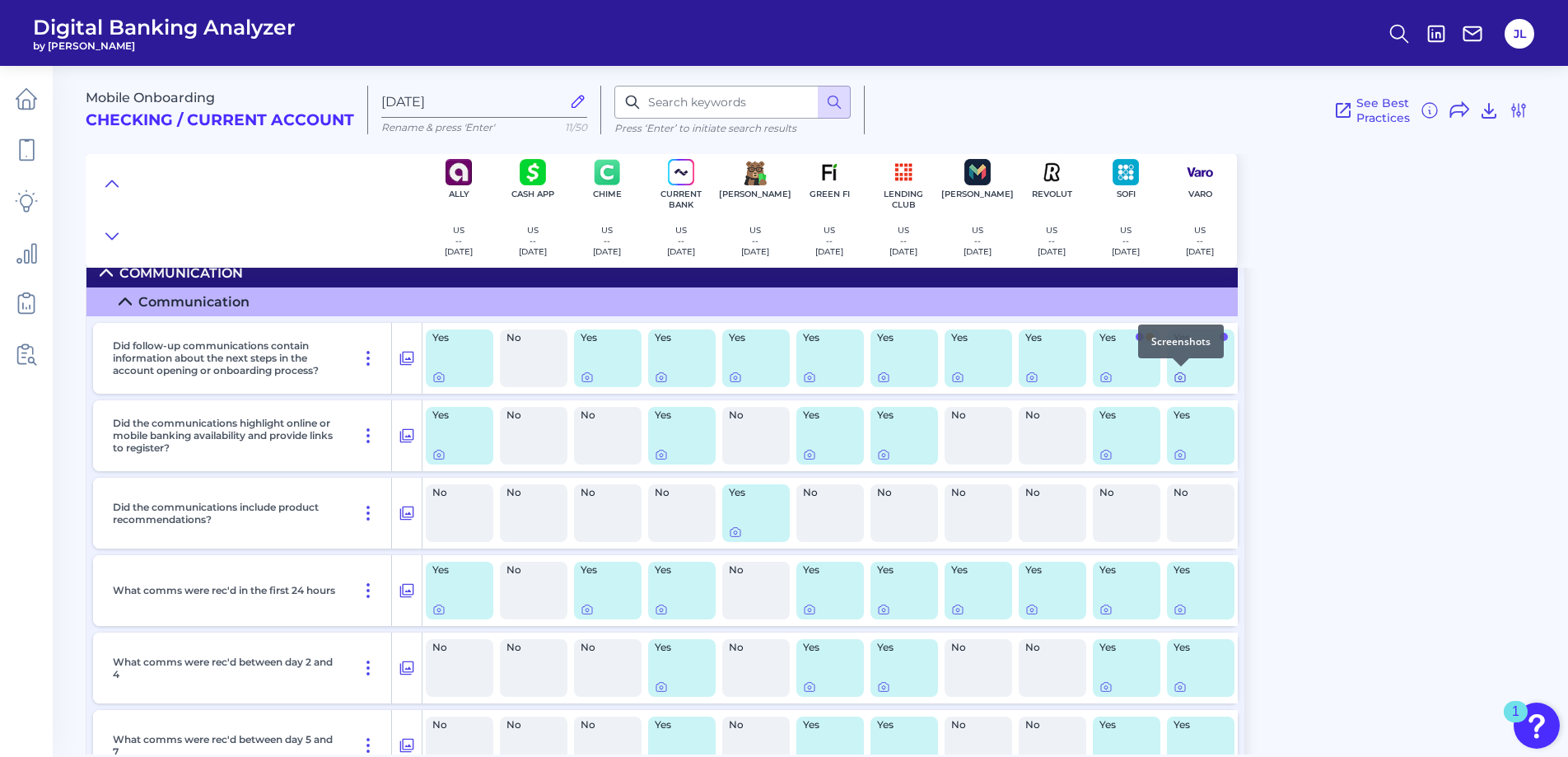
click at [1179, 374] on icon at bounding box center [1179, 377] width 13 height 13
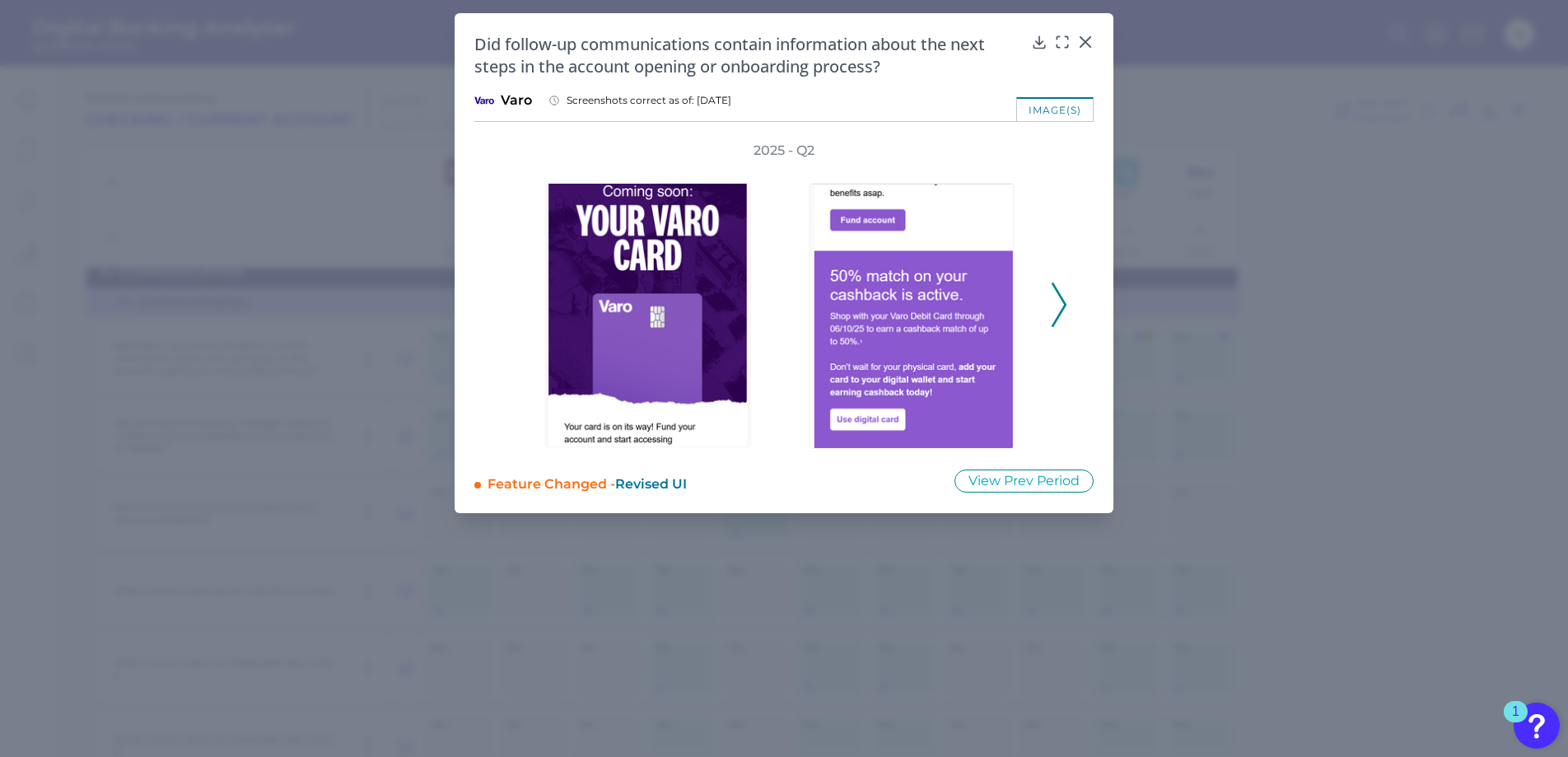
click at [1053, 303] on icon at bounding box center [1058, 304] width 14 height 44
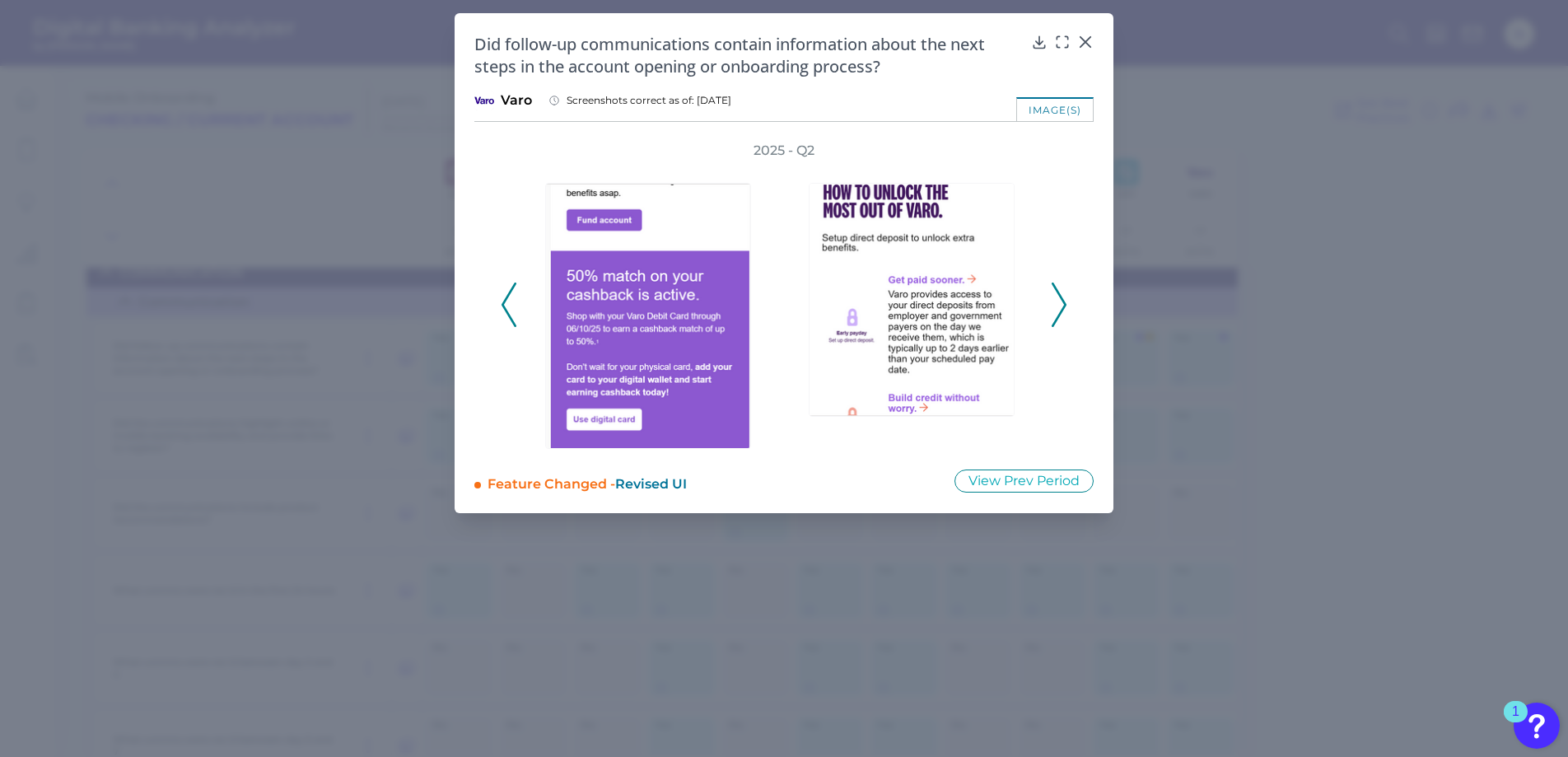
click at [1053, 303] on icon at bounding box center [1058, 304] width 14 height 44
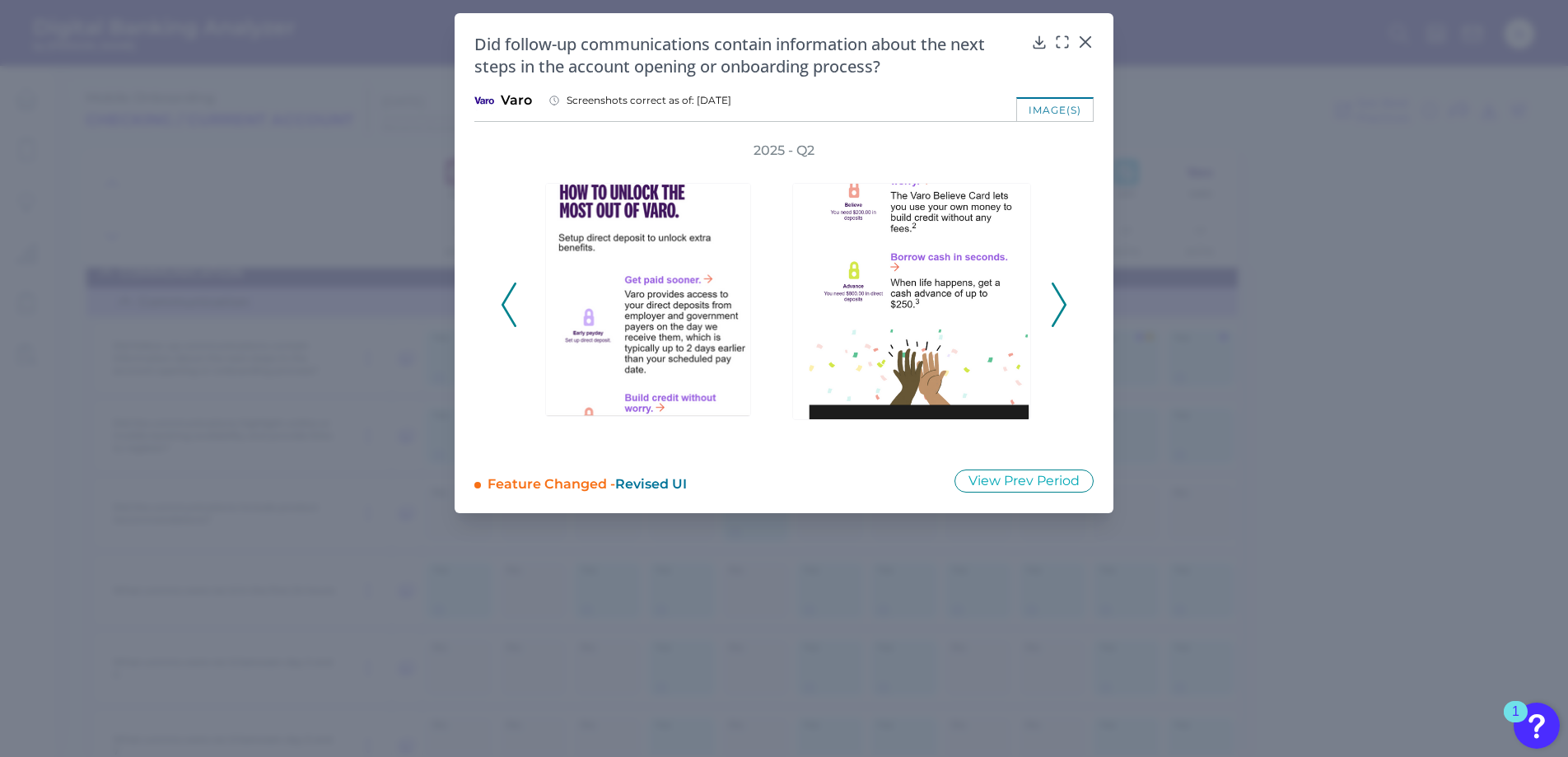
click at [1053, 303] on icon at bounding box center [1058, 304] width 14 height 44
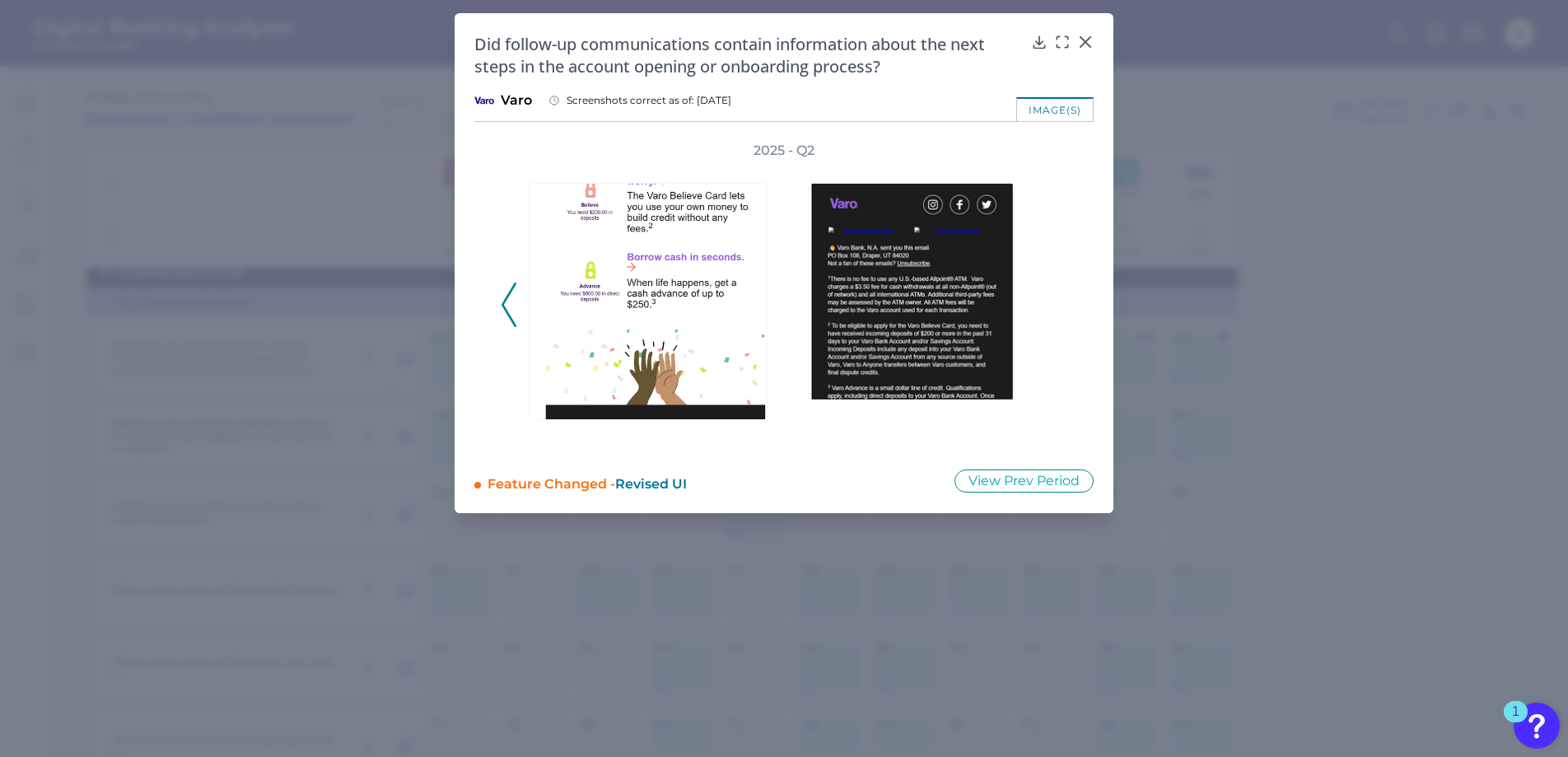
click at [1053, 303] on div "2025 - Q2" at bounding box center [784, 295] width 566 height 307
click at [1085, 36] on icon at bounding box center [1085, 42] width 16 height 16
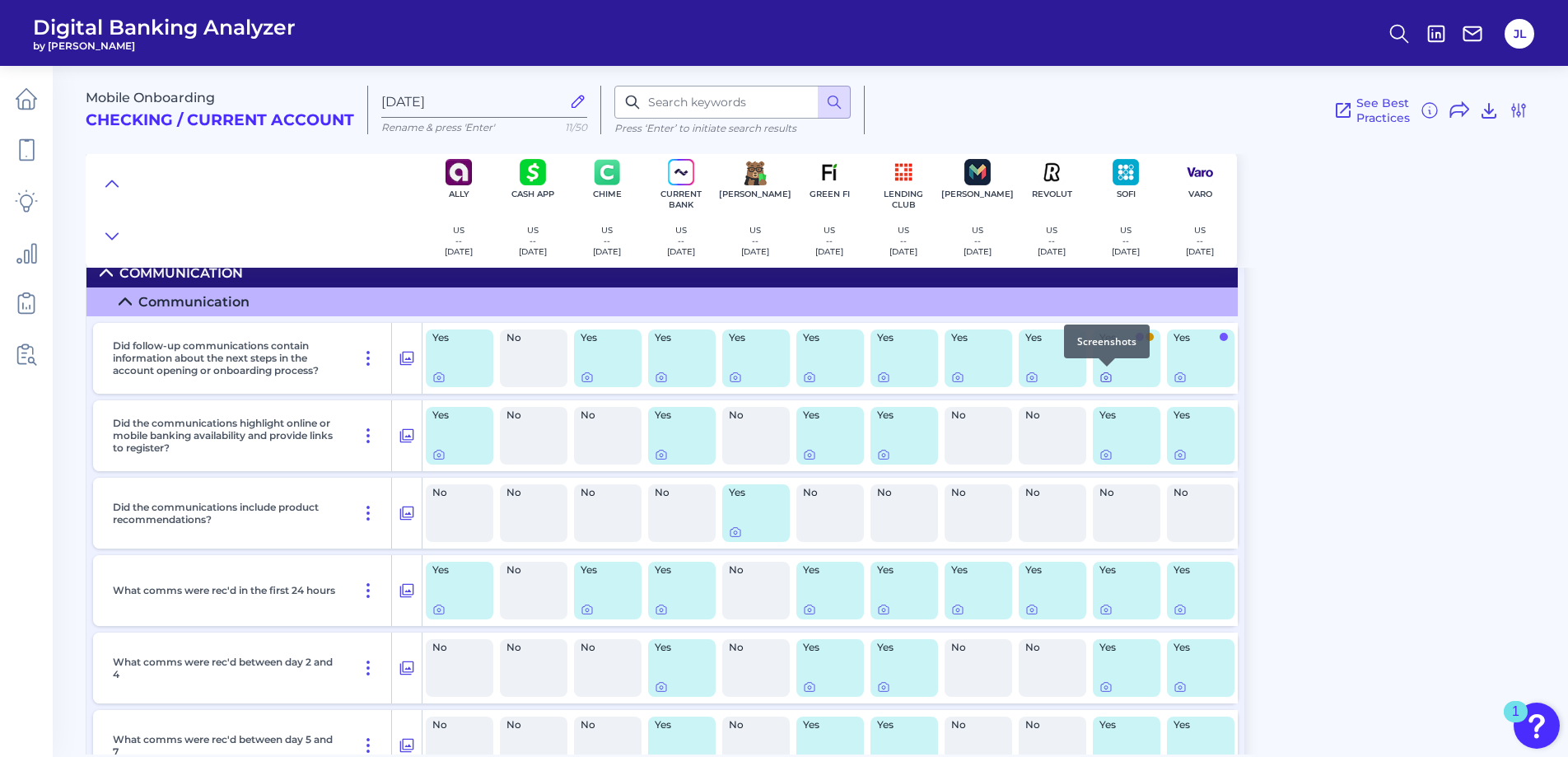
click at [1106, 376] on icon at bounding box center [1105, 377] width 13 height 13
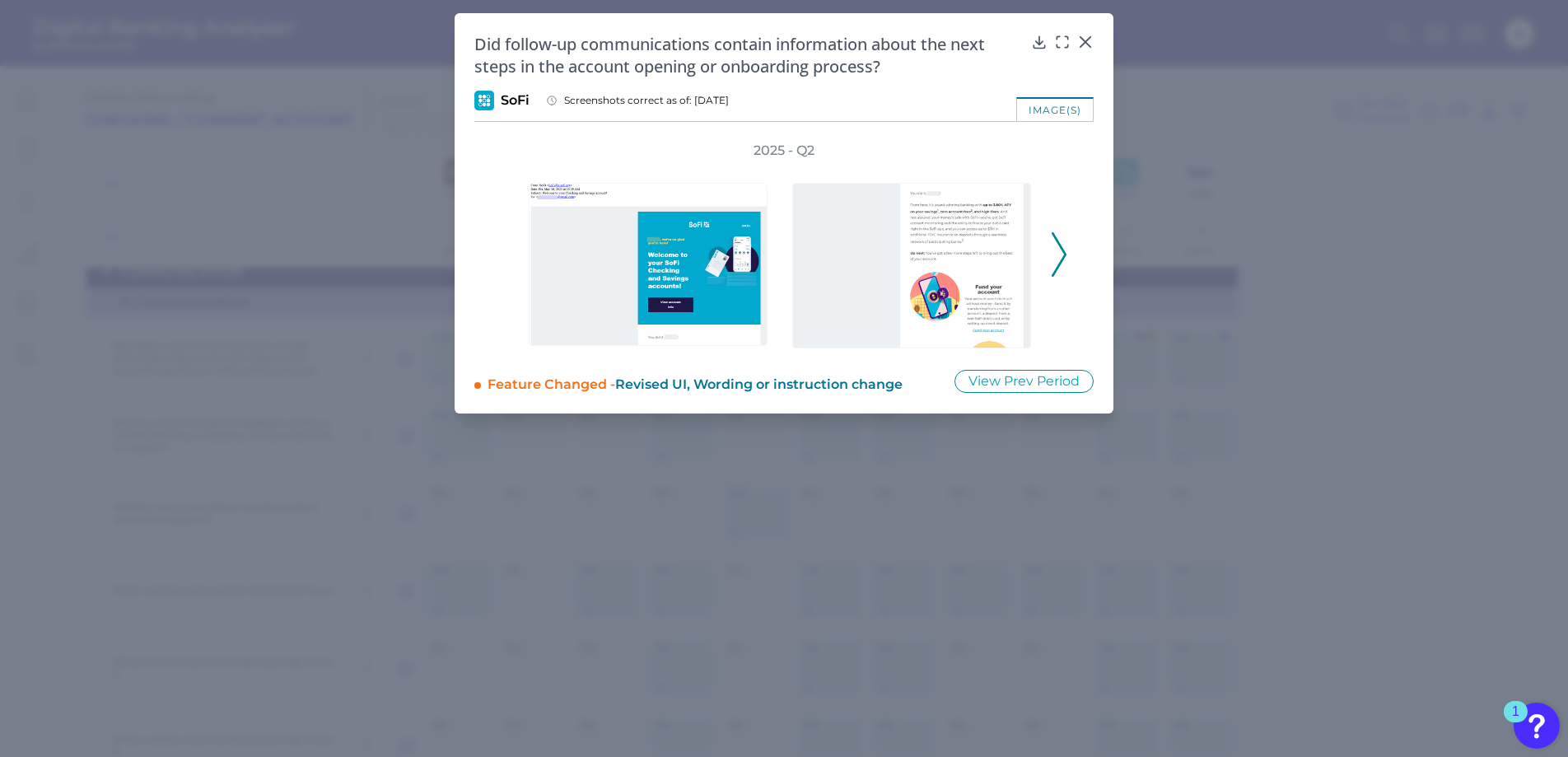
click at [1062, 257] on icon at bounding box center [1058, 254] width 14 height 44
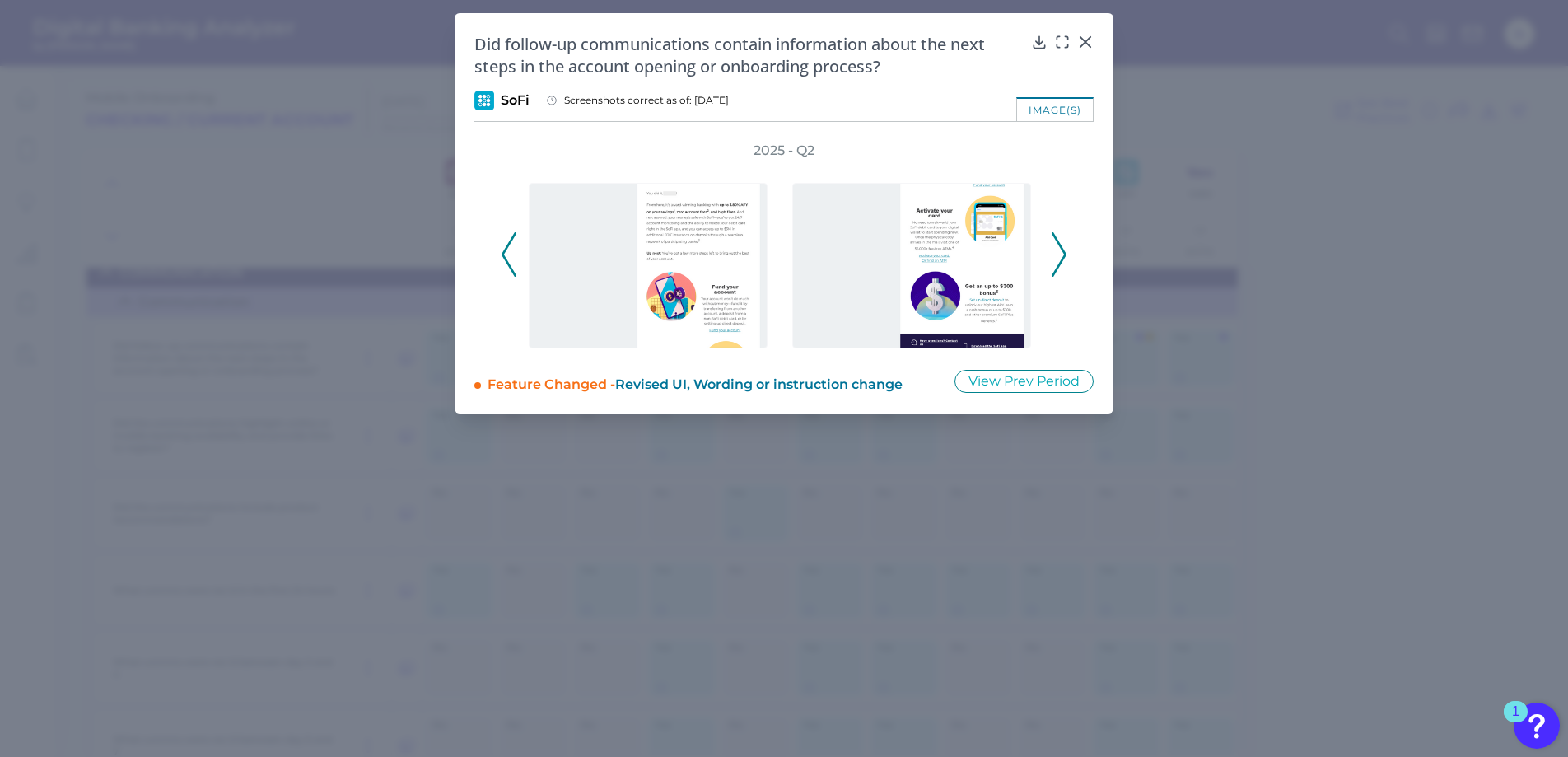
click at [1058, 253] on icon at bounding box center [1058, 254] width 14 height 44
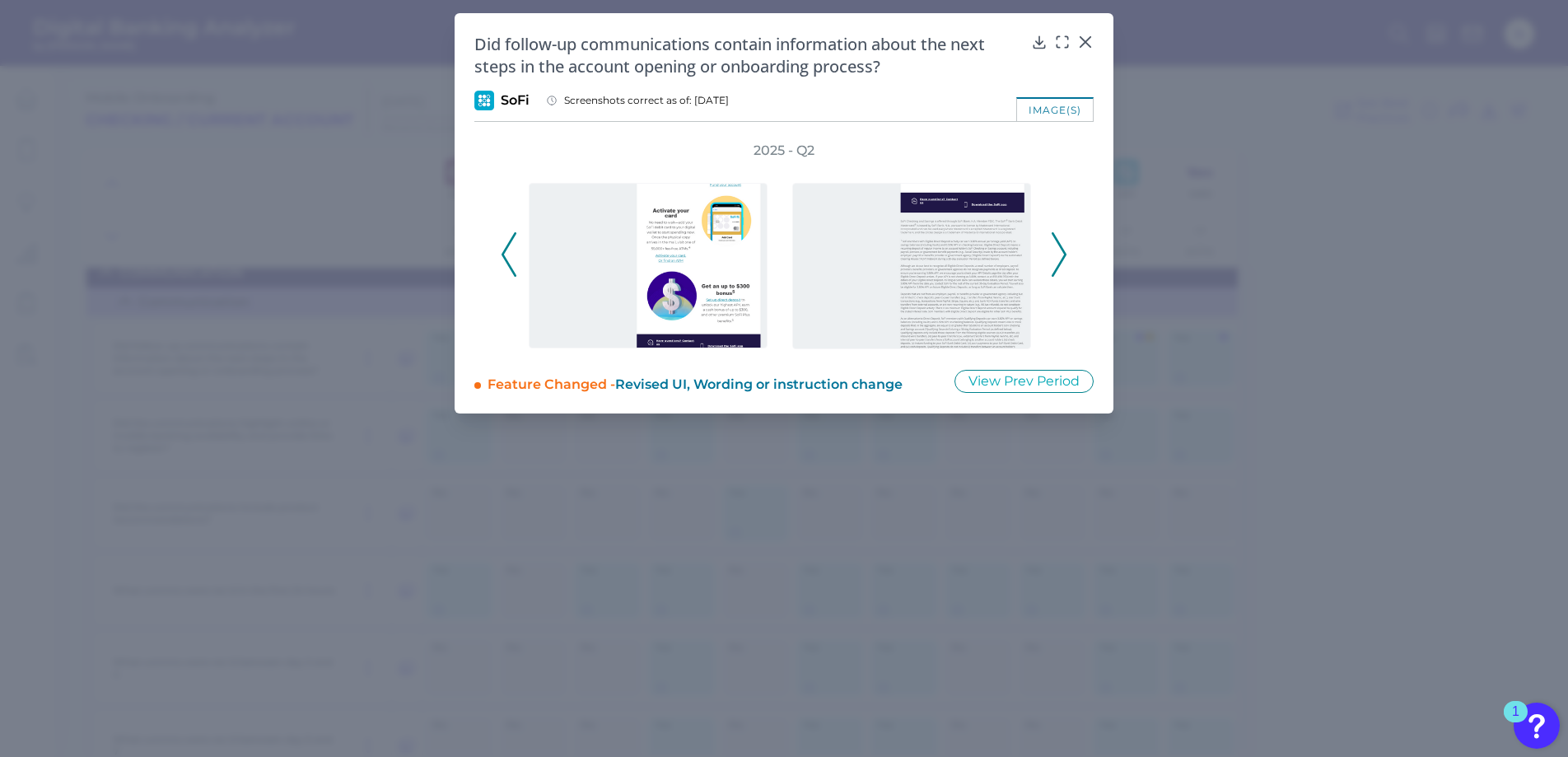
click at [501, 253] on icon at bounding box center [508, 254] width 14 height 44
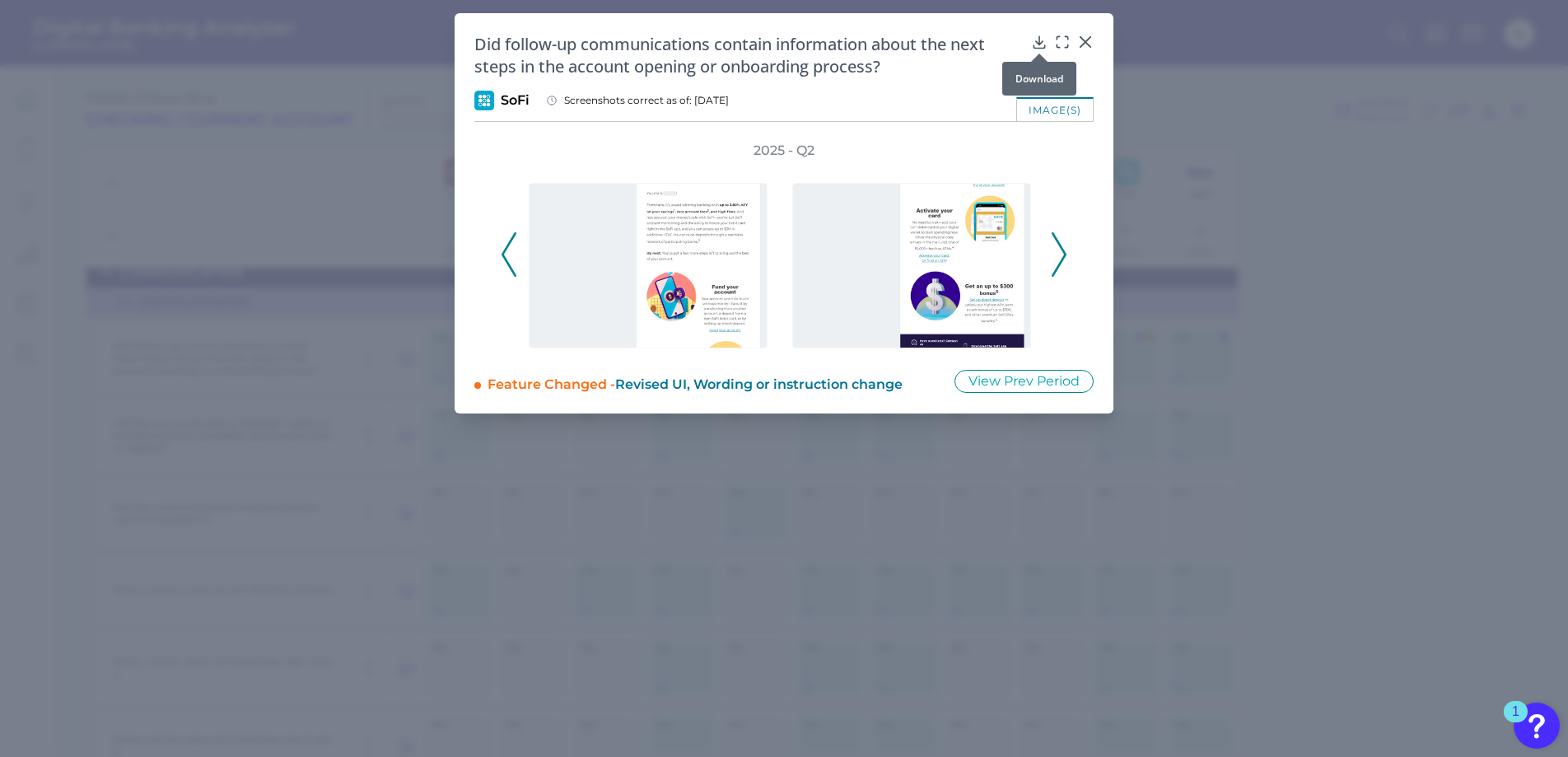
click at [1039, 36] on icon at bounding box center [1039, 42] width 11 height 12
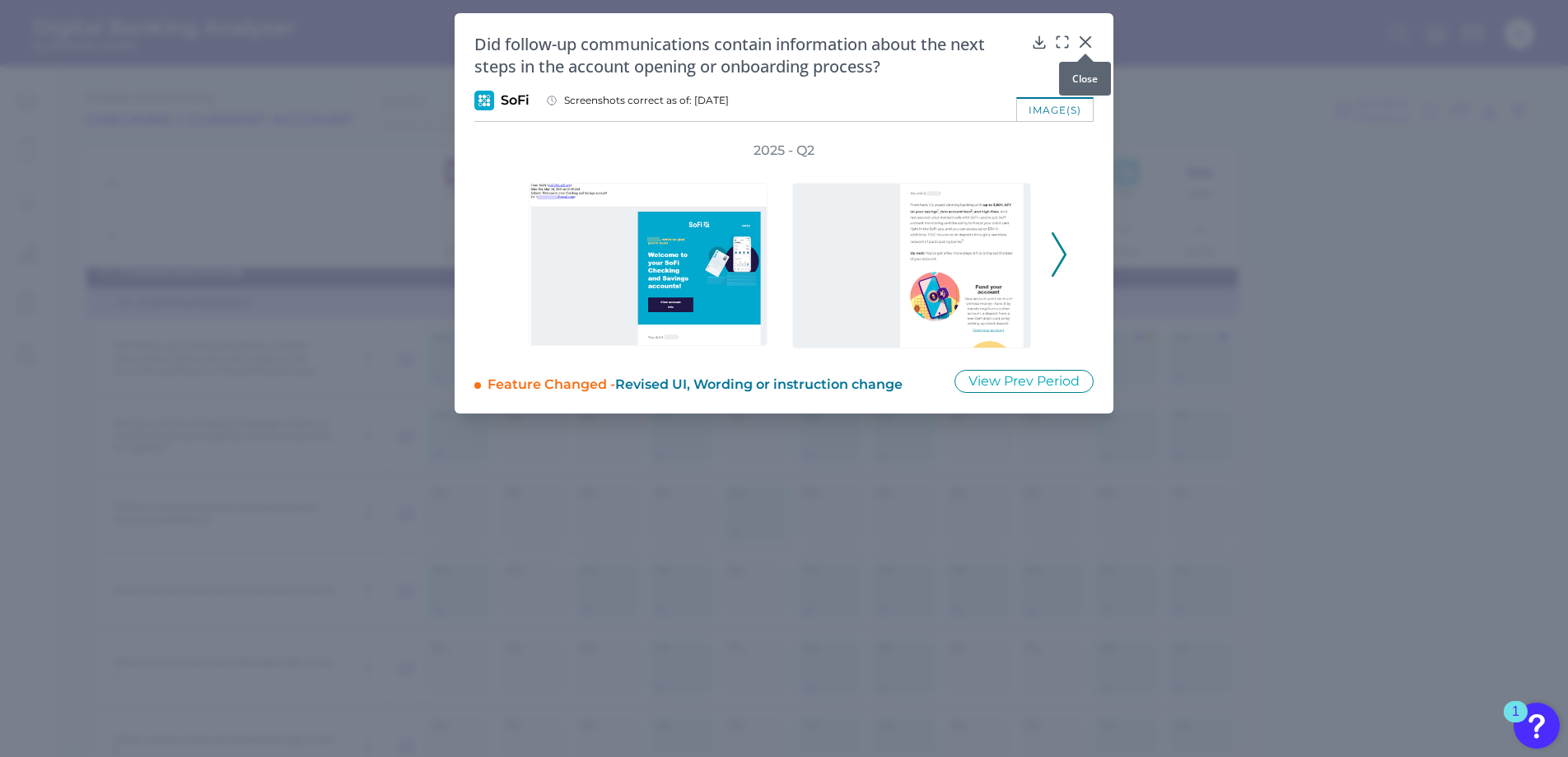
click at [1085, 37] on icon at bounding box center [1085, 42] width 16 height 16
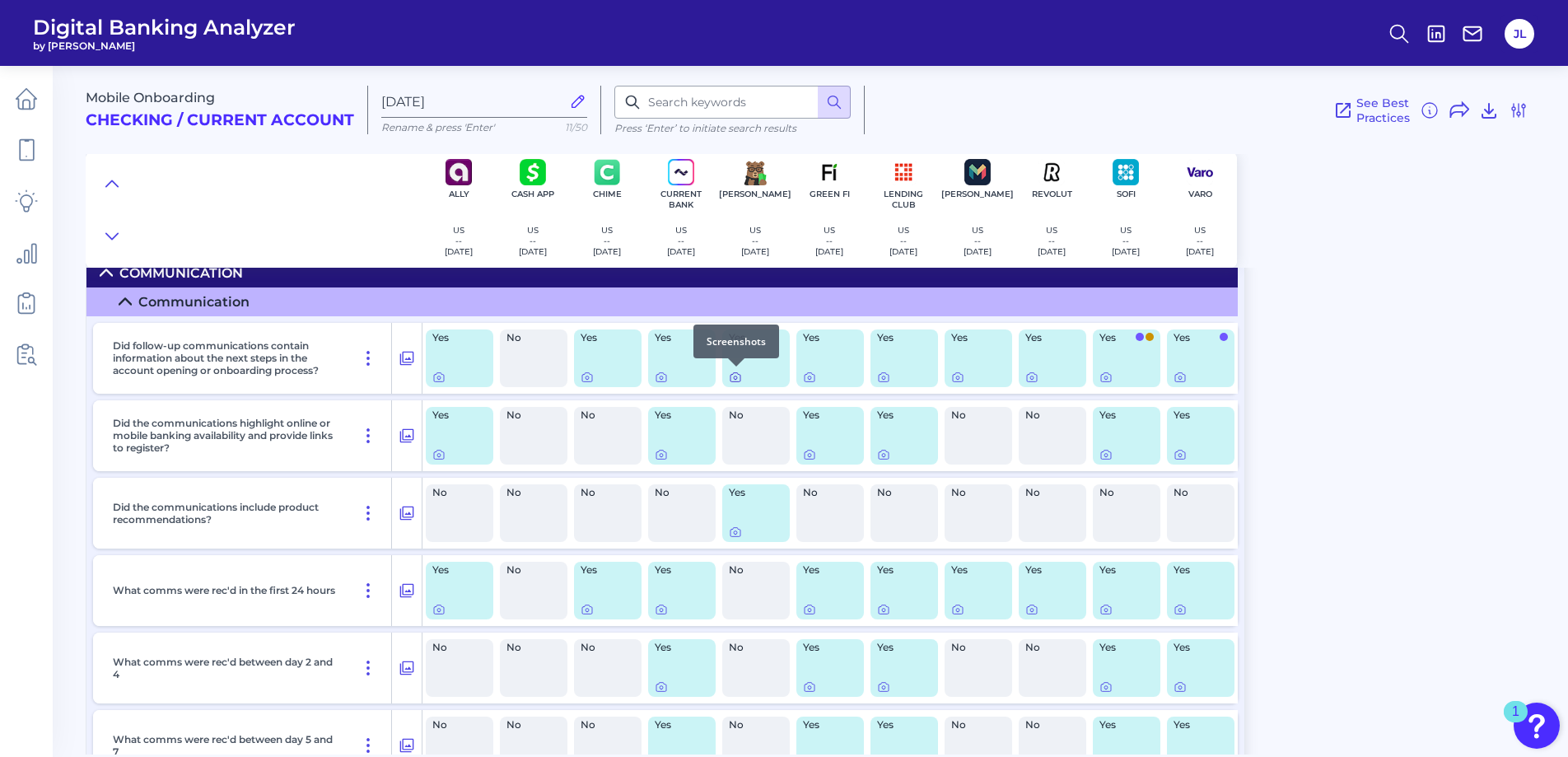
click at [737, 377] on icon at bounding box center [735, 377] width 13 height 13
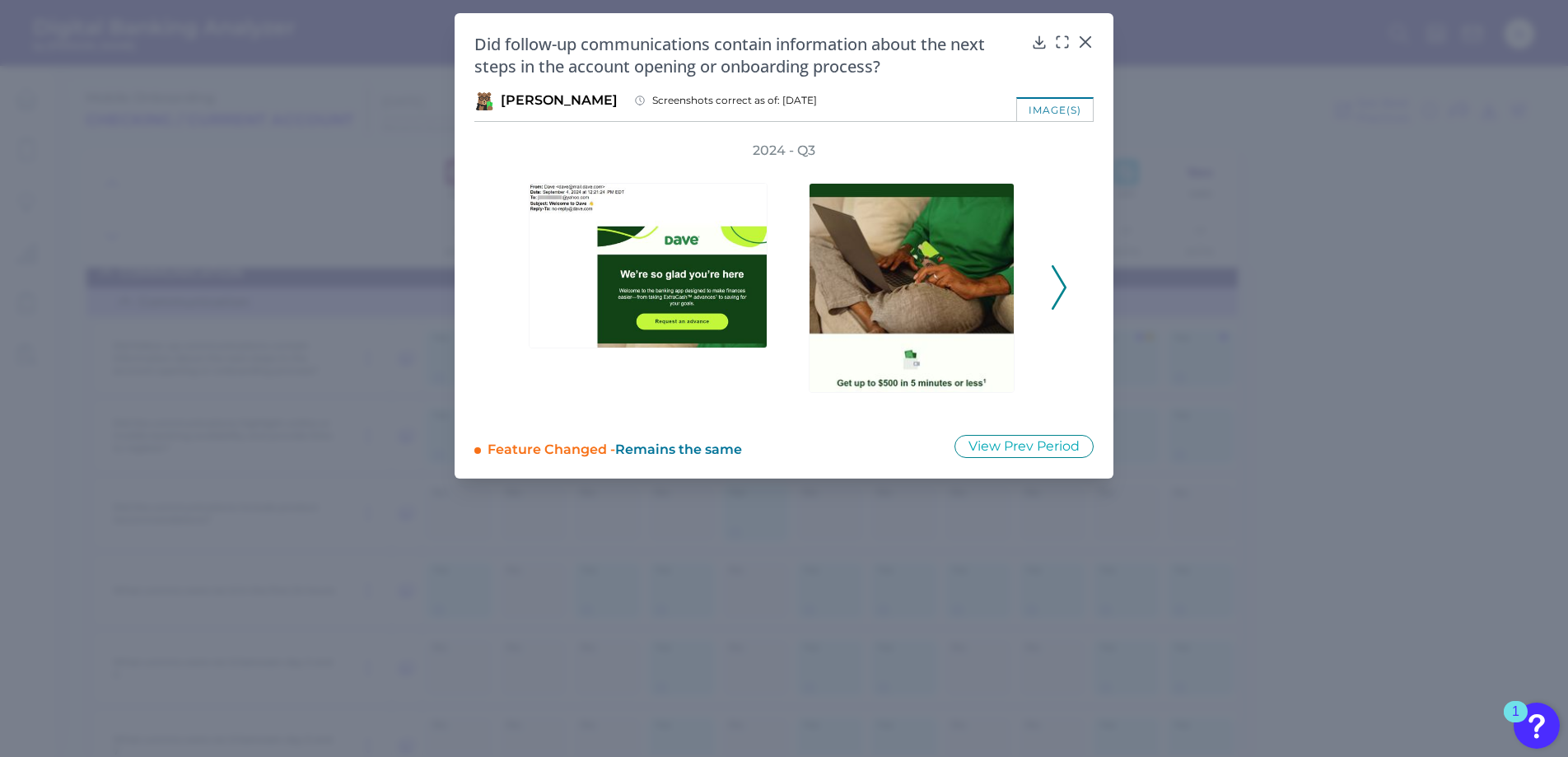
click at [1059, 284] on icon at bounding box center [1058, 287] width 14 height 44
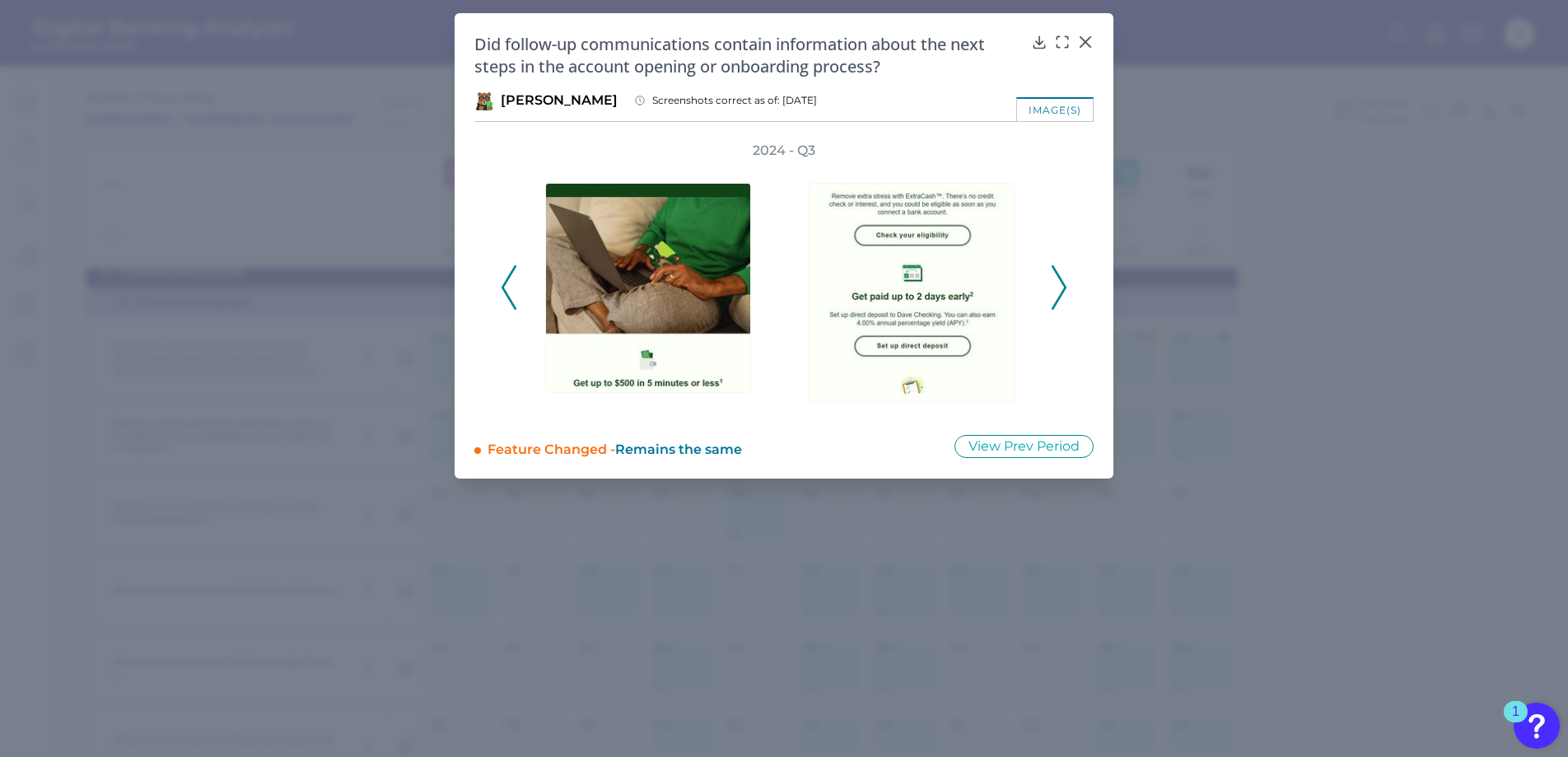
click at [1059, 284] on icon at bounding box center [1058, 287] width 14 height 44
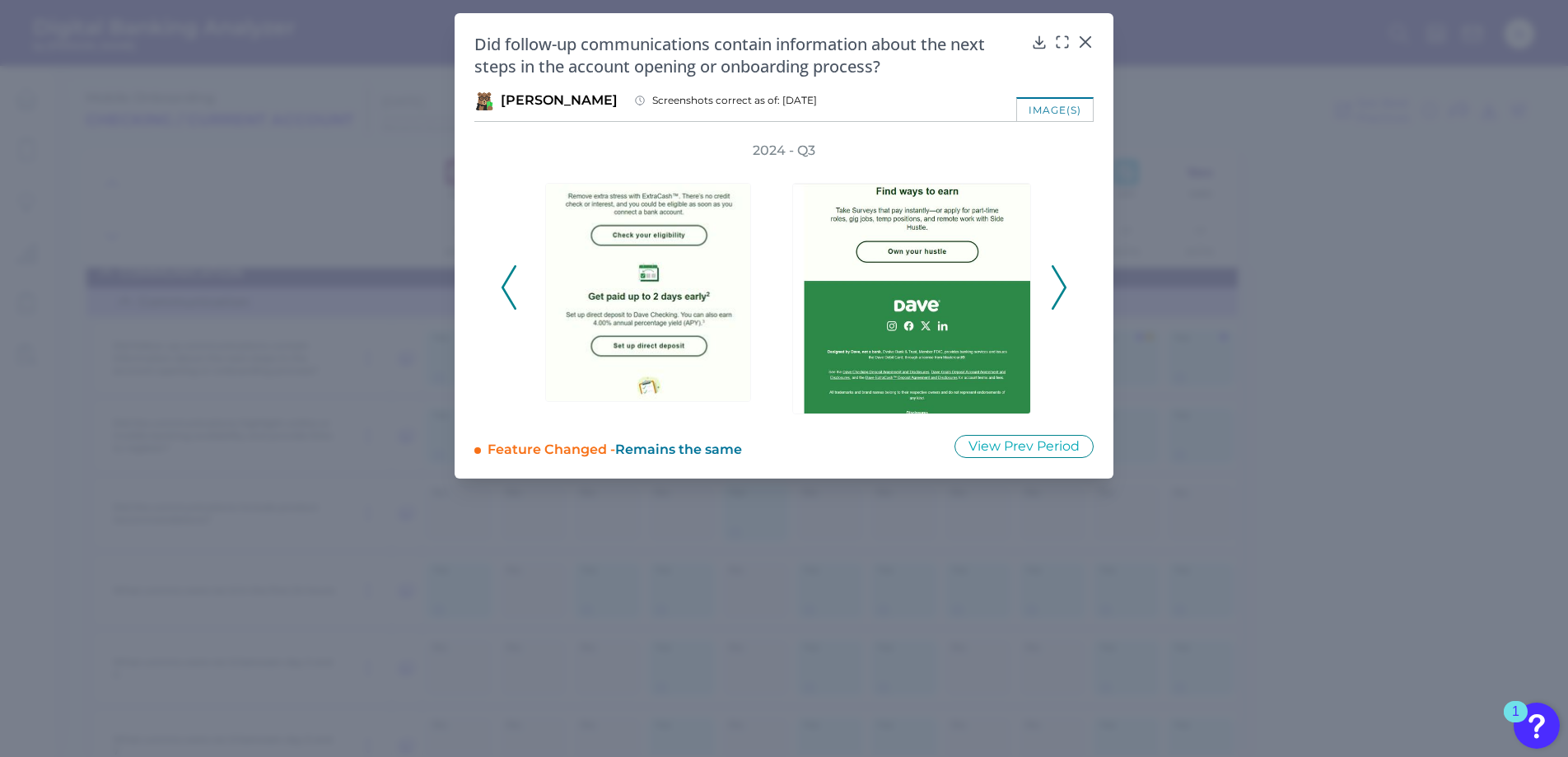
click at [1059, 284] on icon at bounding box center [1058, 287] width 14 height 44
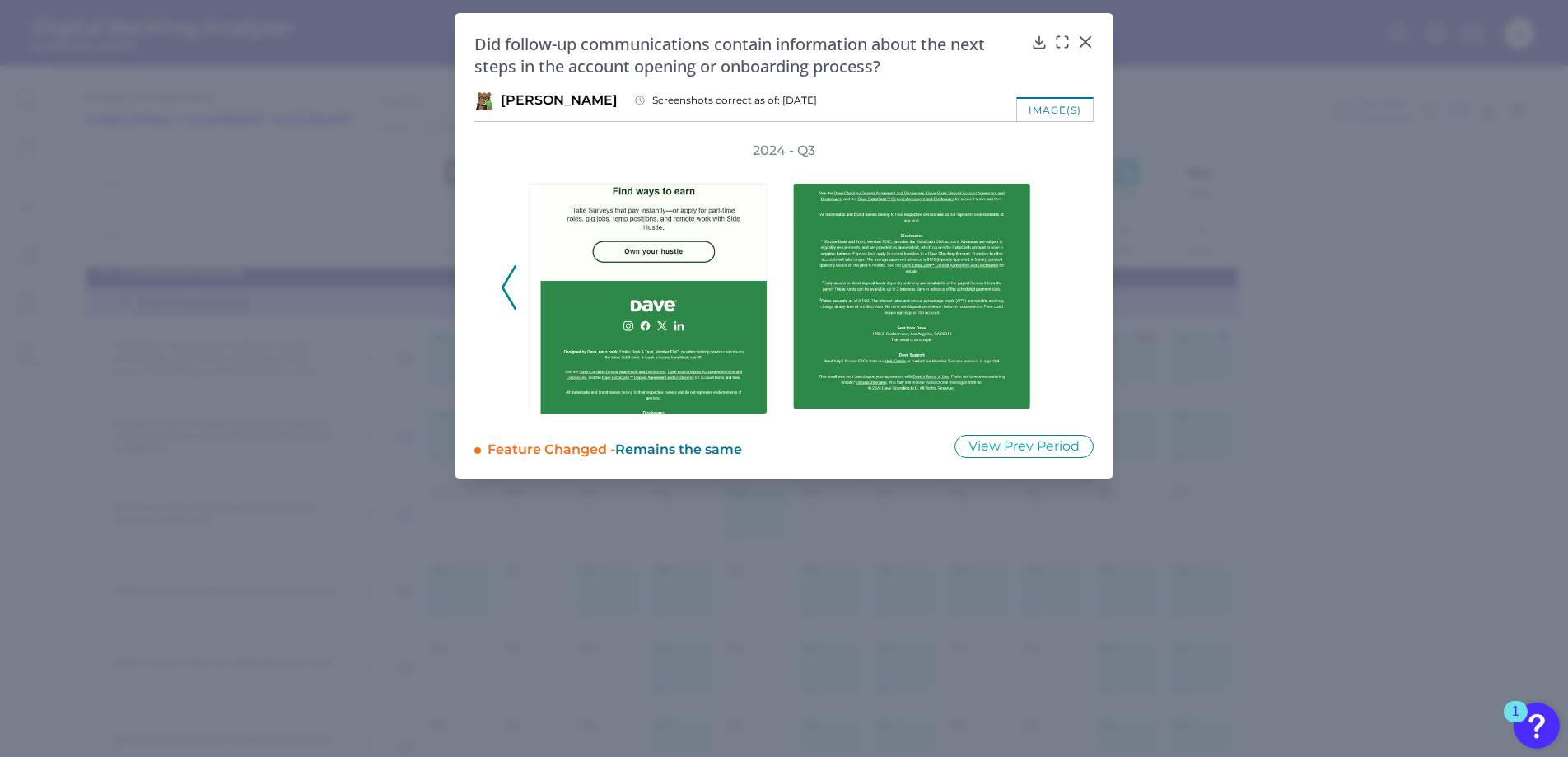
click at [504, 287] on icon at bounding box center [508, 287] width 14 height 44
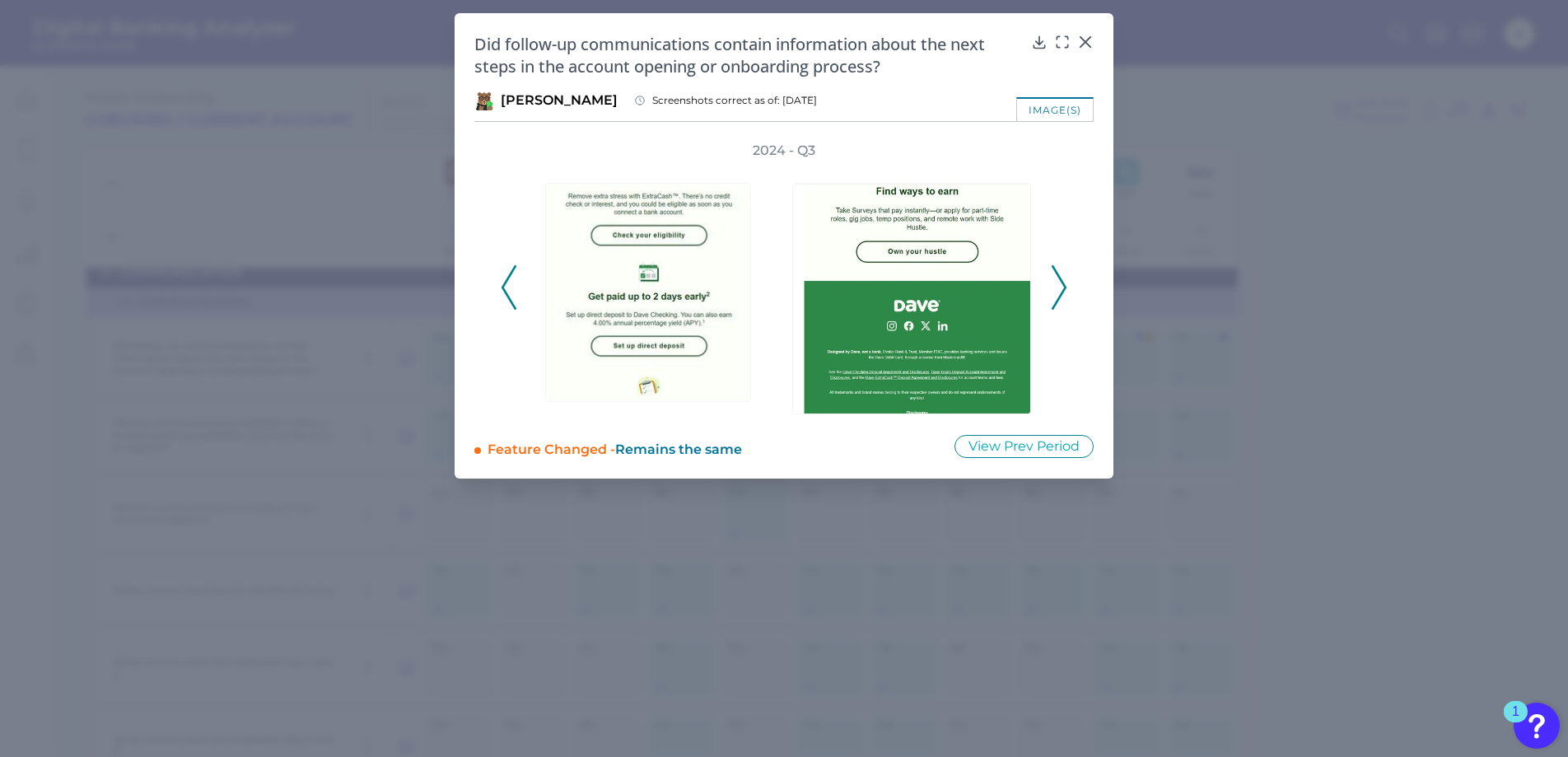
click at [504, 287] on icon at bounding box center [508, 287] width 14 height 44
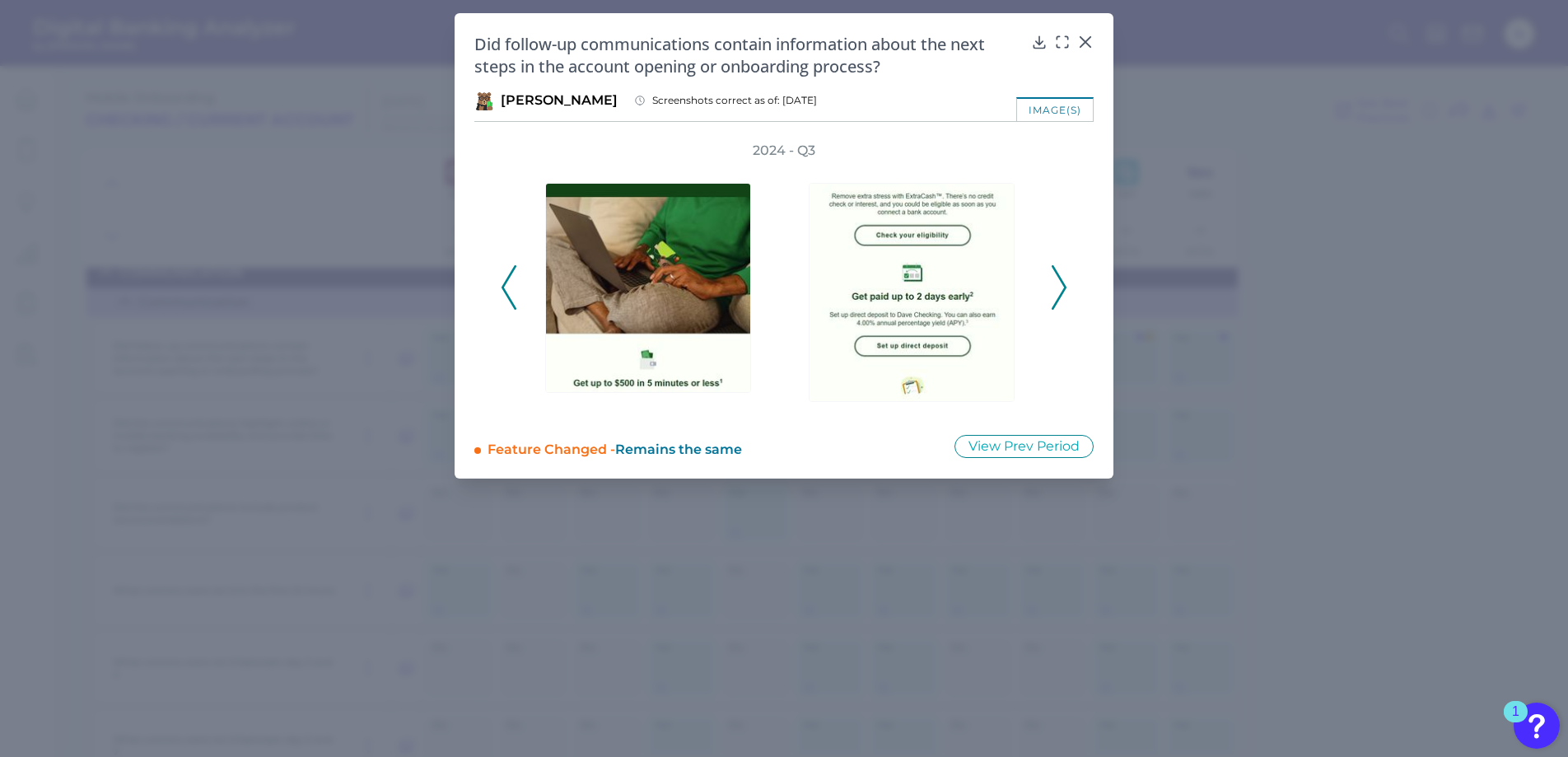
click at [504, 287] on icon at bounding box center [508, 287] width 14 height 44
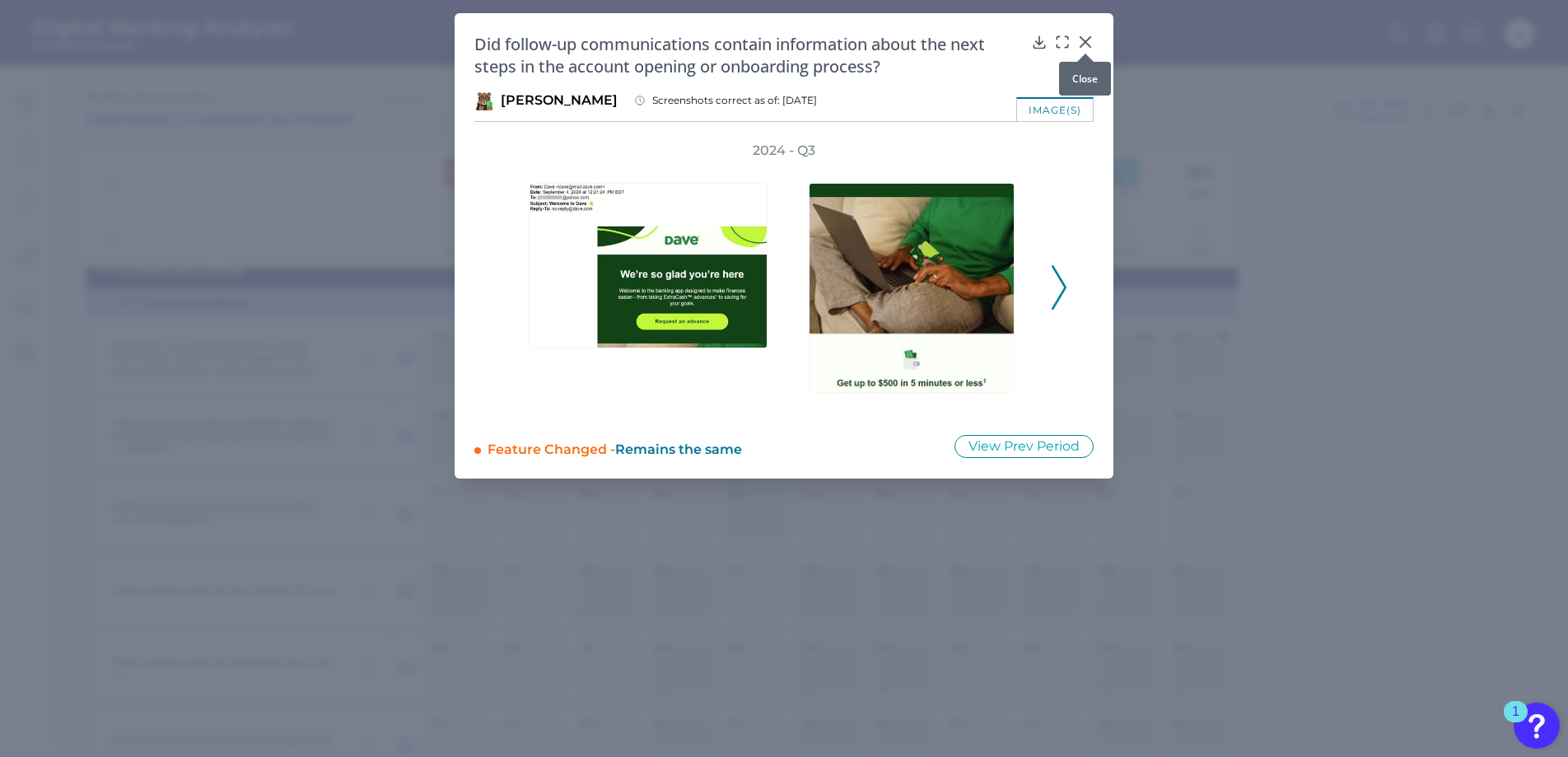
click at [1085, 33] on button at bounding box center [1085, 41] width 16 height 16
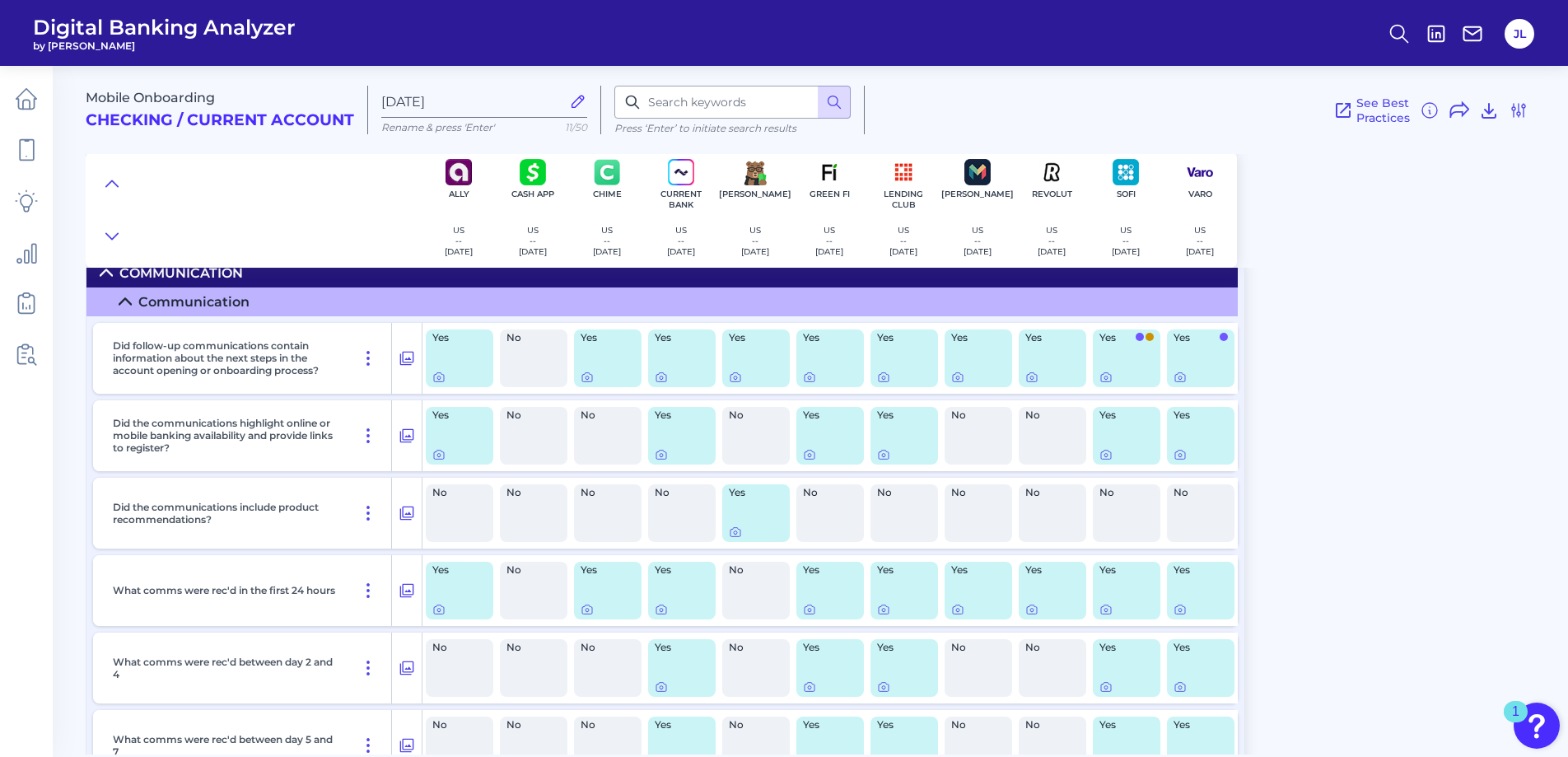
click at [1085, 35] on header "Digital Banking Analyzer by [PERSON_NAME] JL" at bounding box center [784, 32] width 1568 height 66
click at [437, 377] on icon at bounding box center [438, 377] width 13 height 13
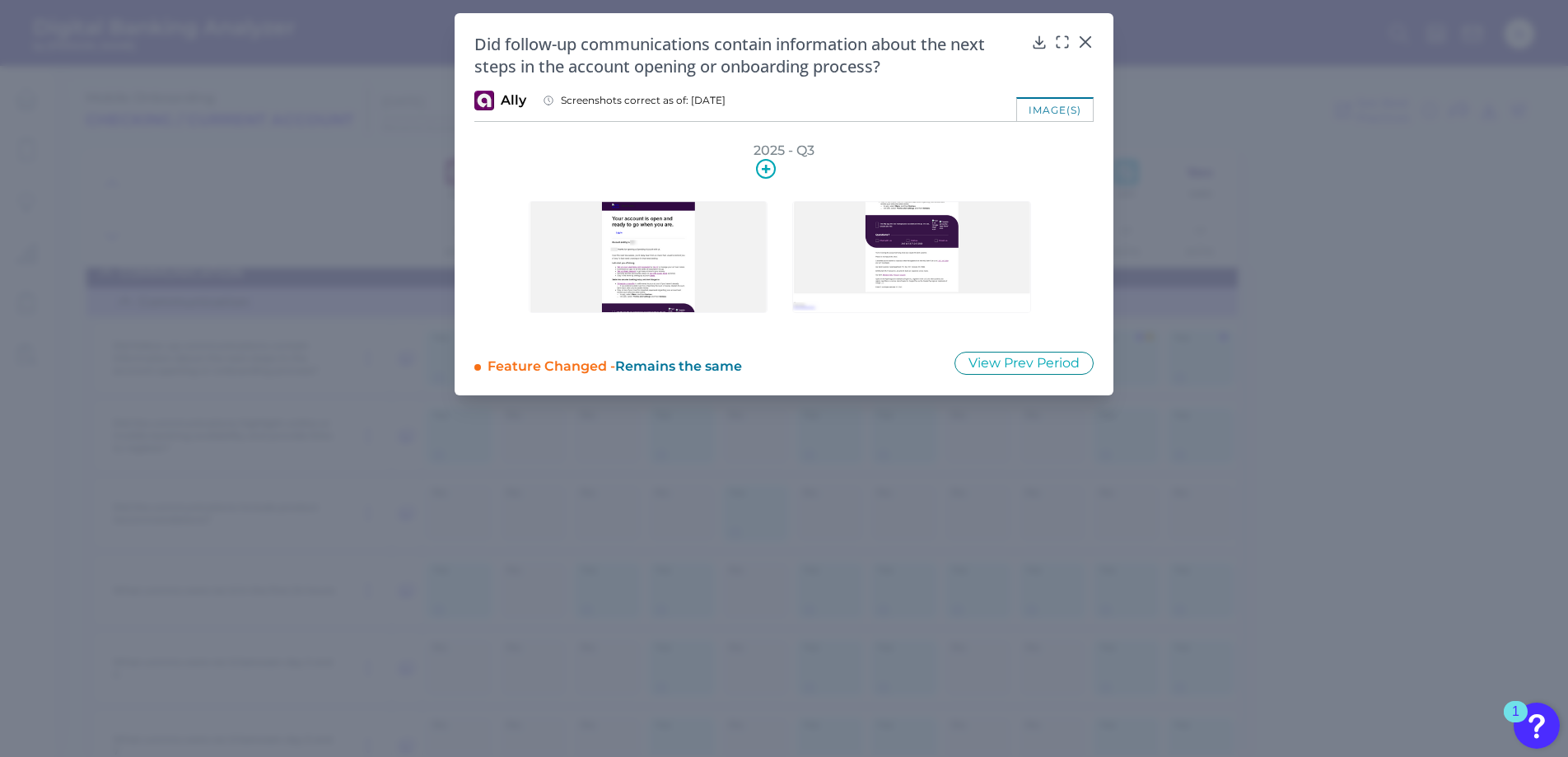
click at [653, 243] on img at bounding box center [648, 257] width 239 height 112
click at [1058, 103] on div "image(s)" at bounding box center [1055, 109] width 78 height 24
click at [657, 270] on img at bounding box center [648, 257] width 239 height 112
click at [770, 165] on icon at bounding box center [766, 168] width 20 height 20
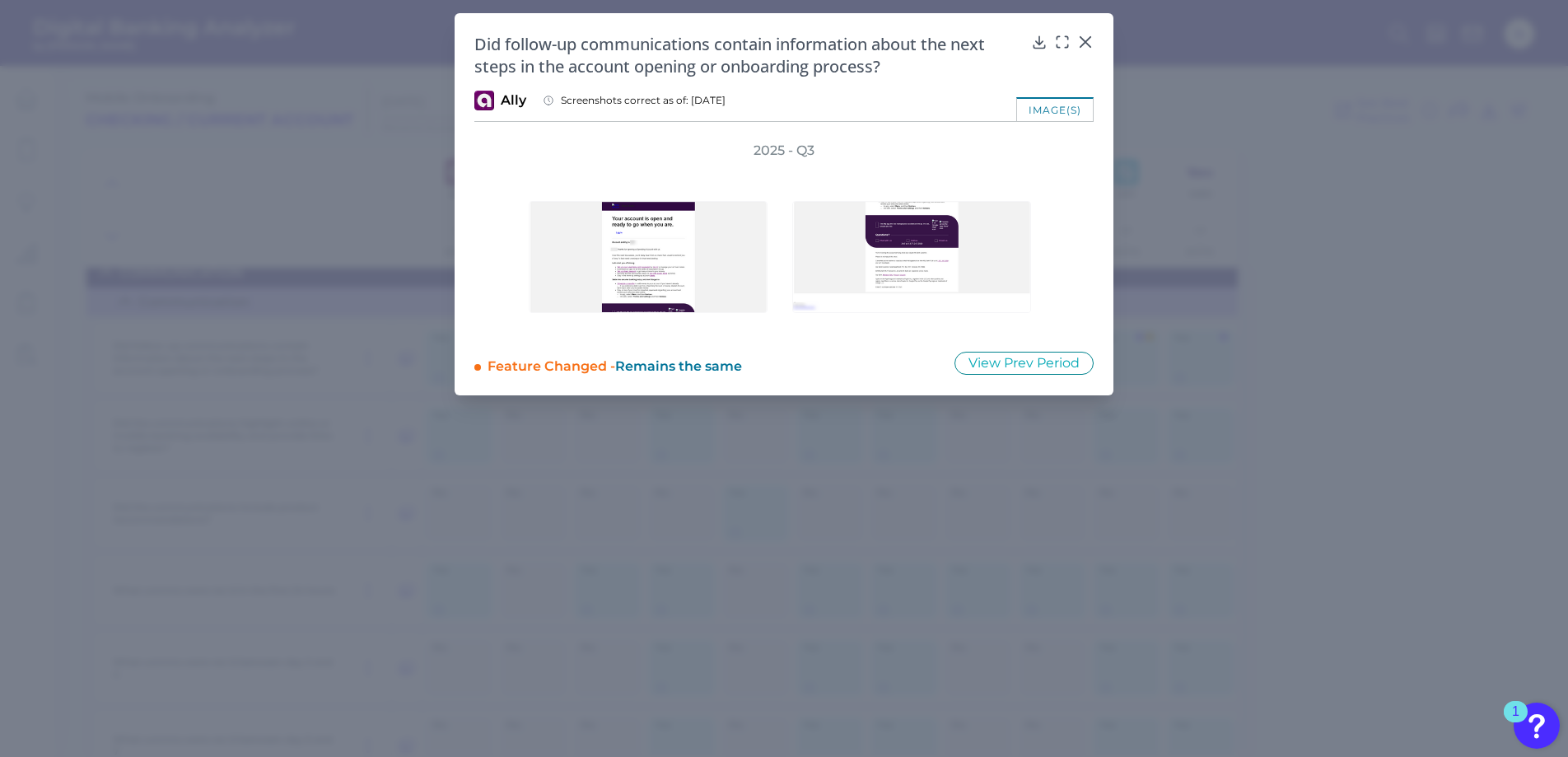
click at [783, 354] on div "Feature Changed - Remains the same" at bounding box center [710, 362] width 445 height 25
click at [1061, 105] on div "image(s)" at bounding box center [1055, 109] width 78 height 24
click at [1085, 37] on icon at bounding box center [1085, 42] width 16 height 16
